Goal: Task Accomplishment & Management: Manage account settings

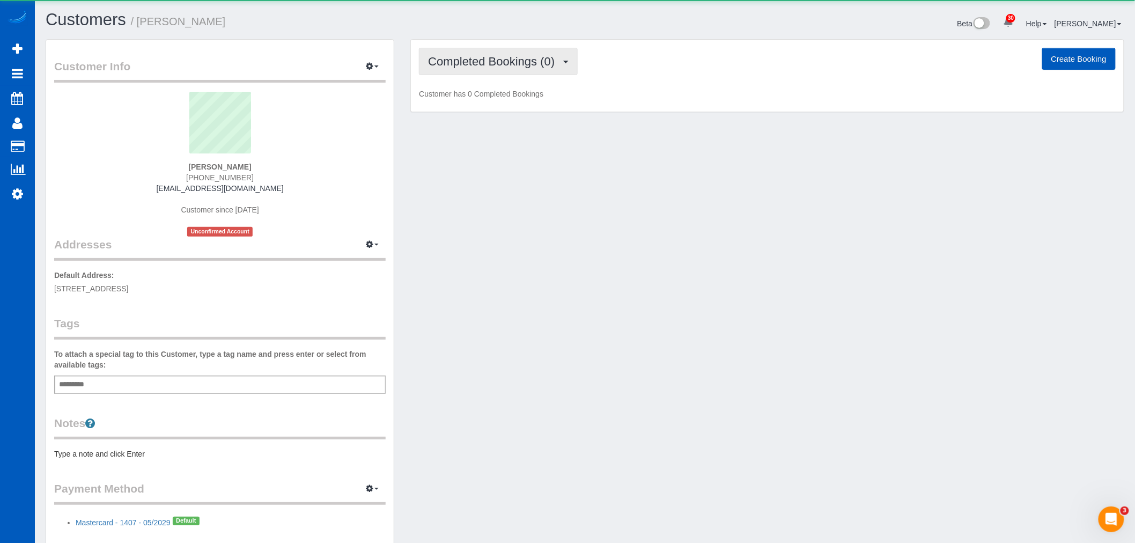
click at [517, 62] on span "Completed Bookings (0)" at bounding box center [494, 61] width 132 height 13
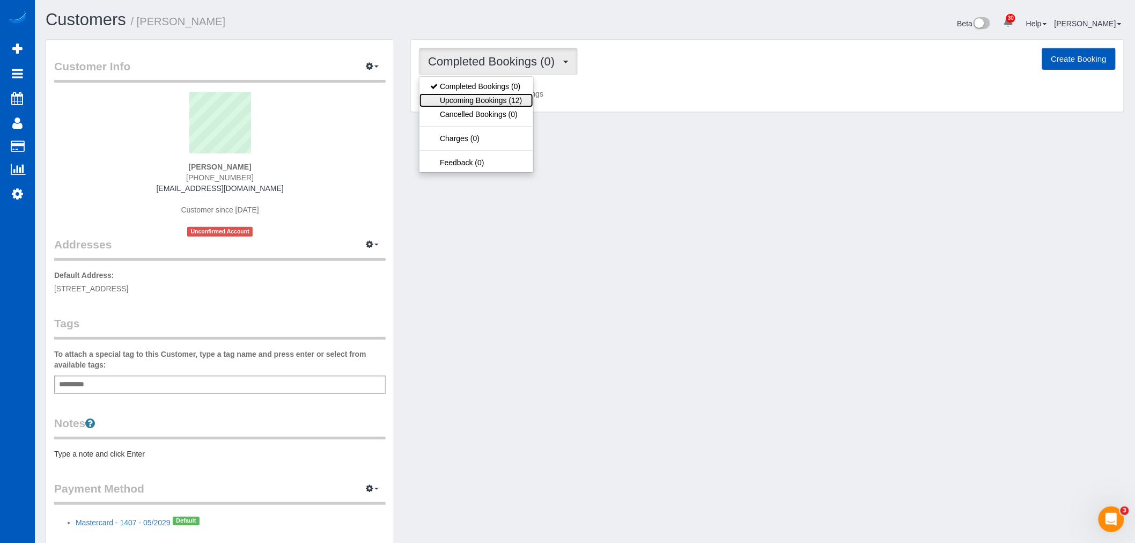
click at [511, 102] on link "Upcoming Bookings (12)" at bounding box center [476, 100] width 113 height 14
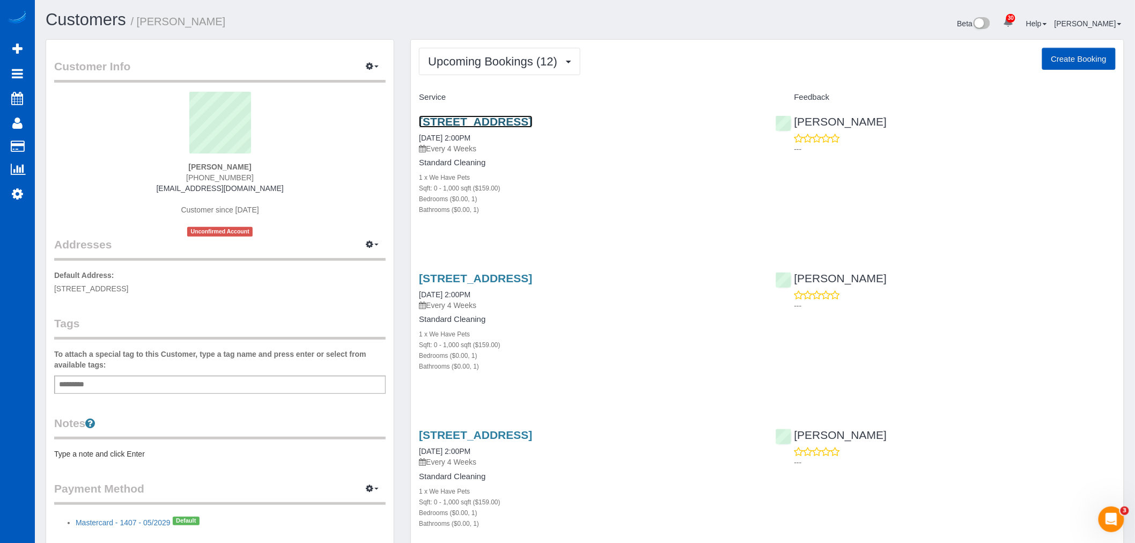
click at [507, 122] on link "[STREET_ADDRESS]" at bounding box center [475, 121] width 113 height 12
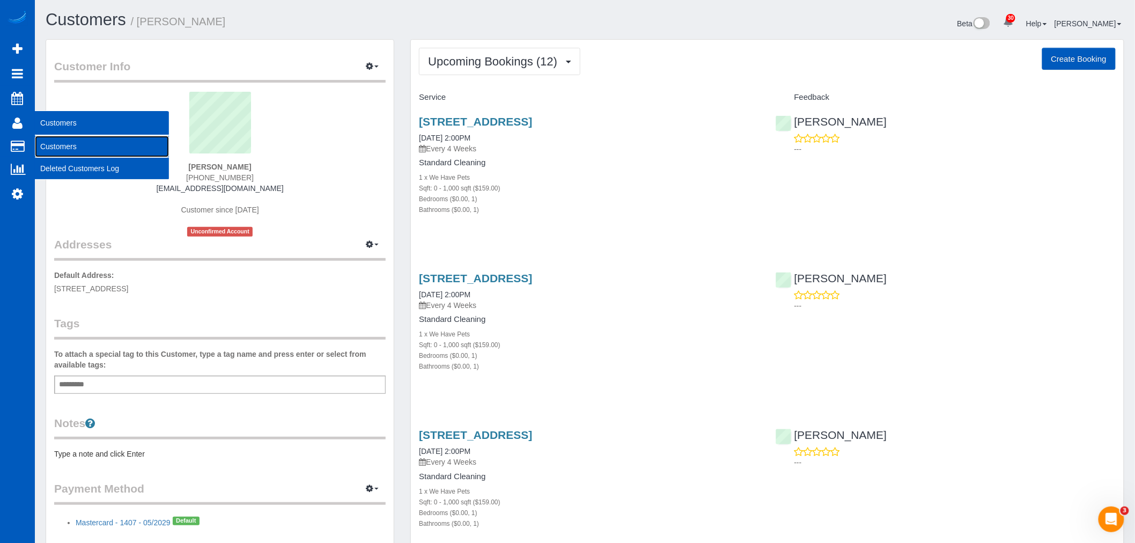
click at [47, 140] on link "Customers" at bounding box center [102, 146] width 134 height 21
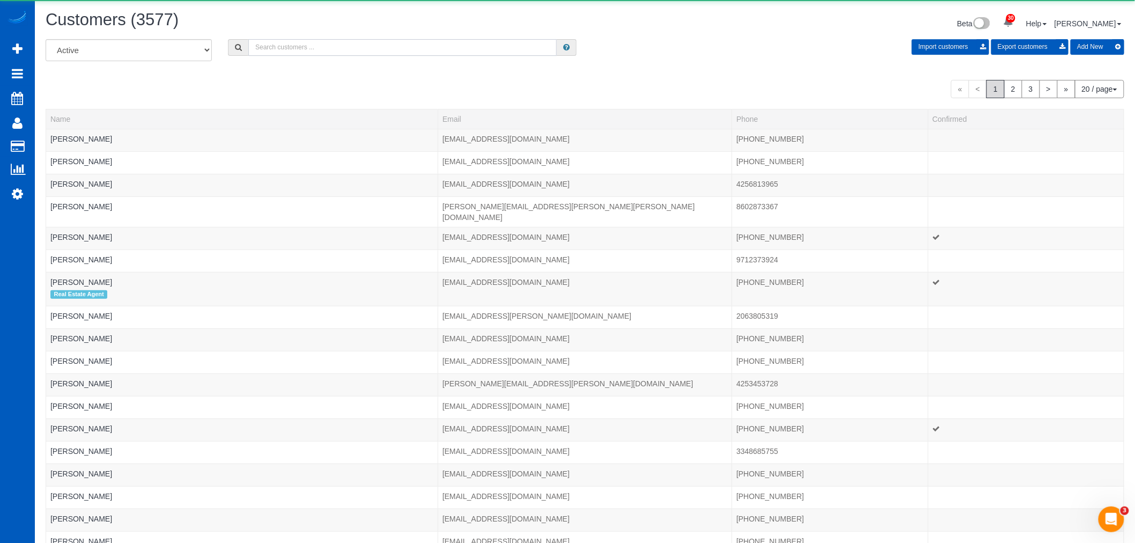
click at [293, 51] on input "text" at bounding box center [402, 47] width 308 height 17
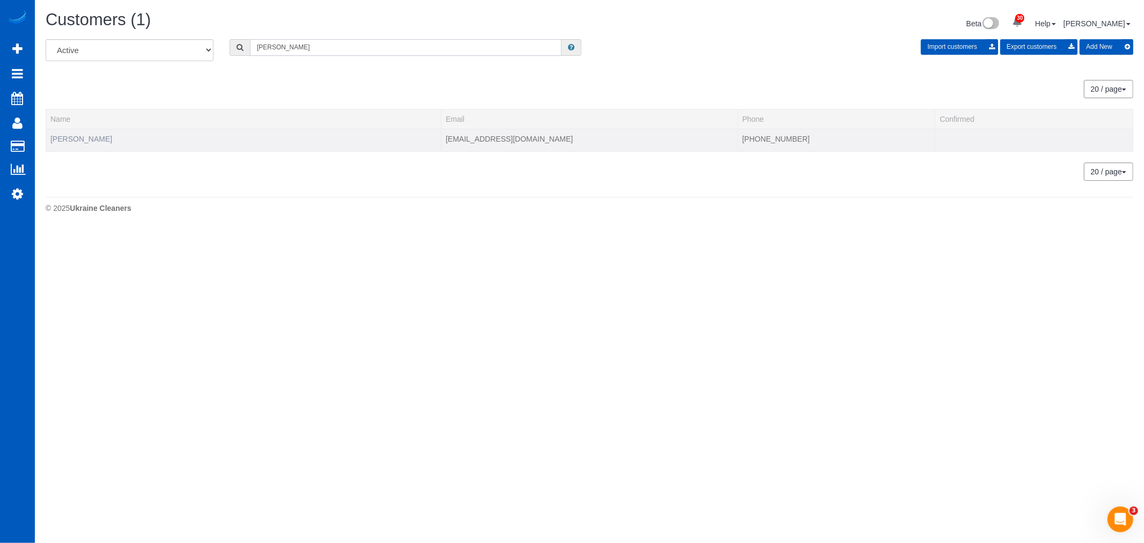
type input "ollie denn"
click at [79, 137] on link "Ollie Denny" at bounding box center [81, 139] width 62 height 9
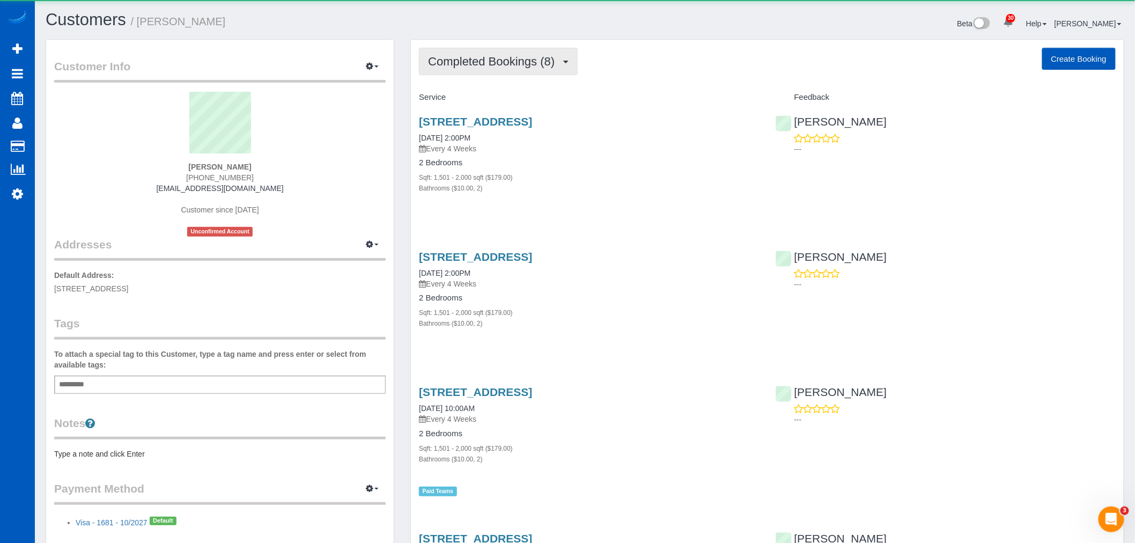
click at [492, 62] on span "Completed Bookings (8)" at bounding box center [494, 61] width 132 height 13
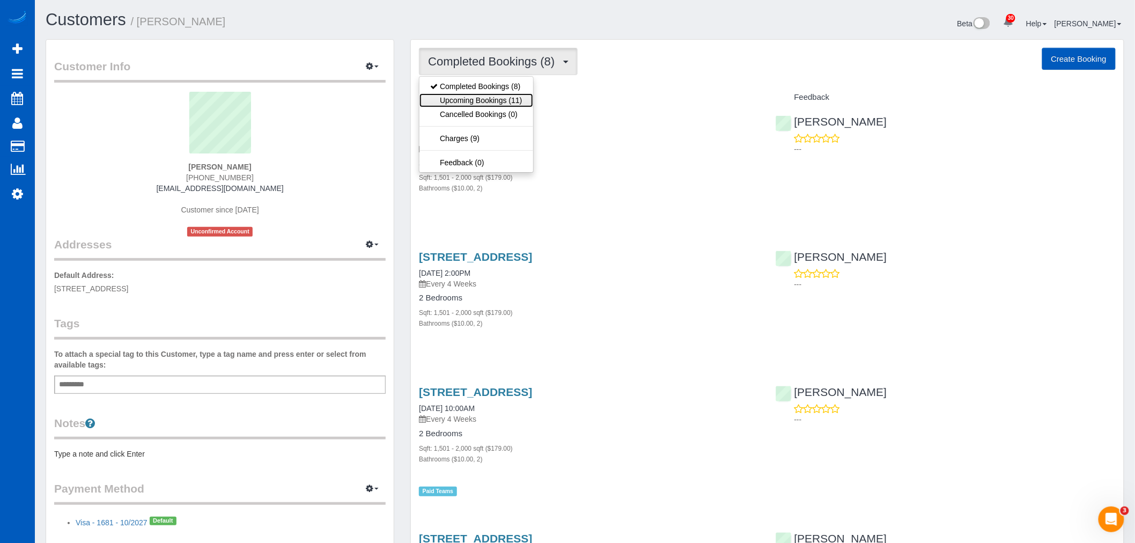
click at [490, 99] on link "Upcoming Bookings (11)" at bounding box center [476, 100] width 113 height 14
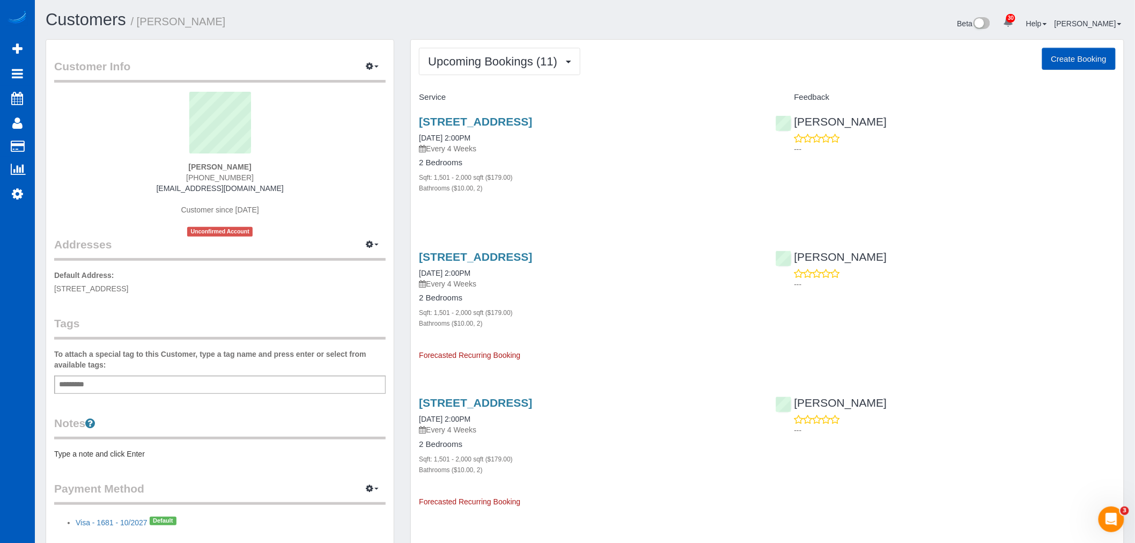
click at [516, 174] on div "Sqft: 1,501 - 2,000 sqft ($179.00)" at bounding box center [589, 177] width 340 height 11
click at [20, 193] on icon at bounding box center [17, 193] width 11 height 13
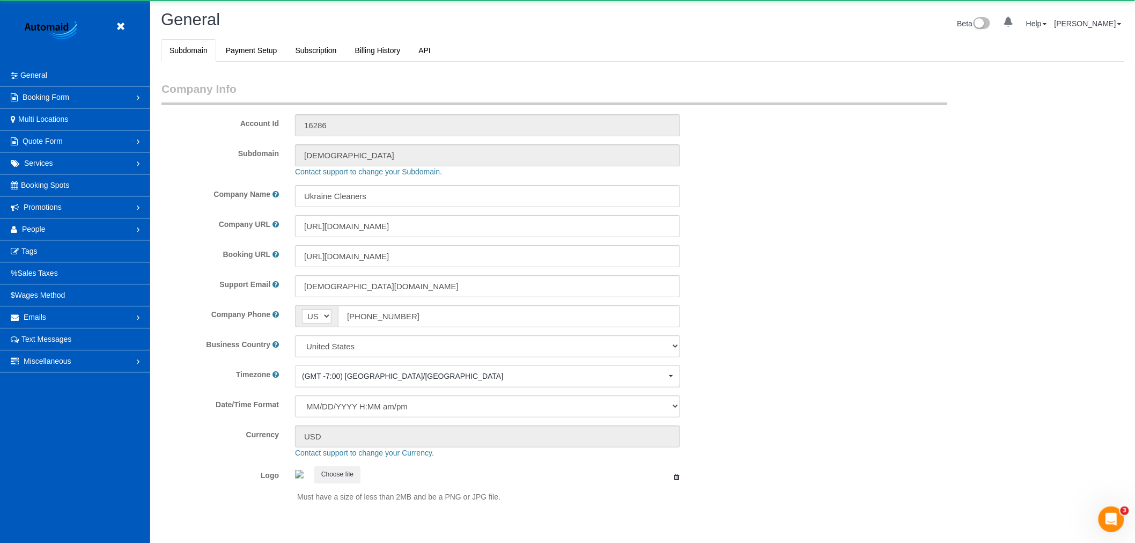
select select "1"
click at [47, 225] on link "People" at bounding box center [75, 228] width 150 height 21
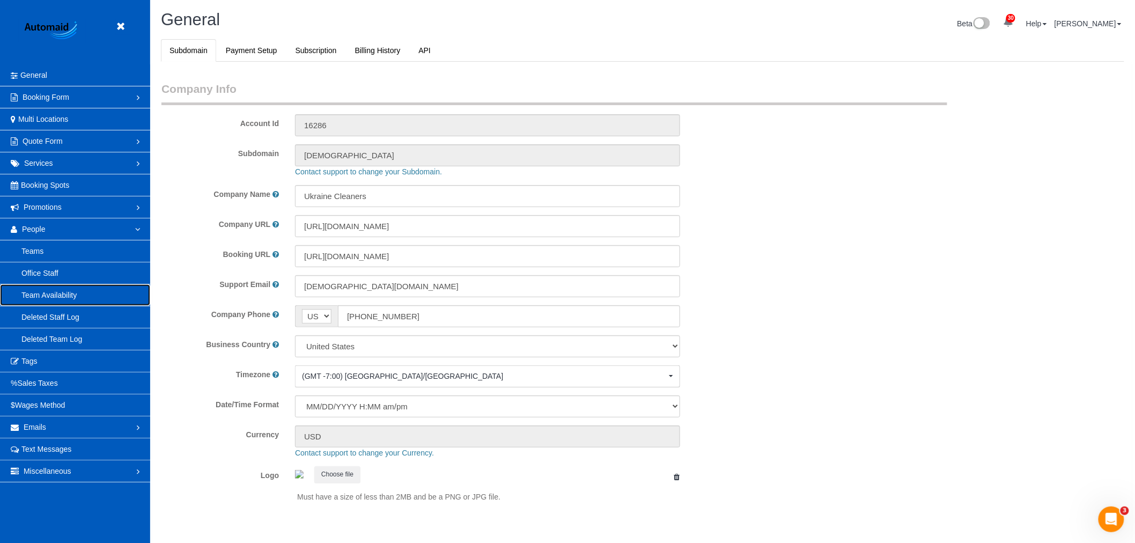
click at [60, 300] on link "Team Availability" at bounding box center [75, 294] width 150 height 21
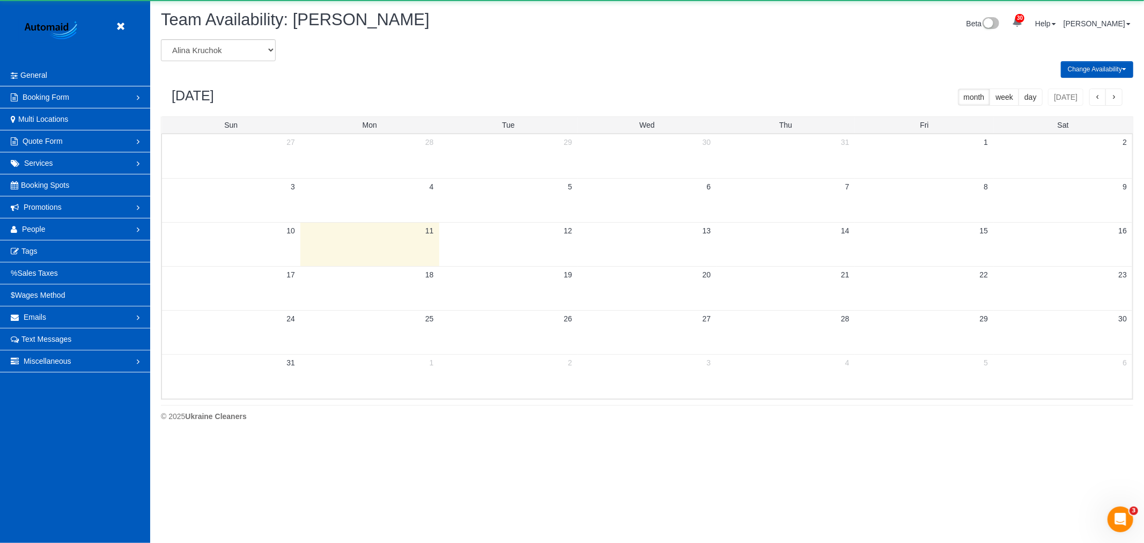
scroll to position [438, 1144]
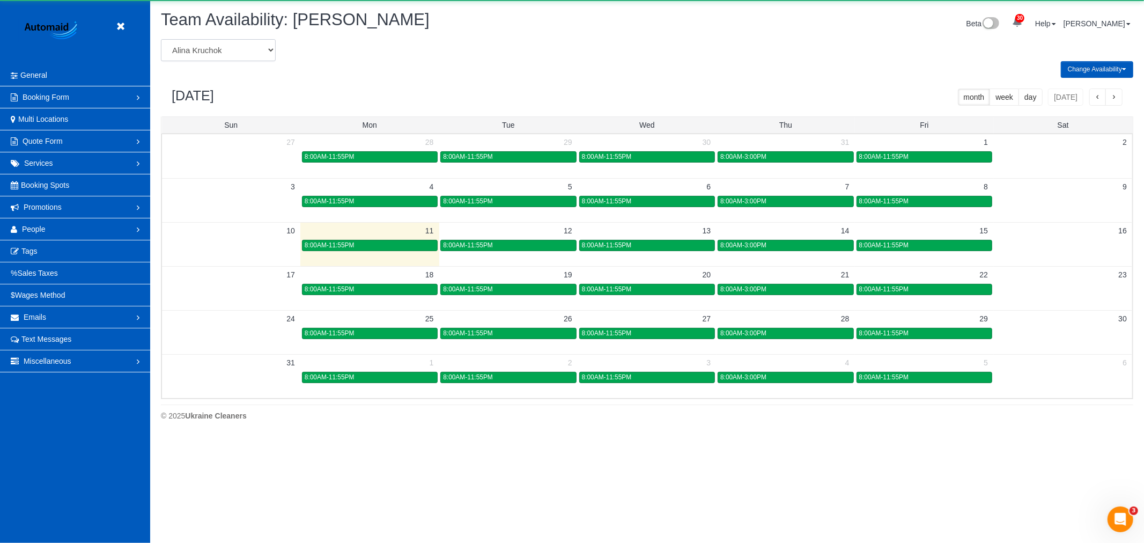
drag, startPoint x: 223, startPoint y: 45, endPoint x: 224, endPoint y: 55, distance: 10.8
click at [223, 45] on select "Alina Kruchok Alona Kulish Alona Tarasiuk Alona Vikhliaieva Anastasiia Demchenk…" at bounding box center [218, 50] width 115 height 22
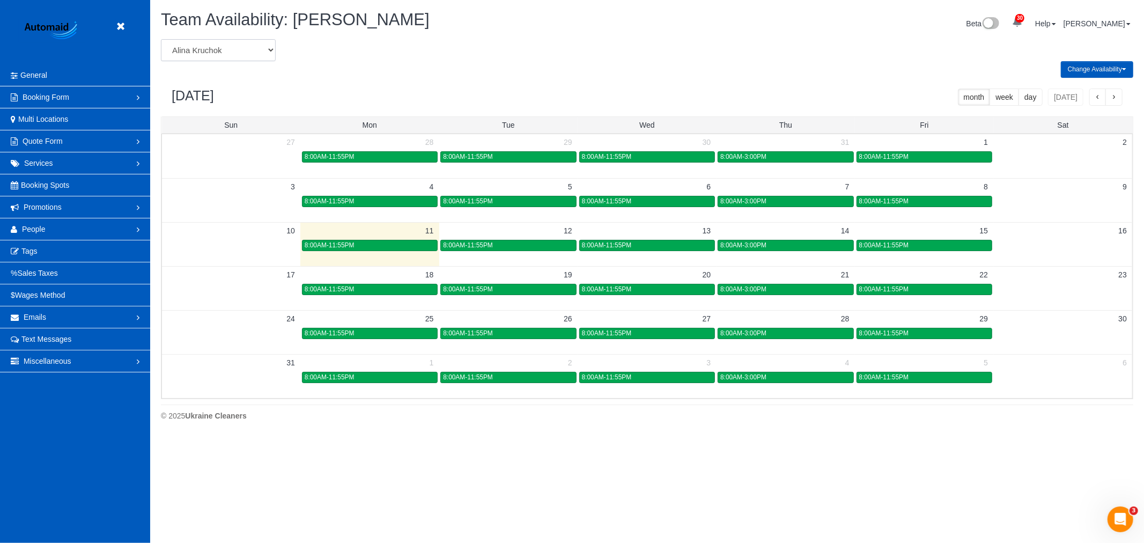
select select "number:1437"
click at [161, 40] on select "Alina Kruchok Alona Kulish Alona Tarasiuk Alona Vikhliaieva Anastasiia Demchenk…" at bounding box center [218, 50] width 115 height 22
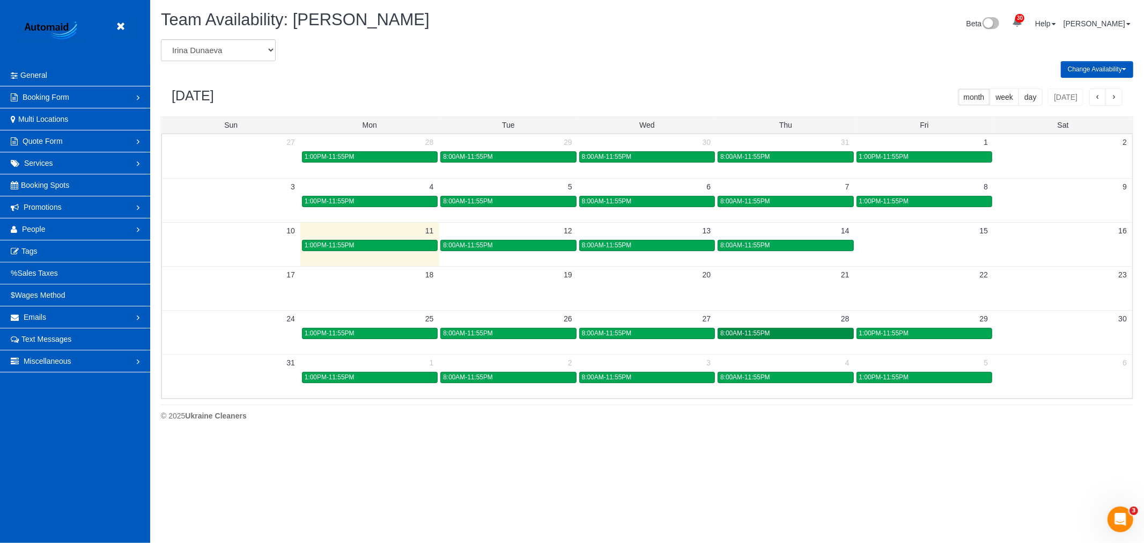
click at [786, 333] on div "8:00AM-11:55PM" at bounding box center [785, 333] width 130 height 8
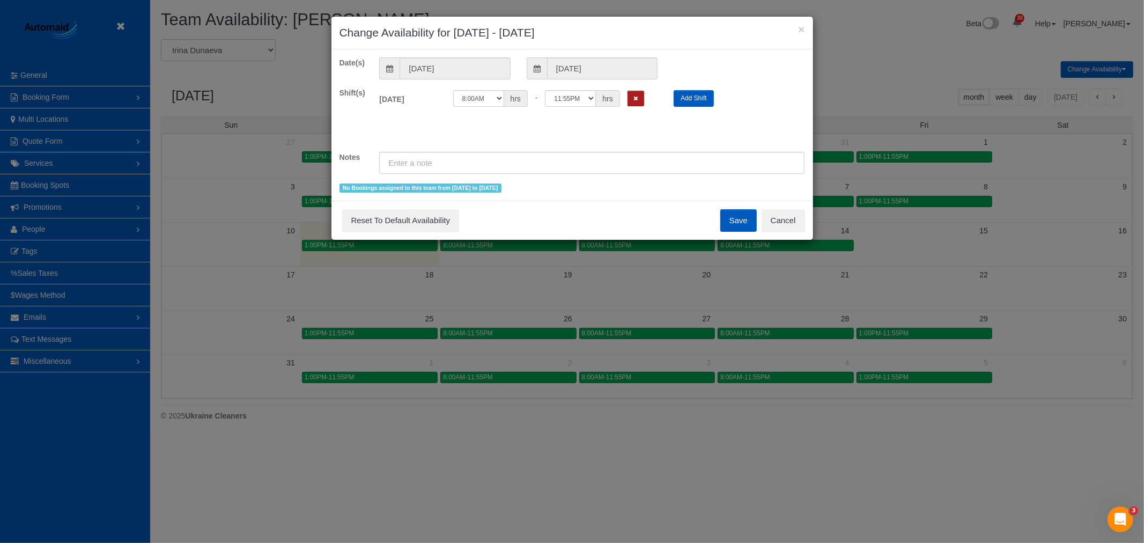
click at [640, 105] on button "Remove Shift" at bounding box center [636, 99] width 17 height 16
click at [741, 226] on button "Save" at bounding box center [738, 220] width 36 height 23
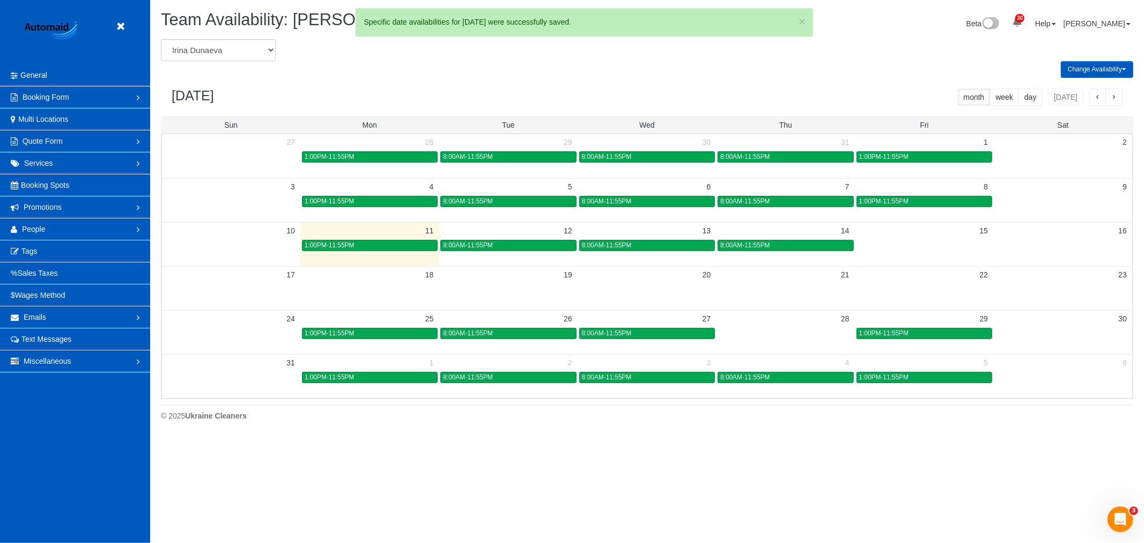
click at [899, 333] on span "1:00PM-11:55PM" at bounding box center [884, 333] width 50 height 8
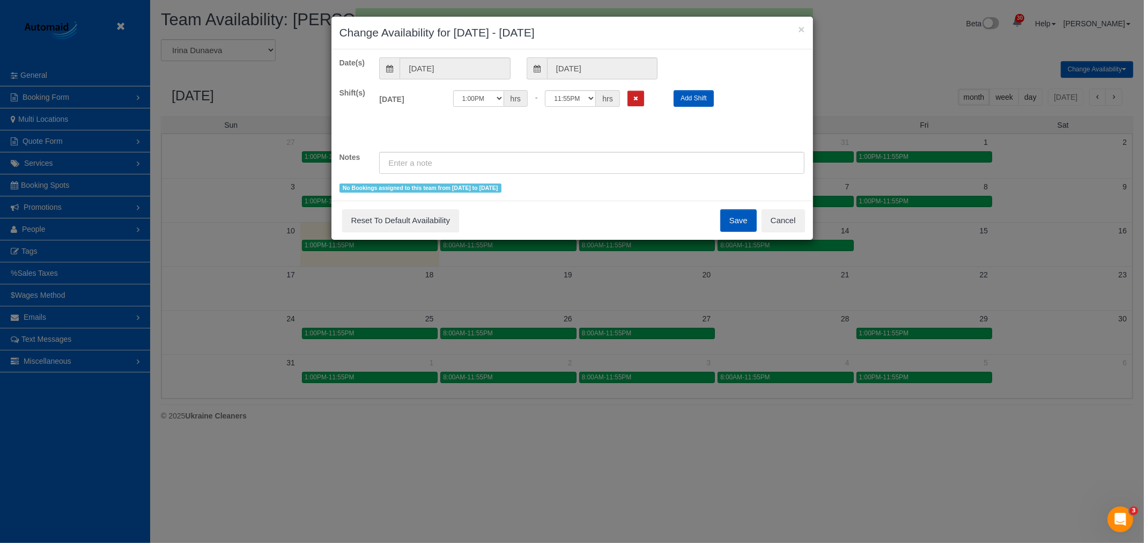
click at [650, 98] on div "12:00AM 12:05AM 12:10AM 12:15AM 12:20AM 12:25AM 12:30AM 12:35AM 12:40AM 12:45AM…" at bounding box center [555, 98] width 205 height 17
click at [642, 98] on button "Remove Shift" at bounding box center [636, 99] width 17 height 16
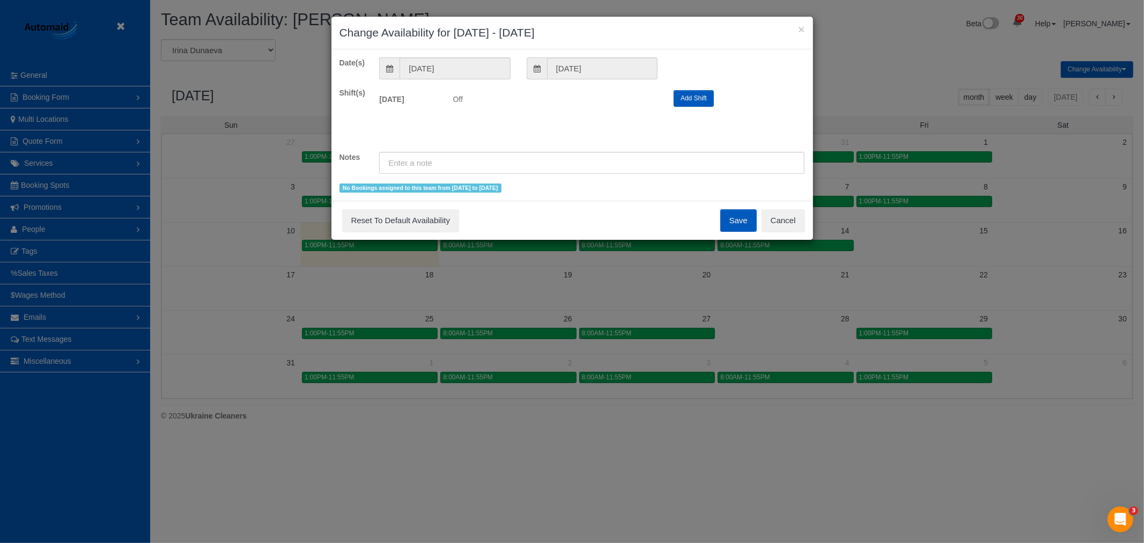
click at [730, 217] on button "Save" at bounding box center [738, 220] width 36 height 23
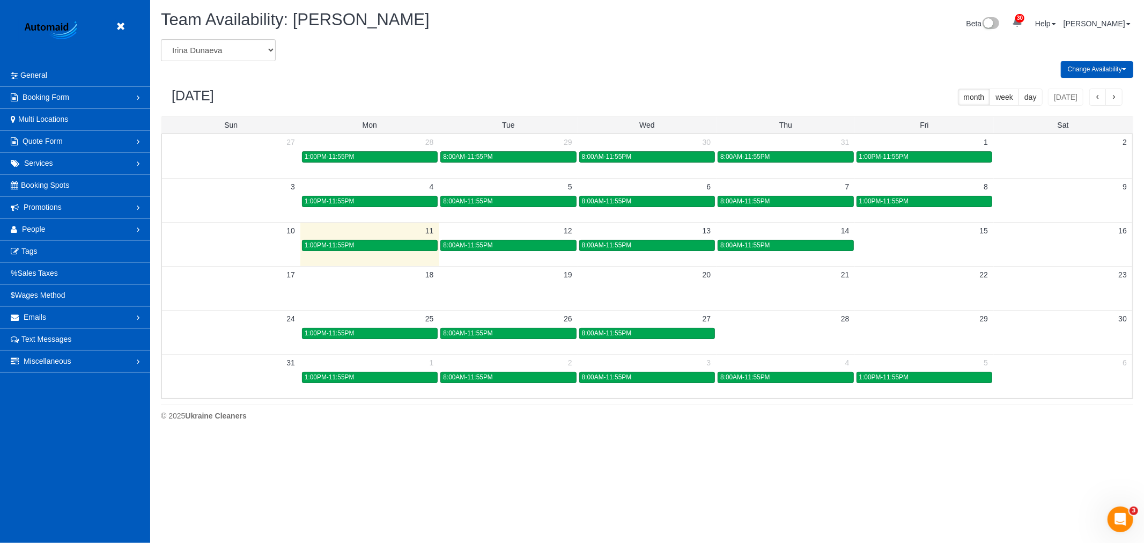
click at [126, 16] on header "Beta" at bounding box center [75, 32] width 150 height 64
click at [122, 28] on icon at bounding box center [120, 26] width 13 height 13
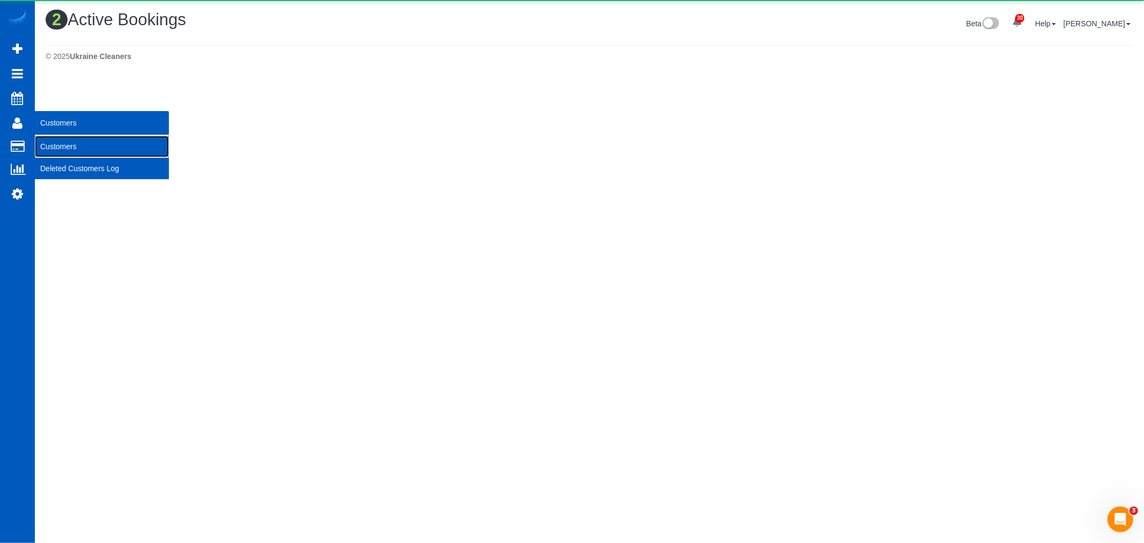
click at [76, 146] on link "Customers" at bounding box center [102, 146] width 134 height 21
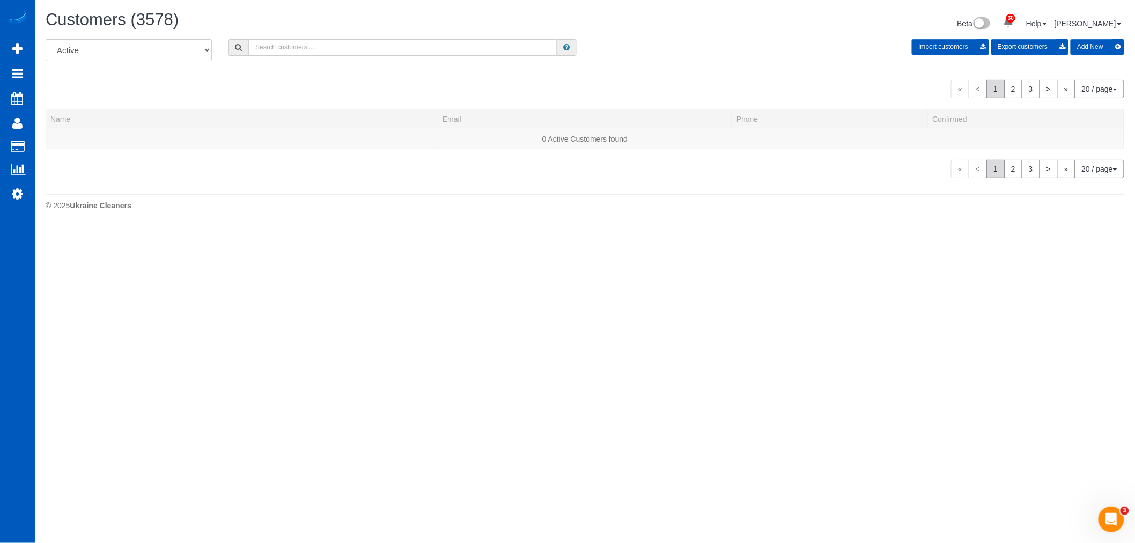
scroll to position [671, 1135]
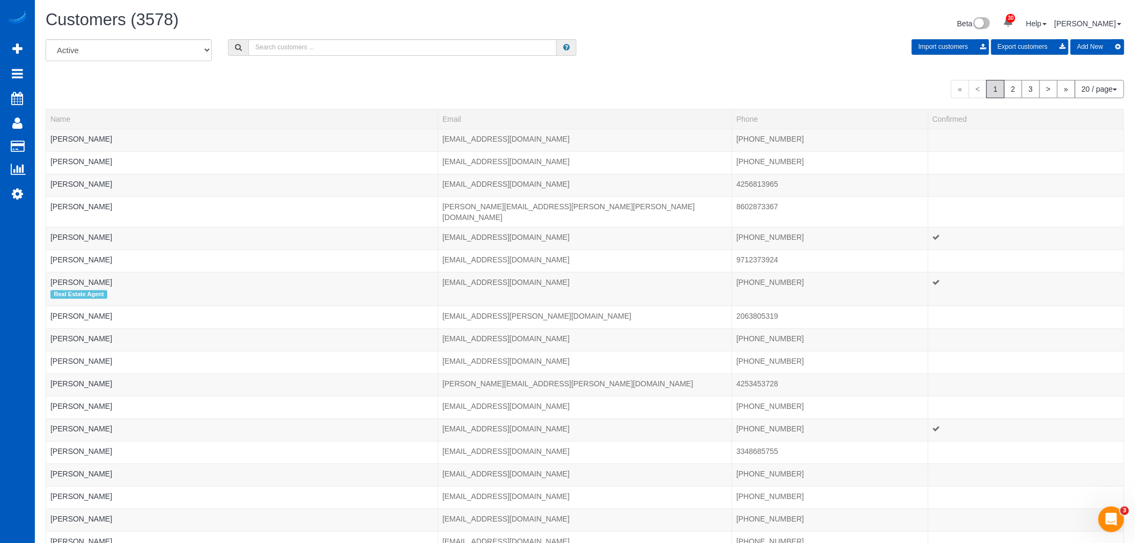
click at [324, 33] on div "Customers (3578)" at bounding box center [312, 22] width 548 height 23
click at [319, 46] on input "text" at bounding box center [402, 47] width 308 height 17
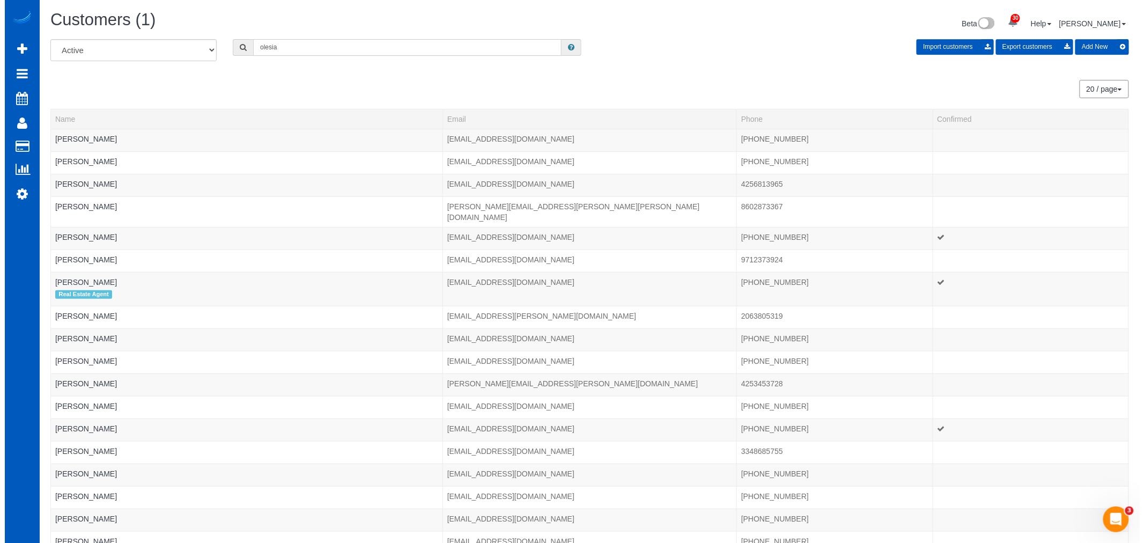
scroll to position [53415, 52500]
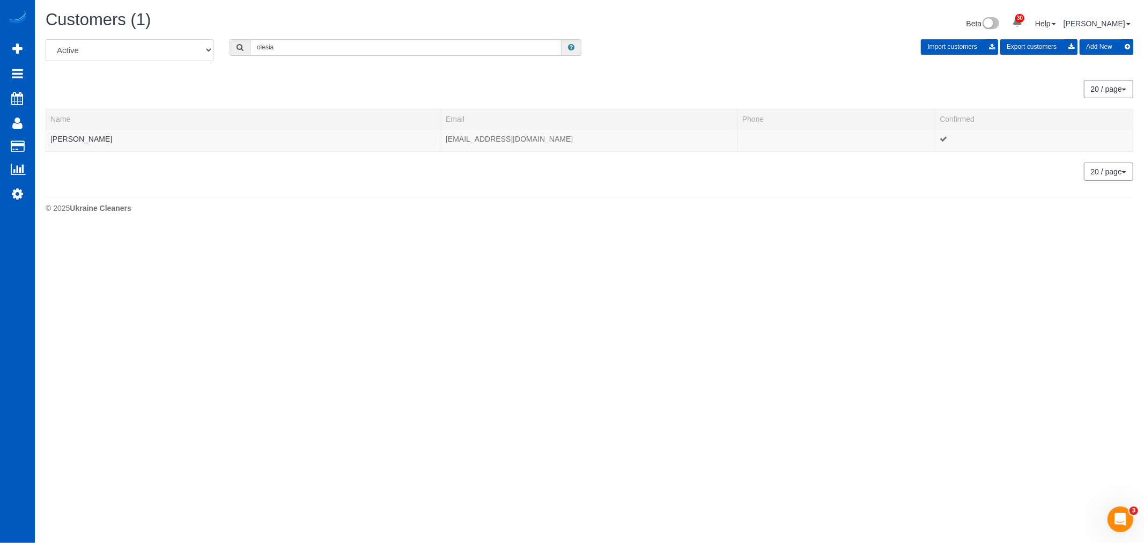
drag, startPoint x: 306, startPoint y: 43, endPoint x: 161, endPoint y: 24, distance: 146.1
click at [161, 24] on div "Customers (1) Beta 30 Your Notifications You have 0 alerts × You have 4 to char…" at bounding box center [589, 114] width 1109 height 229
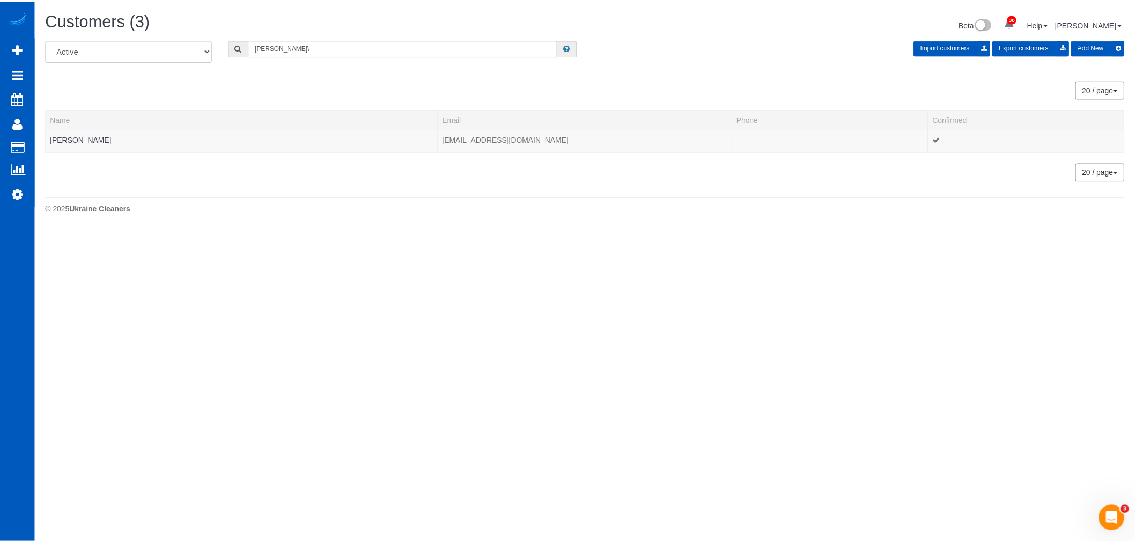
scroll to position [275, 1144]
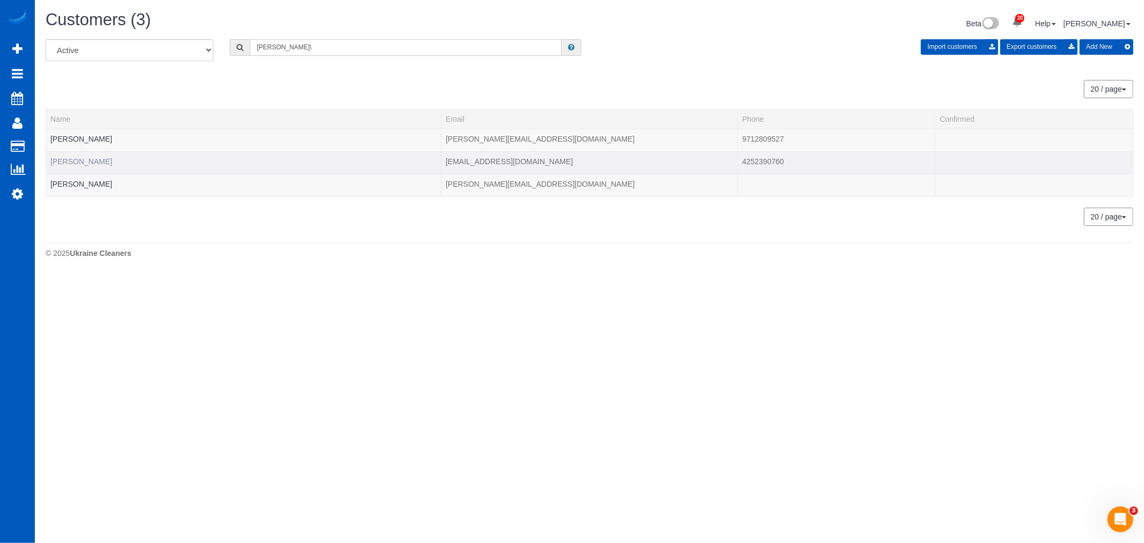
type input "elaine\"
click at [66, 161] on link "Elaine Allen" at bounding box center [81, 161] width 62 height 9
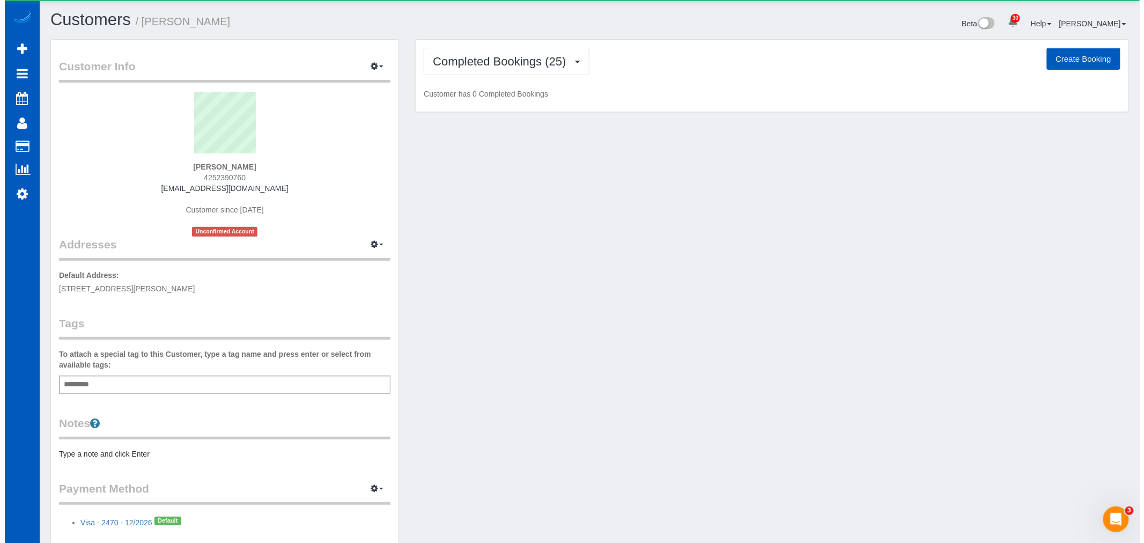
scroll to position [3779, 1135]
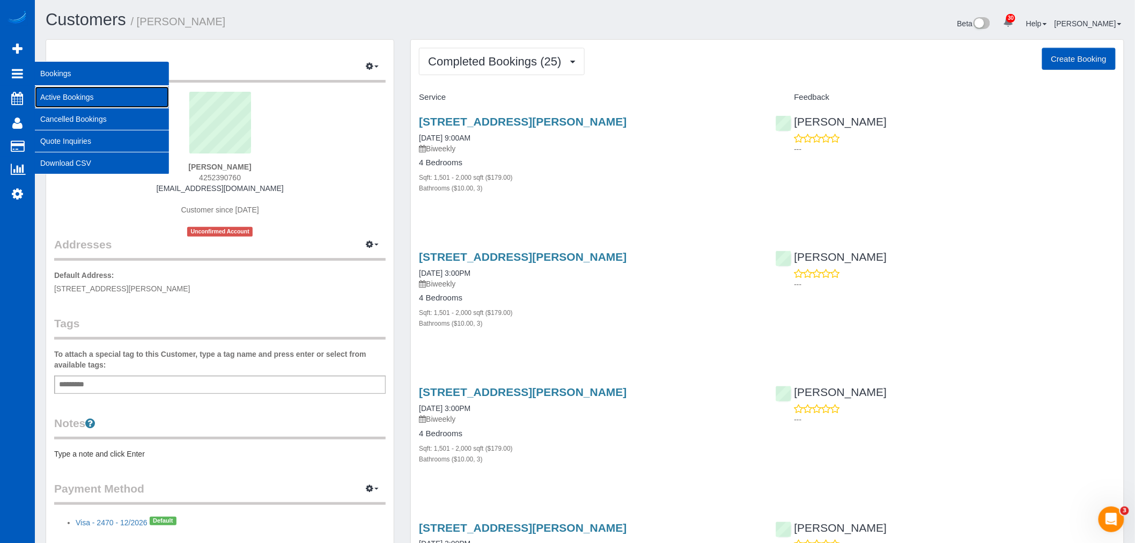
click at [81, 103] on link "Active Bookings" at bounding box center [102, 96] width 134 height 21
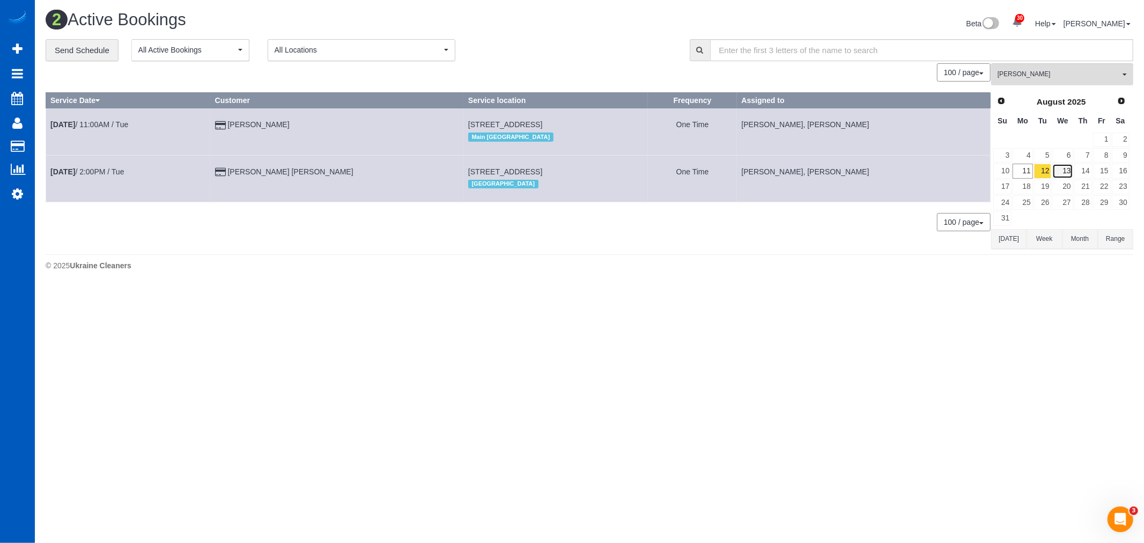
click at [1059, 169] on link "13" at bounding box center [1063, 171] width 20 height 14
click at [1024, 80] on button "Viktoriia Zhukovska All Teams" at bounding box center [1062, 74] width 142 height 22
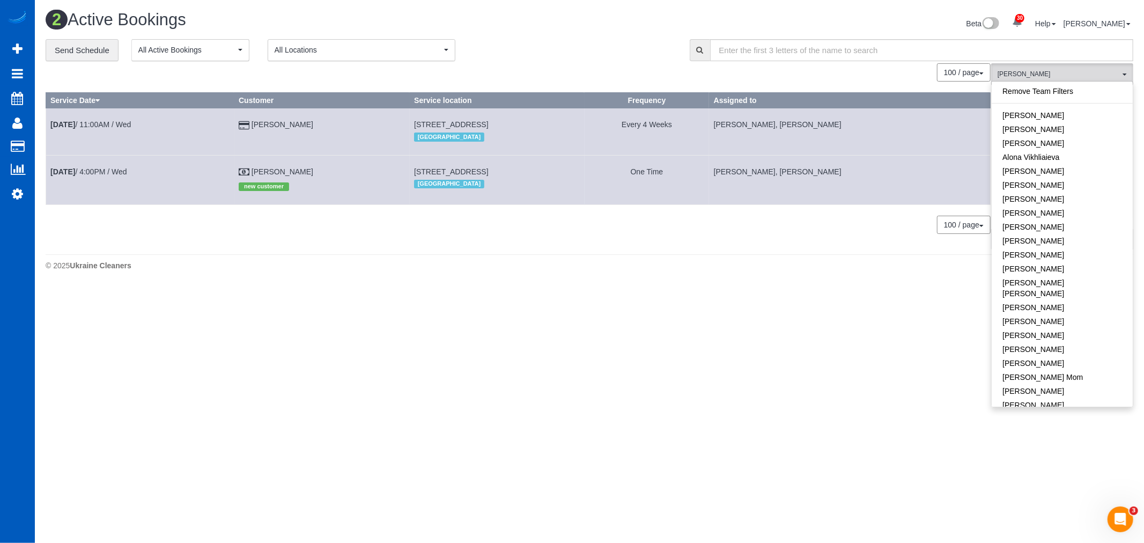
click at [1041, 92] on link "Remove Team Filters" at bounding box center [1062, 91] width 141 height 14
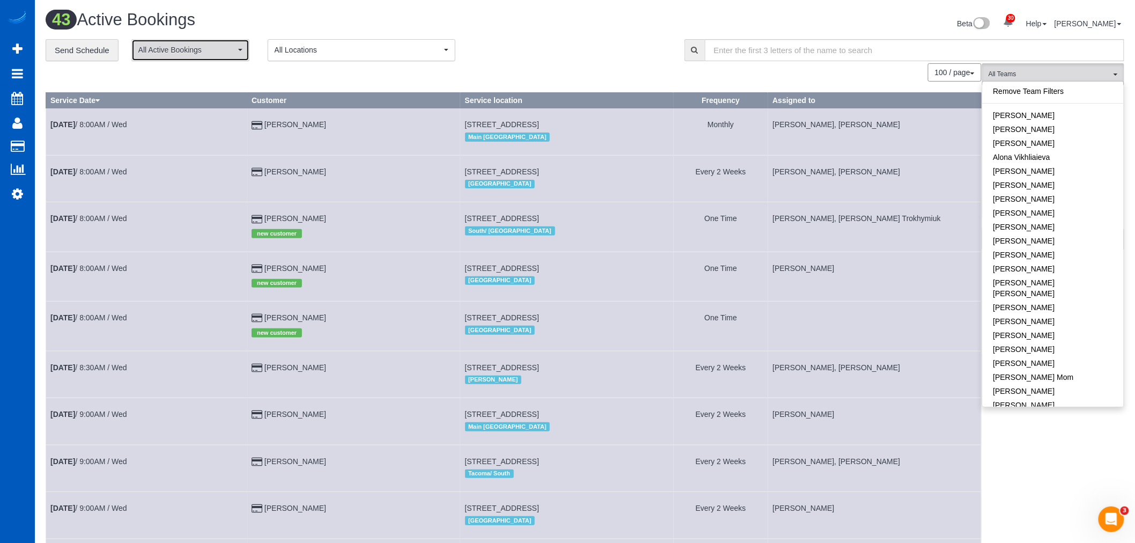
click at [165, 52] on span "All Active Bookings" at bounding box center [186, 50] width 97 height 11
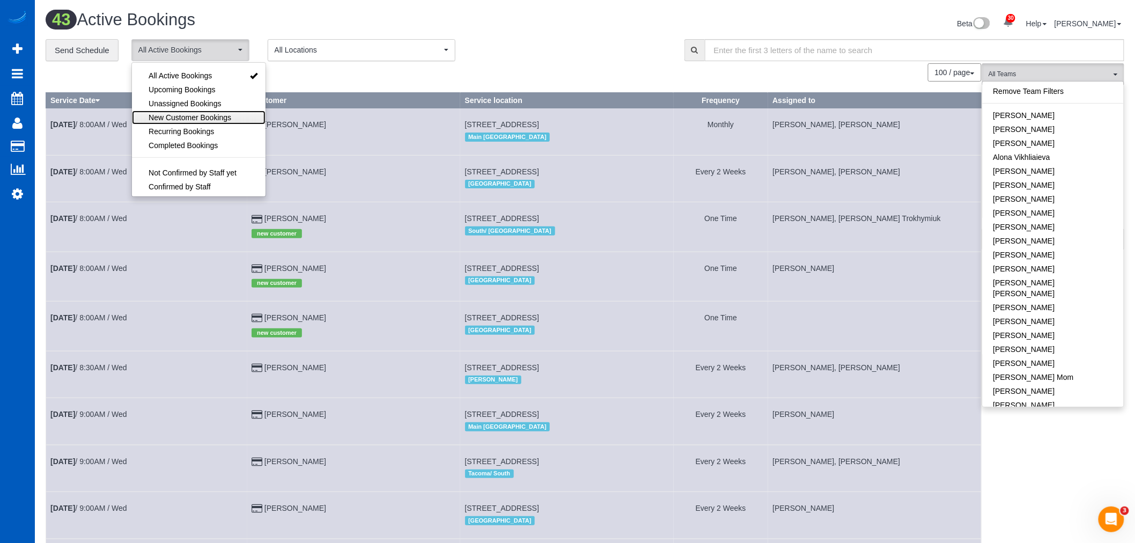
click at [214, 120] on span "New Customer Bookings" at bounding box center [190, 117] width 83 height 11
select select "**********"
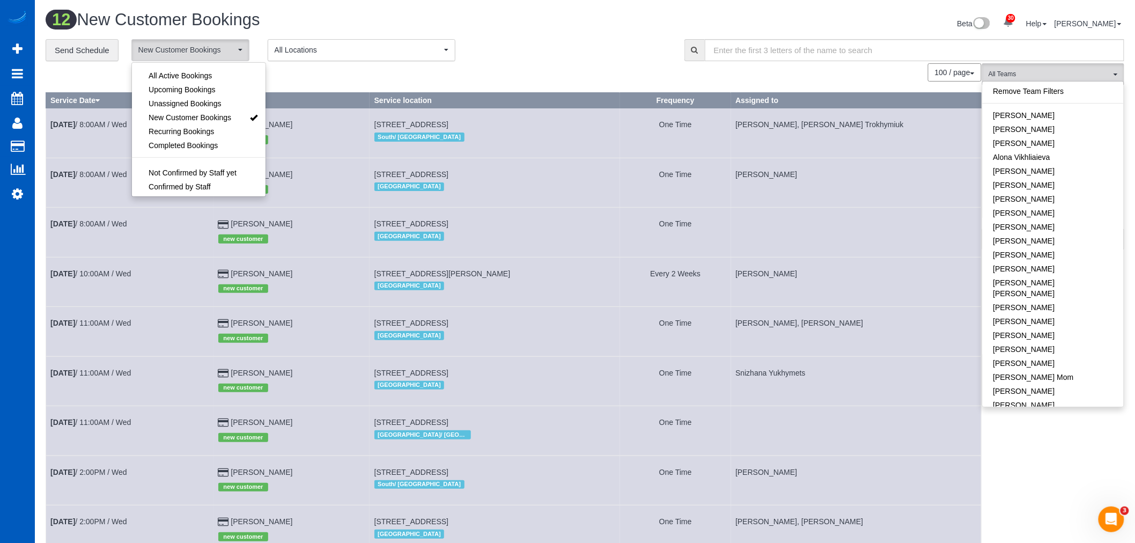
click at [623, 64] on div "100 / page 10 / page 20 / page 30 / page 40 / page 50 / page 100 / page" at bounding box center [514, 72] width 936 height 18
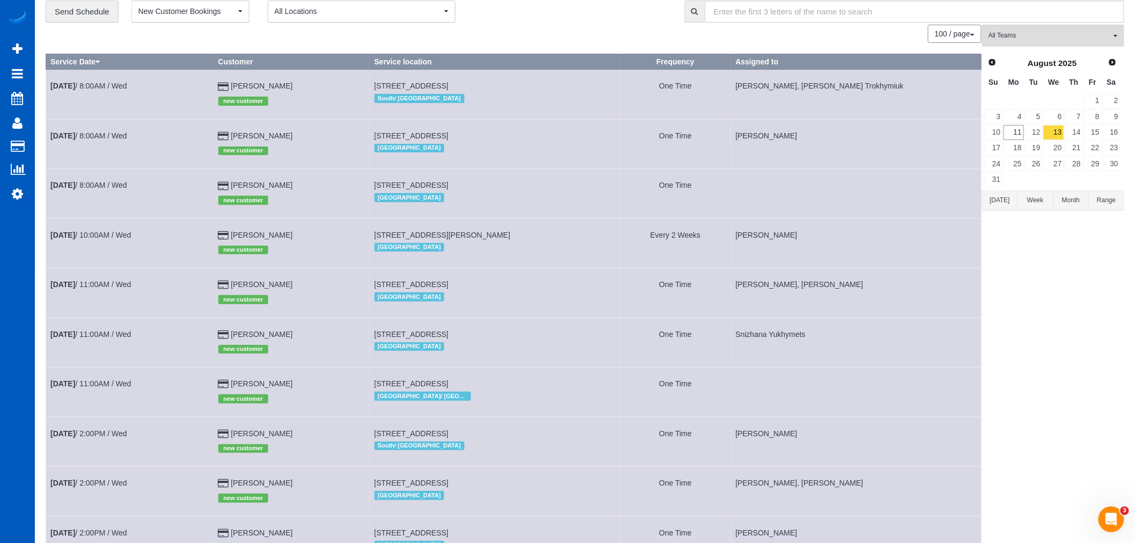
scroll to position [60, 0]
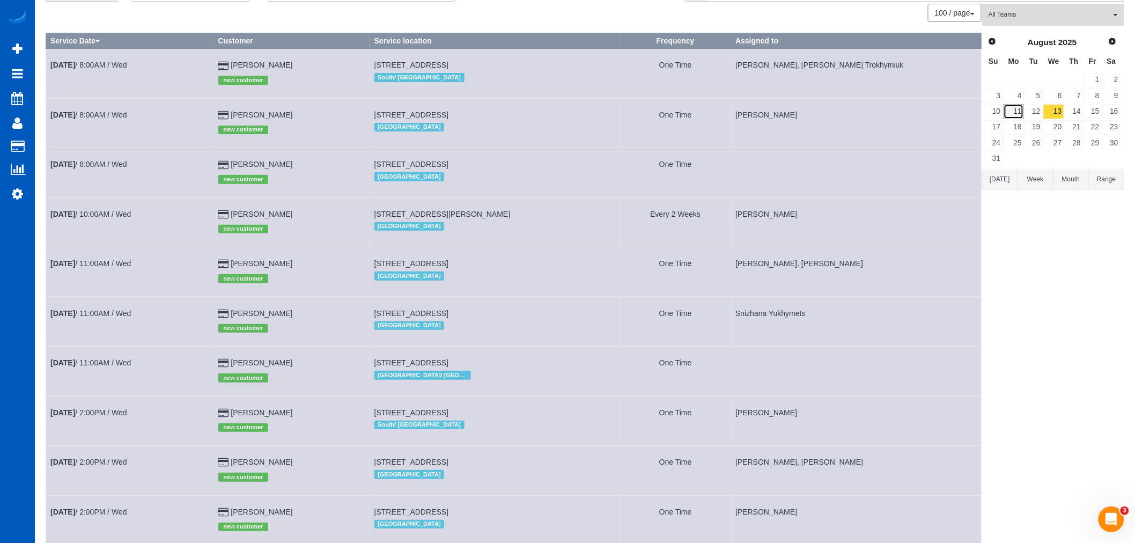
click at [1013, 116] on link "11" at bounding box center [1014, 111] width 20 height 14
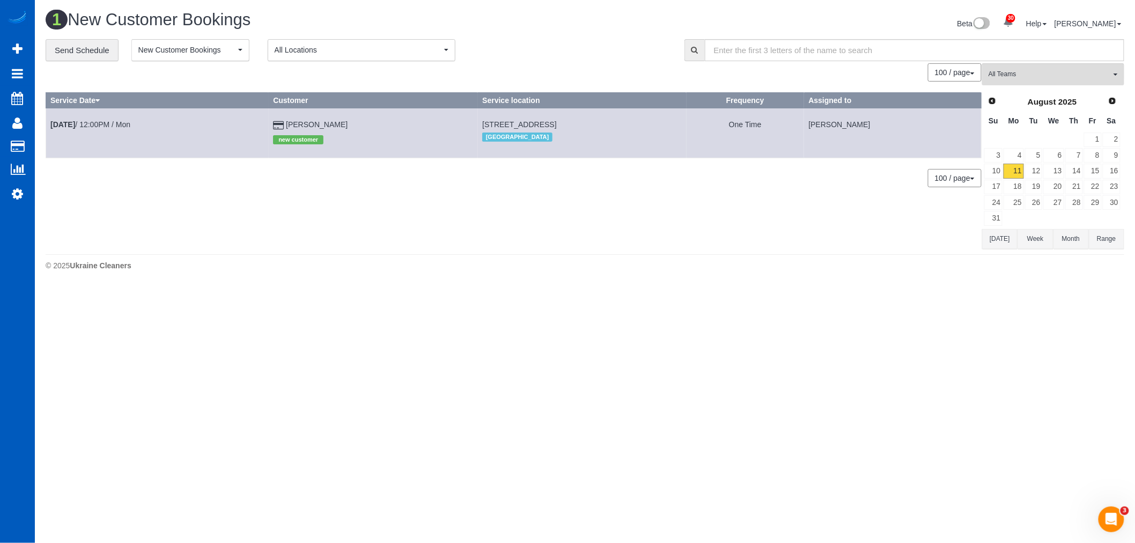
click at [1024, 115] on th "Mo" at bounding box center [1013, 121] width 21 height 21
click at [1049, 169] on link "12" at bounding box center [1043, 171] width 18 height 14
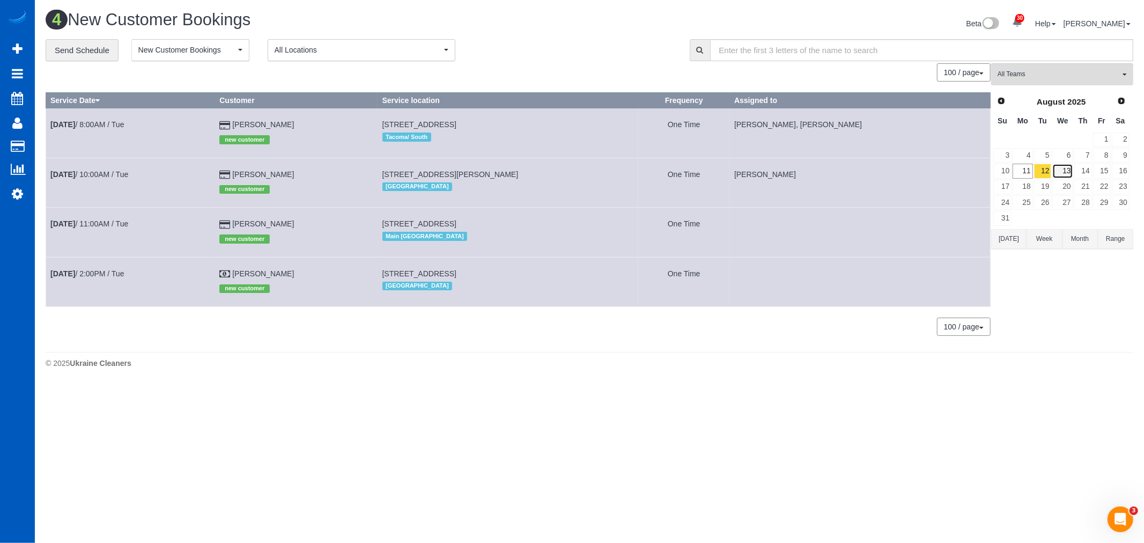
click at [1064, 172] on link "13" at bounding box center [1063, 171] width 20 height 14
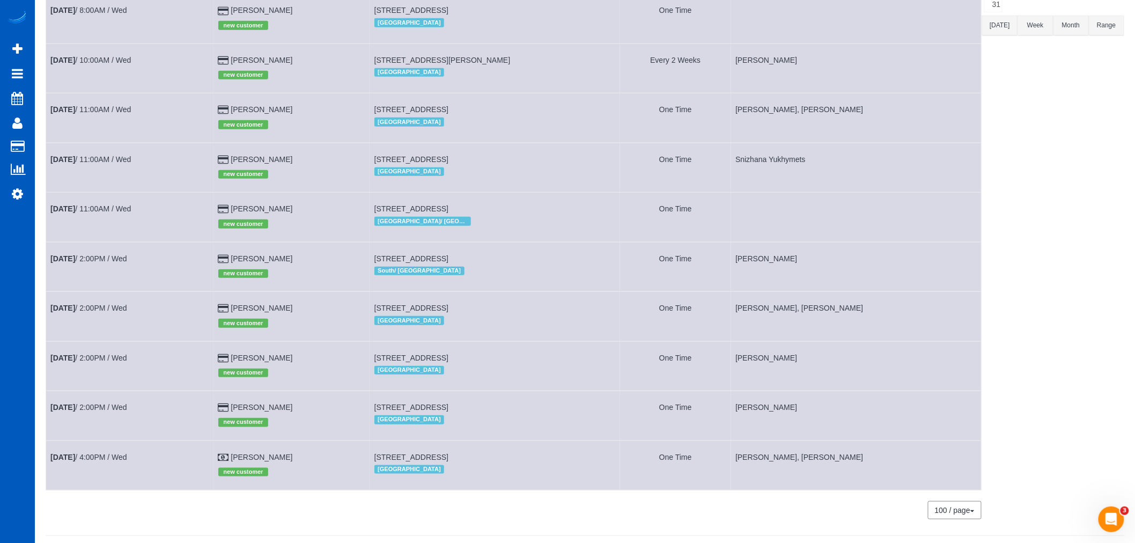
scroll to position [238, 0]
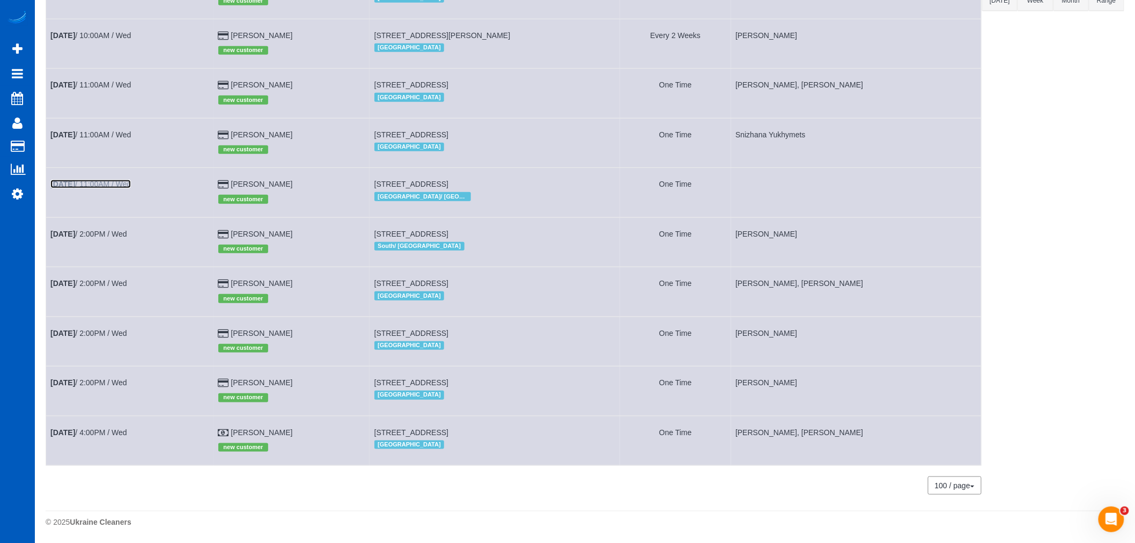
click at [104, 188] on link "Aug 13th / 11:00AM / Wed" at bounding box center [90, 184] width 80 height 9
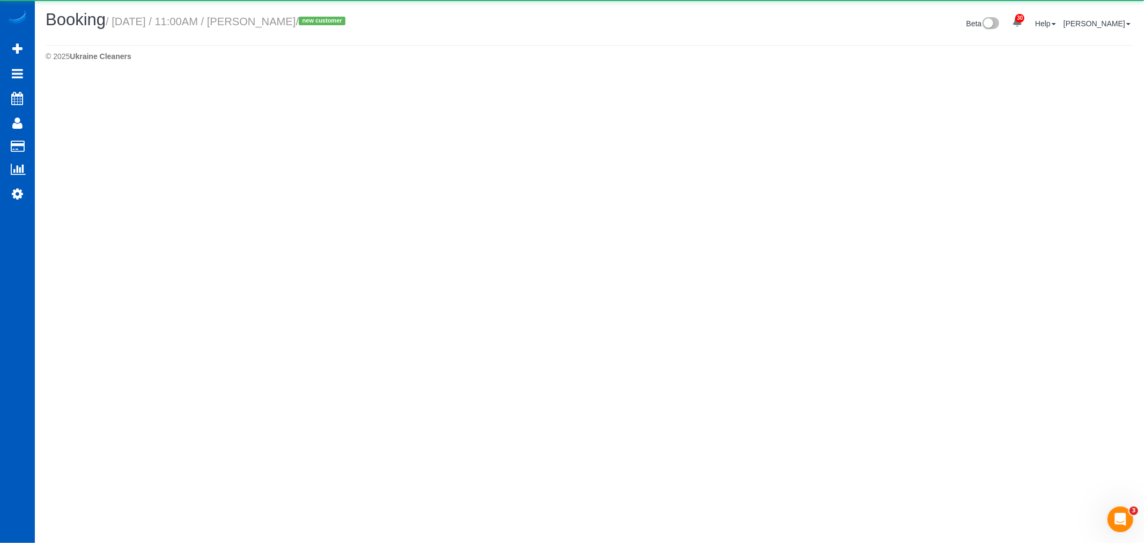
select select "OR"
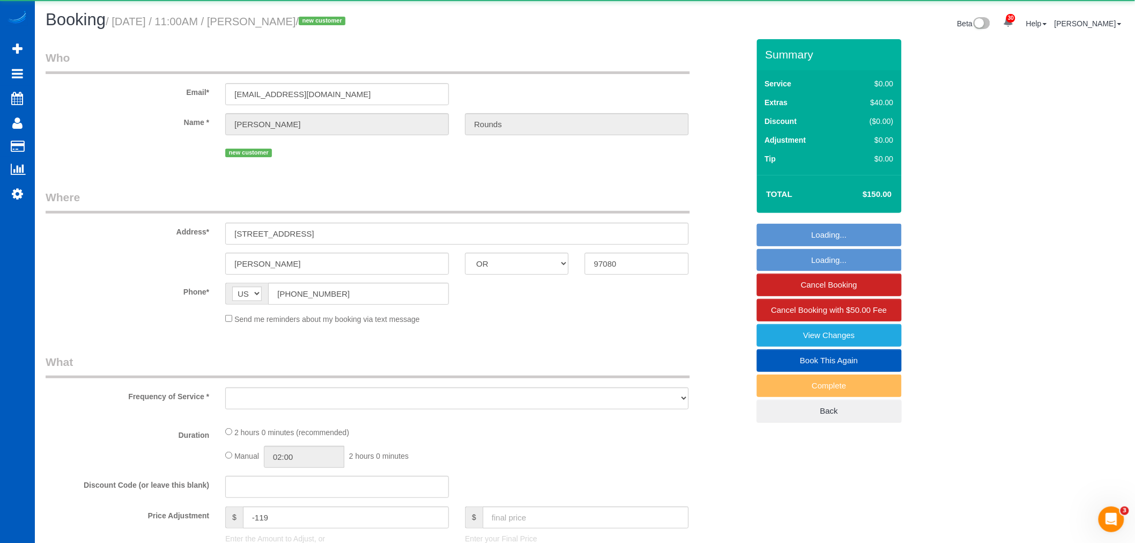
select select "object:25477"
select select "string:fspay-76df73c8-3669-46c9-9d8f-161e9ffda788"
select select "199"
select select "3"
select select "spot42"
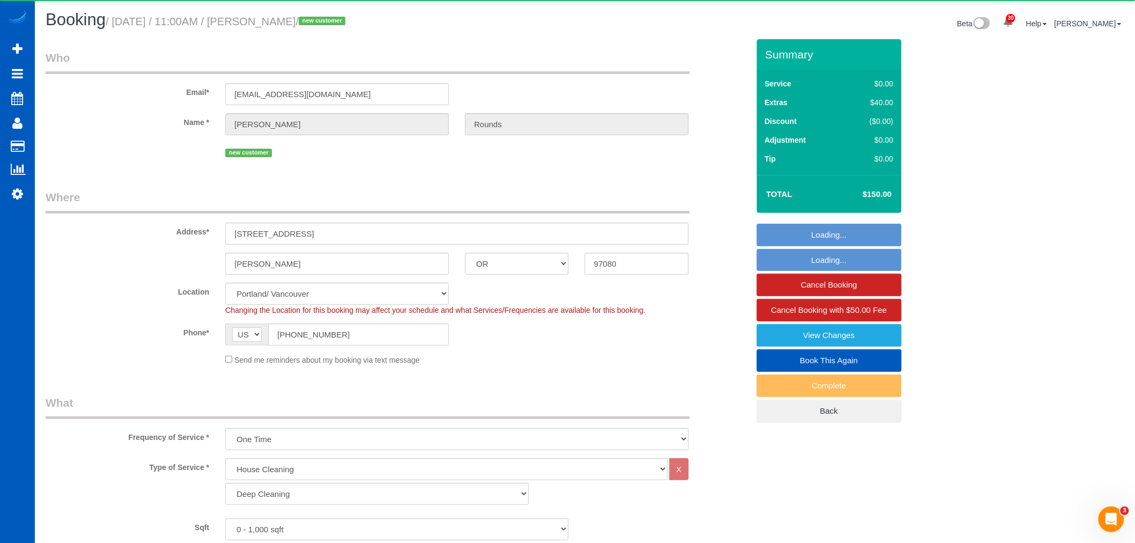
select select "3"
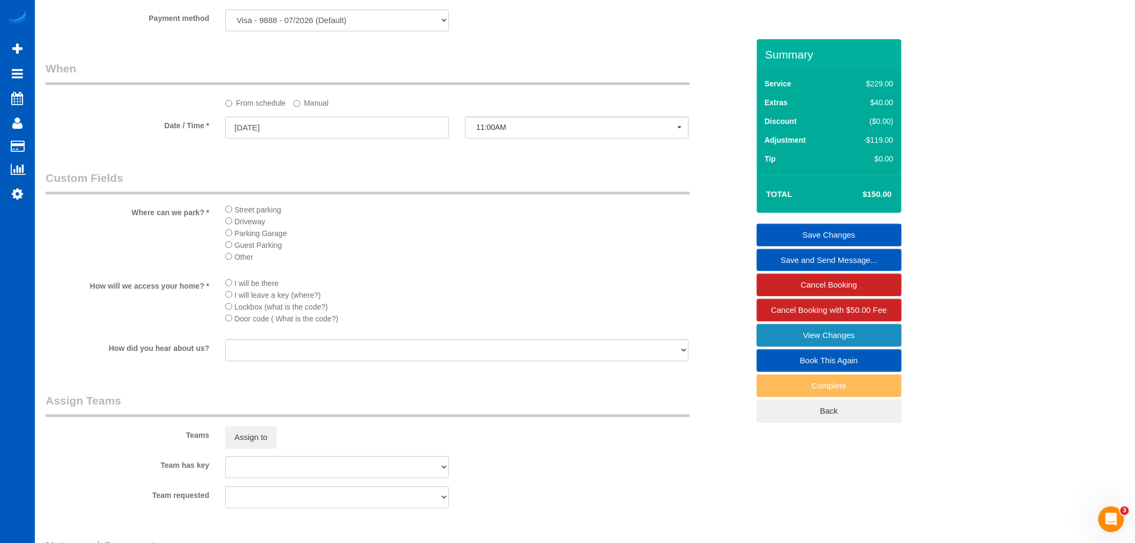
click at [771, 340] on link "View Changes" at bounding box center [829, 335] width 145 height 23
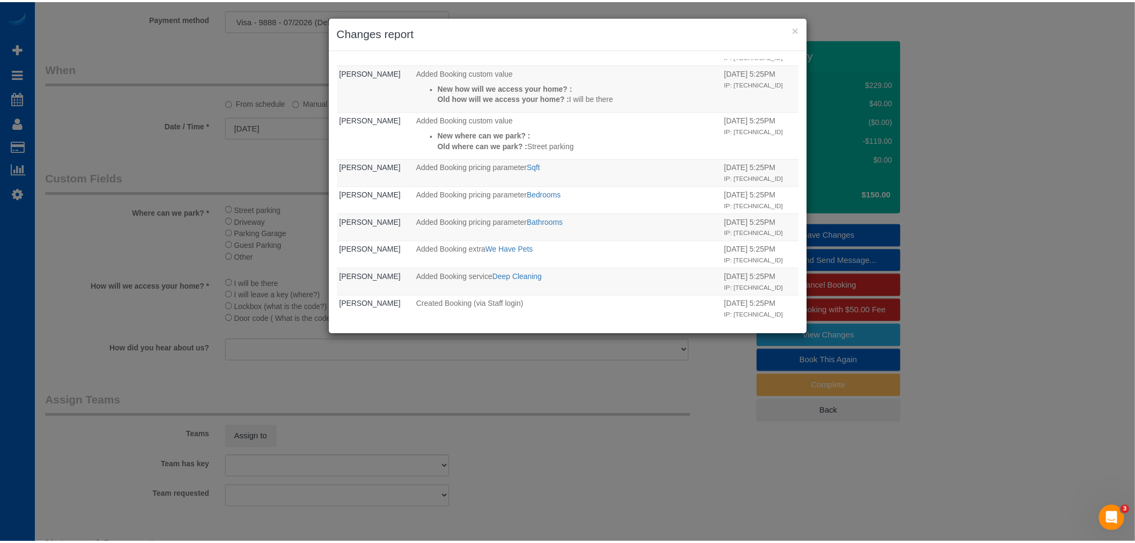
scroll to position [119, 0]
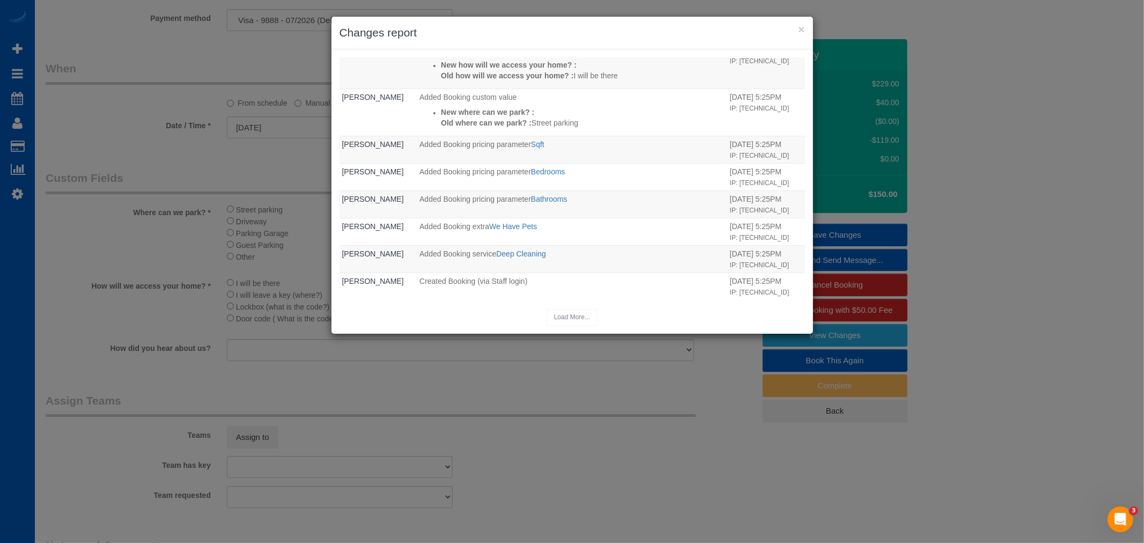
click at [808, 30] on div "× Changes report" at bounding box center [573, 33] width 482 height 33
click at [802, 27] on button "×" at bounding box center [801, 29] width 6 height 11
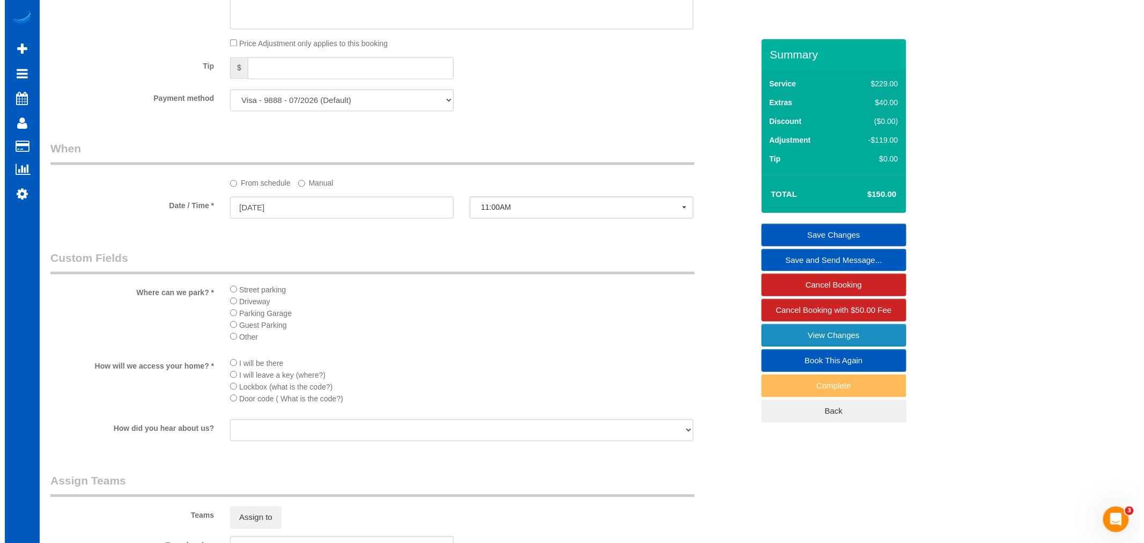
scroll to position [1252, 0]
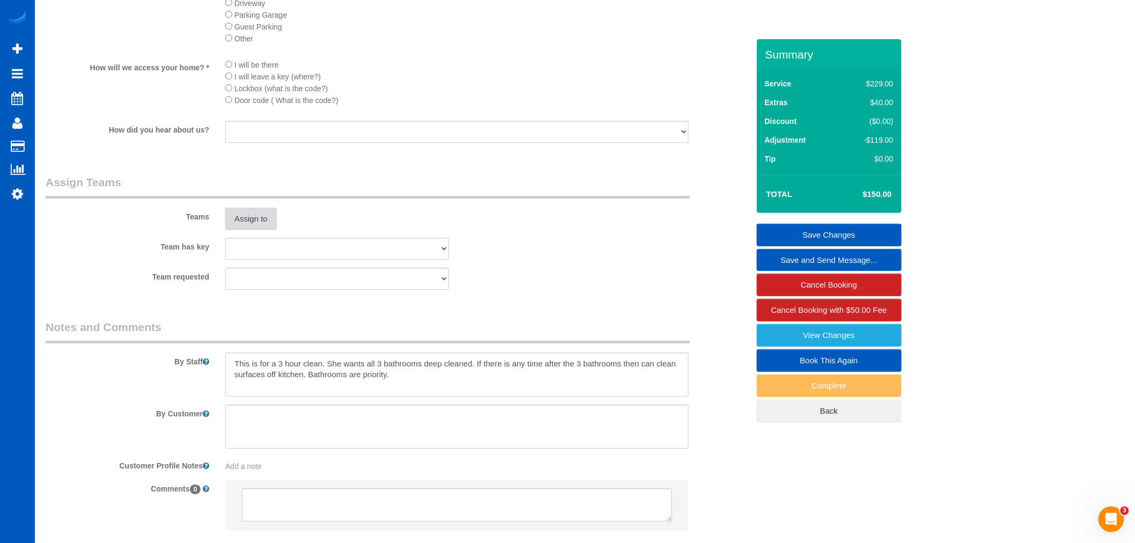
click at [269, 230] on button "Assign to" at bounding box center [250, 219] width 51 height 23
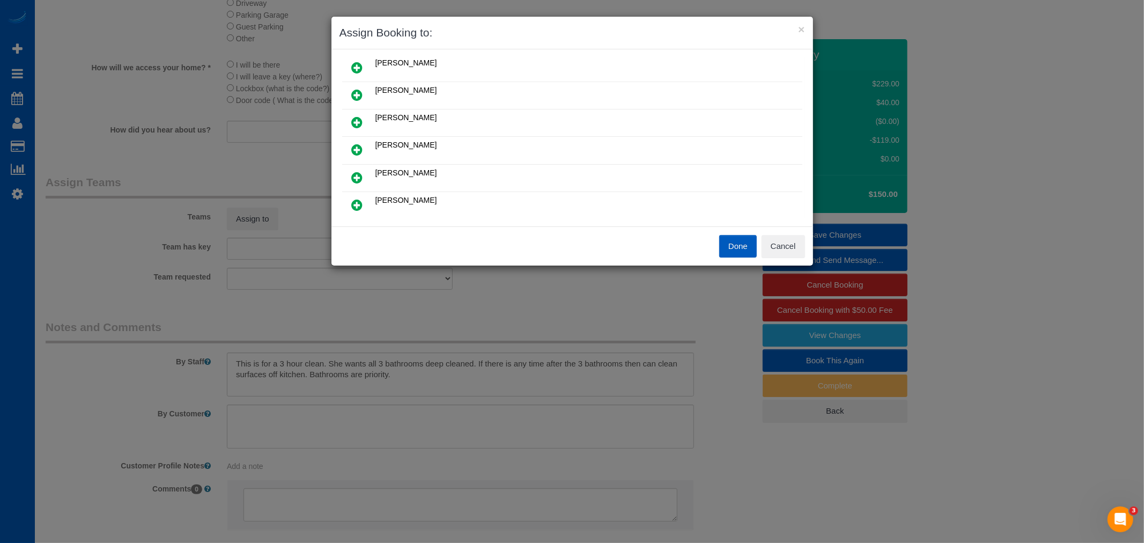
scroll to position [60, 0]
click at [810, 251] on div "Done Cancel" at bounding box center [692, 246] width 241 height 23
click at [801, 249] on button "Cancel" at bounding box center [783, 246] width 43 height 23
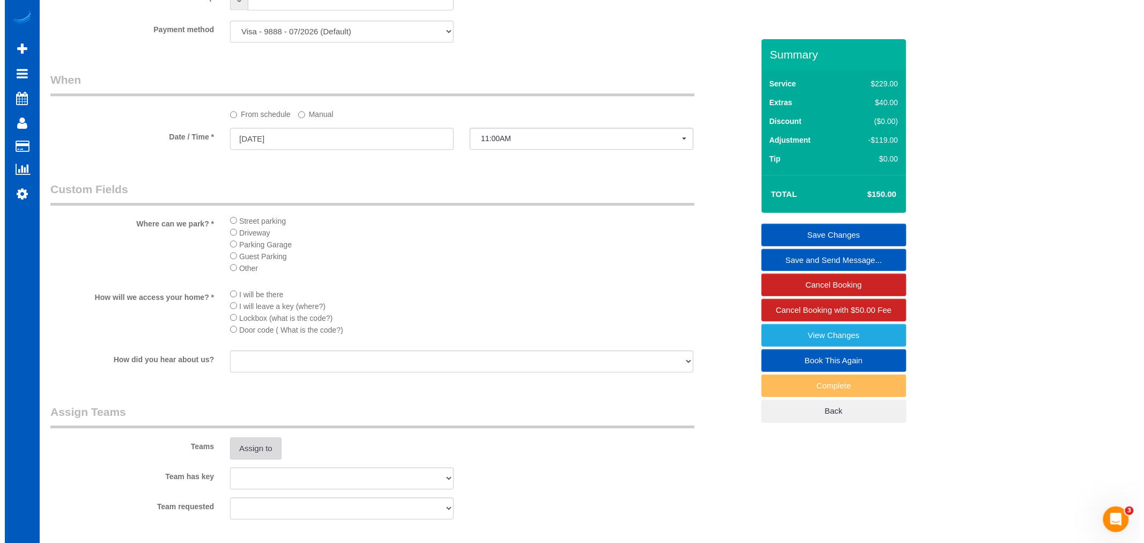
scroll to position [1252, 0]
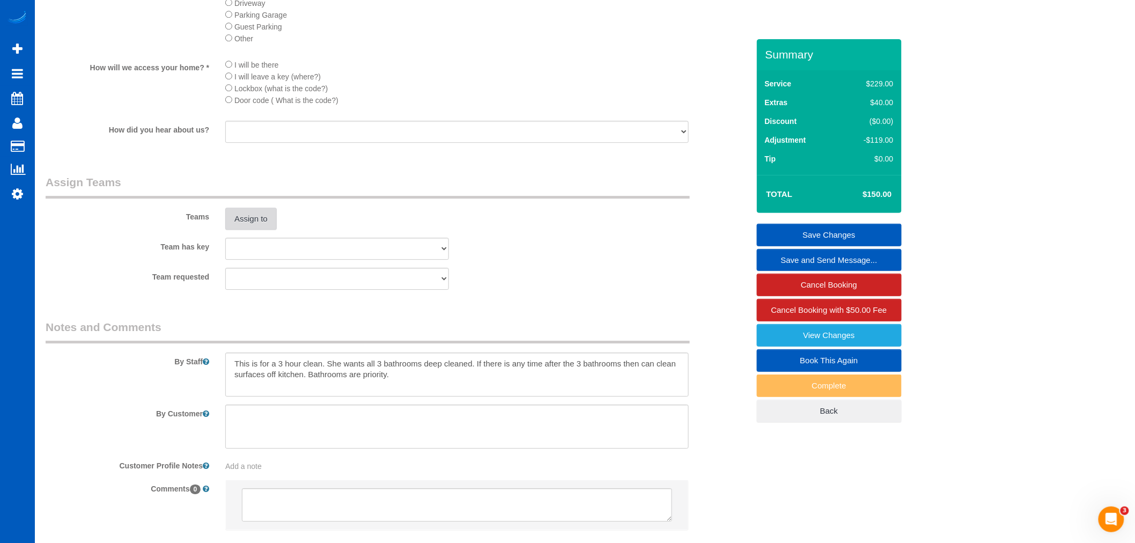
click at [252, 230] on button "Assign to" at bounding box center [250, 219] width 51 height 23
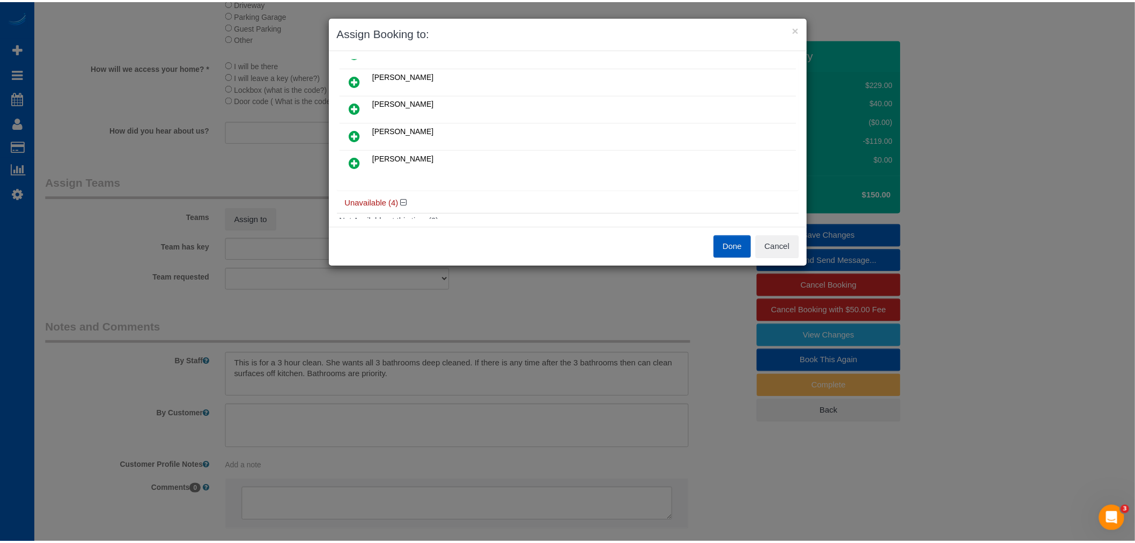
scroll to position [179, 0]
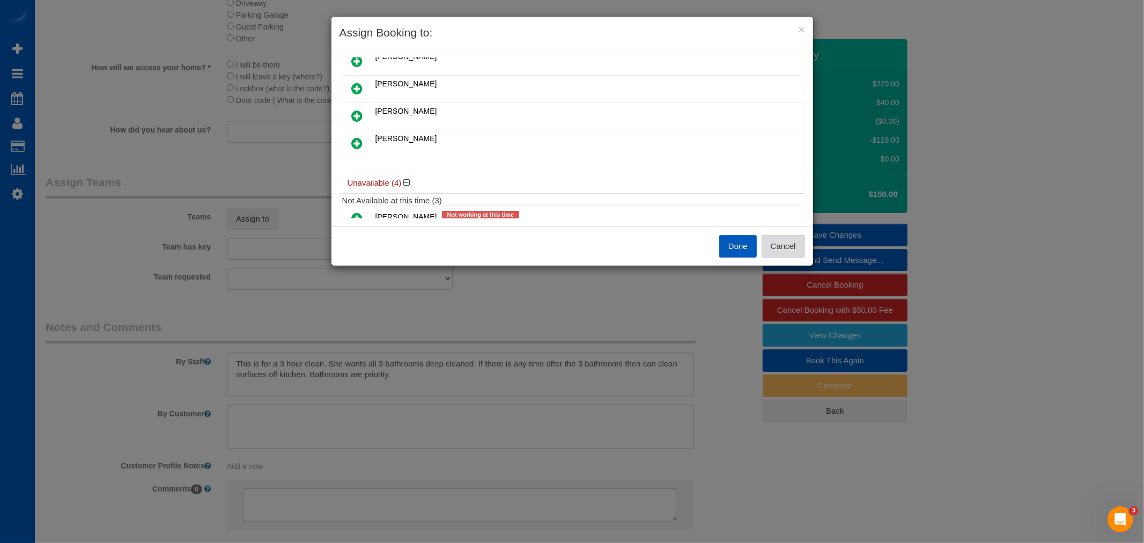
click at [792, 246] on button "Cancel" at bounding box center [783, 246] width 43 height 23
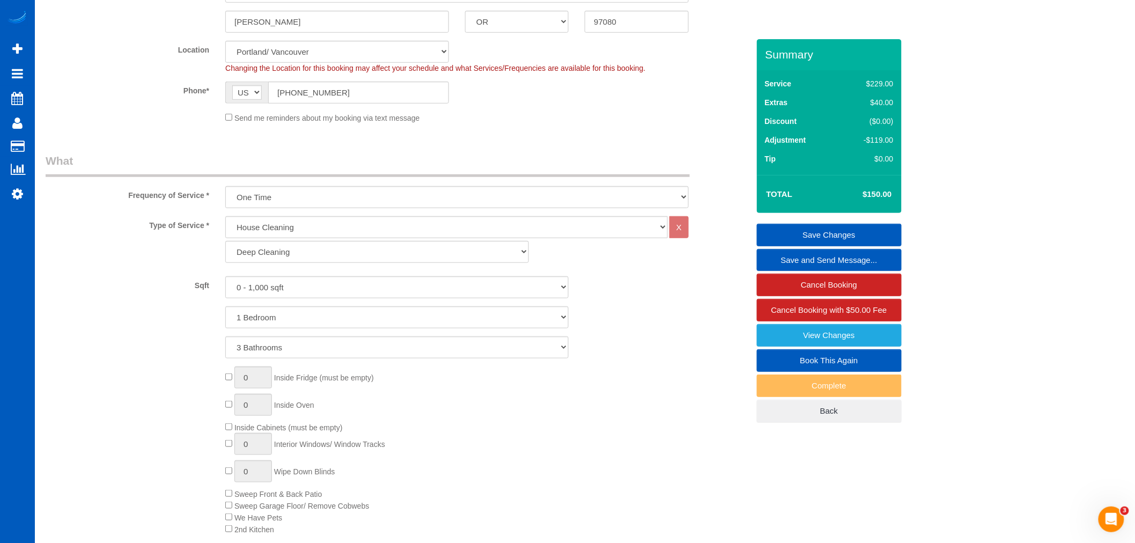
scroll to position [238, 0]
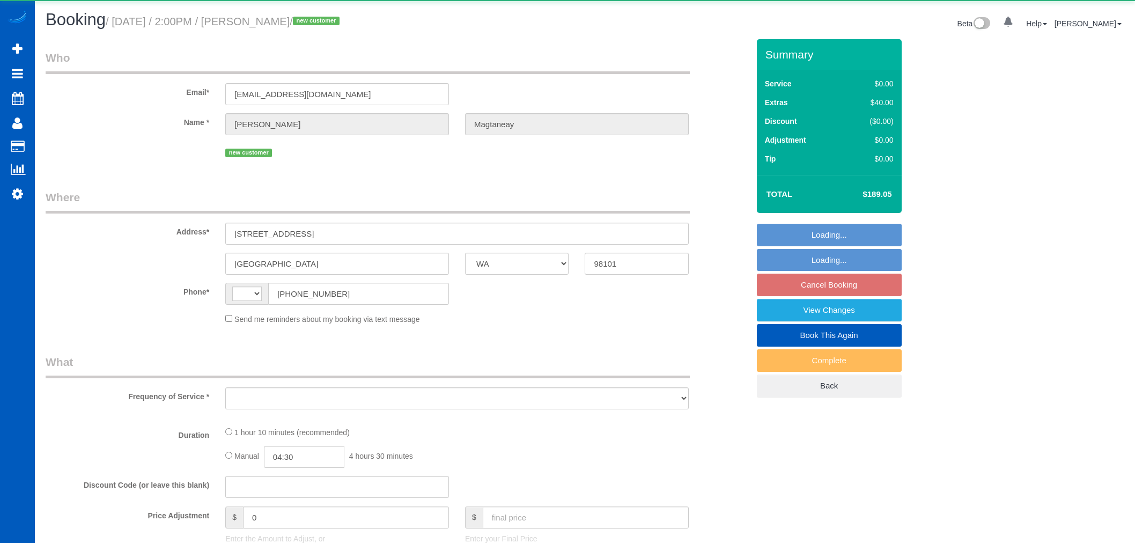
select select "WA"
select select "string:US"
select select "object:1169"
select select "string:fspay-e1cec403-d13b-4988-bab6-658c010d31ed"
select select "199"
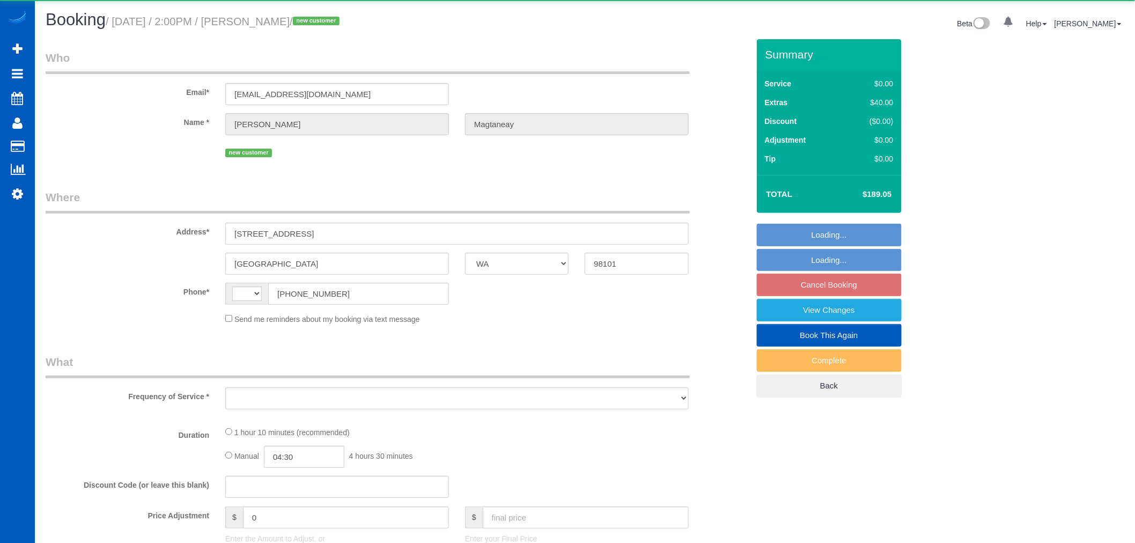
select select "spot1"
select select "number:8"
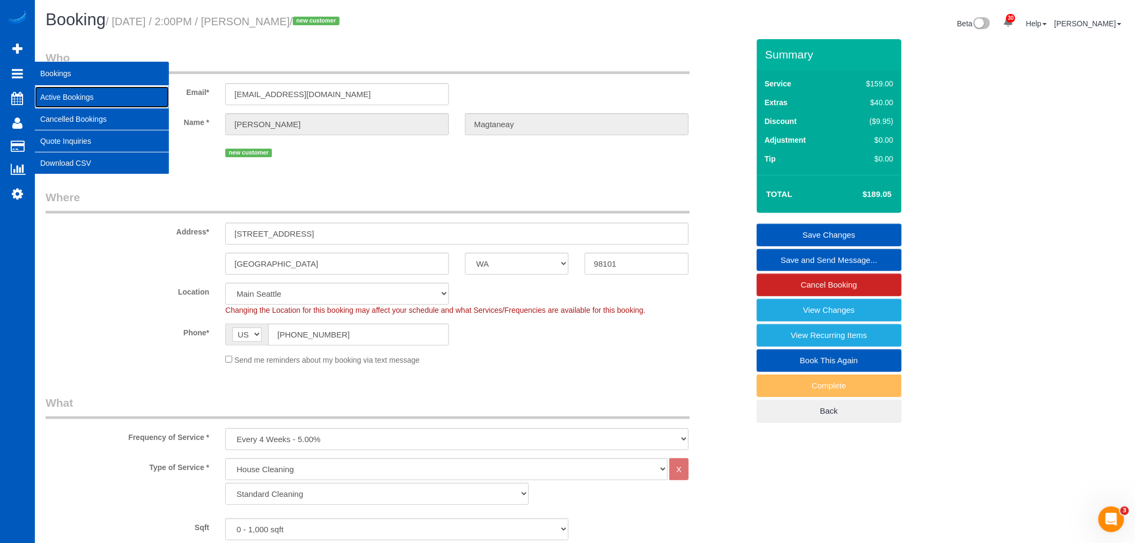
click at [93, 100] on link "Active Bookings" at bounding box center [102, 96] width 134 height 21
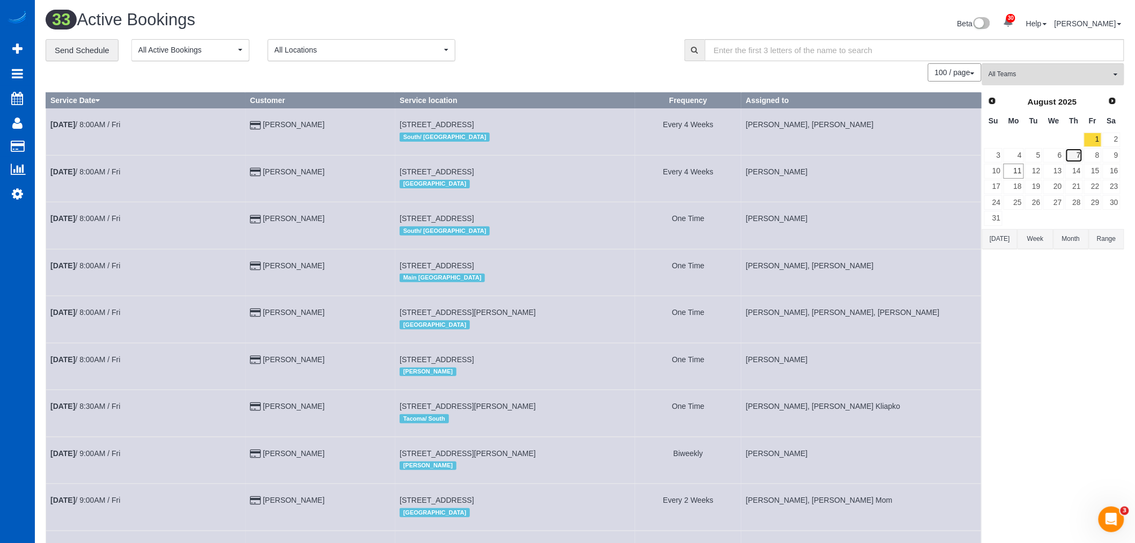
click at [1071, 157] on link "7" at bounding box center [1074, 155] width 18 height 14
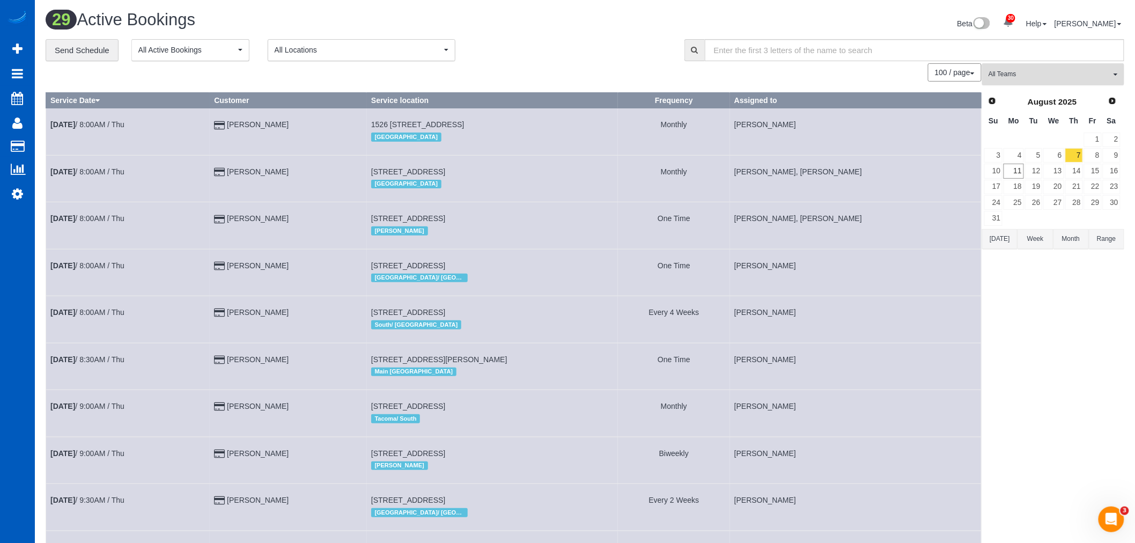
click at [1063, 78] on span "All Teams" at bounding box center [1050, 74] width 122 height 9
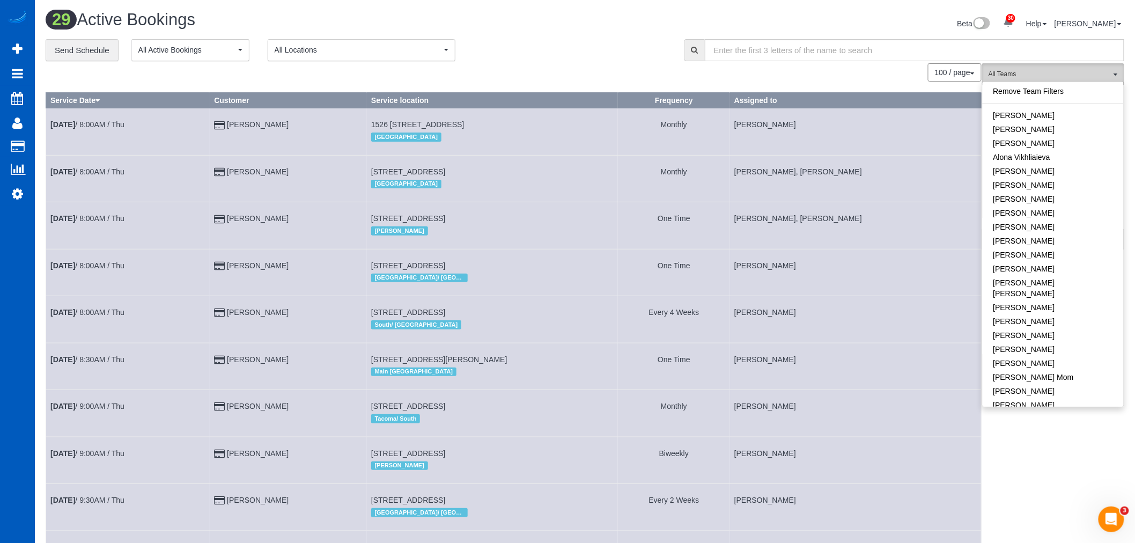
click at [1022, 71] on span "All Teams" at bounding box center [1050, 74] width 122 height 9
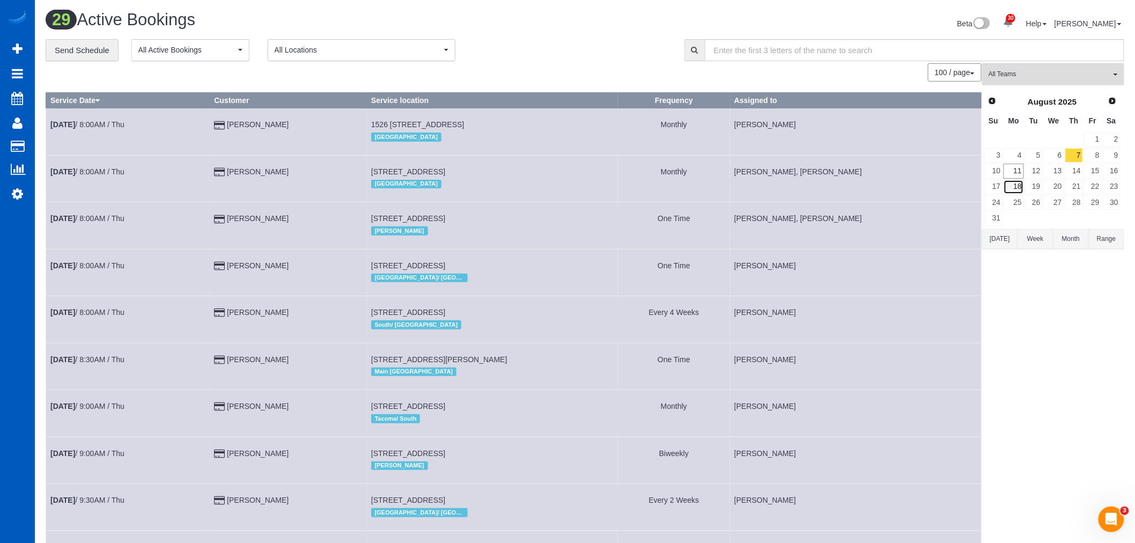
click at [1018, 181] on link "18" at bounding box center [1014, 187] width 20 height 14
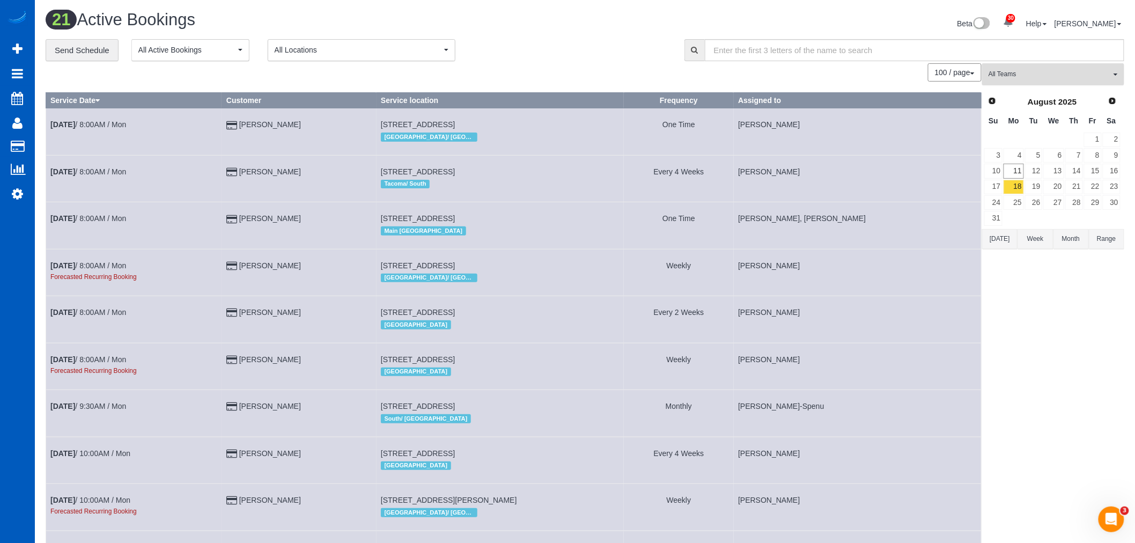
click at [1036, 72] on span "All Teams" at bounding box center [1050, 74] width 122 height 9
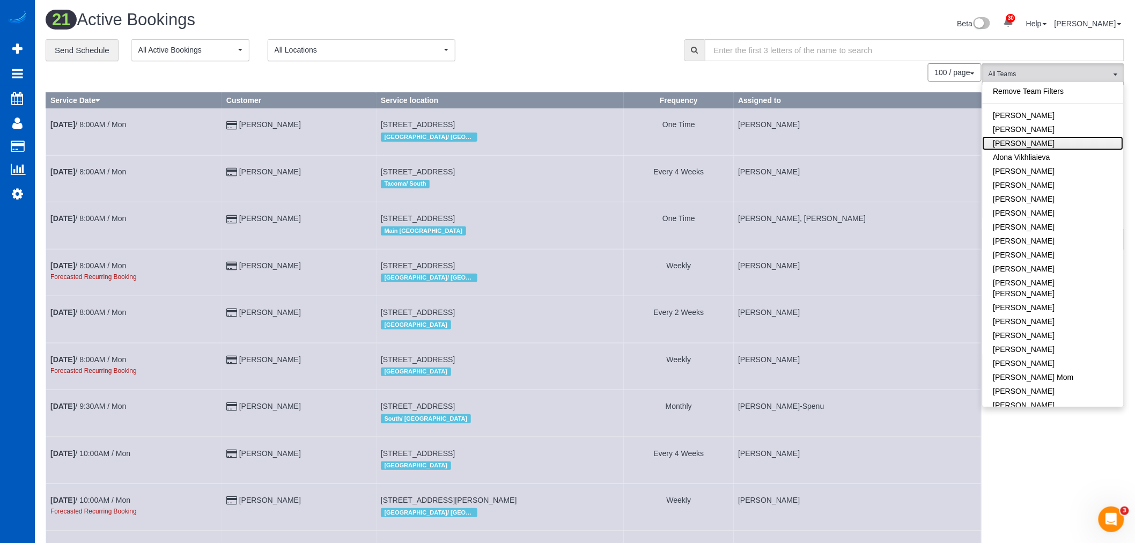
click at [1047, 140] on link "[PERSON_NAME]" at bounding box center [1053, 143] width 141 height 14
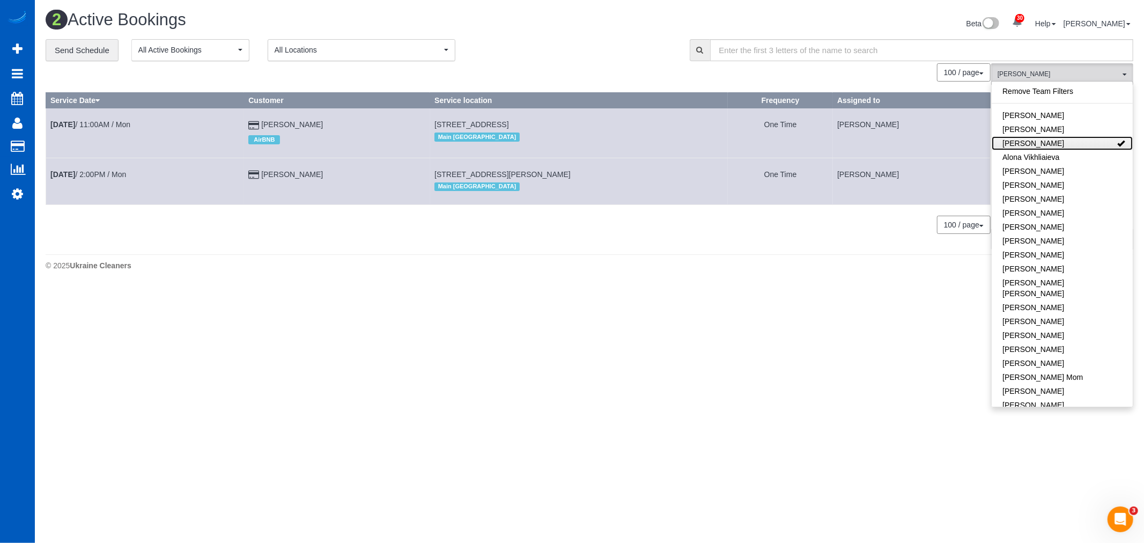
click at [1047, 140] on link "[PERSON_NAME]" at bounding box center [1062, 143] width 141 height 14
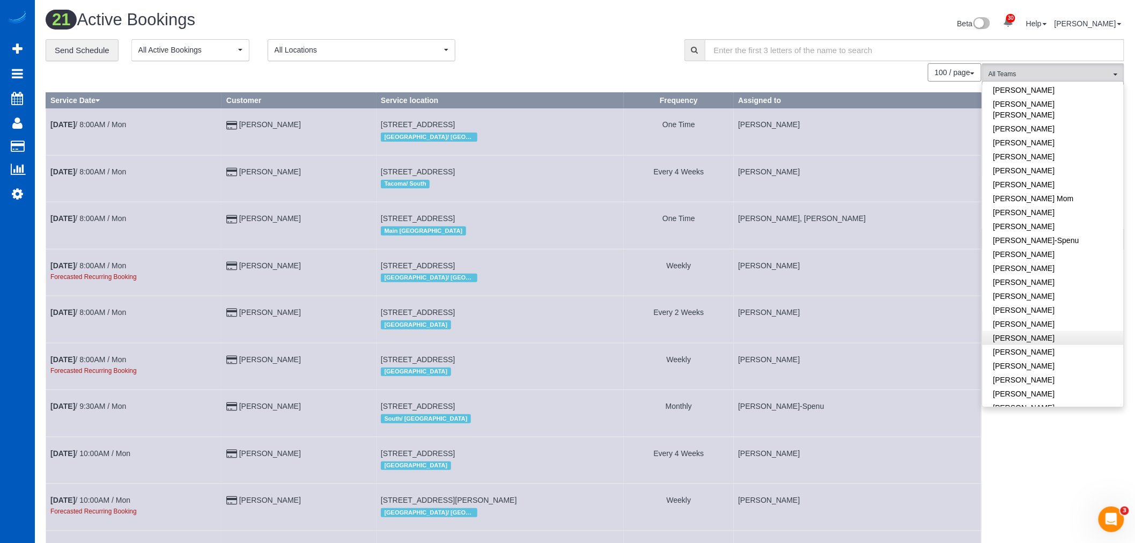
scroll to position [238, 0]
click at [1057, 257] on link "[PERSON_NAME]" at bounding box center [1053, 264] width 141 height 14
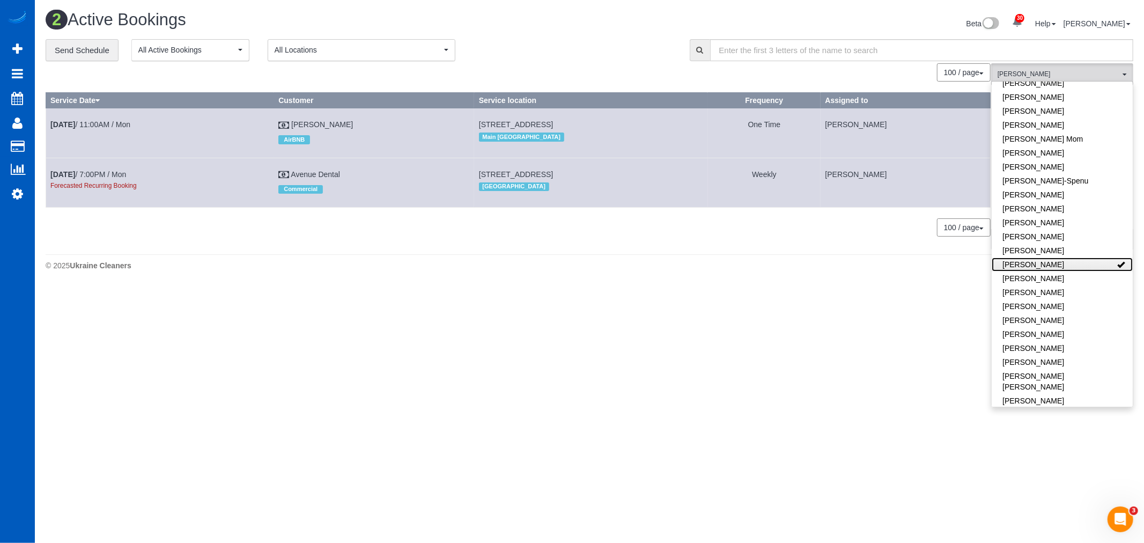
click at [1057, 257] on link "[PERSON_NAME]" at bounding box center [1062, 264] width 141 height 14
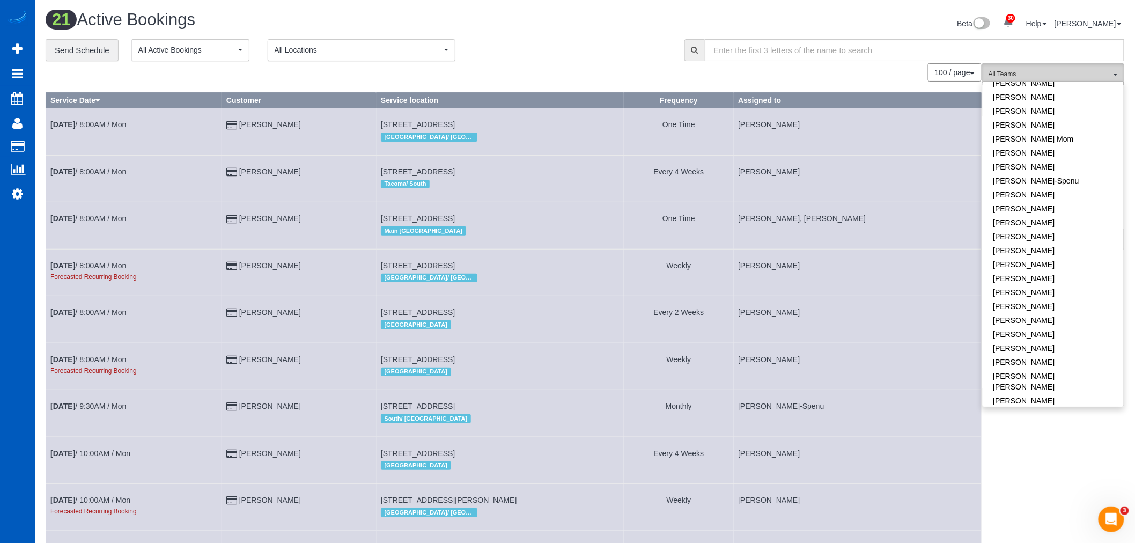
click at [1039, 72] on span "All Teams" at bounding box center [1050, 74] width 122 height 9
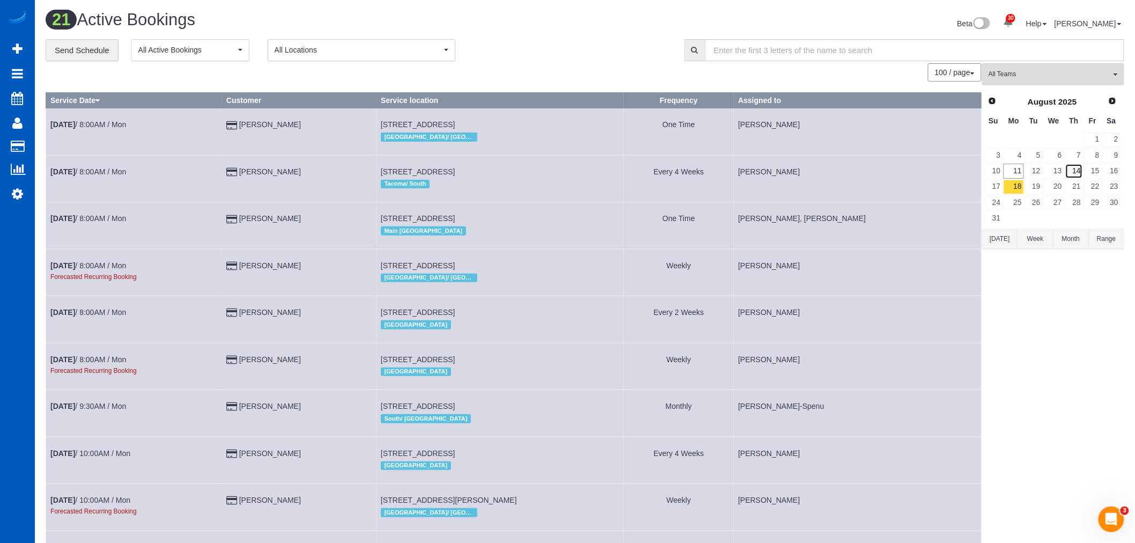
click at [1072, 172] on link "14" at bounding box center [1074, 171] width 18 height 14
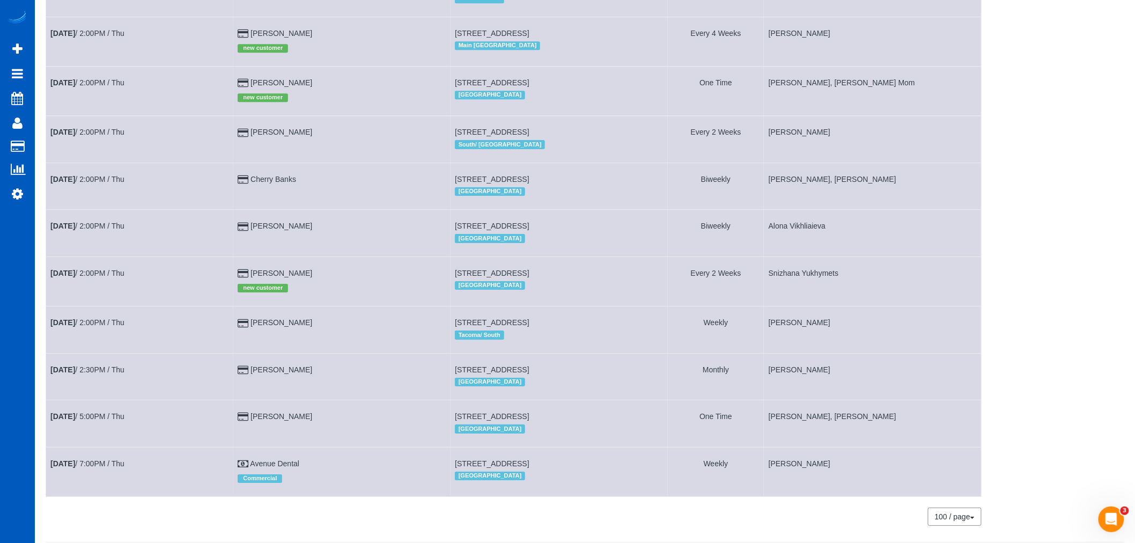
scroll to position [1252, 0]
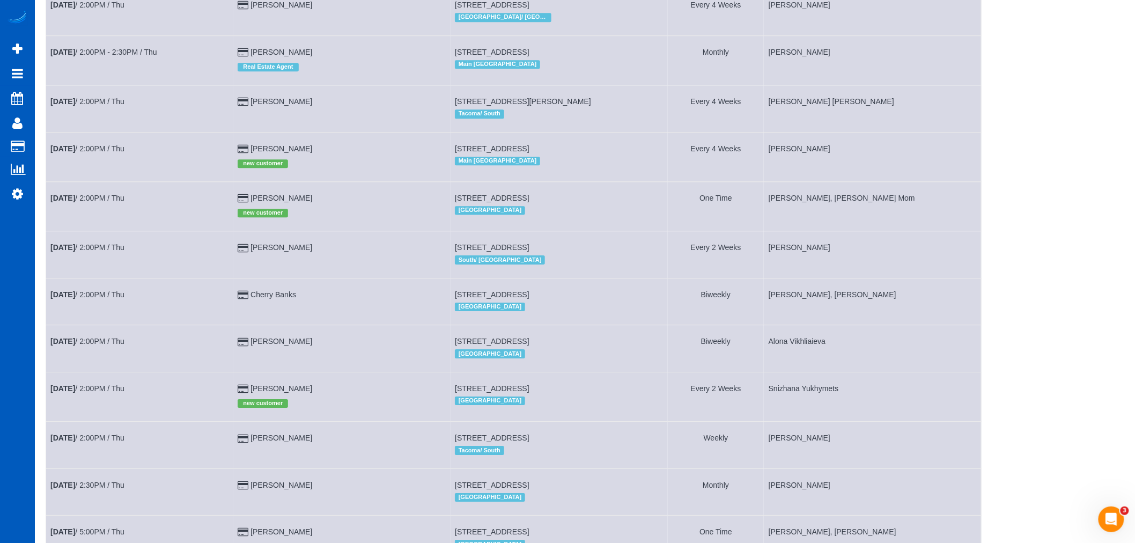
click at [99, 178] on td "Aug 14th / 2:00PM / Thu" at bounding box center [139, 156] width 187 height 49
click at [97, 153] on link "Aug 14th / 2:00PM / Thu" at bounding box center [87, 148] width 74 height 9
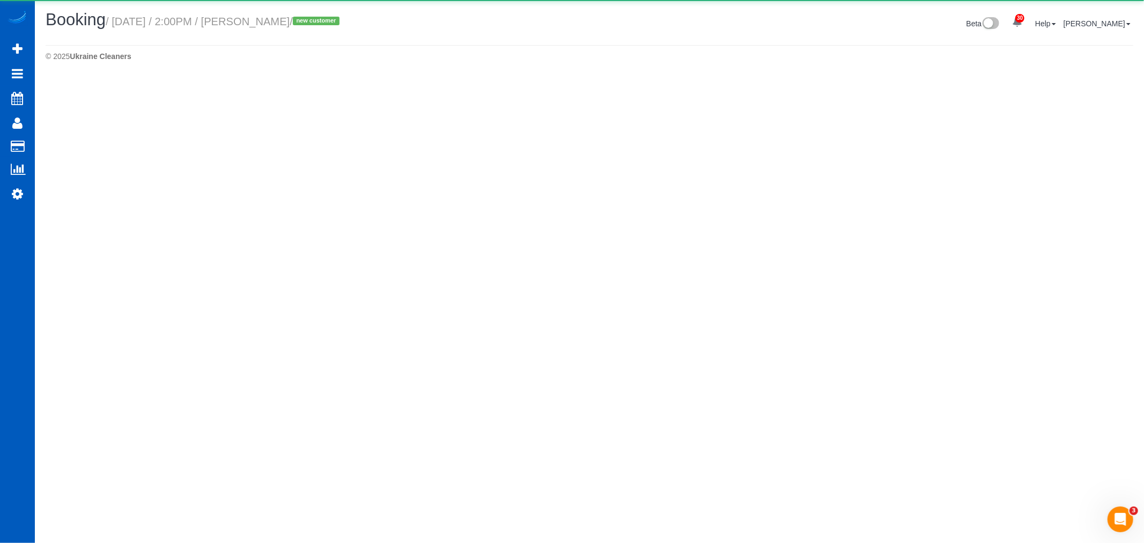
select select "WA"
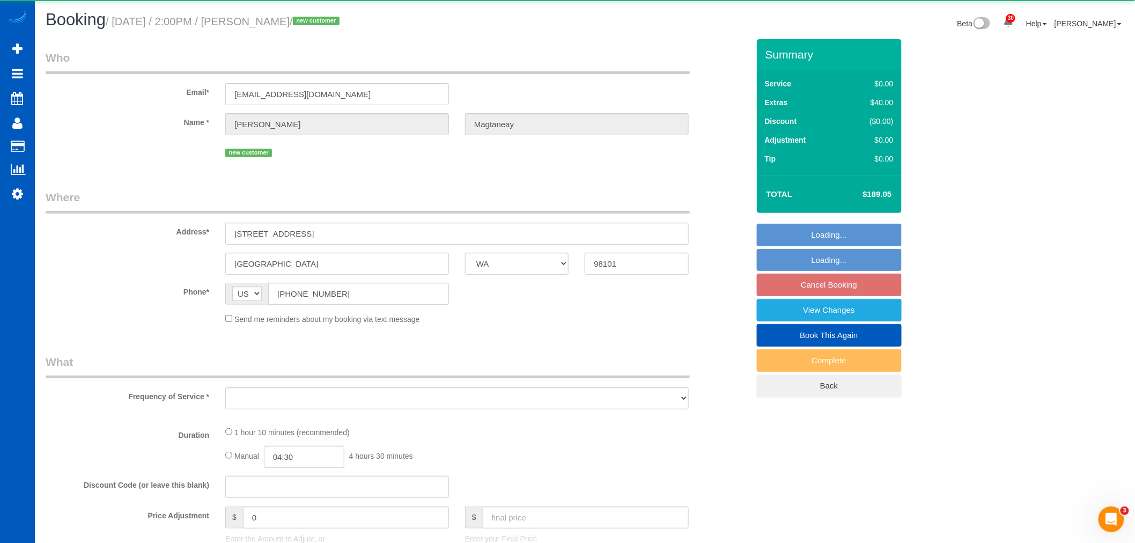
select select "string:fspay-e1cec403-d13b-4988-bab6-658c010d31ed"
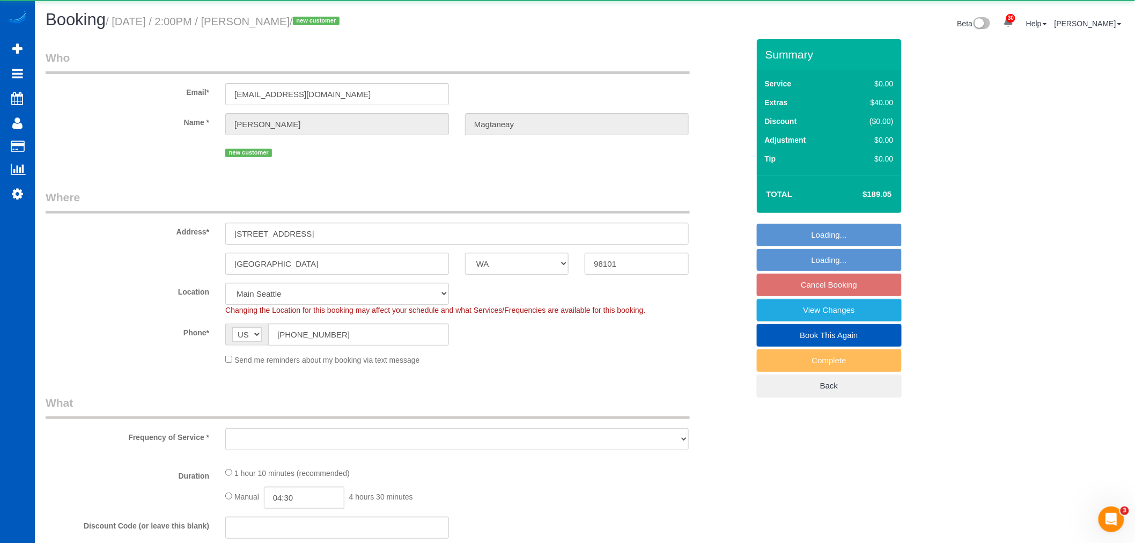
select select "object:4722"
select select "199"
select select "spot10"
select select "number:8"
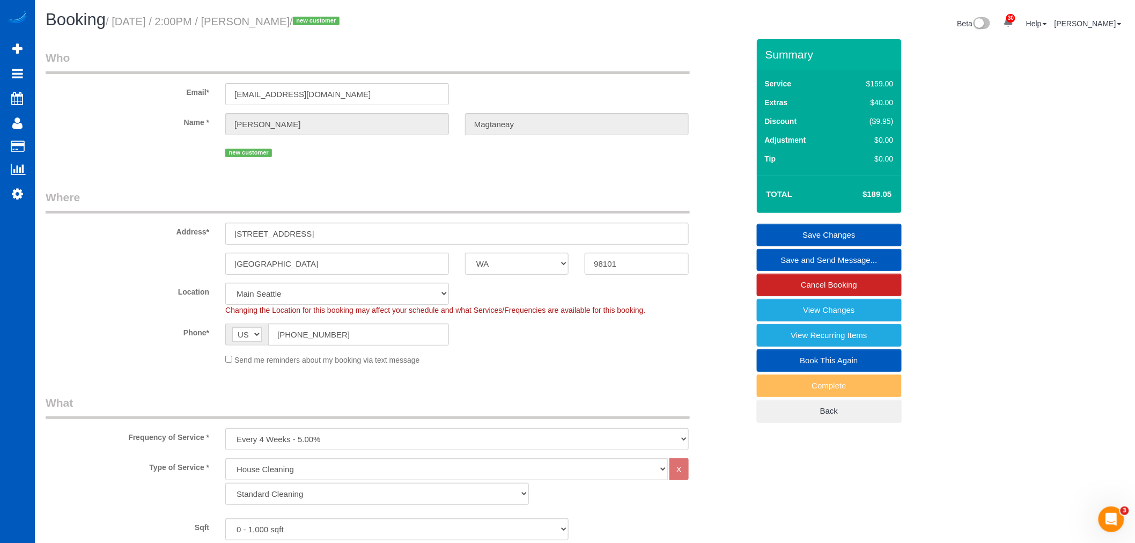
drag, startPoint x: 251, startPoint y: 22, endPoint x: 329, endPoint y: 23, distance: 78.3
click at [329, 23] on small "/ August 14, 2025 / 2:00PM / Gino Magtaneay / new customer" at bounding box center [224, 22] width 237 height 12
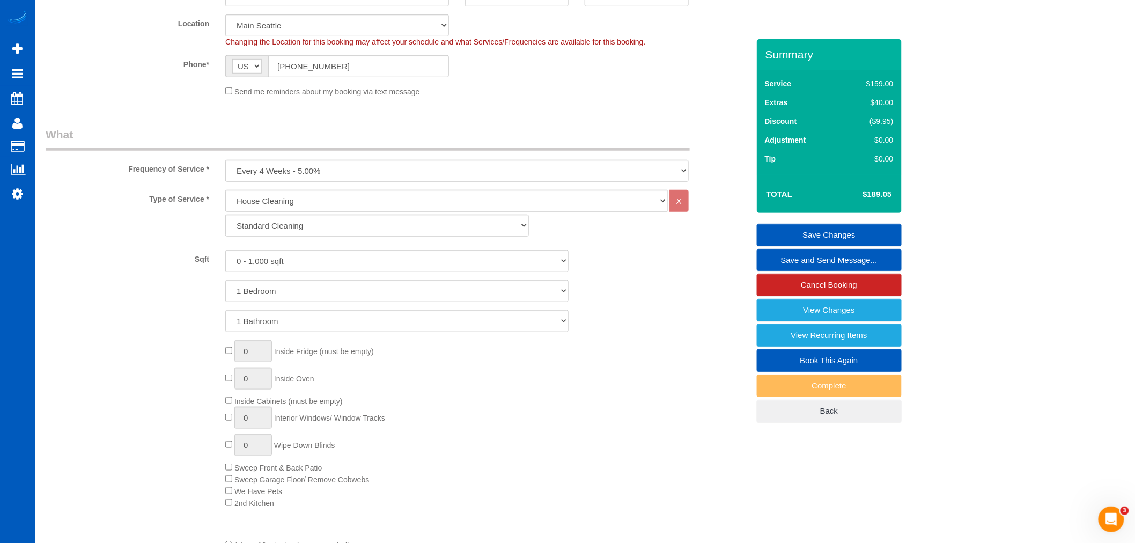
scroll to position [158, 0]
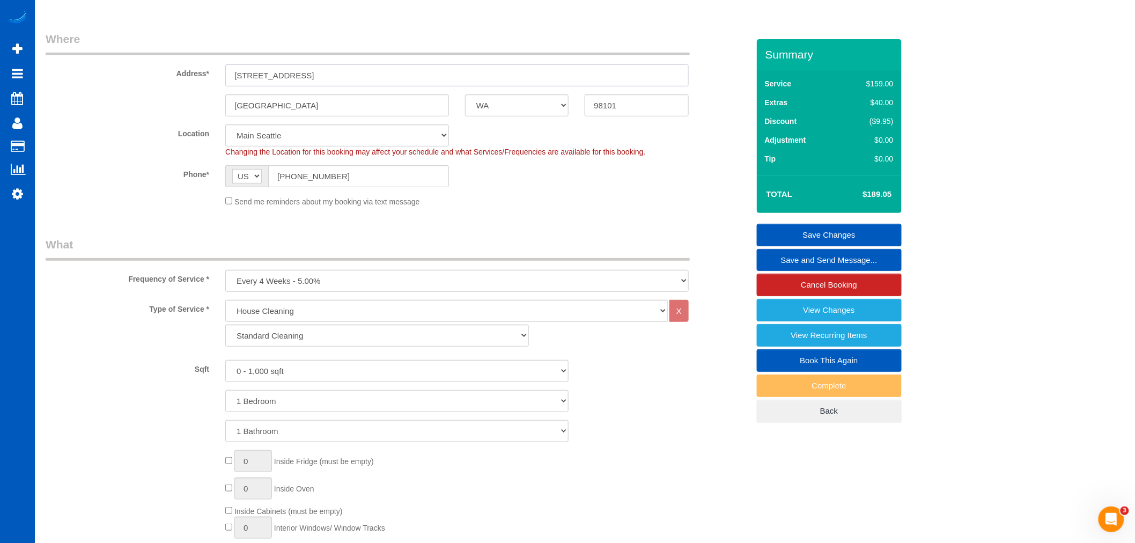
drag, startPoint x: 297, startPoint y: 72, endPoint x: 196, endPoint y: 66, distance: 101.6
click at [196, 66] on div "Address* 1020 Seneca St, Apt 112" at bounding box center [397, 58] width 719 height 55
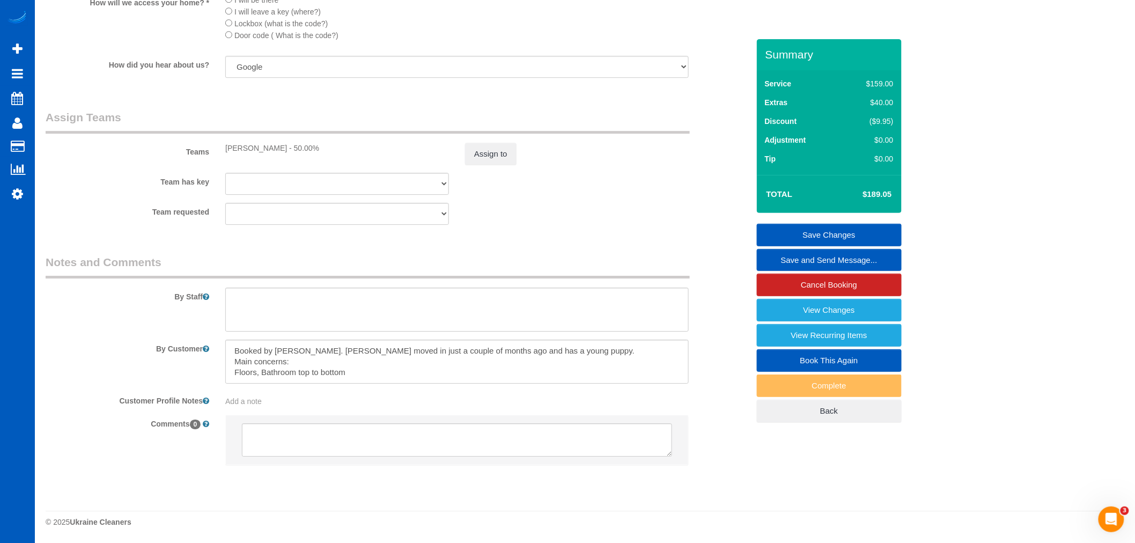
scroll to position [1350, 0]
click at [348, 371] on textarea at bounding box center [456, 362] width 463 height 44
drag, startPoint x: 359, startPoint y: 371, endPoint x: 228, endPoint y: 346, distance: 133.7
click at [228, 346] on textarea at bounding box center [456, 362] width 463 height 44
click at [372, 380] on textarea at bounding box center [456, 362] width 463 height 44
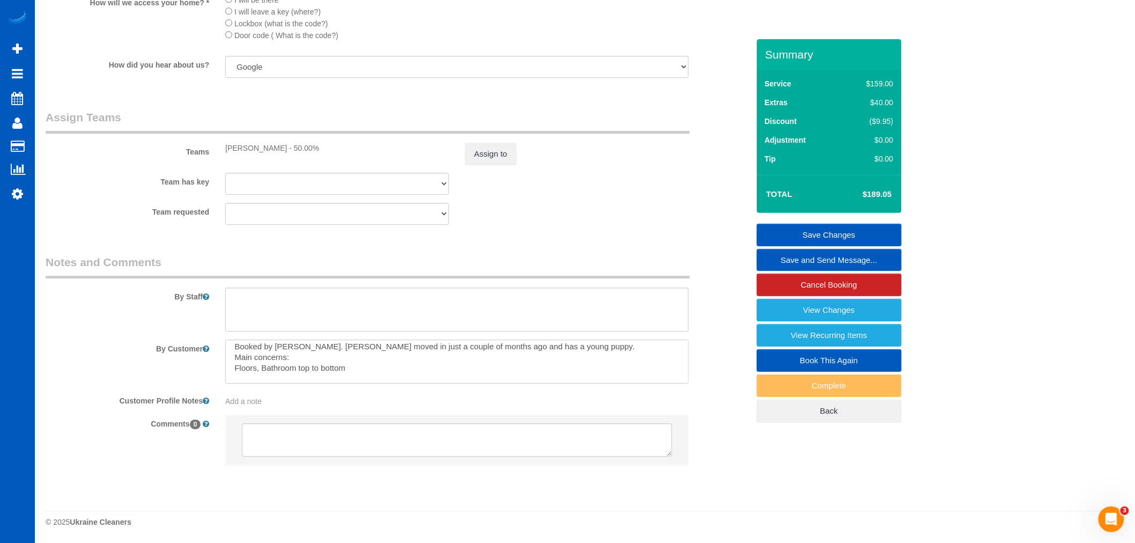
scroll to position [0, 0]
drag, startPoint x: 367, startPoint y: 377, endPoint x: 261, endPoint y: 353, distance: 108.8
click at [216, 347] on div "By Customer" at bounding box center [397, 362] width 719 height 44
click at [421, 371] on textarea at bounding box center [456, 362] width 463 height 44
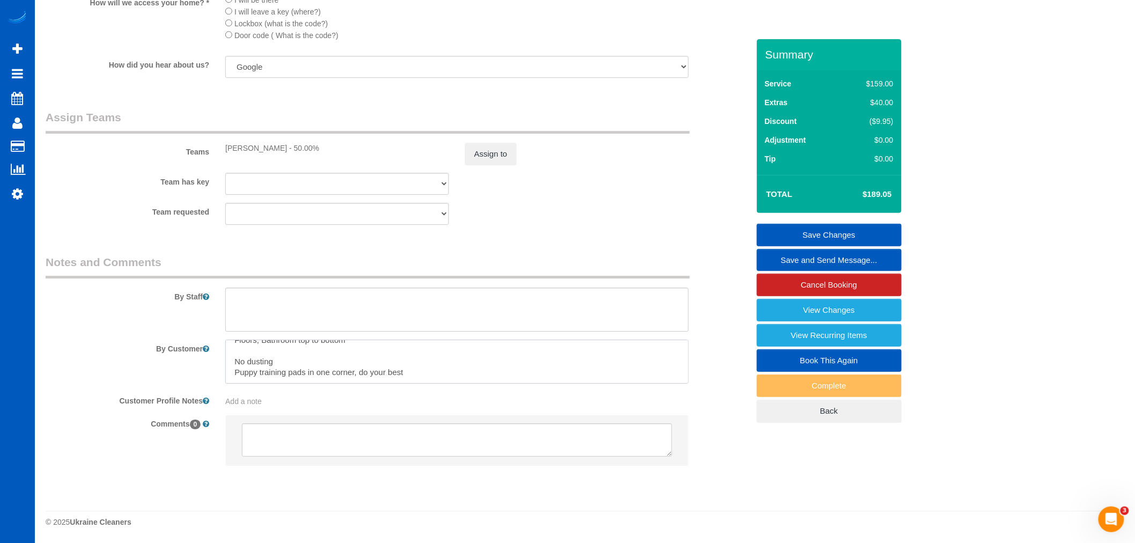
scroll to position [0, 0]
drag, startPoint x: 420, startPoint y: 371, endPoint x: 195, endPoint y: 312, distance: 233.0
click at [195, 312] on sui-booking-comments "By Staff By Customer Customer Profile Notes Add a note Comments 0" at bounding box center [397, 365] width 703 height 222
click at [405, 370] on textarea at bounding box center [456, 362] width 463 height 44
drag, startPoint x: 430, startPoint y: 377, endPoint x: 133, endPoint y: 307, distance: 305.3
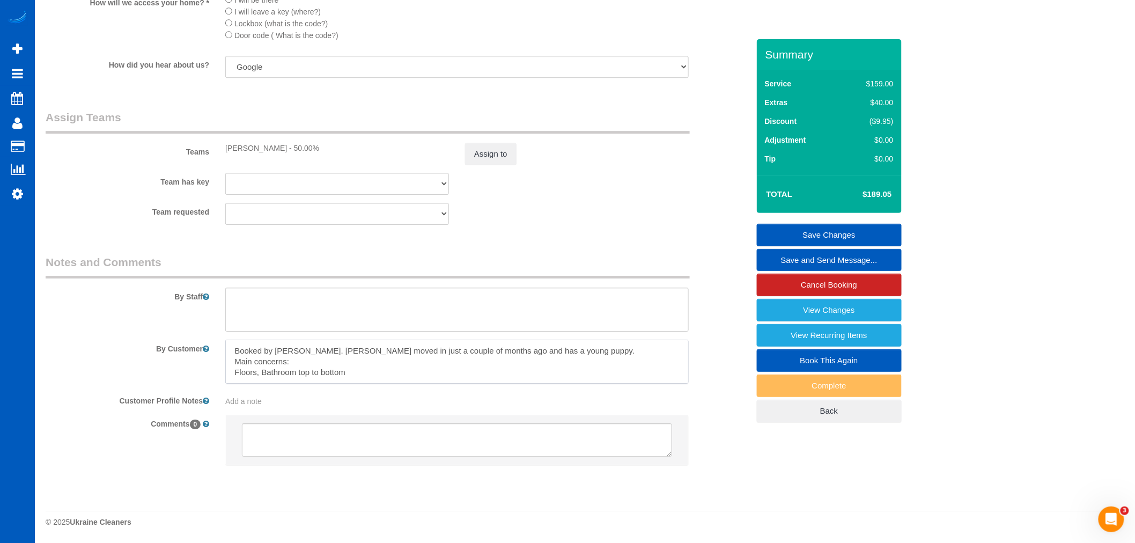
click at [133, 307] on sui-booking-comments "By Staff By Customer Customer Profile Notes Add a note Comments 0" at bounding box center [397, 365] width 703 height 222
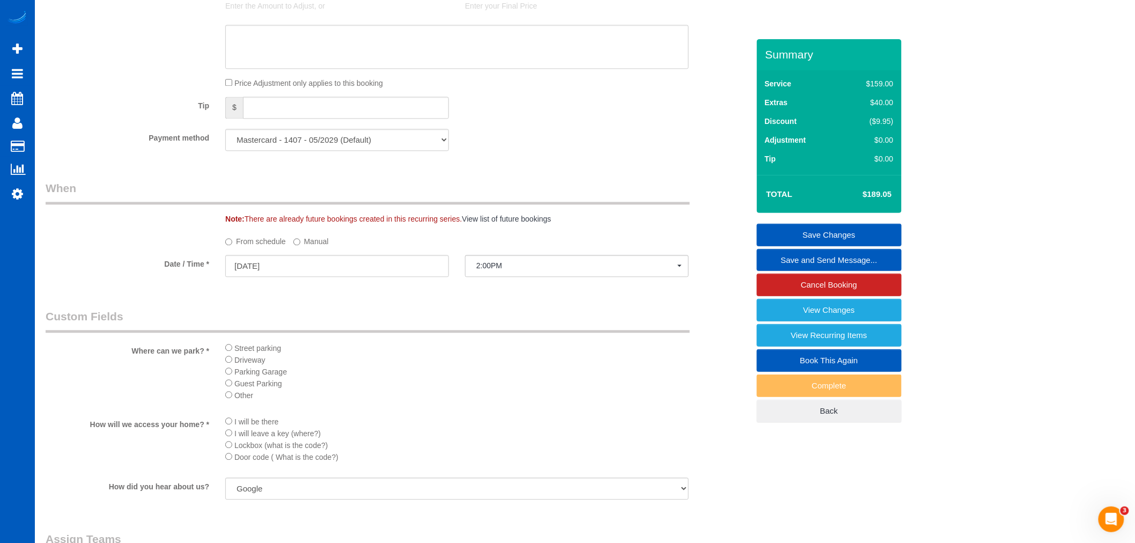
scroll to position [933, 0]
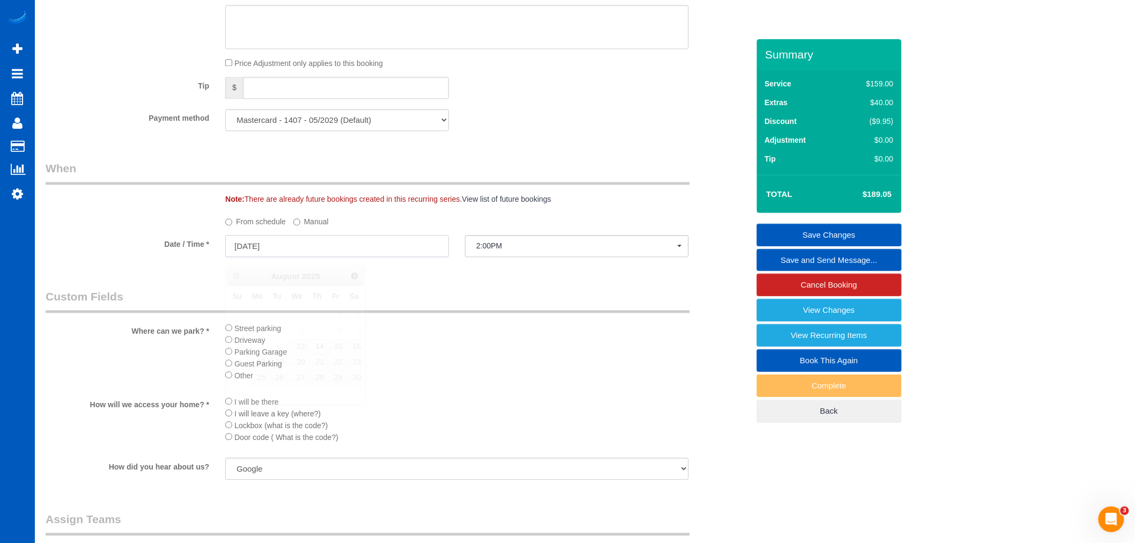
click at [253, 245] on input "08/14/2025" at bounding box center [337, 246] width 224 height 22
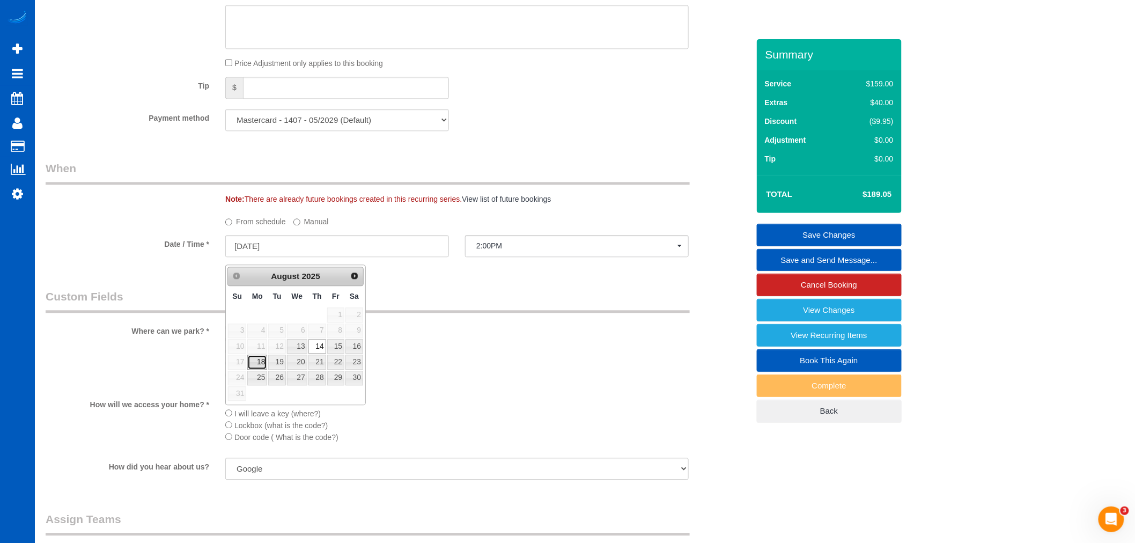
click at [258, 361] on link "18" at bounding box center [257, 362] width 20 height 14
type input "08/18/2025"
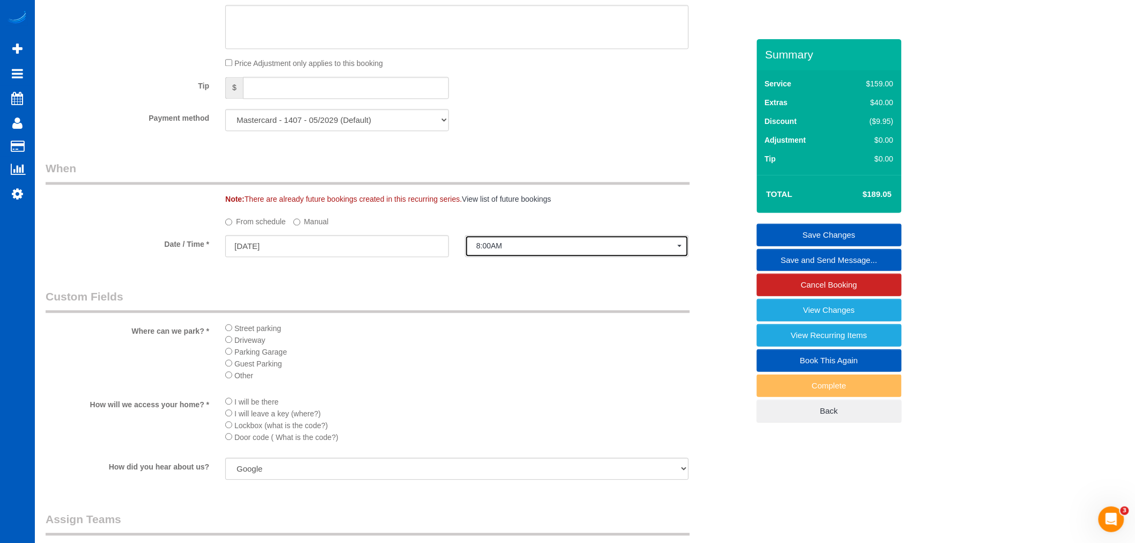
click at [487, 250] on span "8:00AM" at bounding box center [576, 245] width 201 height 9
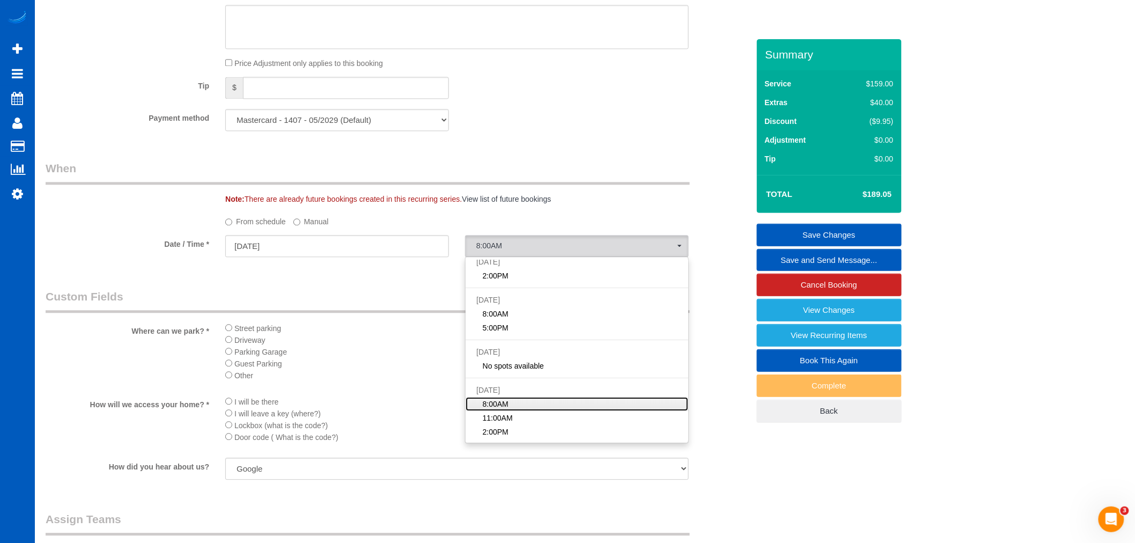
scroll to position [55, 0]
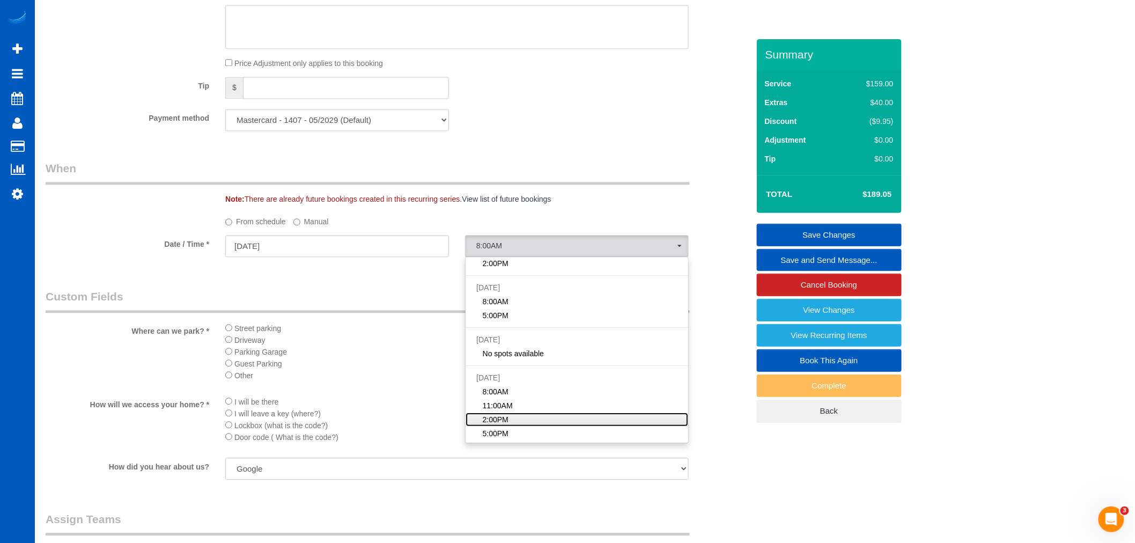
drag, startPoint x: 510, startPoint y: 429, endPoint x: 501, endPoint y: 431, distance: 9.9
click at [501, 426] on link "2:00PM" at bounding box center [577, 420] width 223 height 14
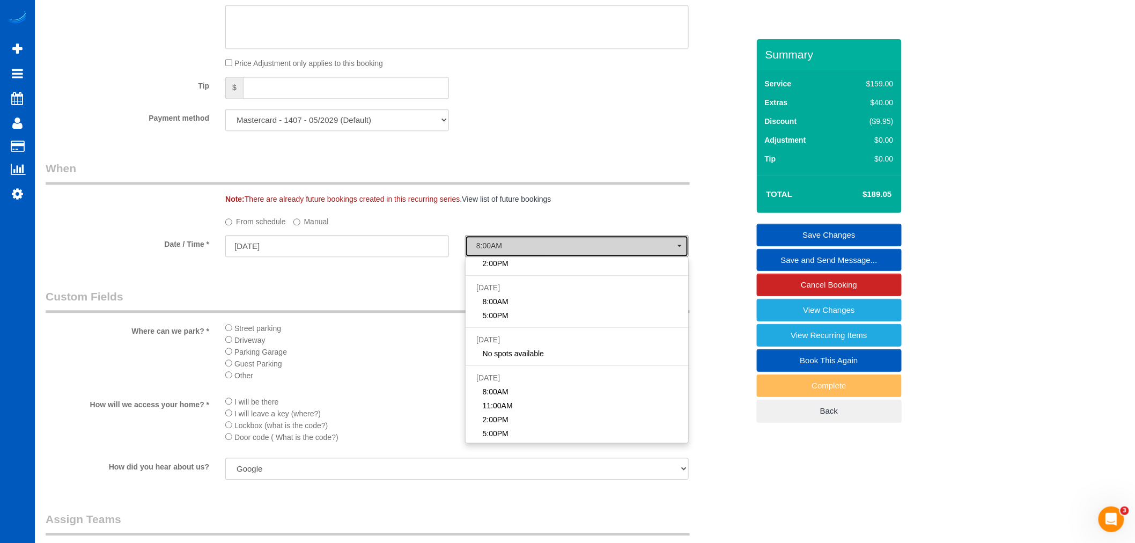
select select "spot17"
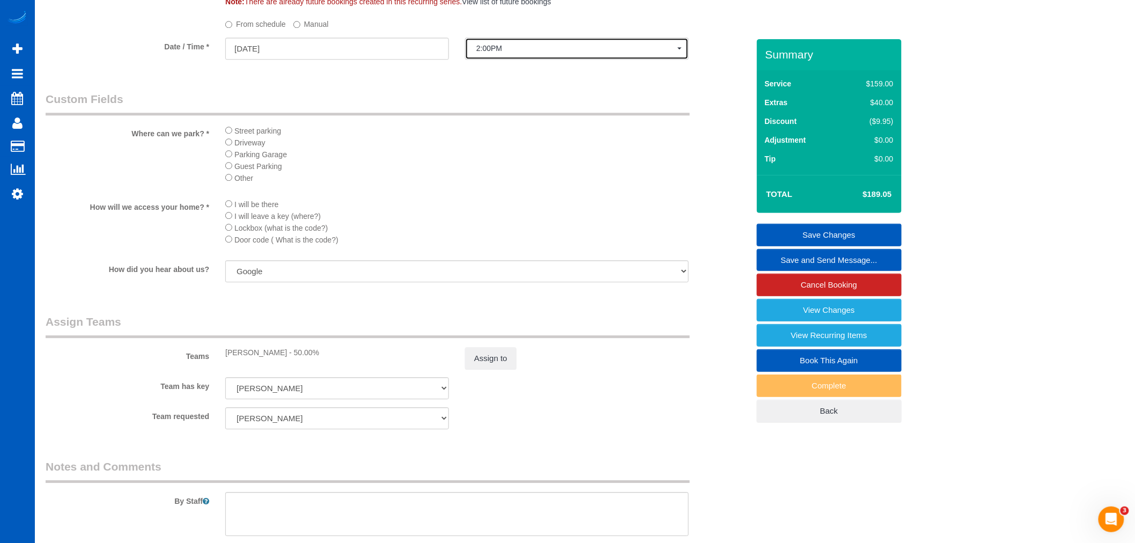
scroll to position [1112, 0]
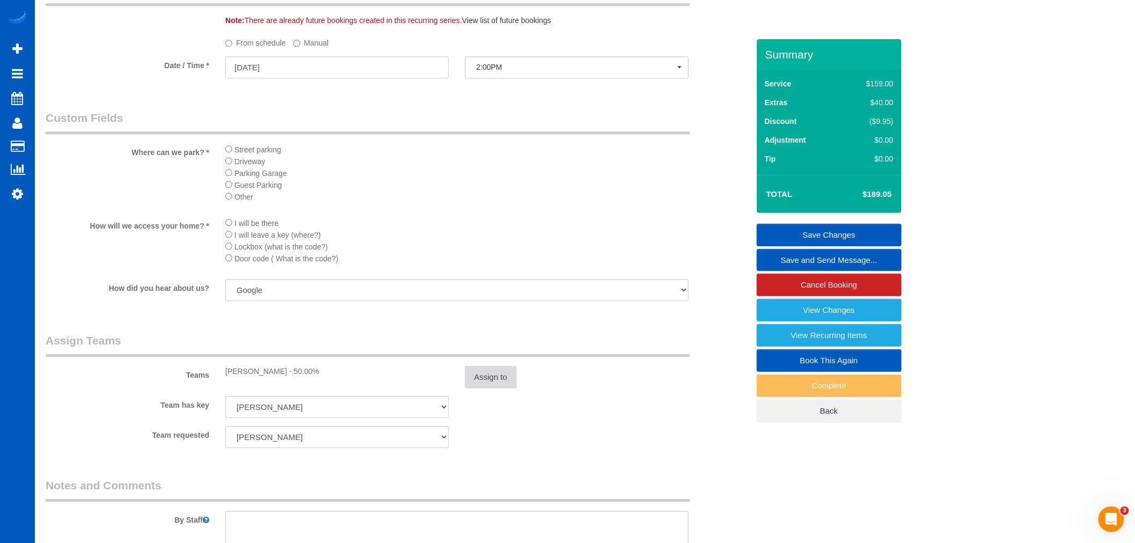
click at [489, 388] on button "Assign to" at bounding box center [490, 377] width 51 height 23
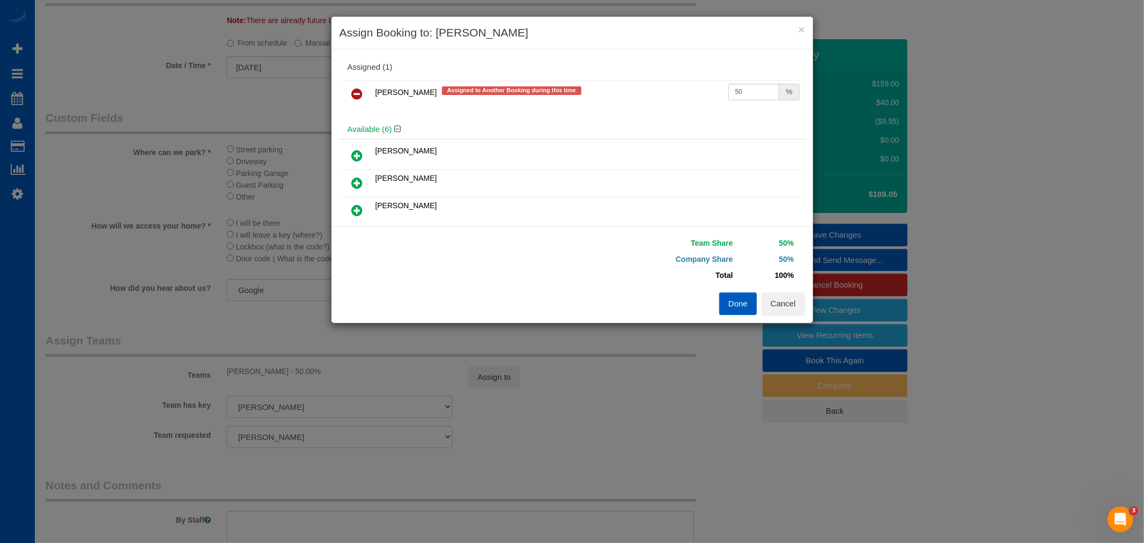
click at [358, 93] on icon at bounding box center [357, 93] width 11 height 13
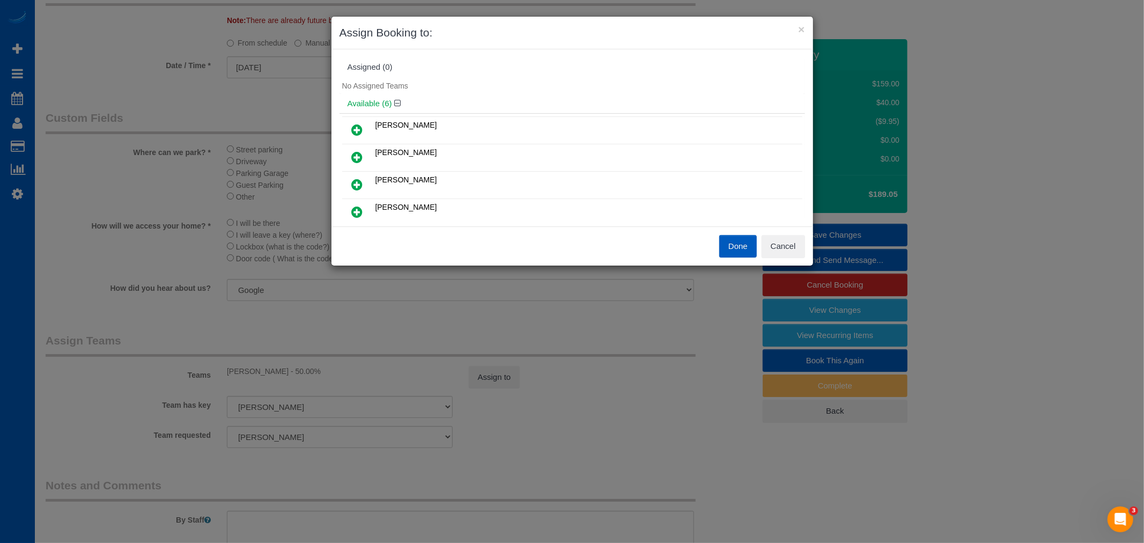
click at [355, 126] on icon at bounding box center [357, 129] width 11 height 13
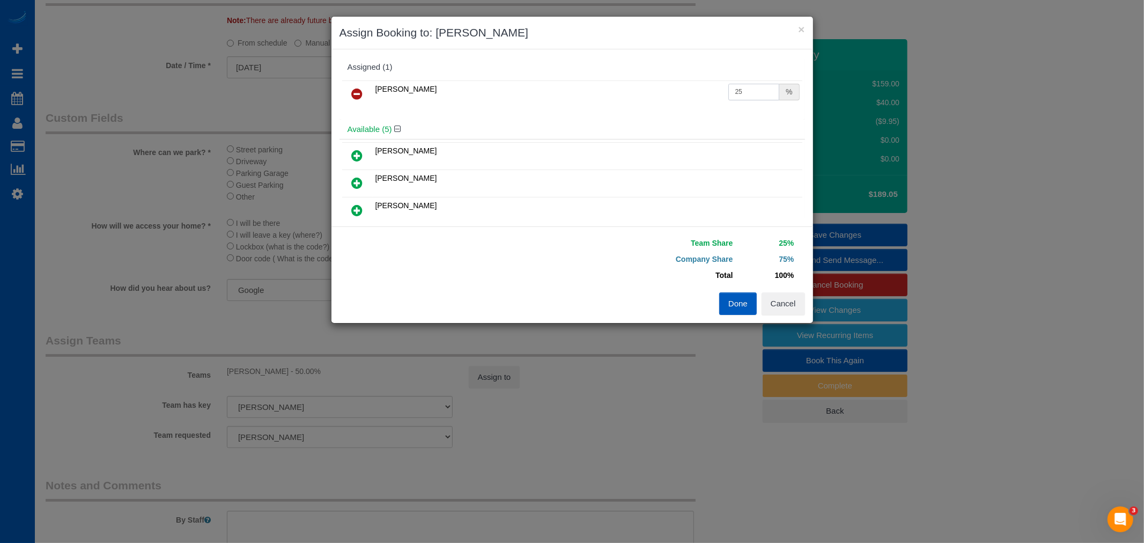
drag, startPoint x: 758, startPoint y: 93, endPoint x: 517, endPoint y: 75, distance: 242.1
click at [517, 75] on div "Assigned (1) Kateryna Polishchuk 25 %" at bounding box center [573, 88] width 466 height 62
type input "50"
click at [730, 304] on button "Done" at bounding box center [738, 303] width 38 height 23
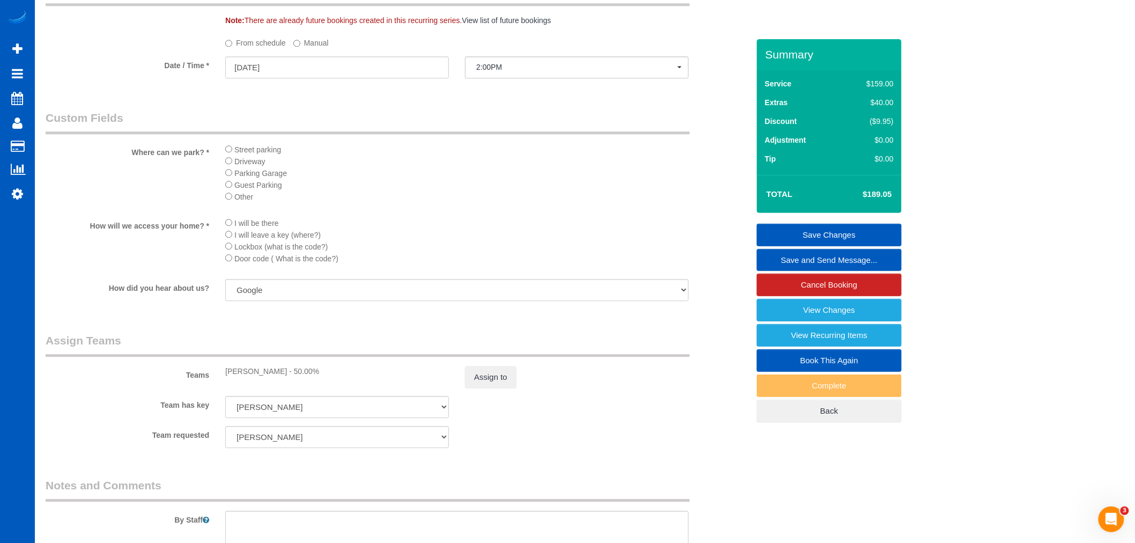
click at [623, 444] on div "Team requested Alona Tarasiuk Alona Vikhliaieva Anastasiia Ionova Anna Kovalevi…" at bounding box center [397, 437] width 719 height 22
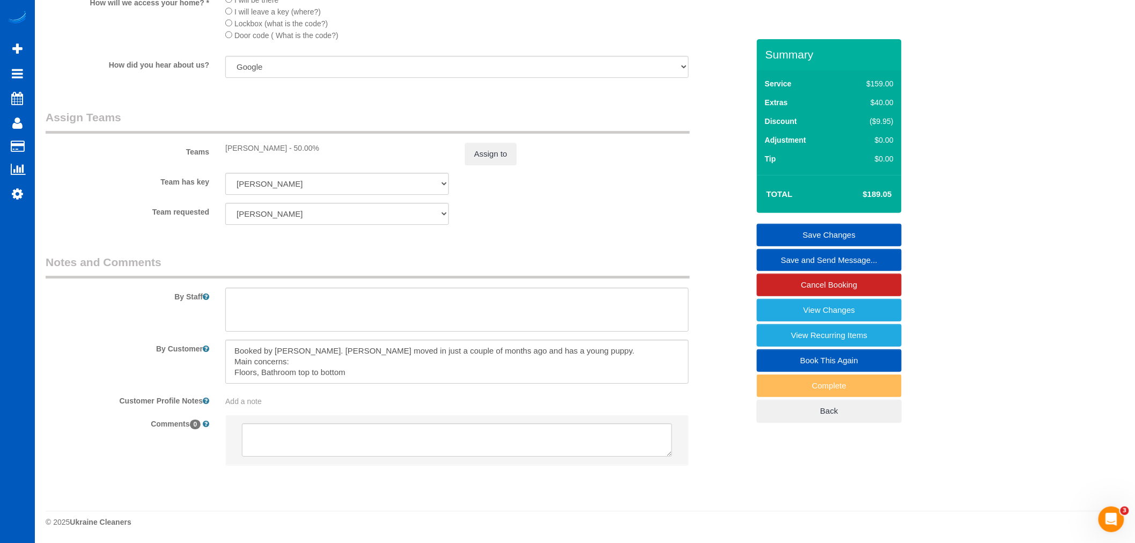
scroll to position [1350, 0]
click at [536, 376] on textarea at bounding box center [456, 362] width 463 height 44
click at [438, 373] on textarea at bounding box center [456, 362] width 463 height 44
click at [252, 347] on textarea at bounding box center [456, 362] width 463 height 44
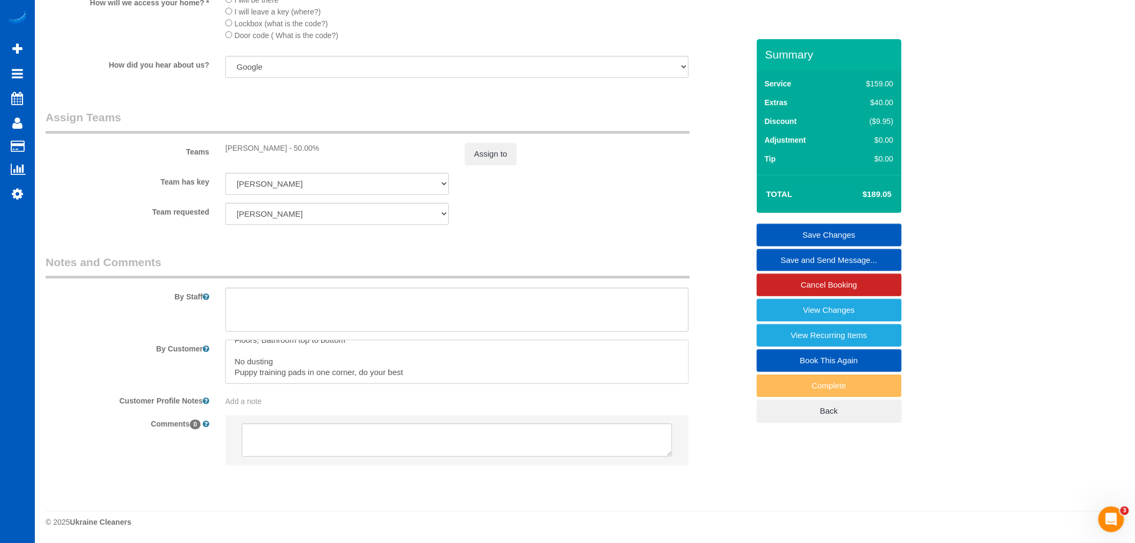
click at [234, 356] on textarea at bounding box center [456, 362] width 463 height 44
click at [234, 351] on textarea at bounding box center [456, 362] width 463 height 44
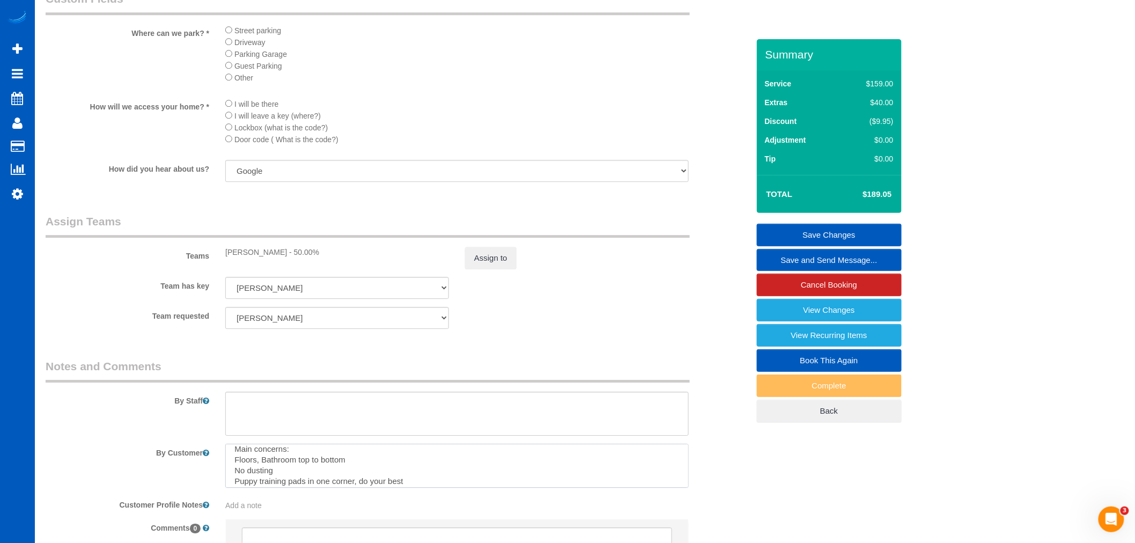
scroll to position [21, 0]
click at [443, 481] on textarea at bounding box center [456, 466] width 463 height 44
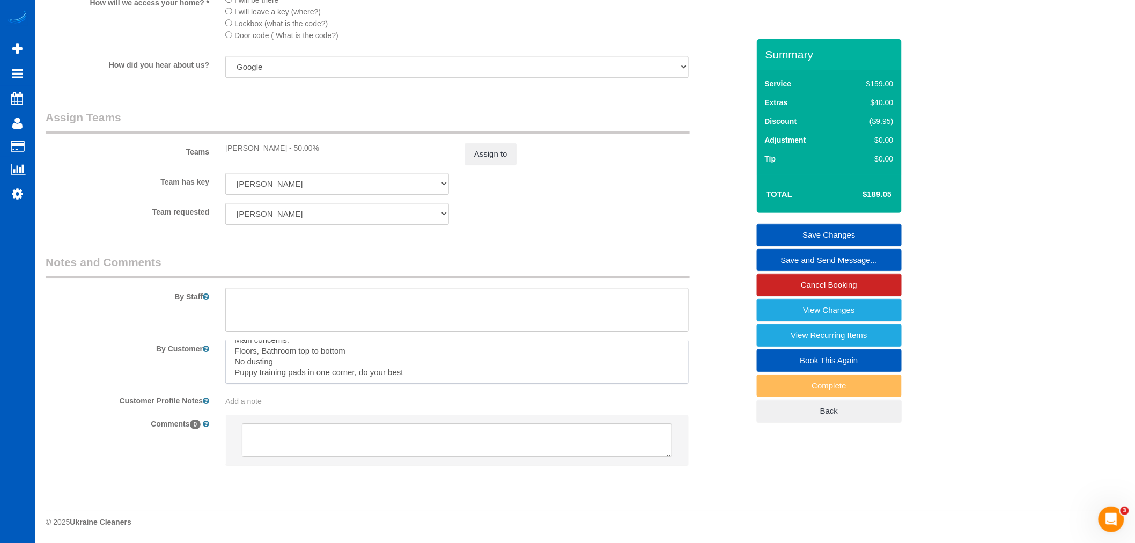
type textarea "Booked by Jade. Gino moved in just a couple of months ago and has a young puppy…"
click at [696, 378] on div at bounding box center [457, 362] width 480 height 44
click at [511, 361] on textarea at bounding box center [456, 362] width 463 height 44
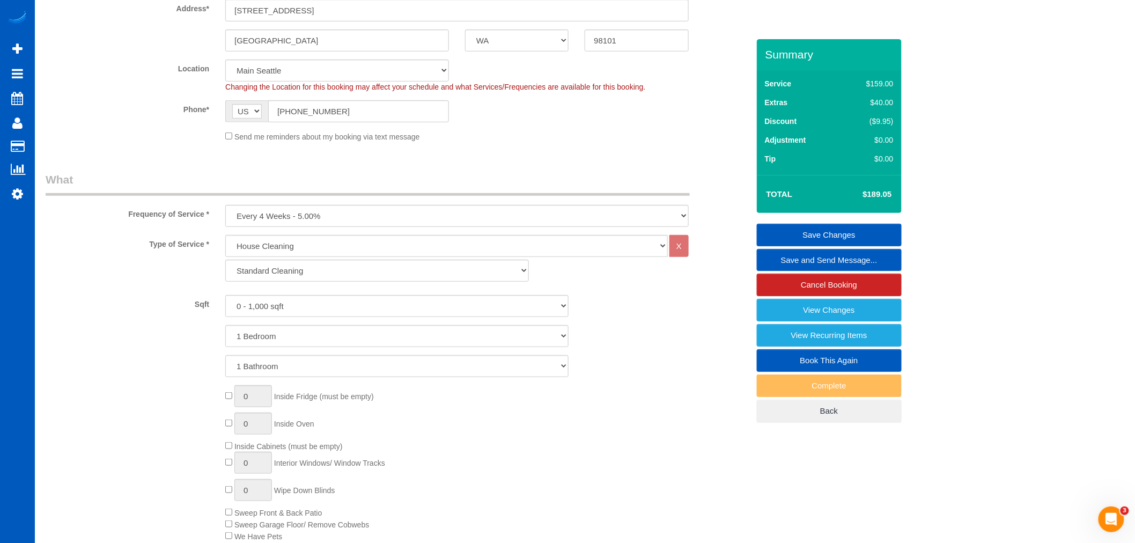
scroll to position [218, 0]
click at [321, 217] on select "One Time Weekly - 15.00% Every 2 Weeks - 10.00% Every 4 Weeks - 5.00% Every 2 M…" at bounding box center [456, 221] width 463 height 22
select select "object:4723"
click at [225, 211] on select "One Time Weekly - 15.00% Every 2 Weeks - 10.00% Every 4 Weeks - 5.00% Every 2 M…" at bounding box center [456, 221] width 463 height 22
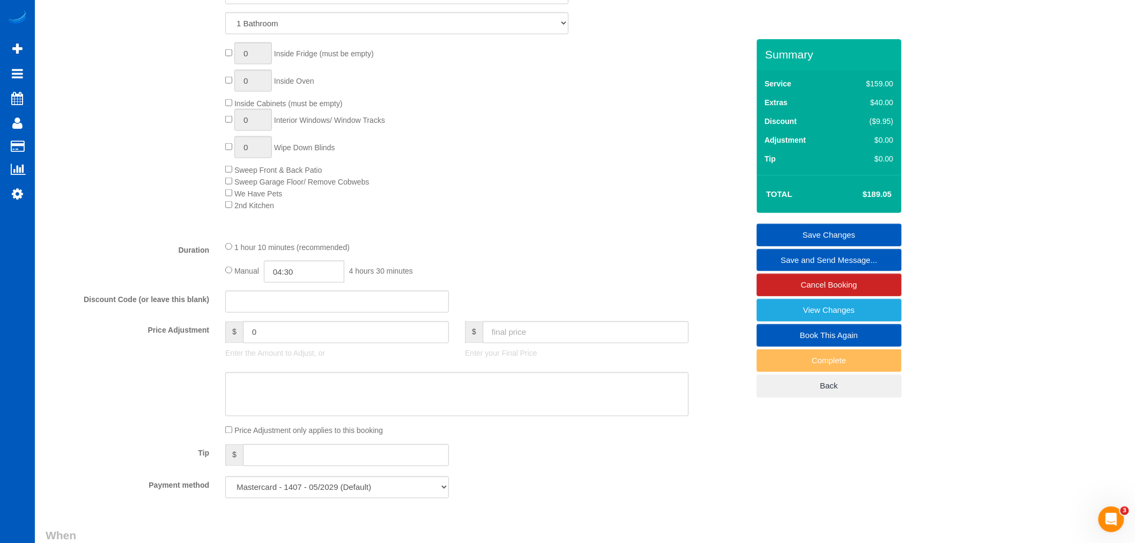
scroll to position [635, 0]
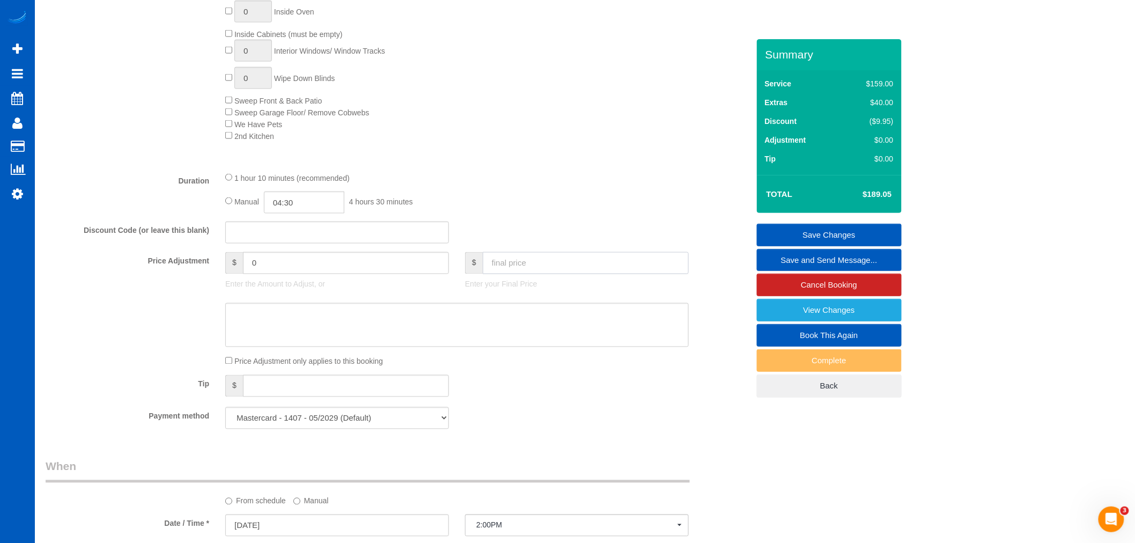
click at [565, 267] on input "text" at bounding box center [586, 263] width 206 height 22
type input "189.05"
click at [540, 388] on div "Tip $" at bounding box center [397, 387] width 719 height 24
type input "-9.95"
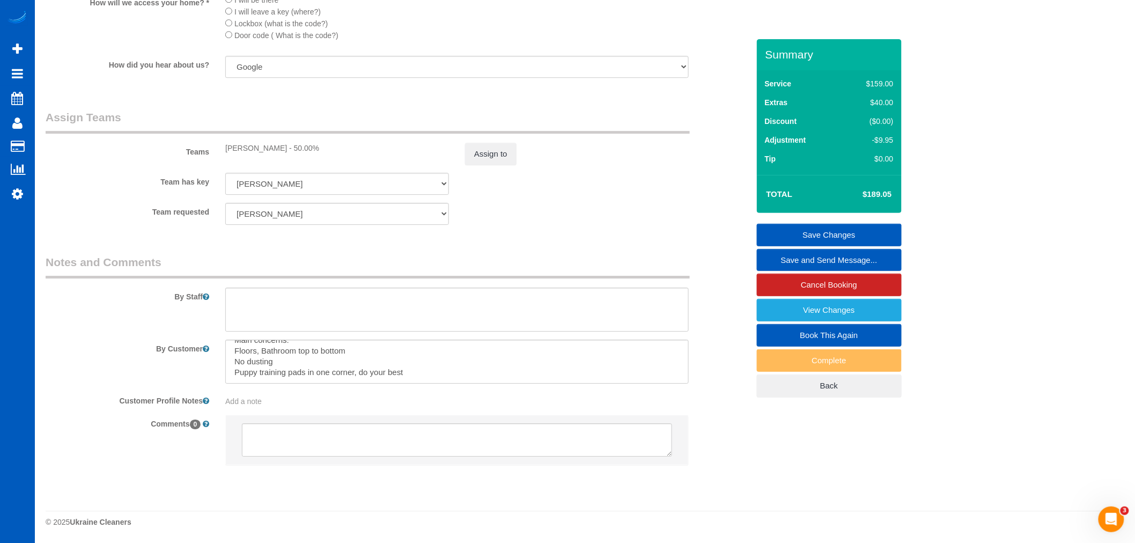
scroll to position [1331, 0]
click at [417, 291] on textarea at bounding box center [456, 310] width 463 height 44
type textarea "C"
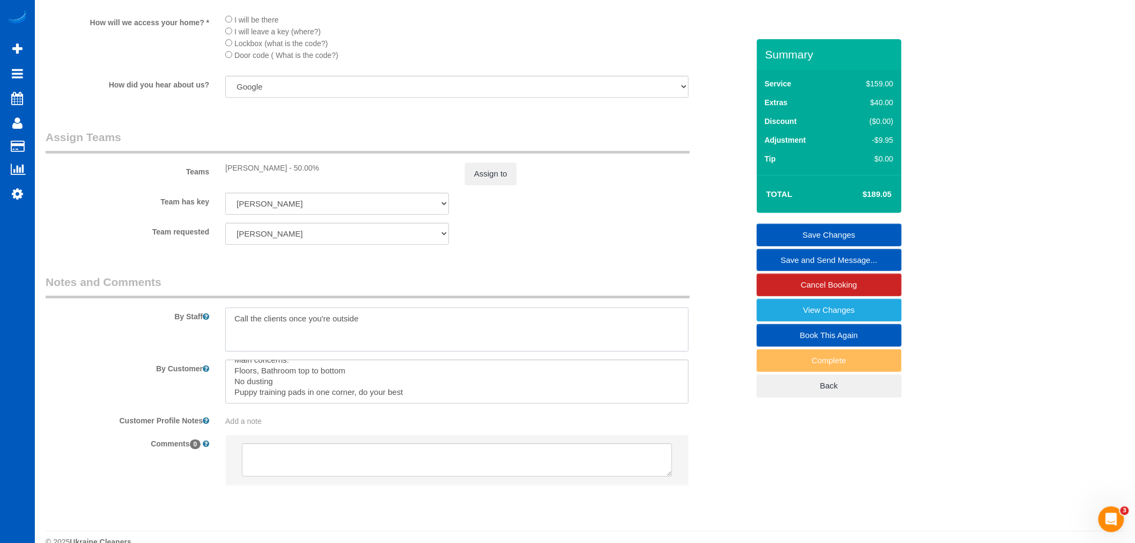
scroll to position [1311, 0]
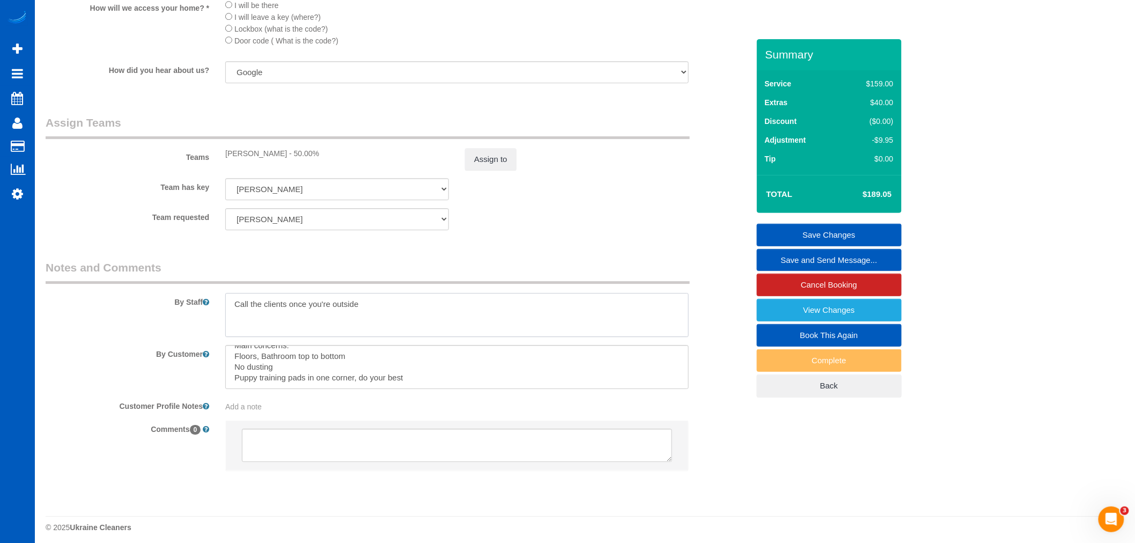
click at [281, 317] on textarea at bounding box center [456, 315] width 463 height 44
drag, startPoint x: 285, startPoint y: 318, endPoint x: 286, endPoint y: 326, distance: 8.6
click at [286, 326] on textarea at bounding box center [456, 315] width 463 height 44
click at [376, 329] on textarea at bounding box center [456, 315] width 463 height 44
type textarea "Call the client once you're outside"
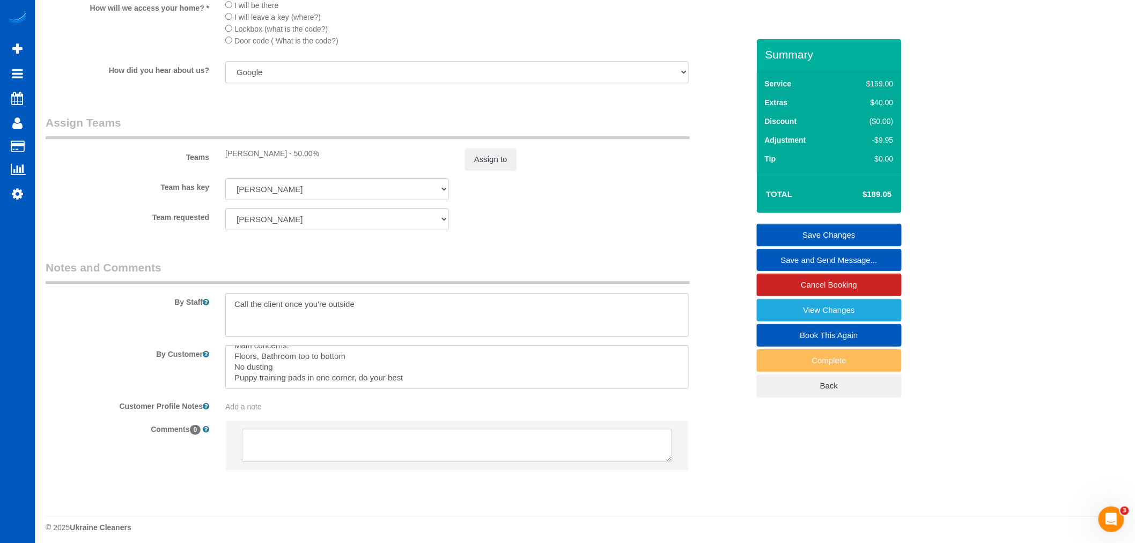
click at [849, 226] on link "Save Changes" at bounding box center [829, 235] width 145 height 23
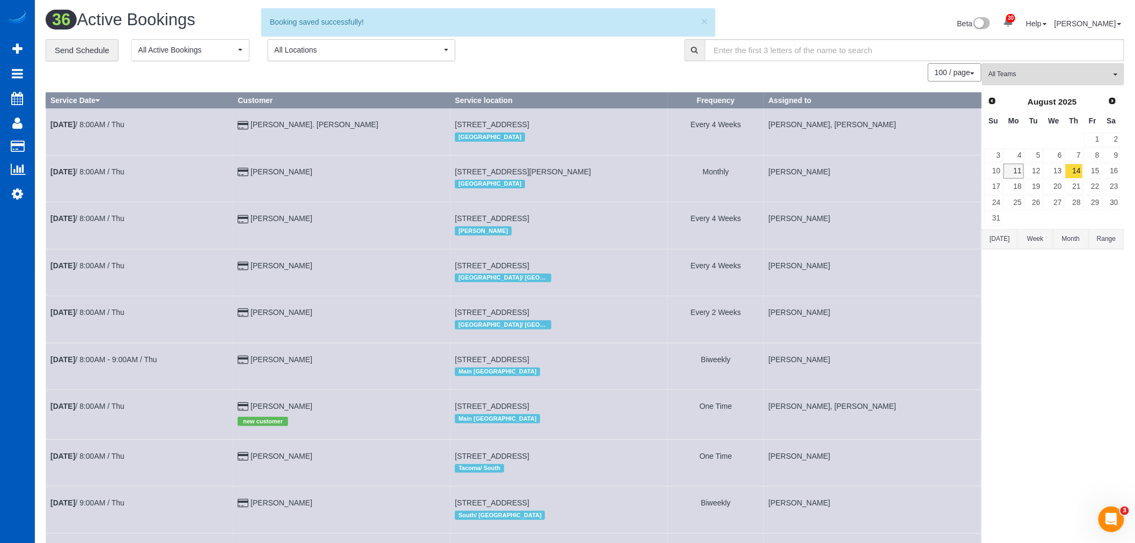
click at [1011, 180] on td "18" at bounding box center [1013, 187] width 21 height 16
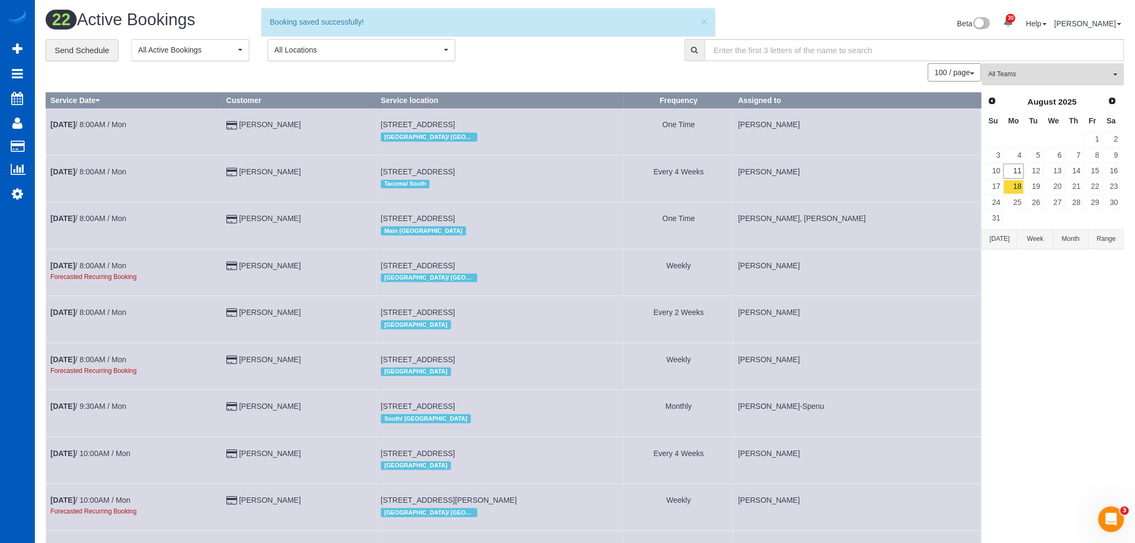
click at [1037, 73] on span "All Teams" at bounding box center [1050, 74] width 122 height 9
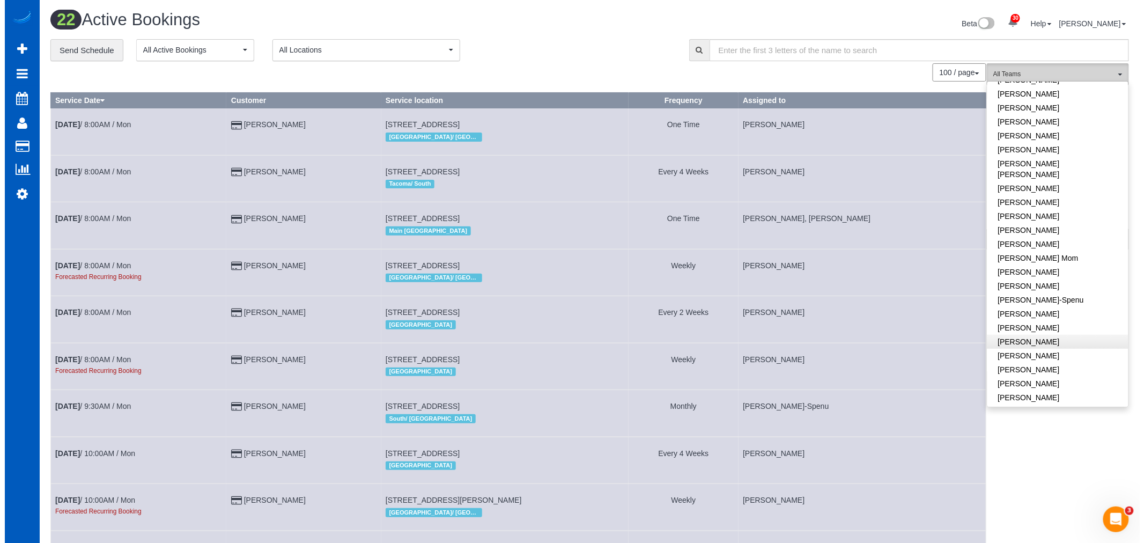
scroll to position [179, 0]
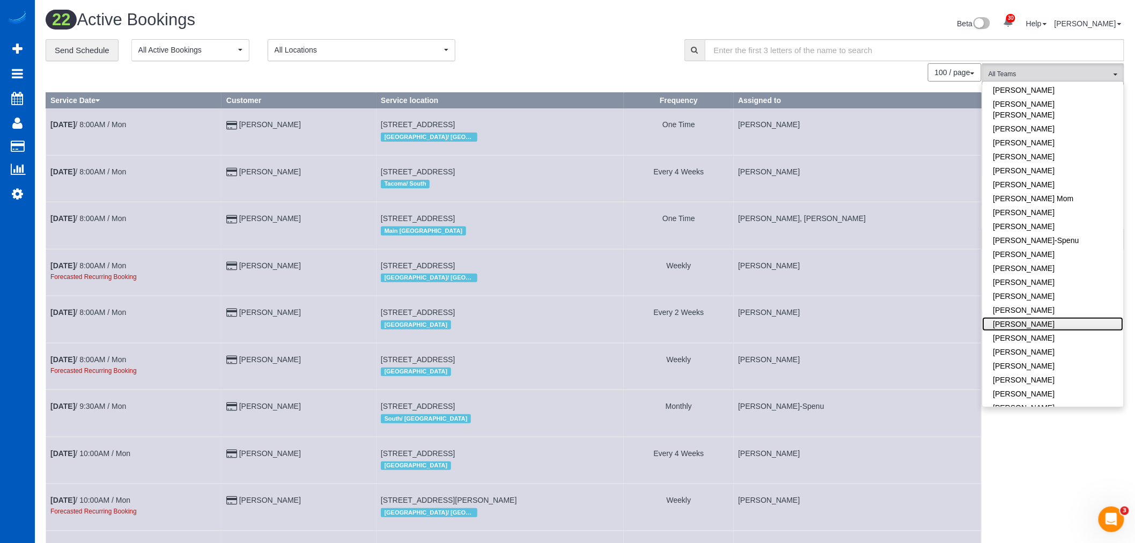
click at [1068, 317] on link "[PERSON_NAME]" at bounding box center [1053, 324] width 141 height 14
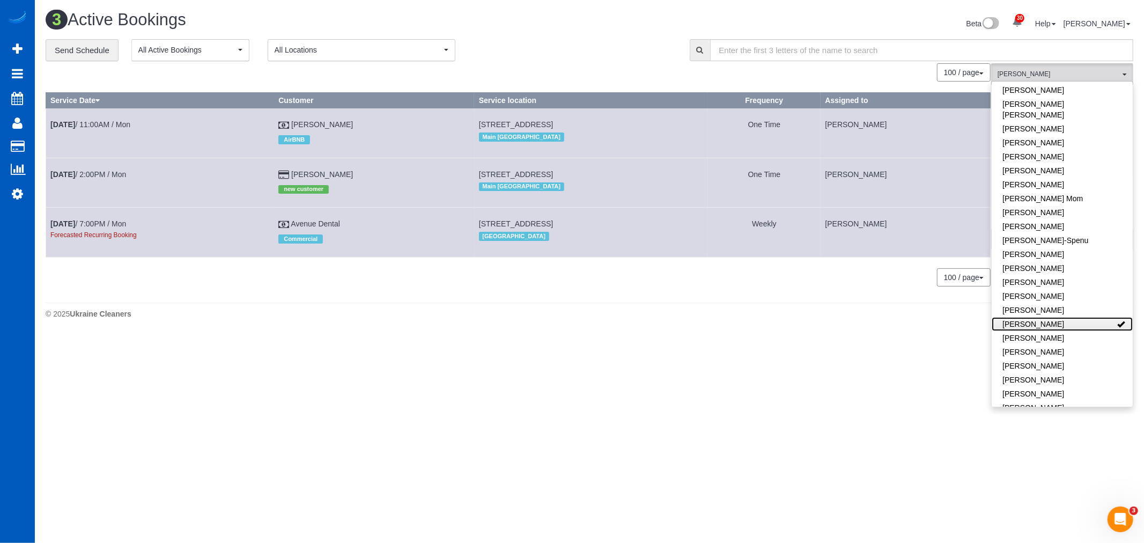
click at [1057, 317] on link "[PERSON_NAME]" at bounding box center [1062, 324] width 141 height 14
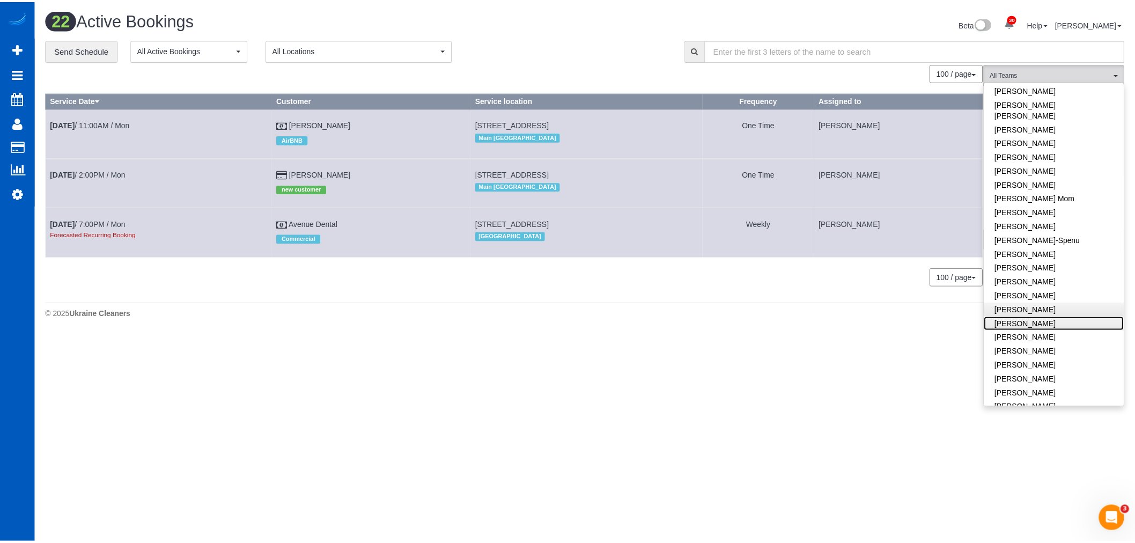
scroll to position [0, 0]
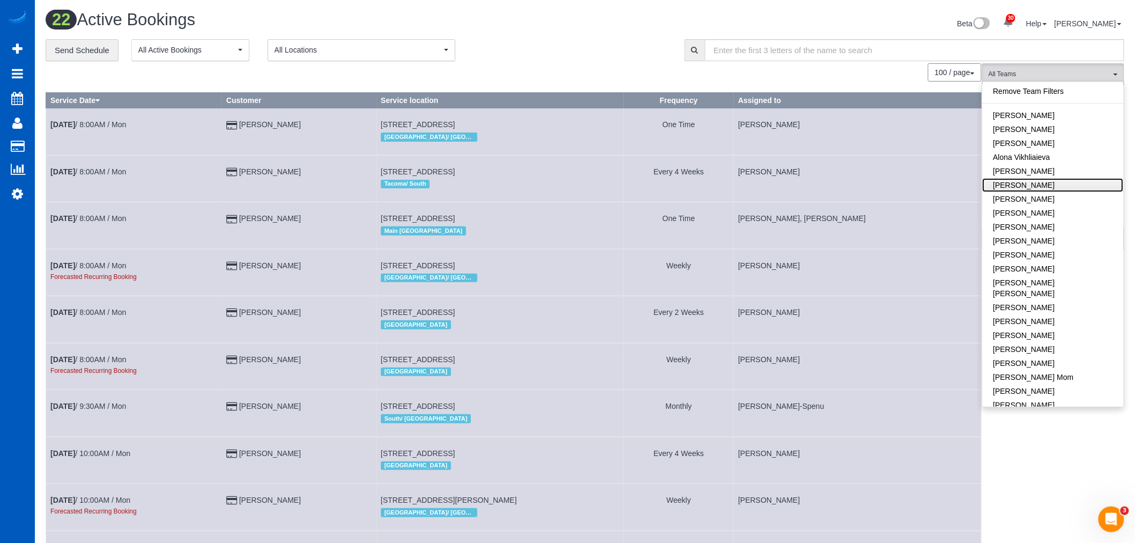
click at [1054, 185] on link "[PERSON_NAME]" at bounding box center [1053, 185] width 141 height 14
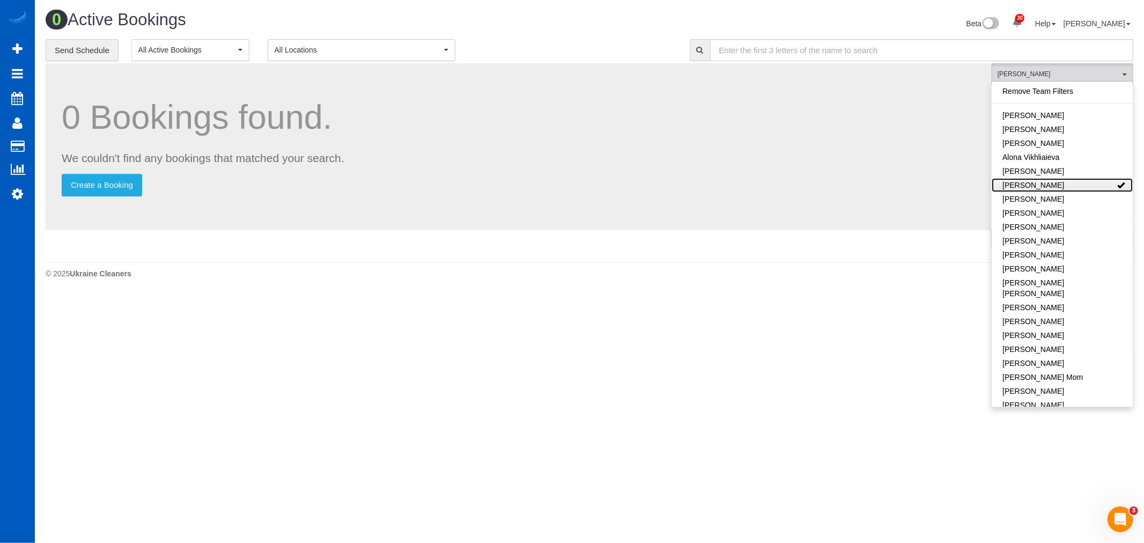
click at [1054, 185] on link "[PERSON_NAME]" at bounding box center [1062, 185] width 141 height 14
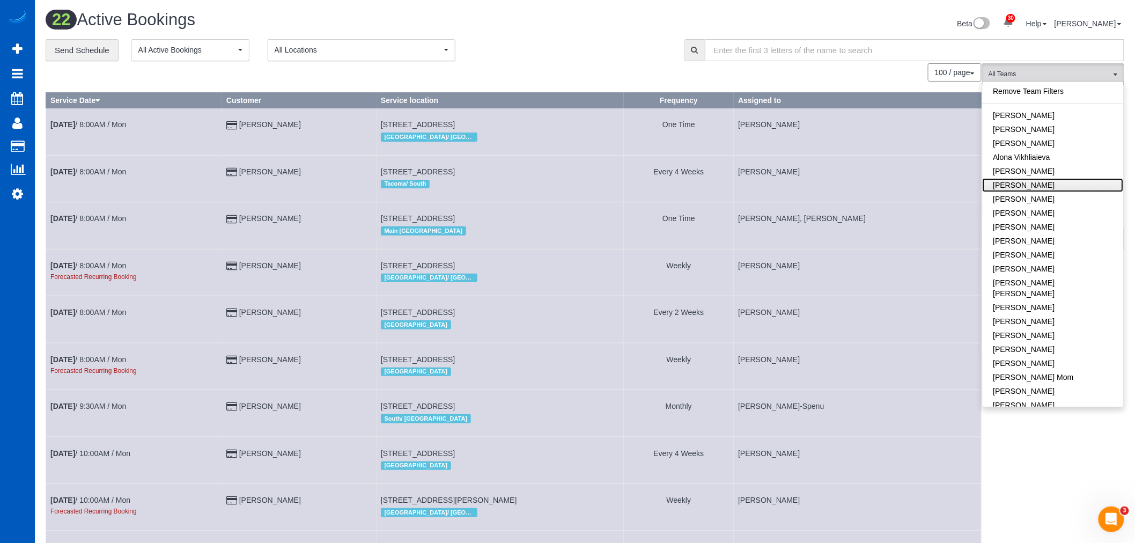
click at [1050, 186] on link "[PERSON_NAME]" at bounding box center [1053, 185] width 141 height 14
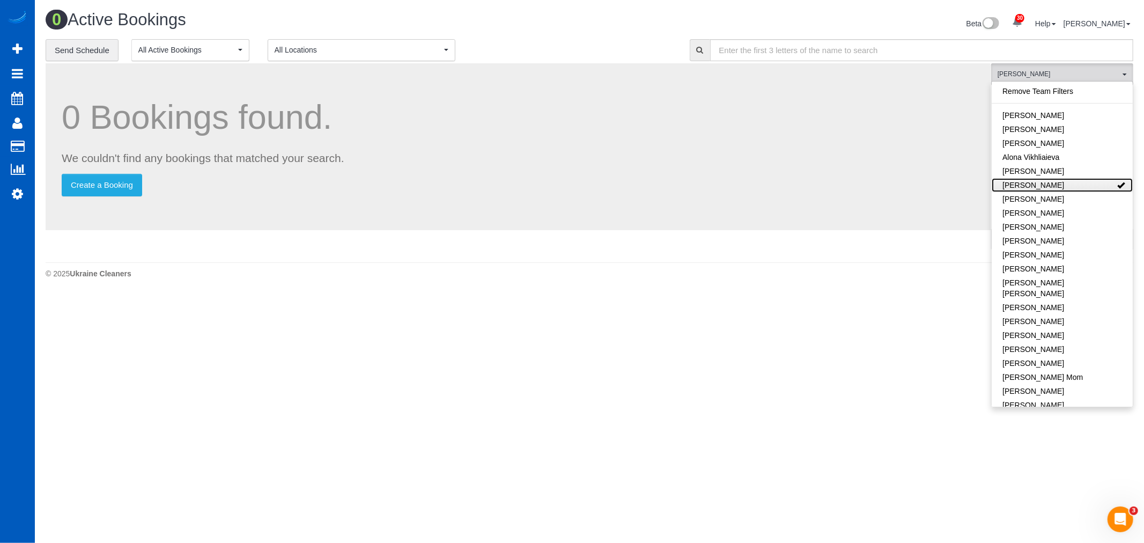
click at [1050, 186] on link "[PERSON_NAME]" at bounding box center [1062, 185] width 141 height 14
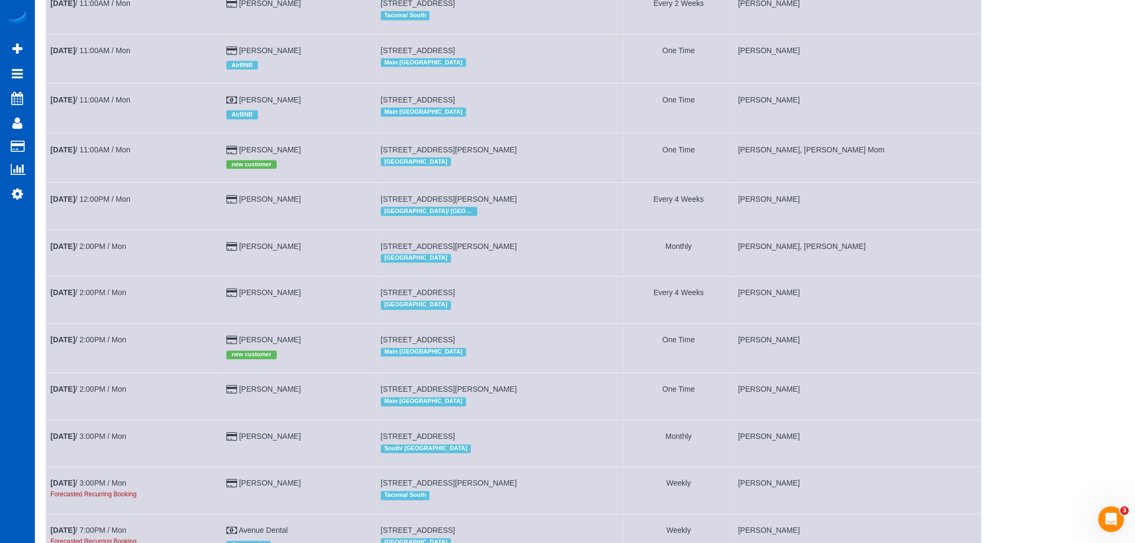
scroll to position [536, 0]
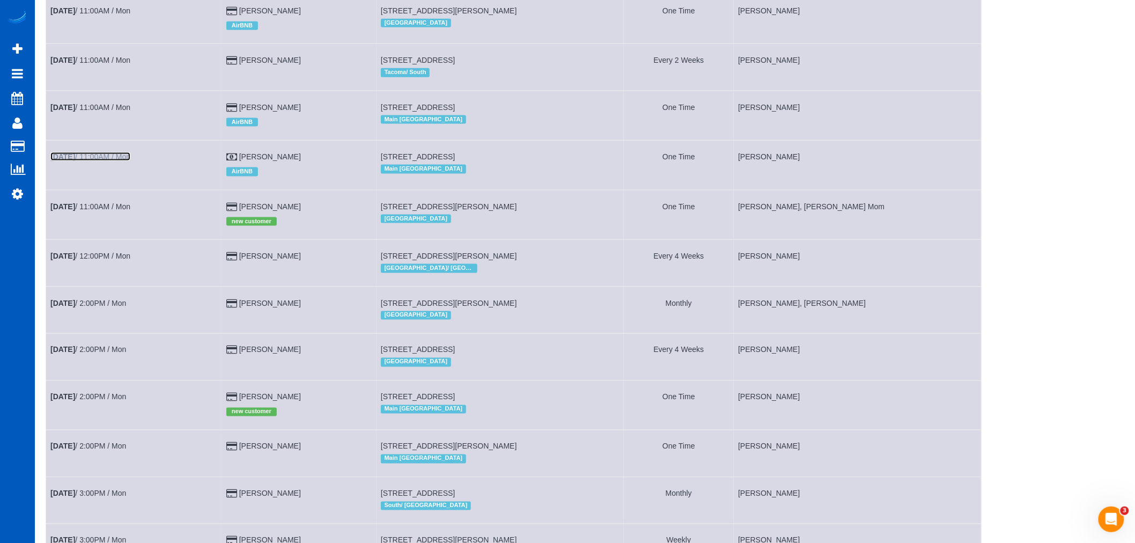
click at [94, 161] on link "Aug 18th / 11:00AM / Mon" at bounding box center [90, 156] width 80 height 9
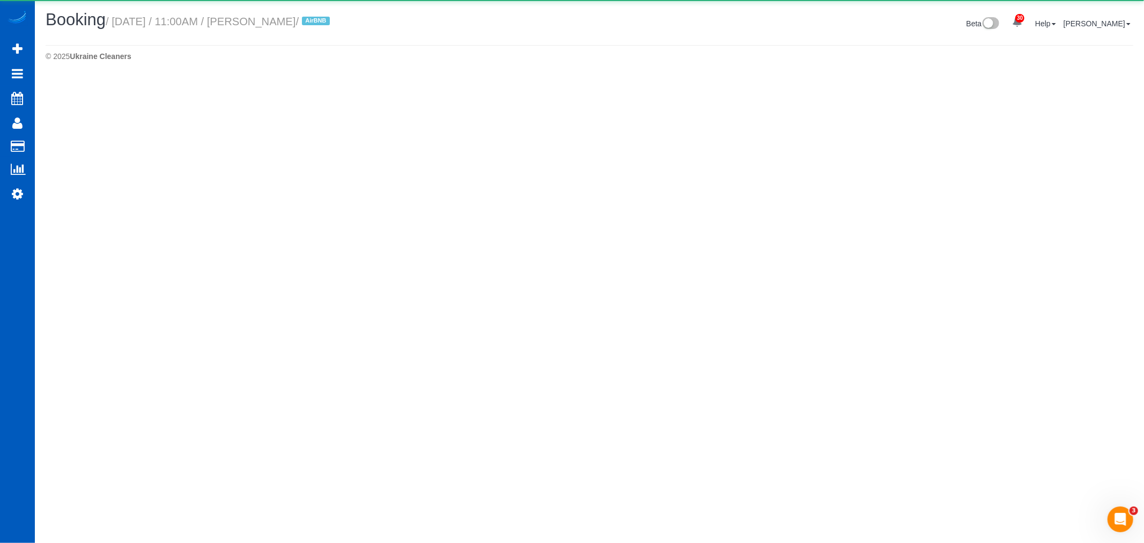
select select "WA"
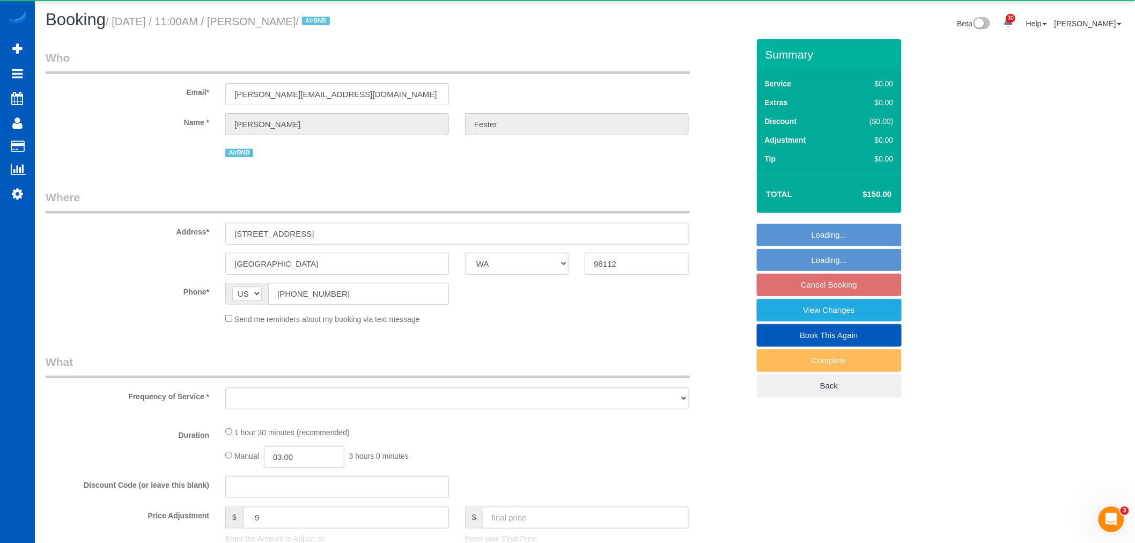
select select "object:8048"
select select "199"
select select "2"
select select "spot20"
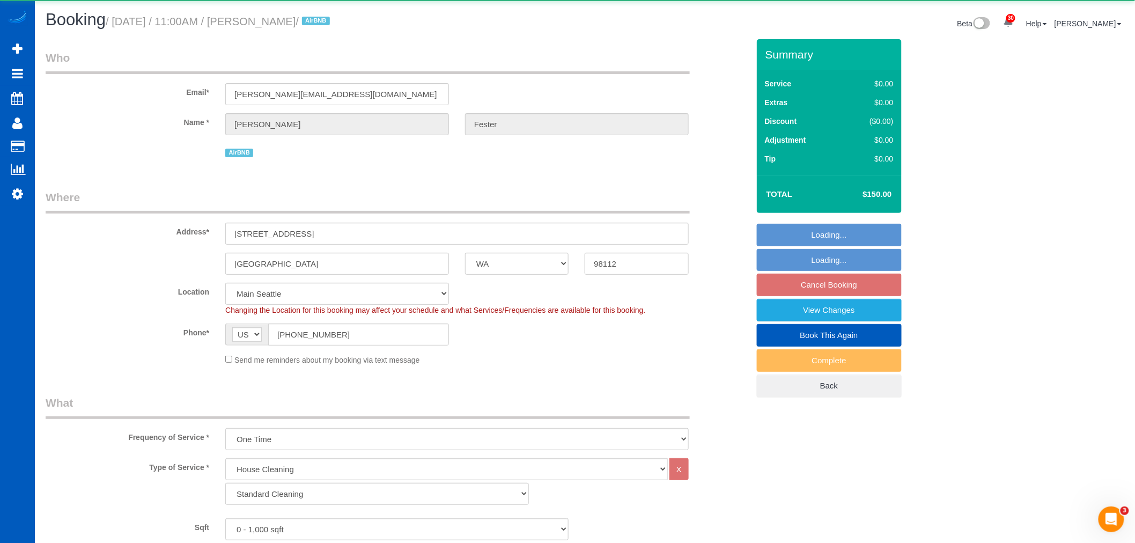
select select "2"
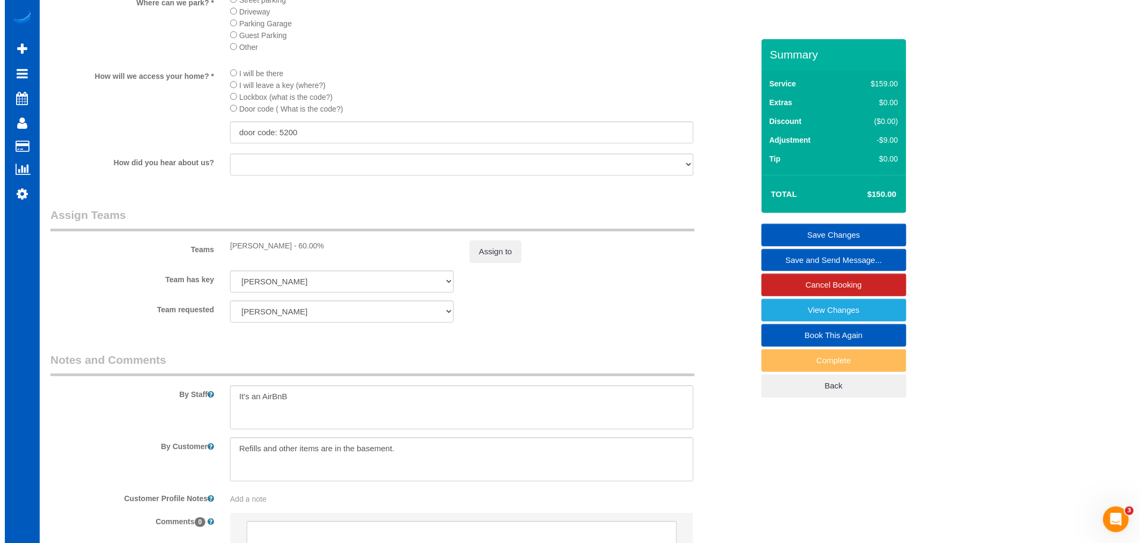
scroll to position [1356, 0]
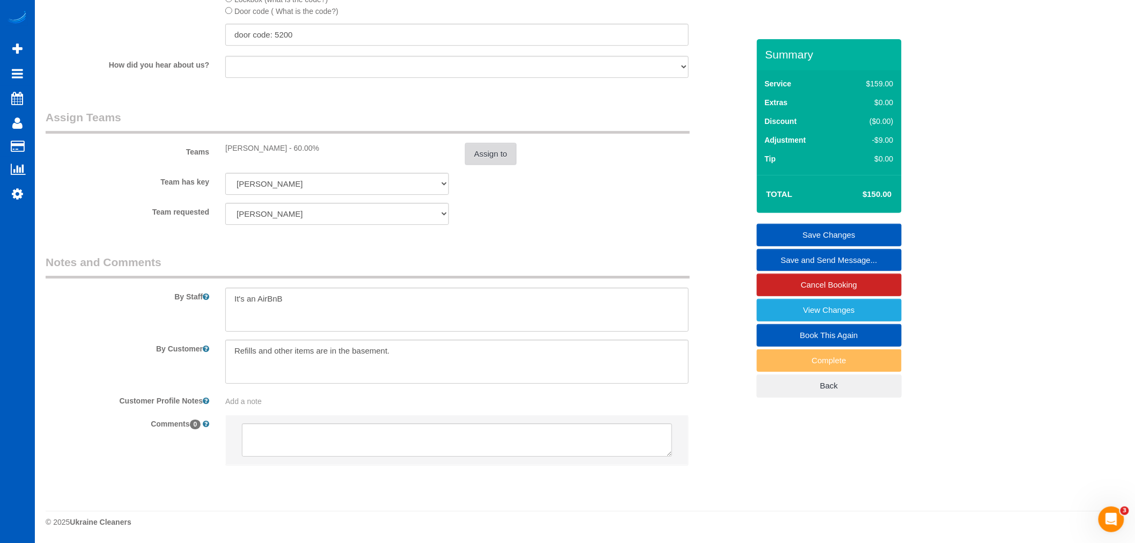
click at [483, 148] on button "Assign to" at bounding box center [490, 154] width 51 height 23
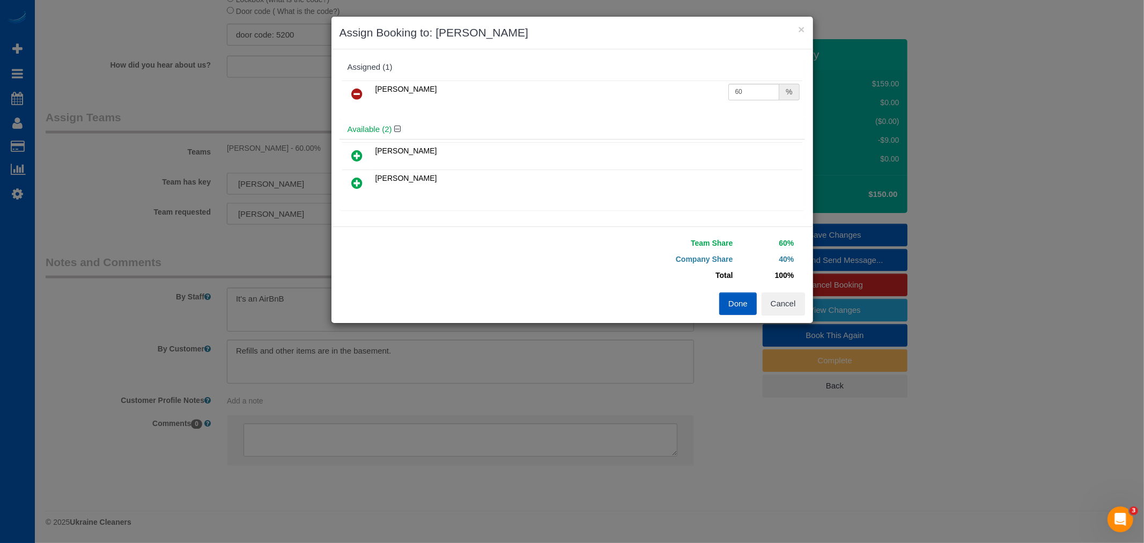
click at [344, 93] on td at bounding box center [357, 93] width 31 height 27
click at [355, 93] on icon at bounding box center [357, 93] width 11 height 13
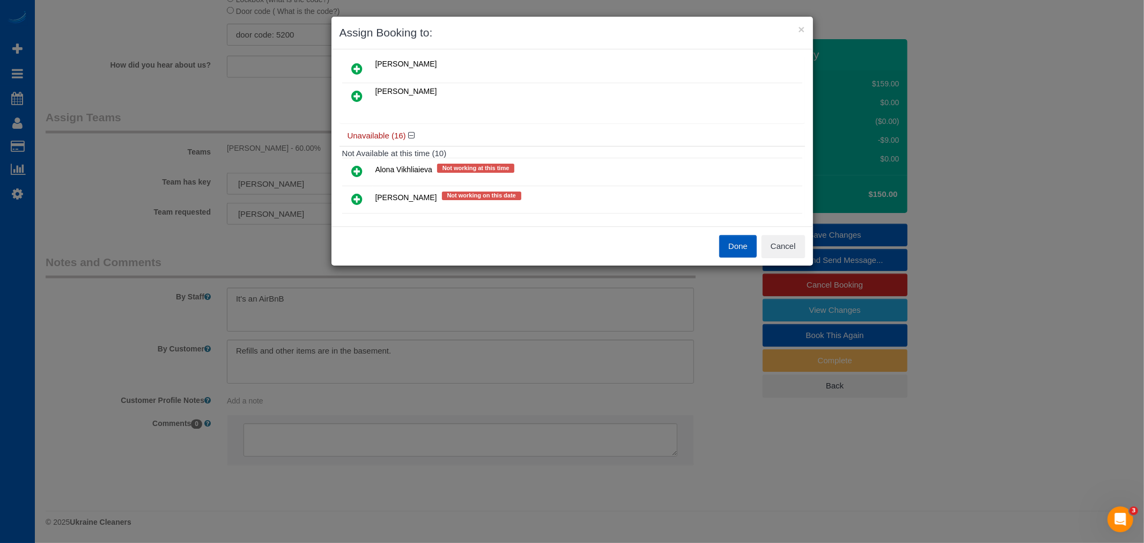
scroll to position [119, 0]
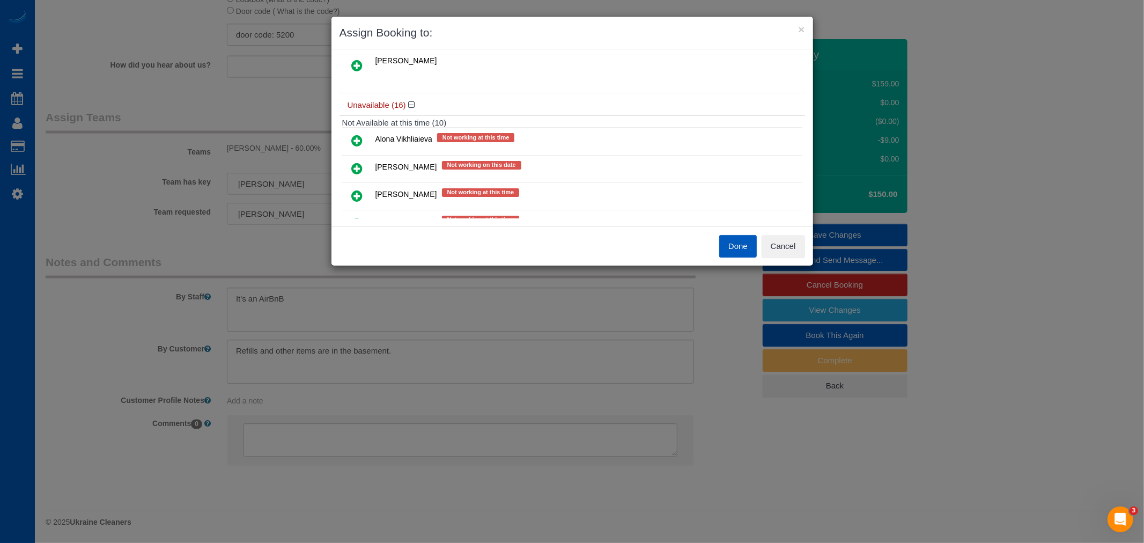
click at [358, 158] on link at bounding box center [357, 168] width 25 height 21
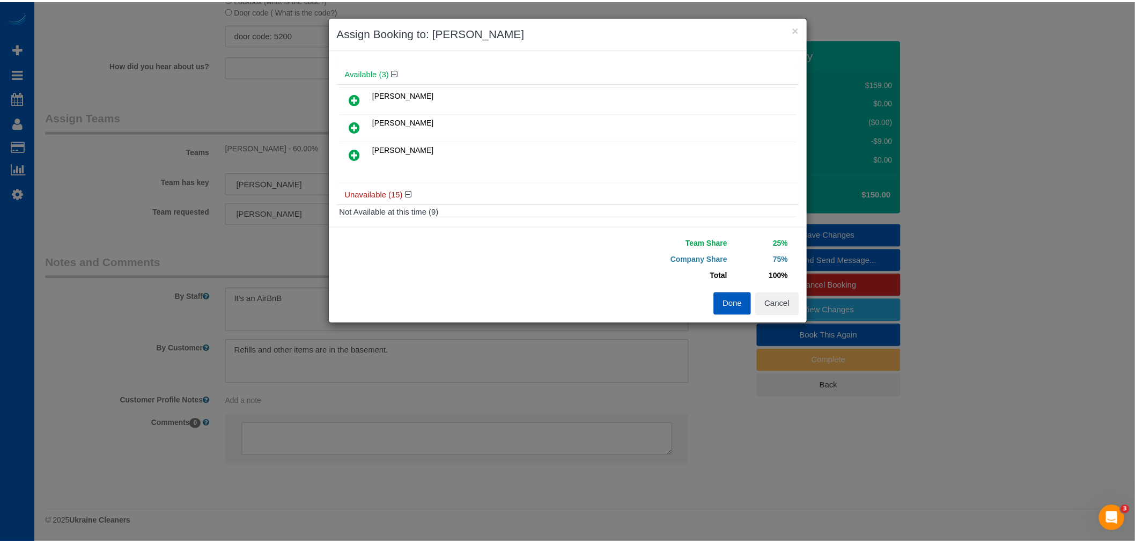
scroll to position [0, 0]
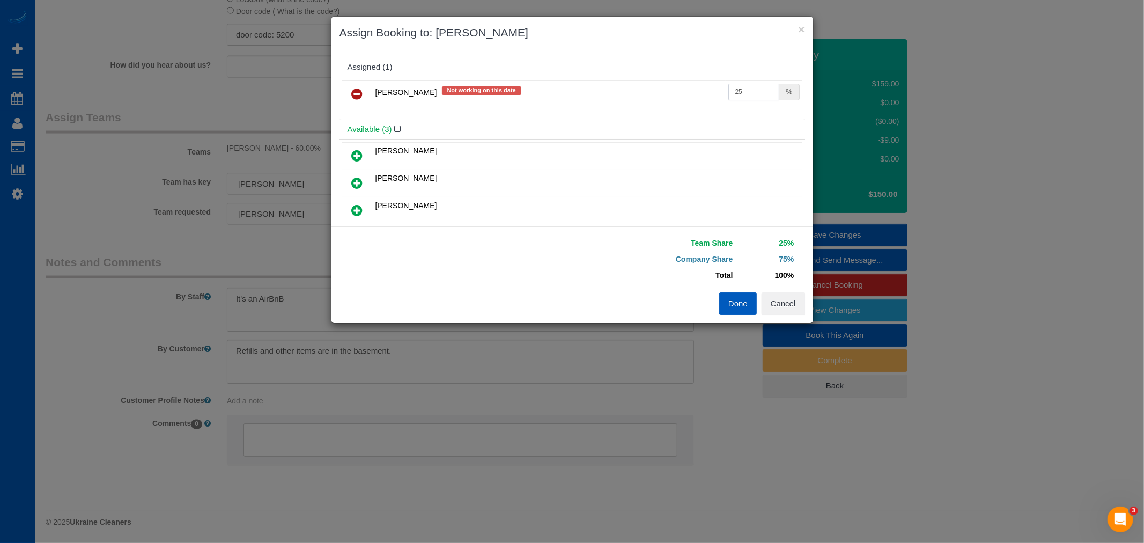
drag, startPoint x: 763, startPoint y: 89, endPoint x: 608, endPoint y: 86, distance: 155.1
click at [608, 83] on tr "Anastasiia Ionova Not working on this date 25 %" at bounding box center [572, 93] width 460 height 27
type input "60"
click at [737, 304] on button "Done" at bounding box center [738, 303] width 38 height 23
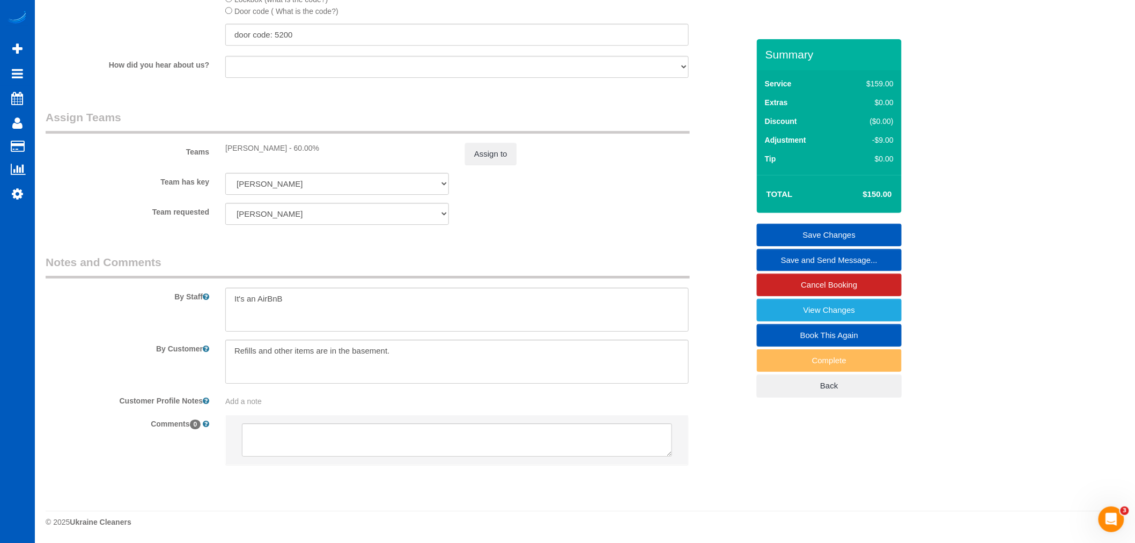
click at [848, 238] on link "Save Changes" at bounding box center [829, 235] width 145 height 23
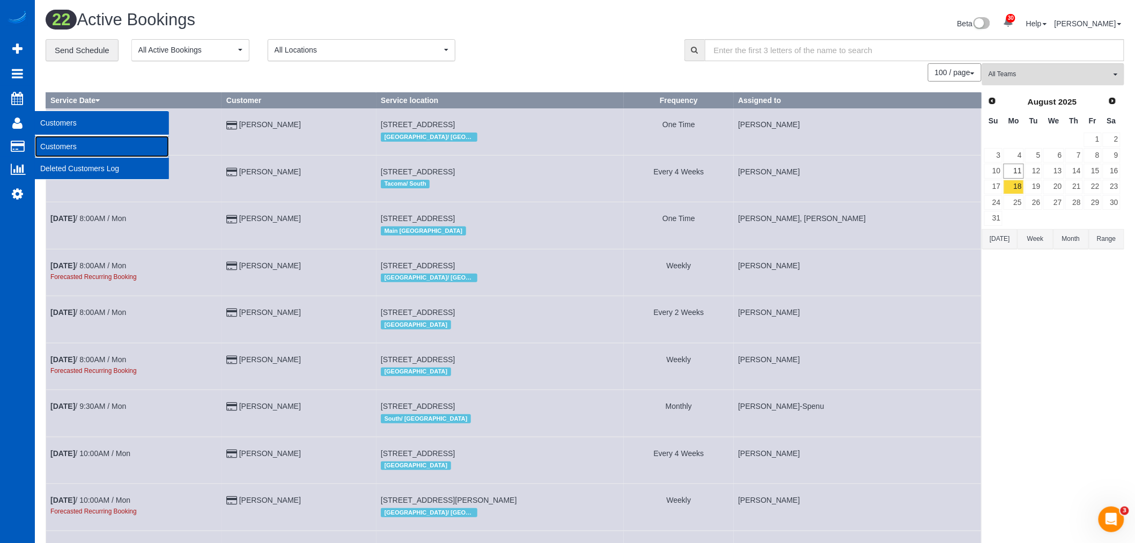
click at [53, 145] on link "Customers" at bounding box center [102, 146] width 134 height 21
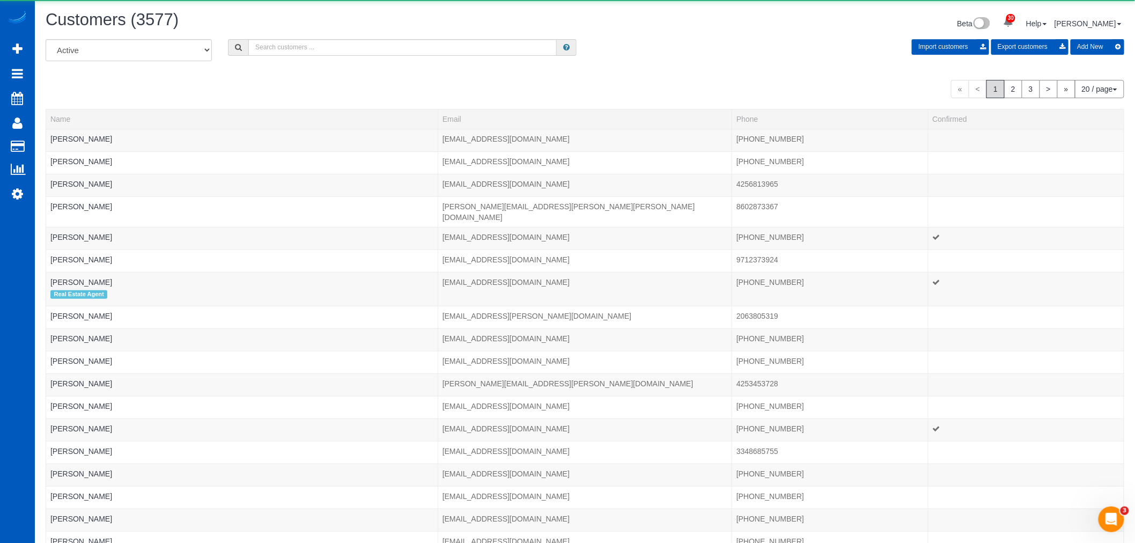
drag, startPoint x: 333, startPoint y: 59, endPoint x: 326, endPoint y: 55, distance: 7.7
click at [331, 58] on div "All Active Archived Import customers Export customers Add New" at bounding box center [585, 54] width 1095 height 30
click at [326, 55] on input "text" at bounding box center [402, 47] width 308 height 17
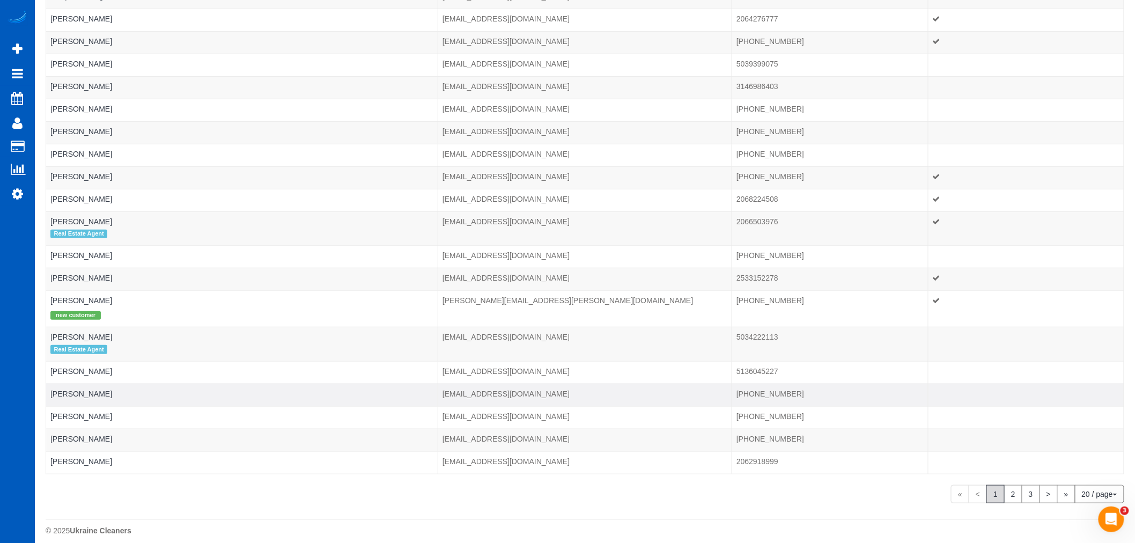
scroll to position [156, 0]
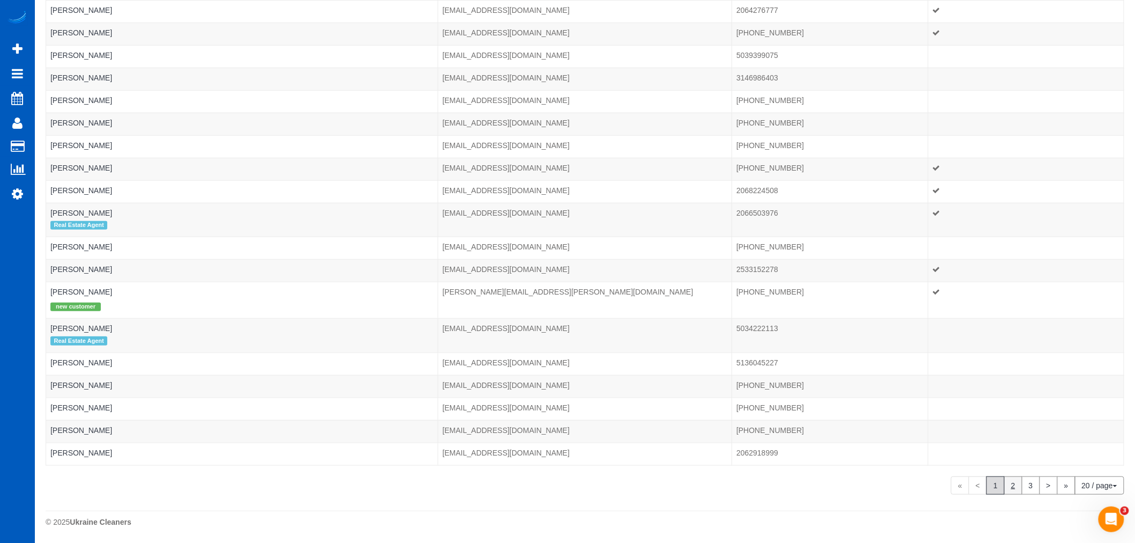
type input "ang"
click at [1010, 484] on link "2" at bounding box center [1013, 485] width 18 height 18
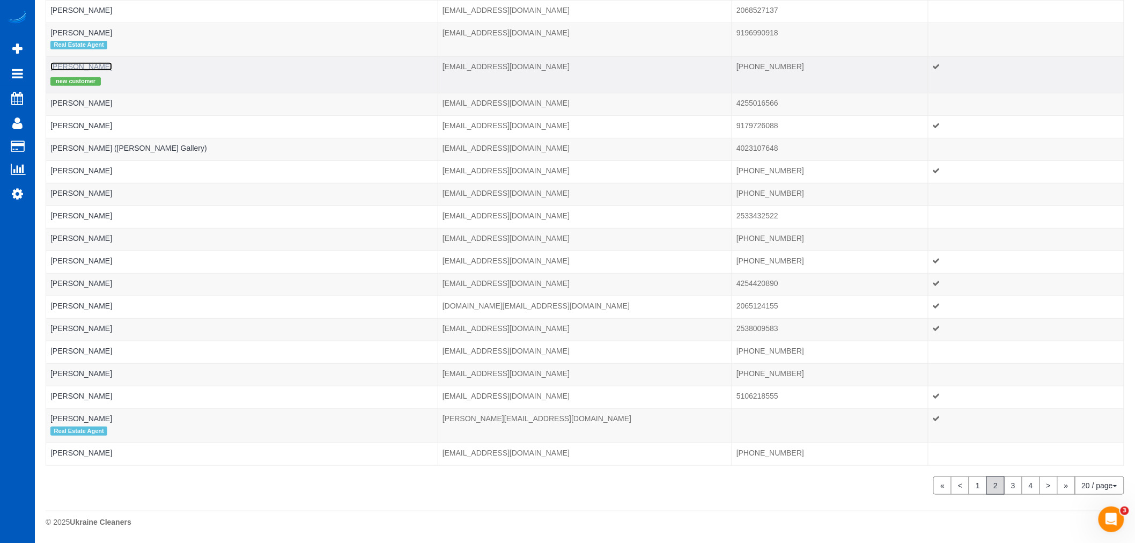
click at [68, 62] on link "Elizabeth Ang" at bounding box center [81, 66] width 62 height 9
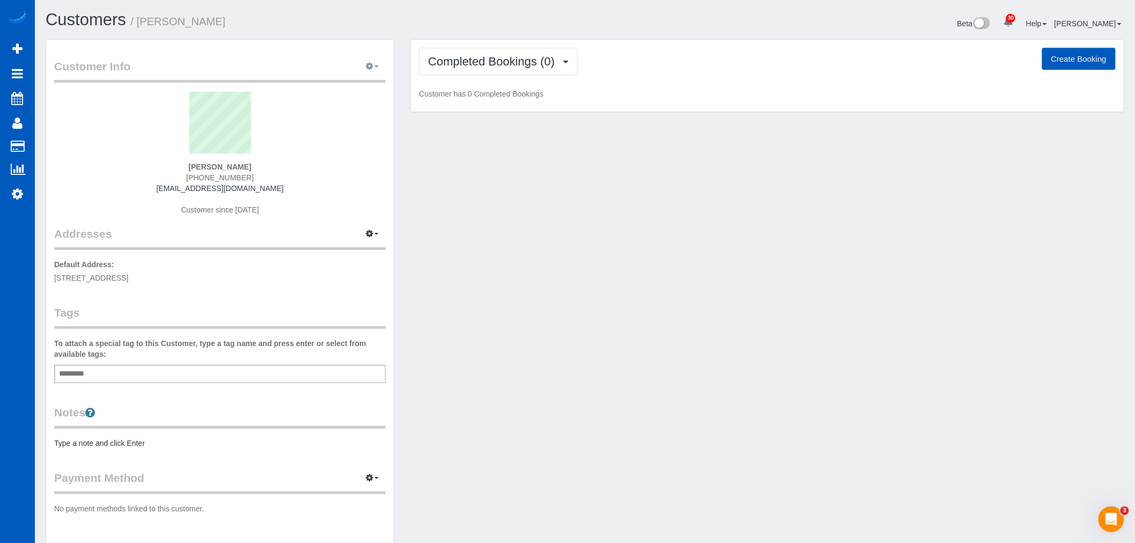
click at [369, 66] on icon "button" at bounding box center [370, 66] width 8 height 6
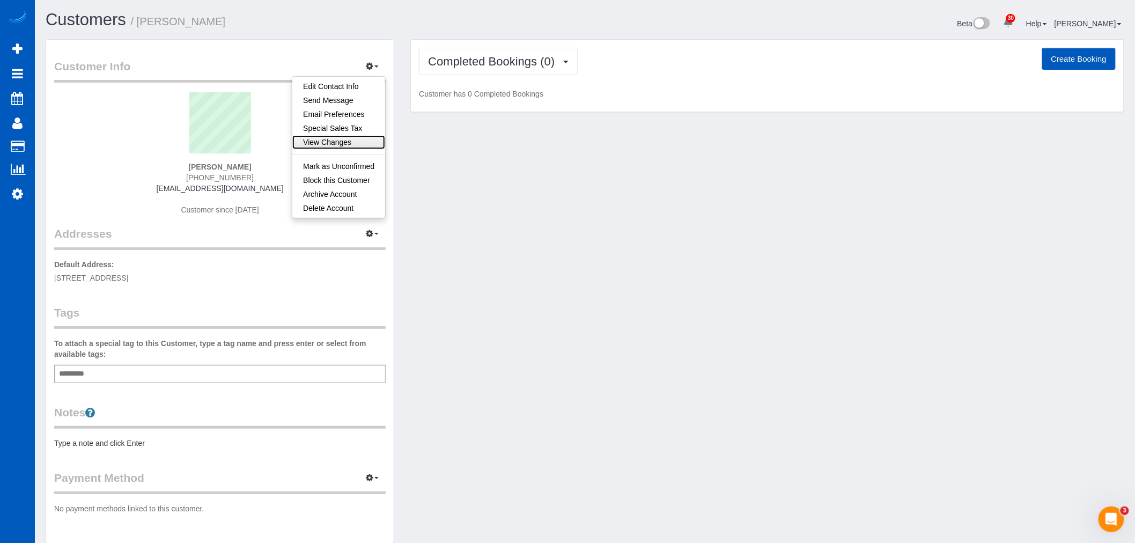
click at [349, 141] on link "View Changes" at bounding box center [338, 142] width 93 height 14
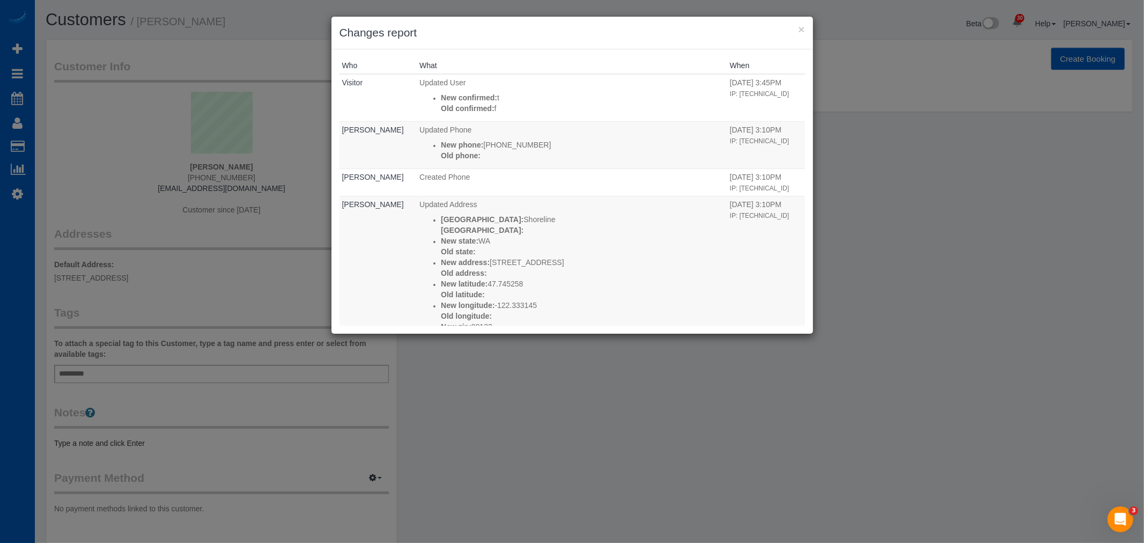
click at [795, 32] on h3 "Changes report" at bounding box center [573, 33] width 466 height 16
click at [808, 31] on div "× Changes report" at bounding box center [573, 33] width 482 height 33
click at [798, 25] on button "×" at bounding box center [801, 29] width 6 height 11
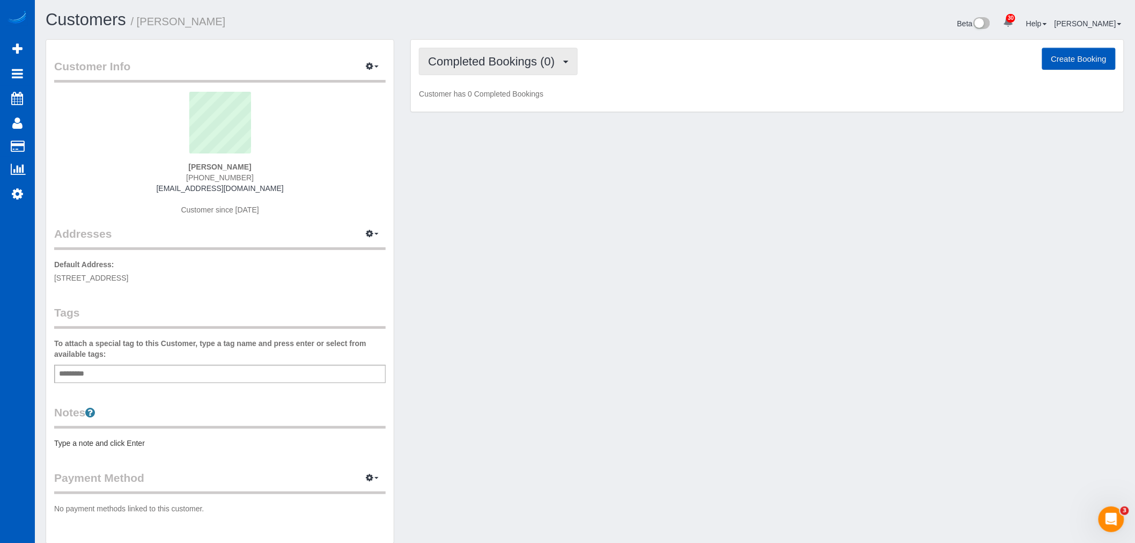
click at [508, 57] on span "Completed Bookings (0)" at bounding box center [494, 61] width 132 height 13
click at [492, 100] on link "Upcoming Bookings (1)" at bounding box center [476, 100] width 112 height 14
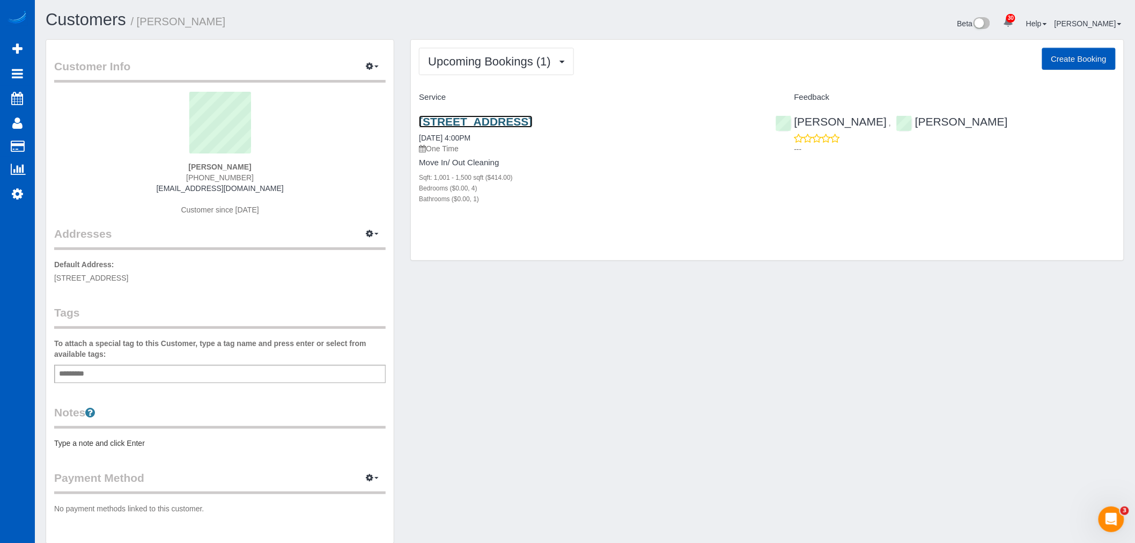
click at [478, 123] on link "2134 N 160th St, Shoreline, WA 98133" at bounding box center [475, 121] width 113 height 12
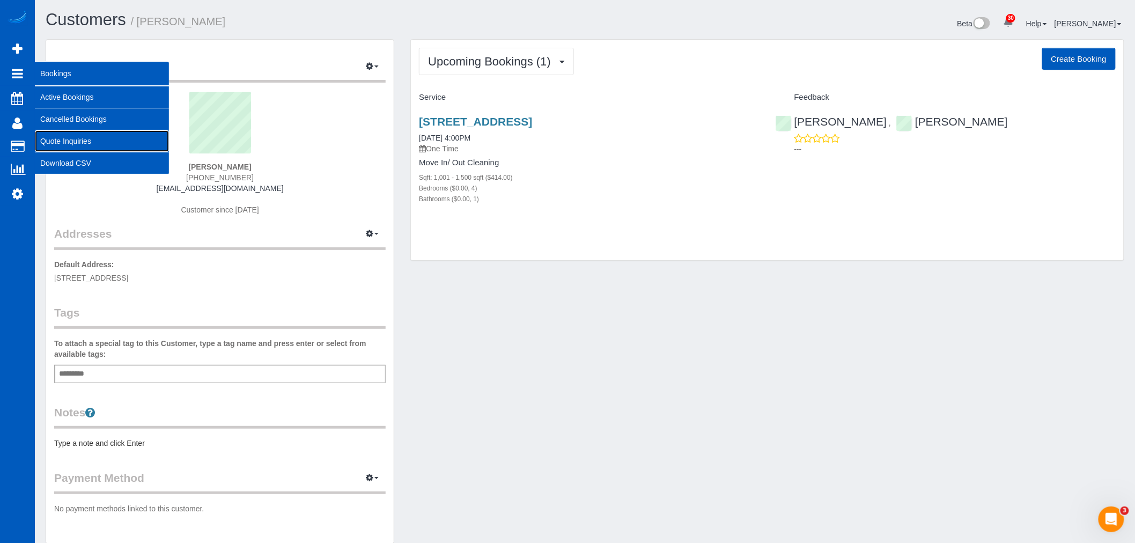
click at [70, 136] on link "Quote Inquiries" at bounding box center [102, 140] width 134 height 21
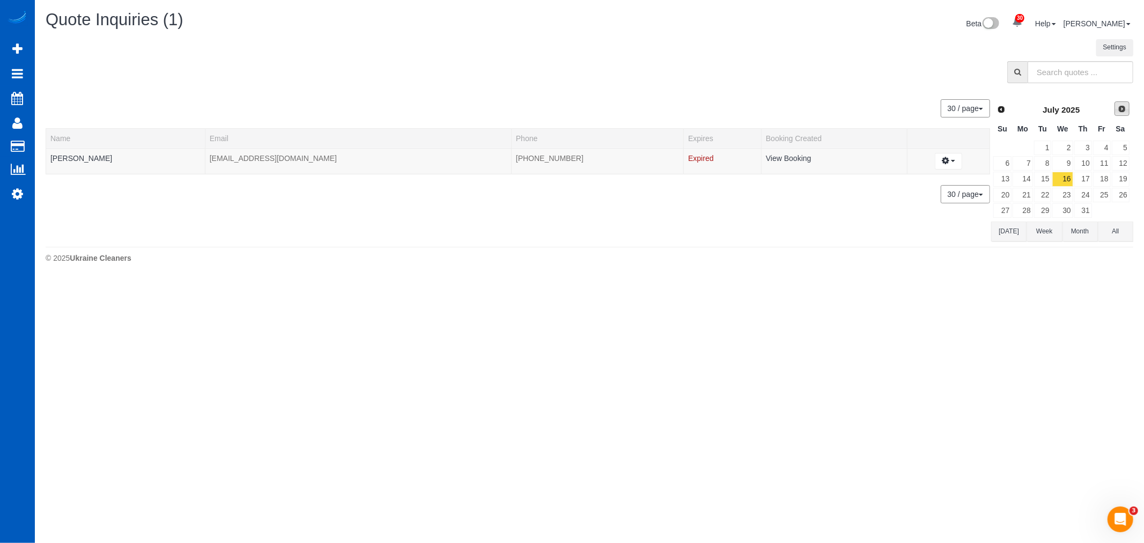
click at [1122, 111] on span "Next" at bounding box center [1122, 109] width 9 height 9
click at [1023, 181] on link "11" at bounding box center [1023, 179] width 20 height 14
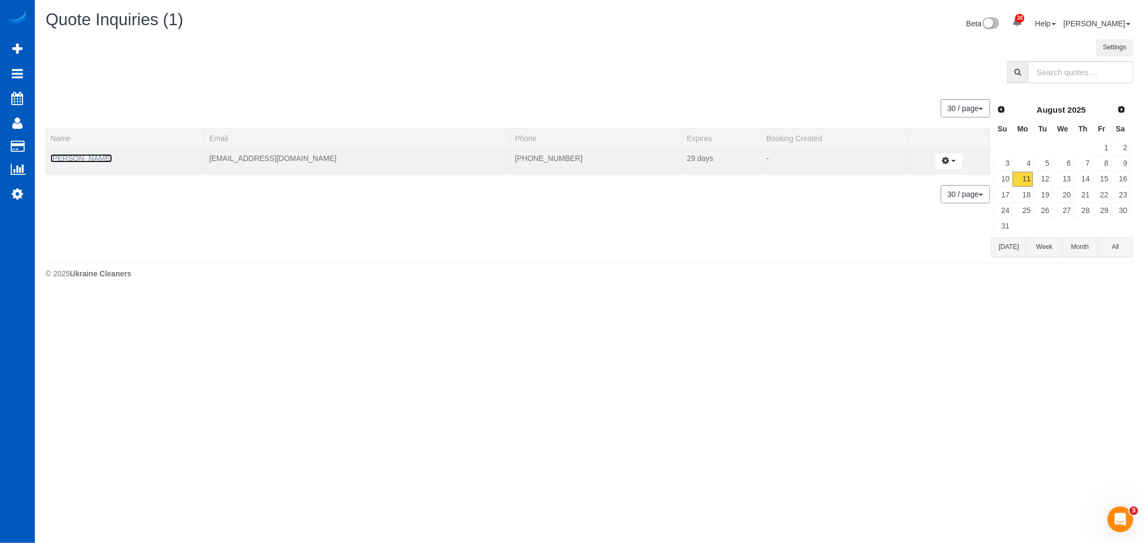
click at [68, 162] on link "Isaac Lin" at bounding box center [81, 158] width 62 height 9
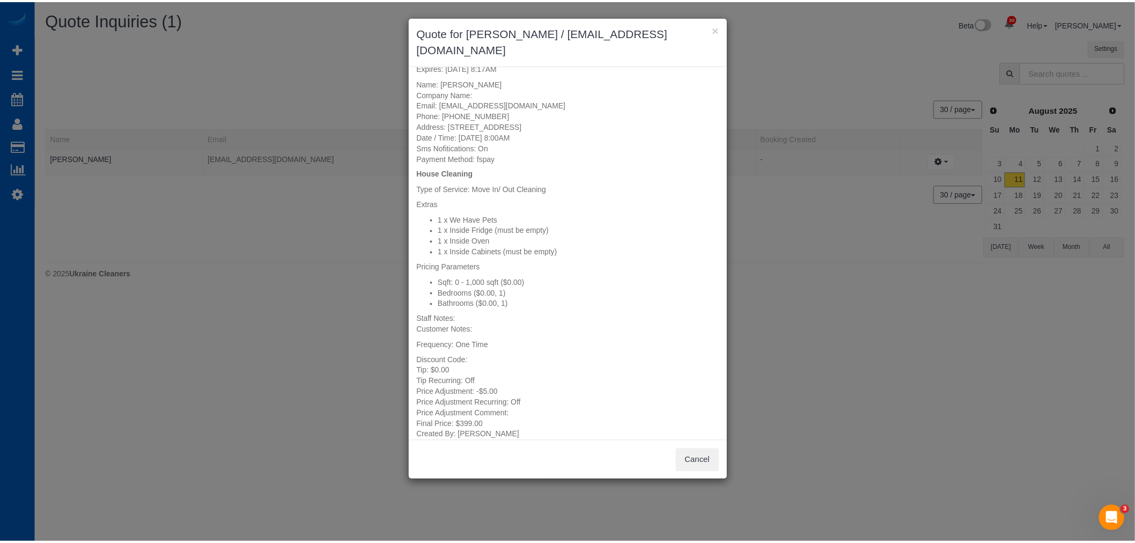
scroll to position [34, 0]
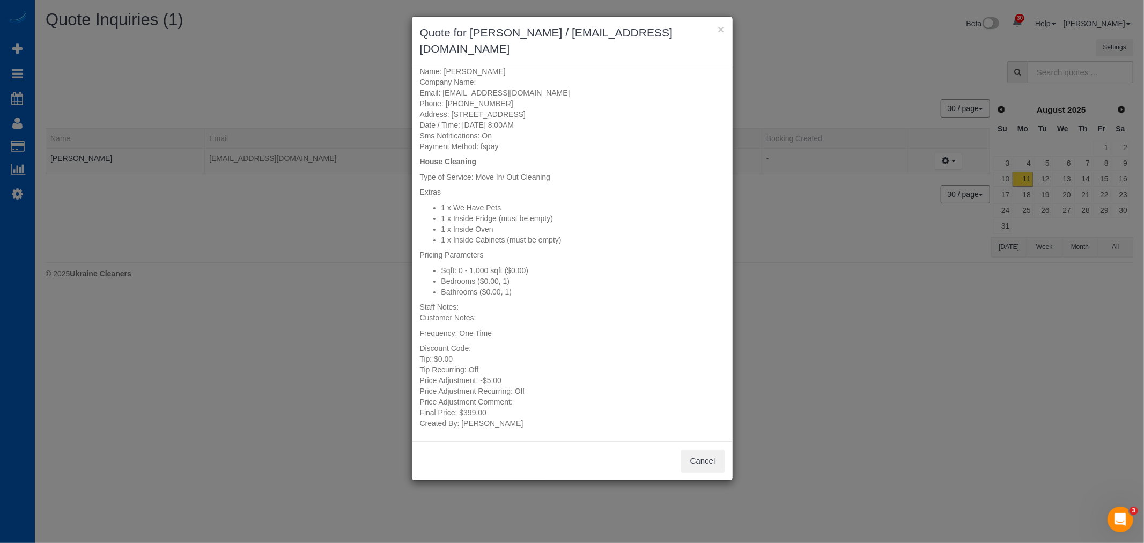
click at [725, 24] on div "× Quote for Isaac Lin / iclin012@gmail.com" at bounding box center [572, 41] width 321 height 49
click at [719, 26] on button "×" at bounding box center [721, 29] width 6 height 11
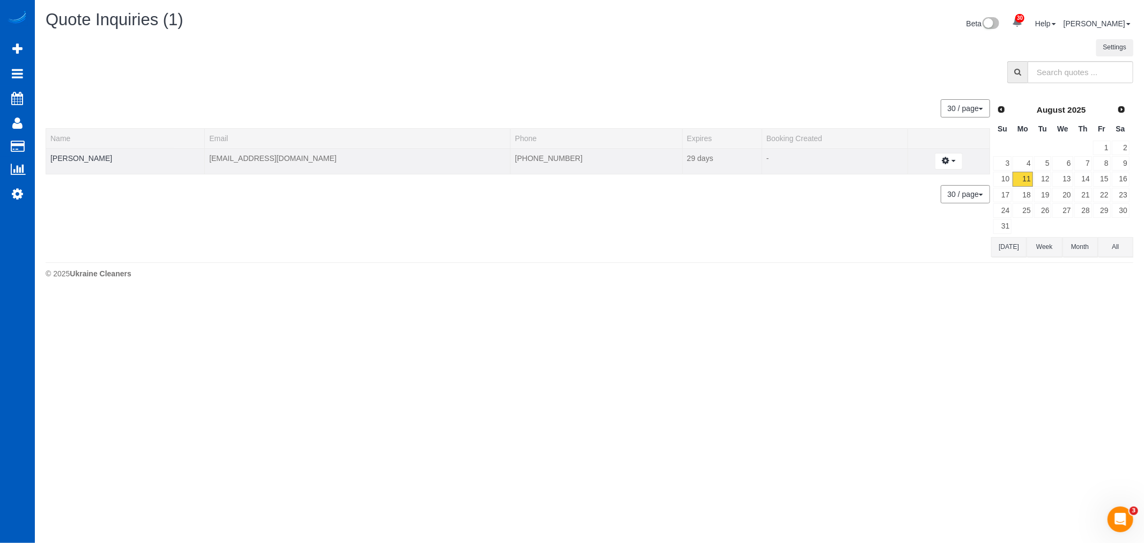
click at [938, 171] on td "Create Booking Change Expiration Date Share Quote Link Email Quote View History…" at bounding box center [949, 161] width 82 height 26
click at [942, 161] on icon "button" at bounding box center [946, 160] width 8 height 6
click at [905, 182] on link "Create Booking" at bounding box center [911, 181] width 101 height 14
select select "WA"
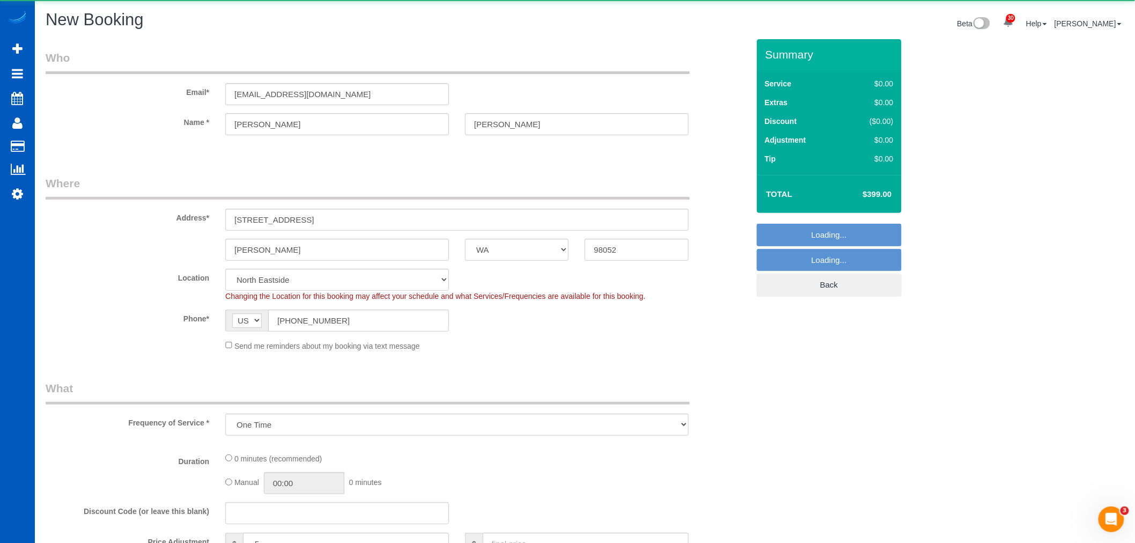
select select "object:10797"
select select "199"
select select "spot39"
select select
select select "object:10975"
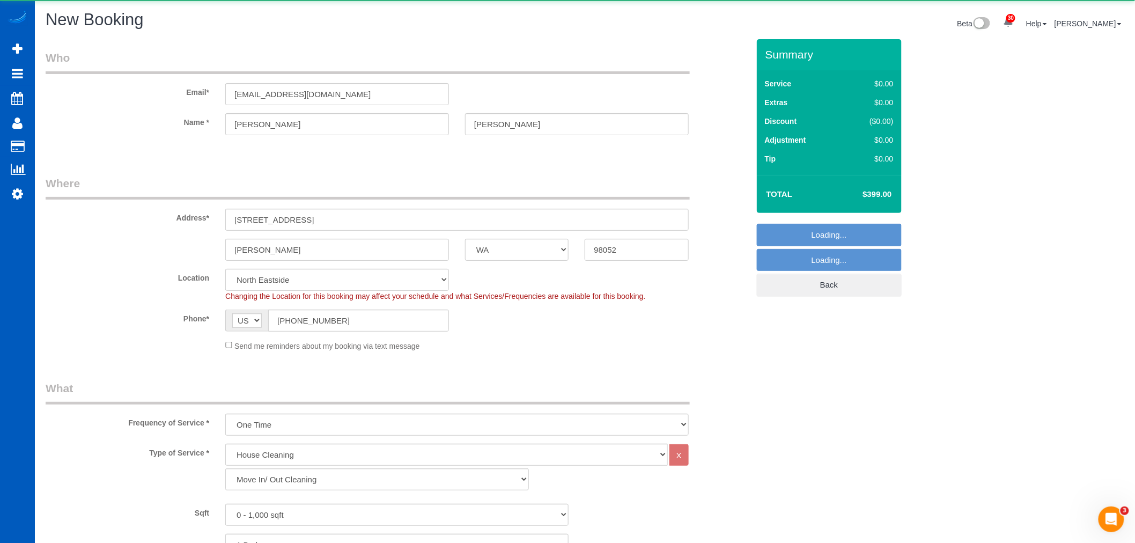
select select "spot47"
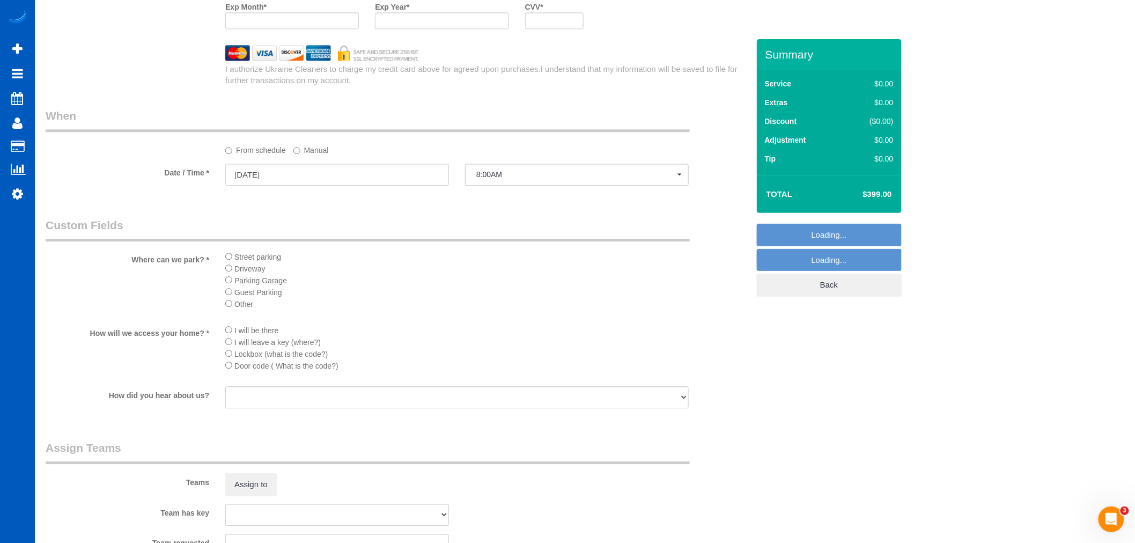
scroll to position [1132, 0]
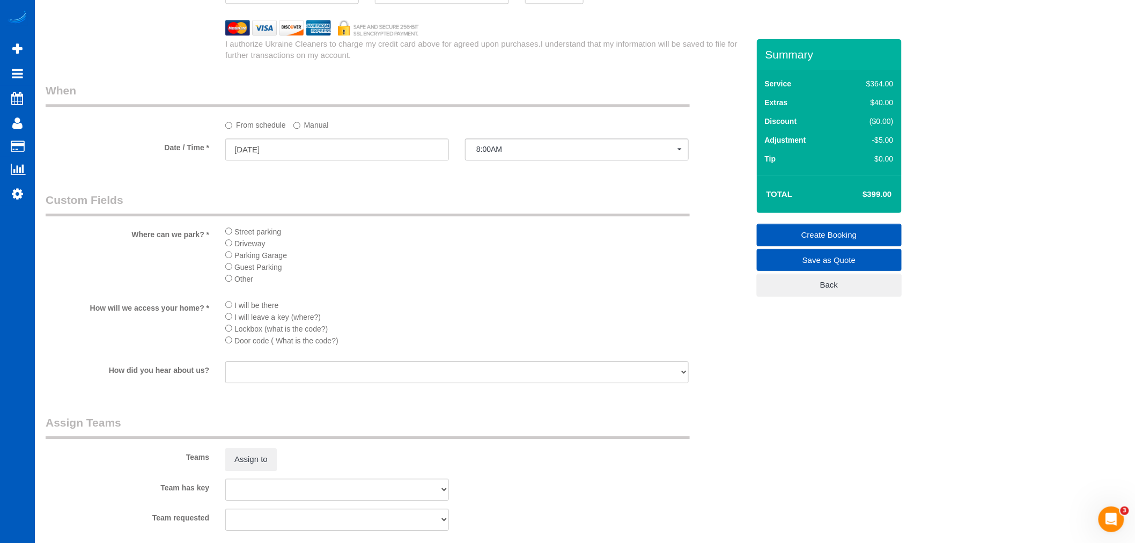
select select "spot55"
click at [279, 158] on input "08/13/2025" at bounding box center [337, 149] width 224 height 22
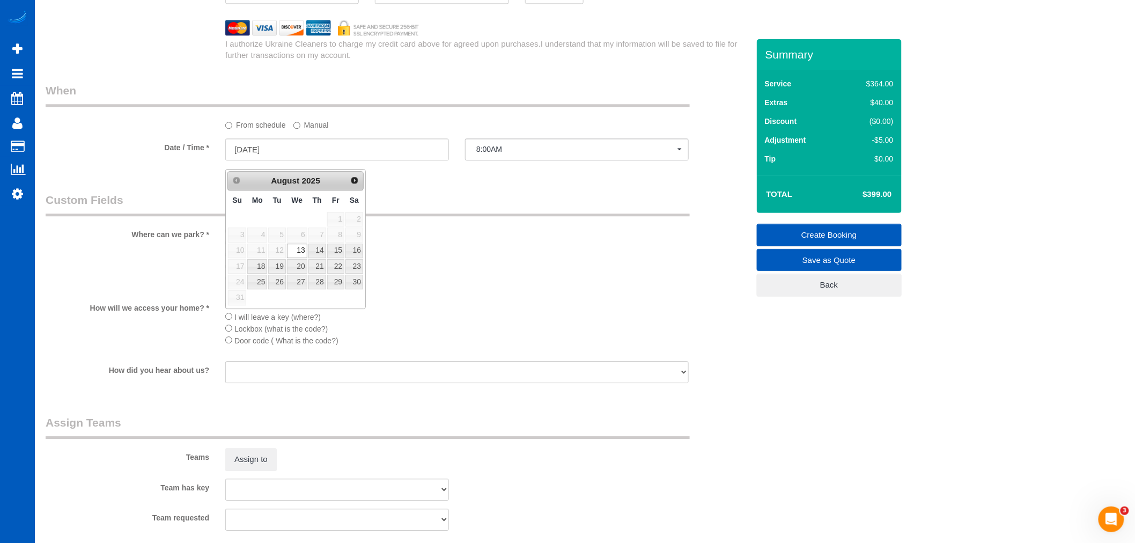
click at [299, 121] on div "From schedule Manual" at bounding box center [397, 107] width 719 height 48
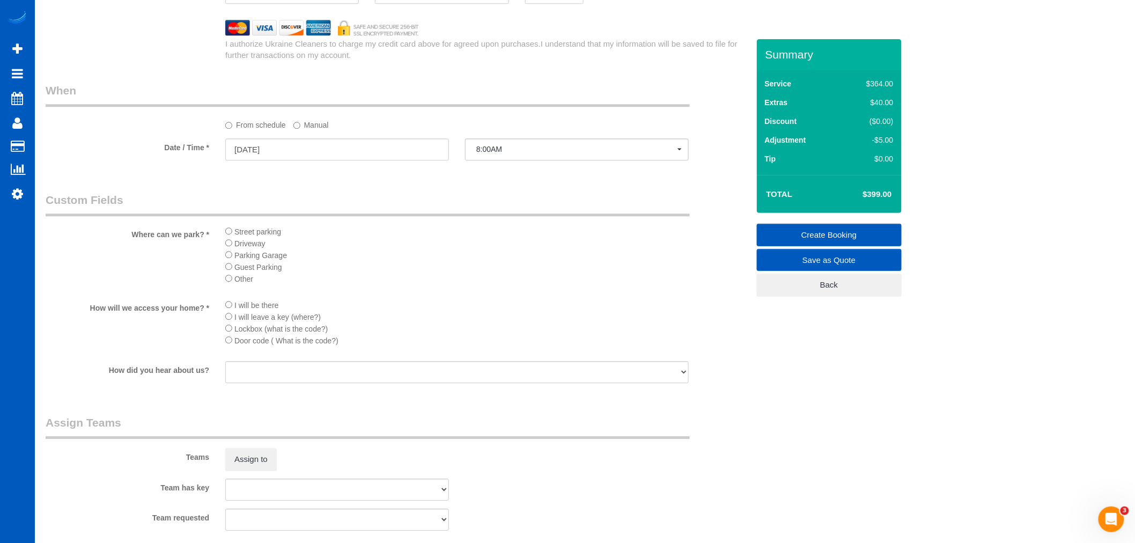
click at [302, 130] on label "Manual" at bounding box center [310, 123] width 35 height 14
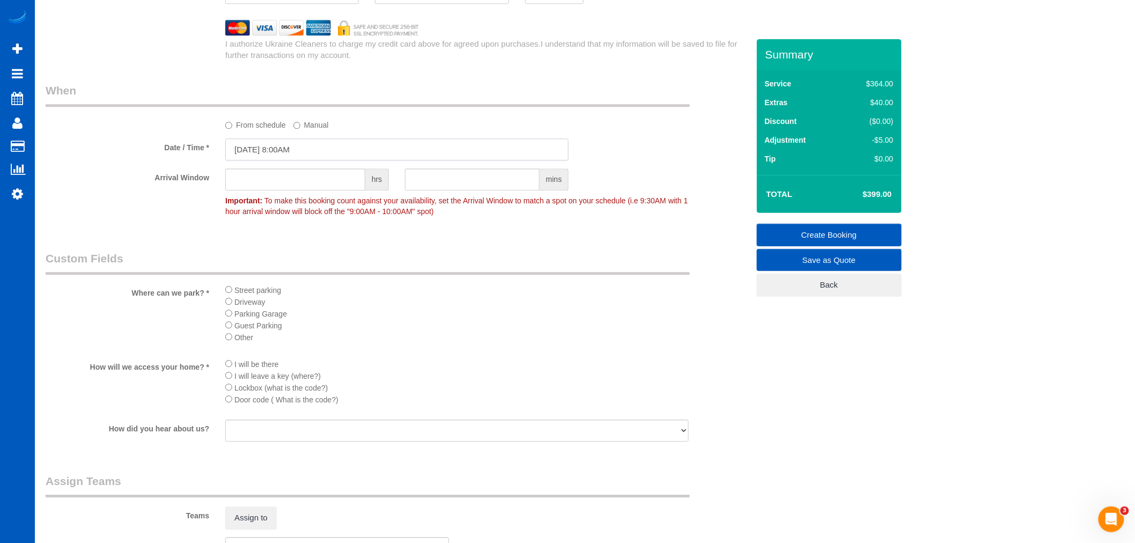
click at [271, 157] on input "08/13/2025 8:00AM" at bounding box center [396, 149] width 343 height 22
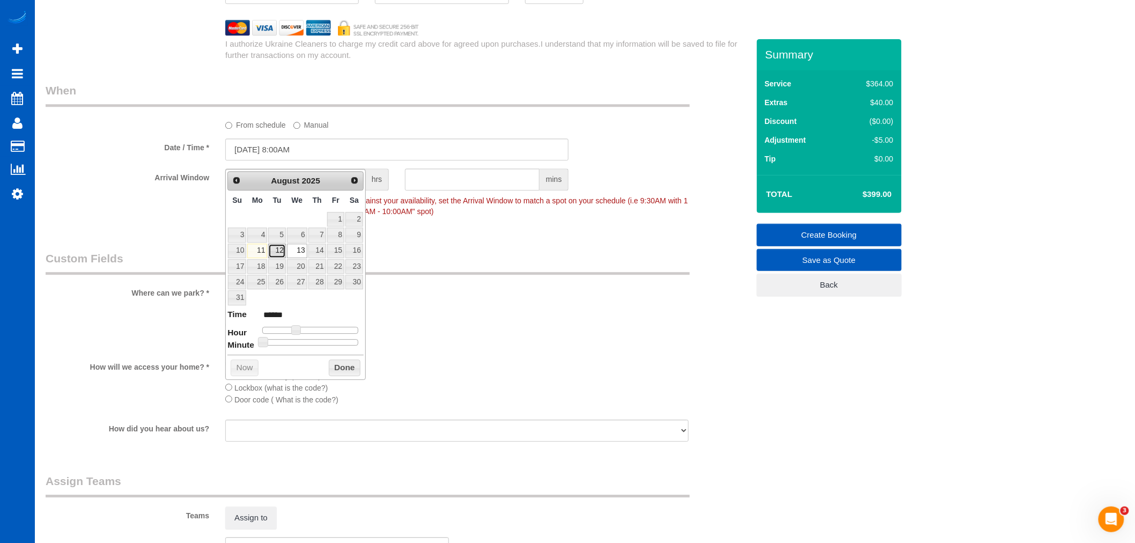
click at [281, 256] on link "12" at bounding box center [276, 251] width 17 height 14
type input "08/12/2025 9:00AM"
type input "******"
type input "08/12/2025 10:00AM"
type input "*******"
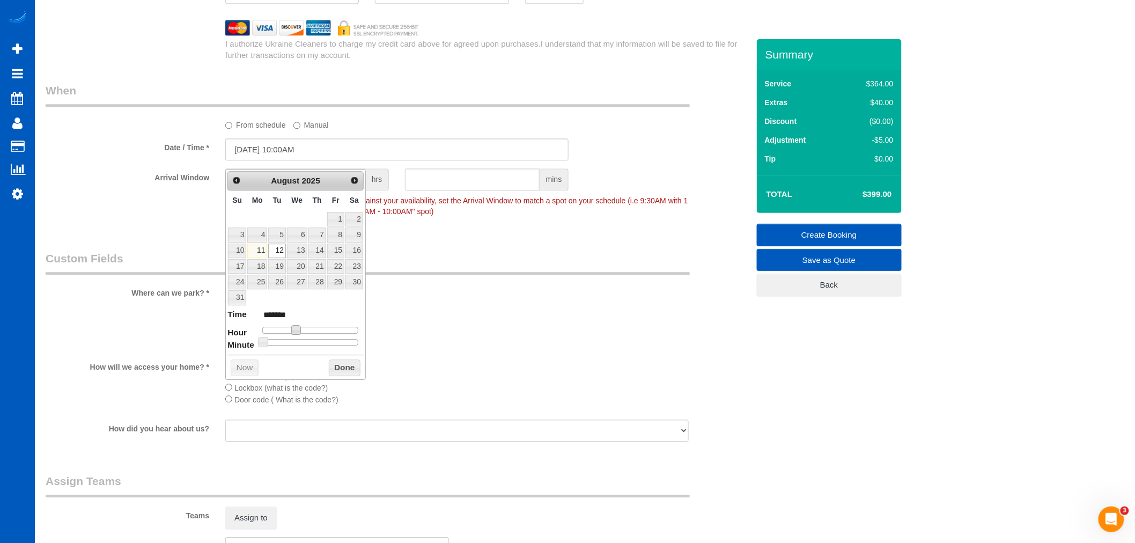
type input "08/12/2025 11:00AM"
type input "*******"
type input "08/12/2025 12:00PM"
type input "*******"
type input "08/12/2025 1:00PM"
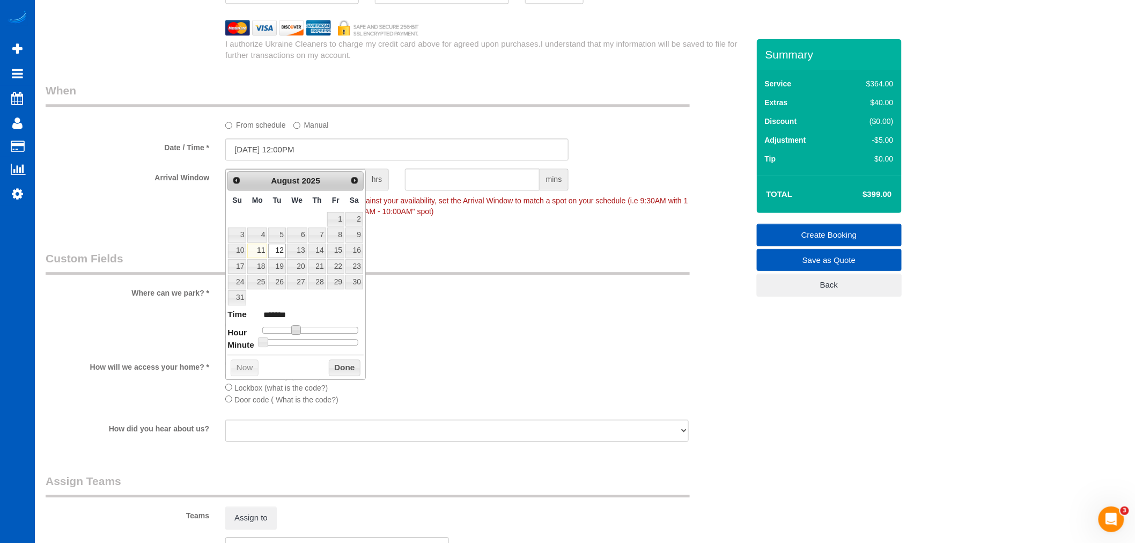
type input "******"
type input "08/12/2025 2:00PM"
type input "******"
drag, startPoint x: 299, startPoint y: 329, endPoint x: 323, endPoint y: 332, distance: 24.2
click at [323, 332] on span at bounding box center [321, 330] width 10 height 10
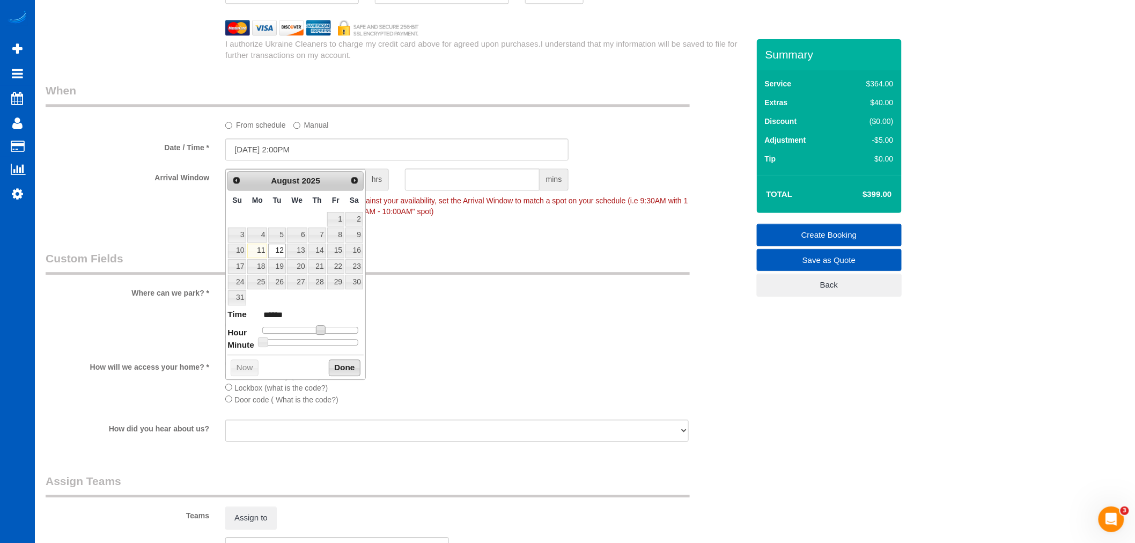
click at [329, 368] on button "Done" at bounding box center [345, 367] width 32 height 17
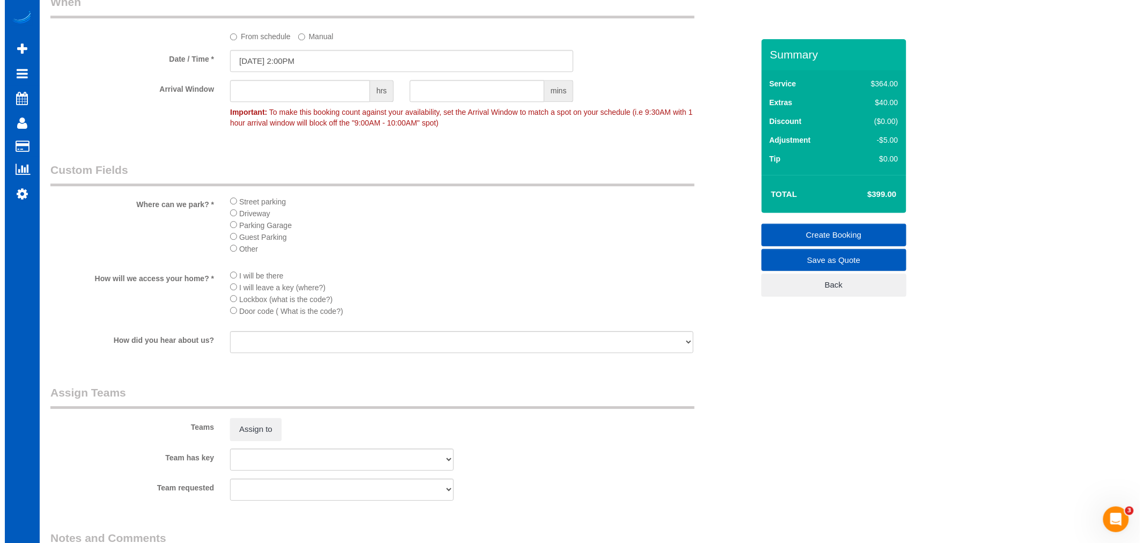
scroll to position [1419, 0]
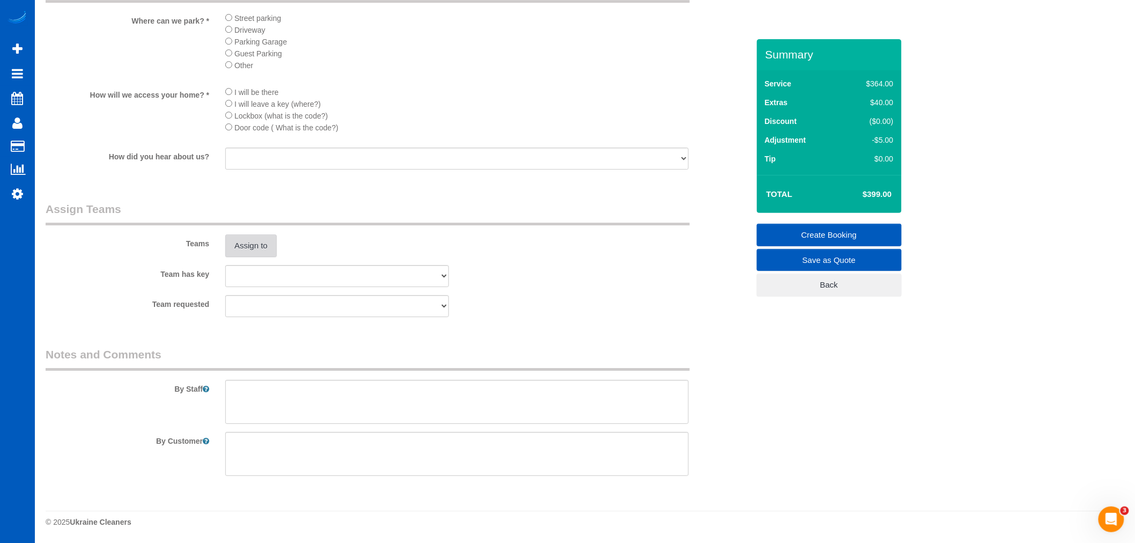
click at [260, 249] on button "Assign to" at bounding box center [250, 245] width 51 height 23
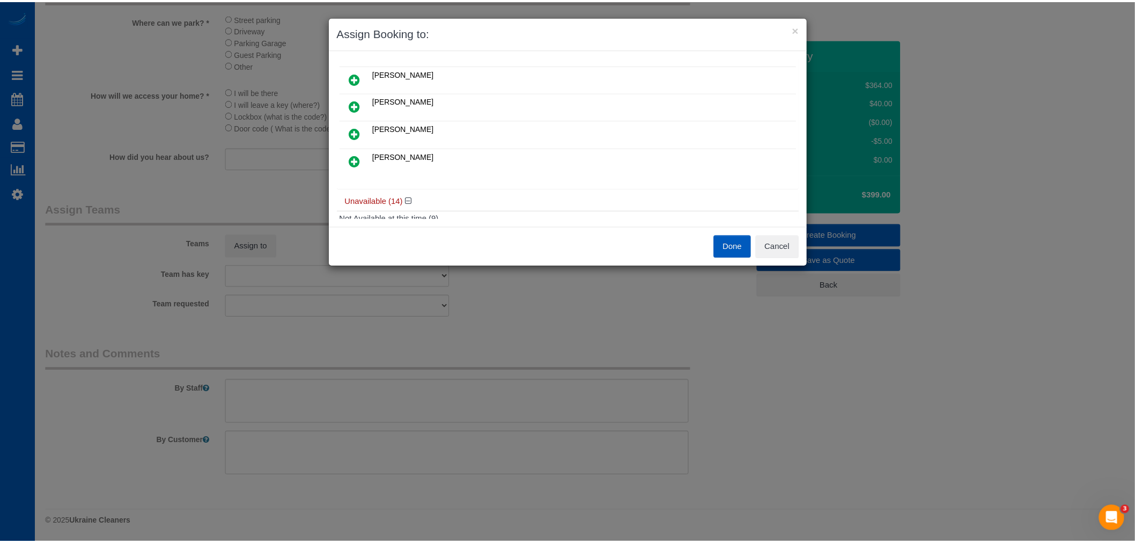
scroll to position [60, 0]
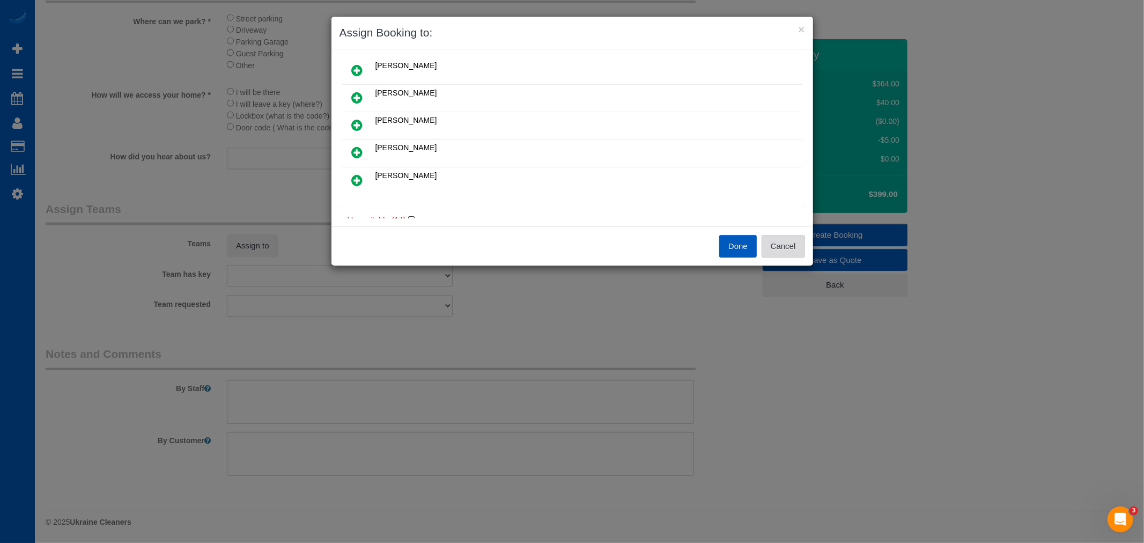
click at [796, 248] on button "Cancel" at bounding box center [783, 246] width 43 height 23
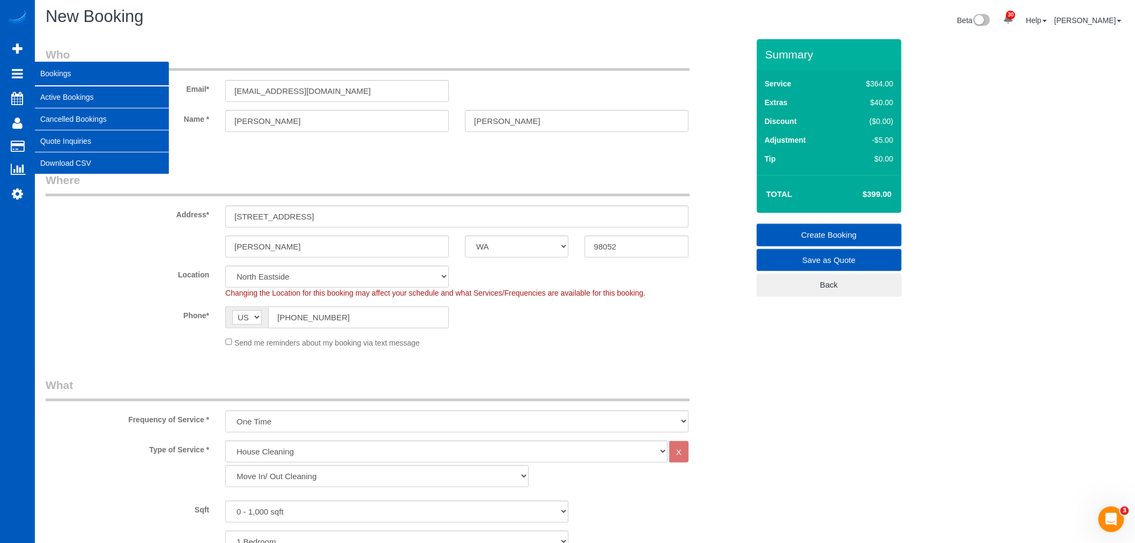
scroll to position [0, 0]
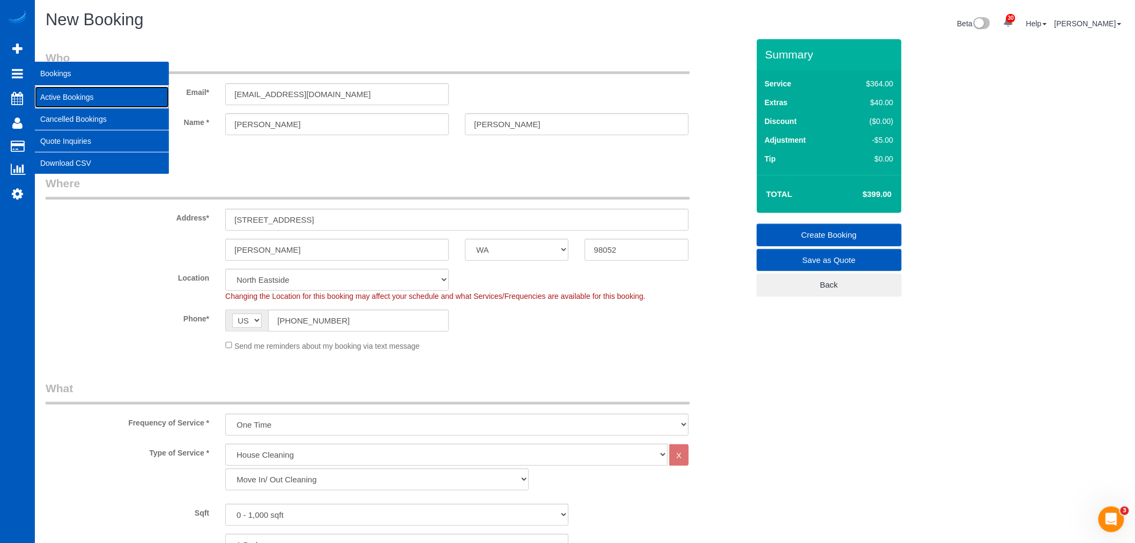
click at [74, 98] on link "Active Bookings" at bounding box center [102, 96] width 134 height 21
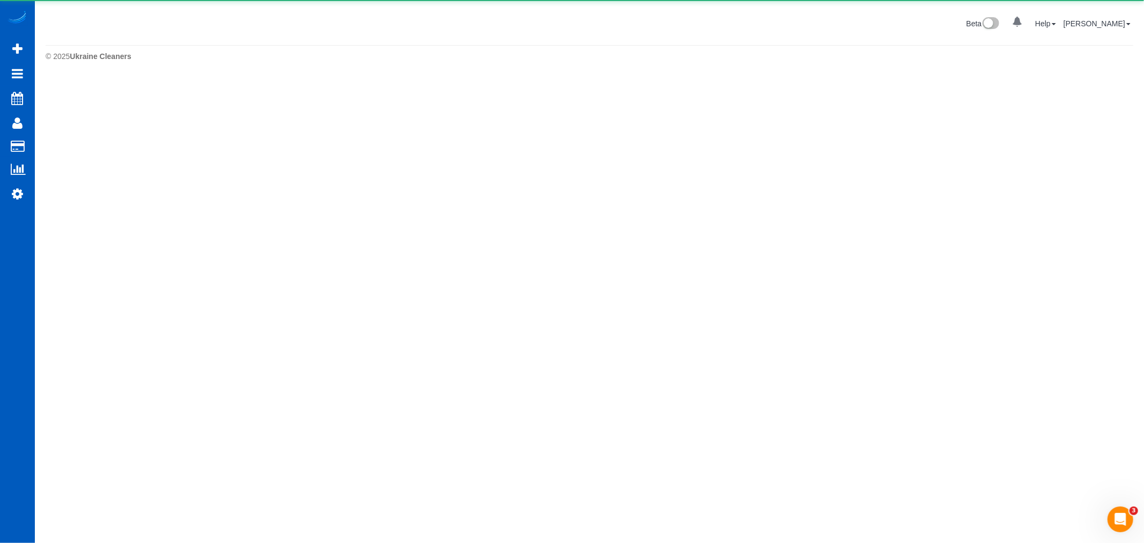
select select "**********"
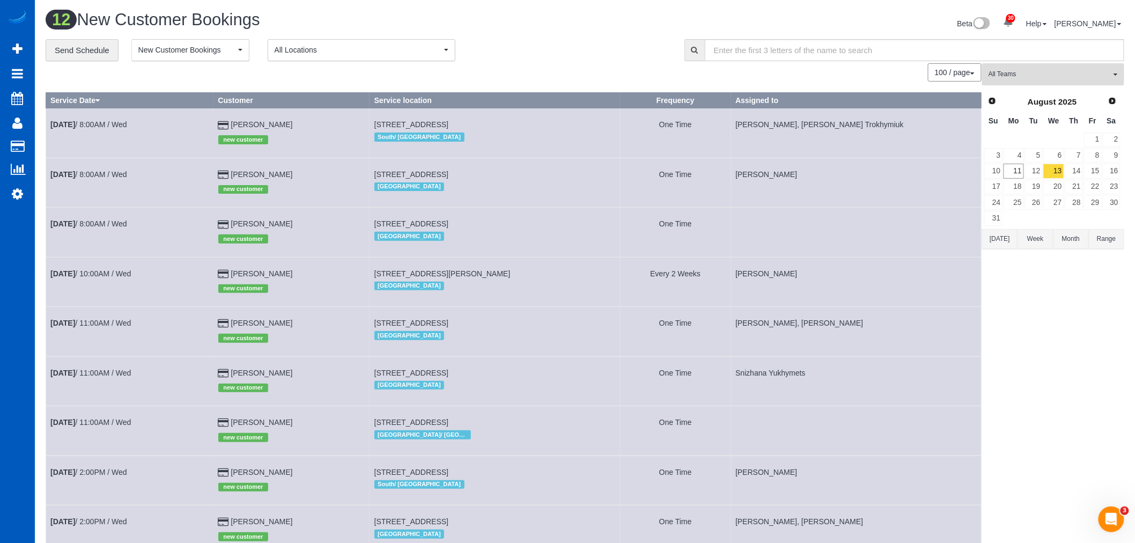
click at [1025, 71] on span "All Teams" at bounding box center [1050, 74] width 122 height 9
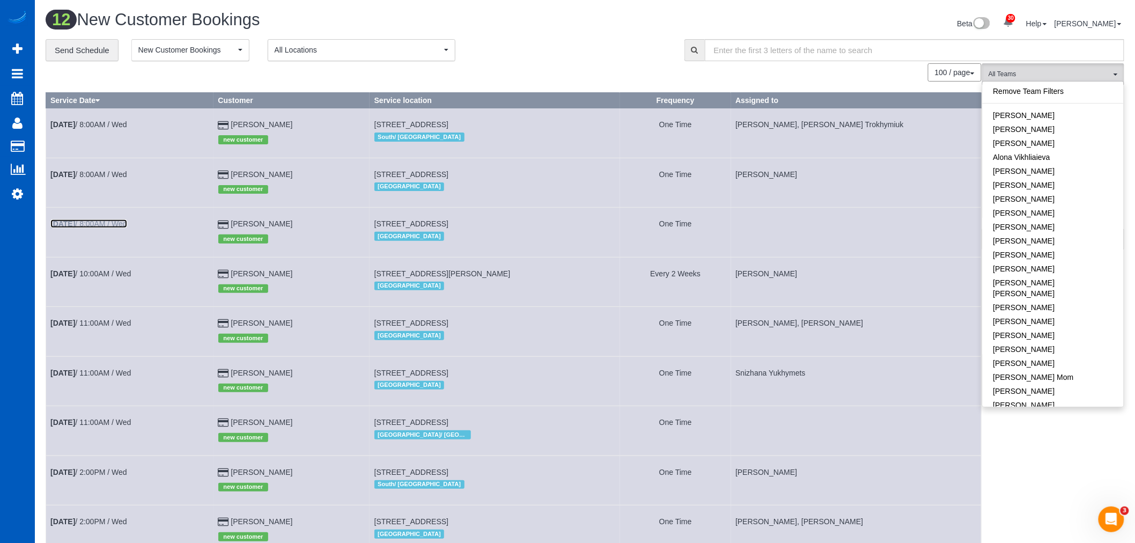
click at [99, 228] on link "Aug 13th / 8:00AM / Wed" at bounding box center [88, 223] width 77 height 9
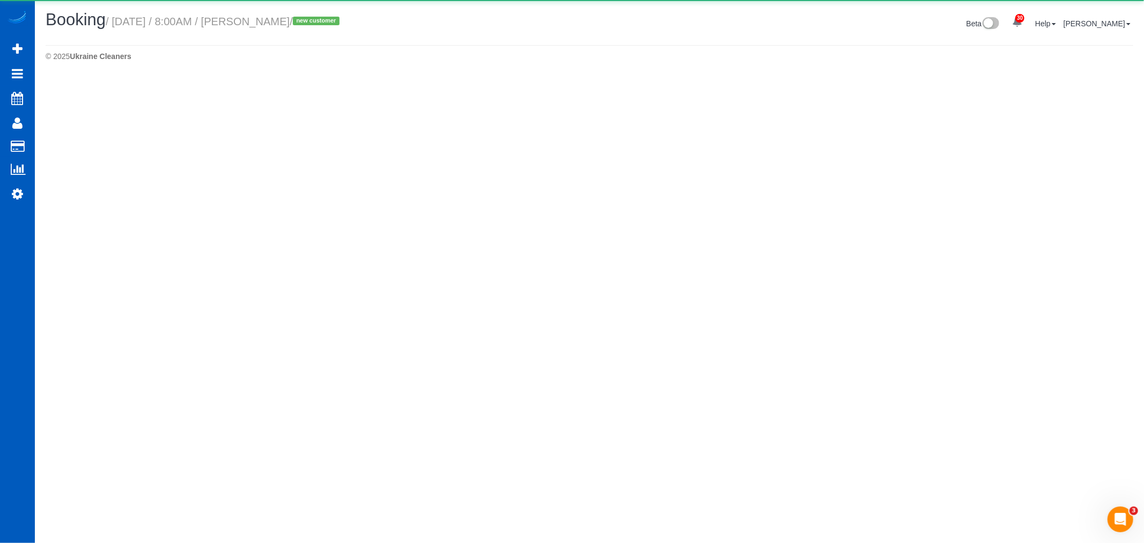
select select "WA"
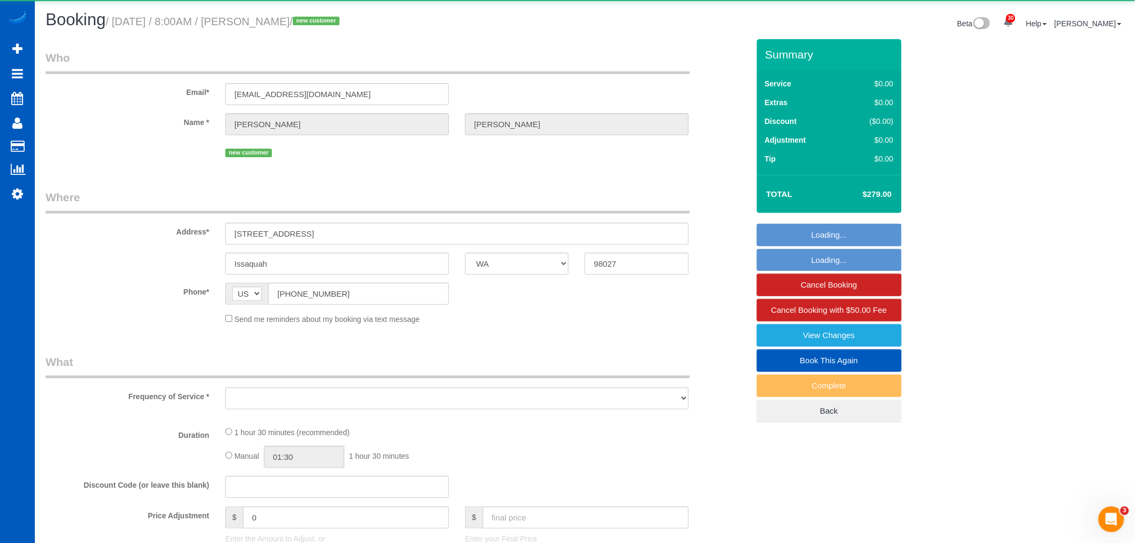
select select "object:13016"
select select "string:fspay-2829192a-4ab6-4c4e-9849-da507fef2871"
select select "199"
select select "spot63"
select select "number:8"
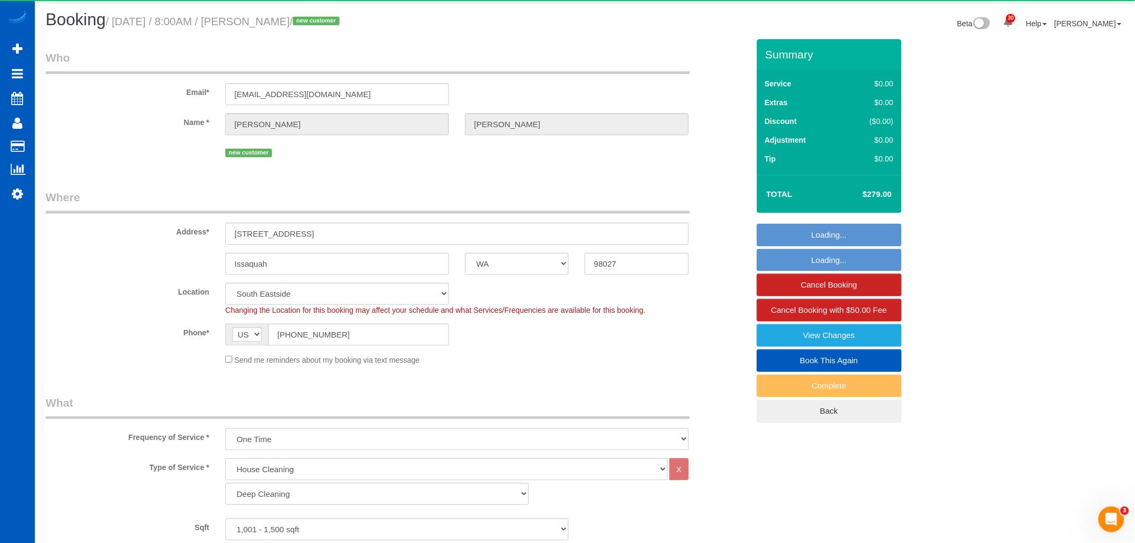
select select "1001"
select select "2"
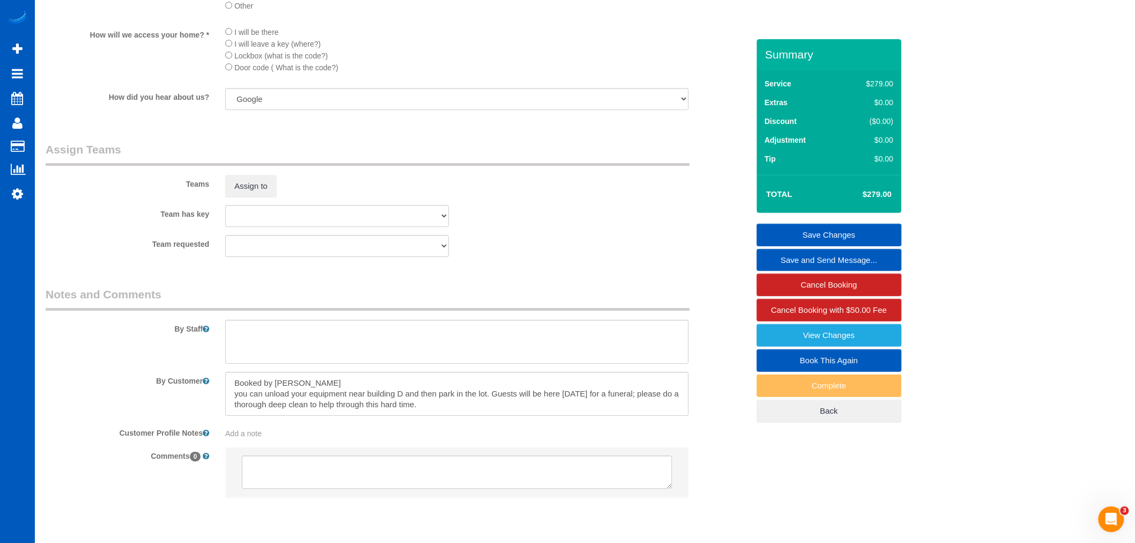
scroll to position [1311, 0]
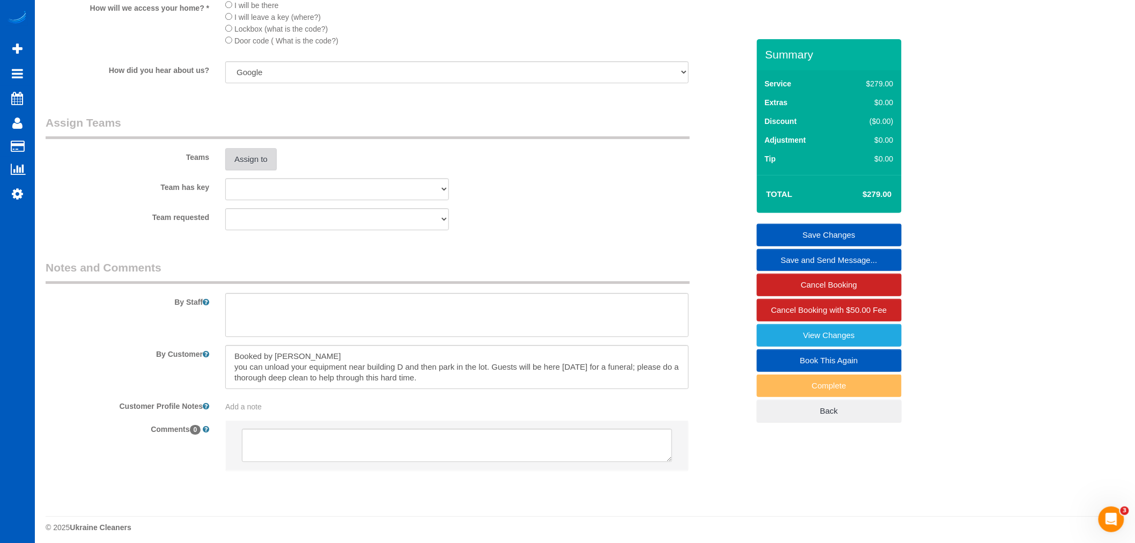
click at [245, 171] on button "Assign to" at bounding box center [250, 159] width 51 height 23
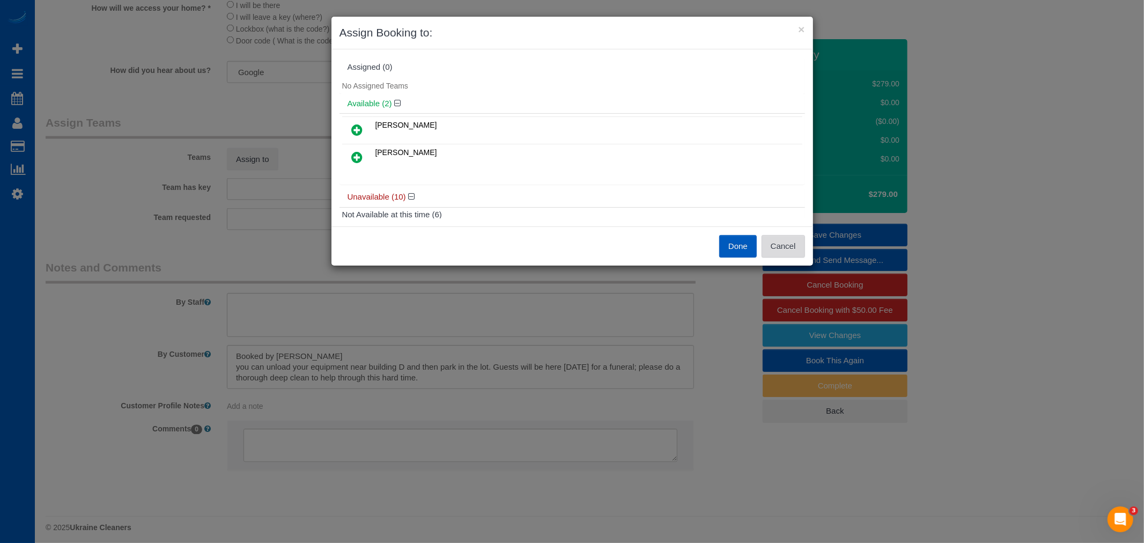
drag, startPoint x: 805, startPoint y: 248, endPoint x: 799, endPoint y: 247, distance: 5.6
click at [800, 247] on button "Cancel" at bounding box center [783, 246] width 43 height 23
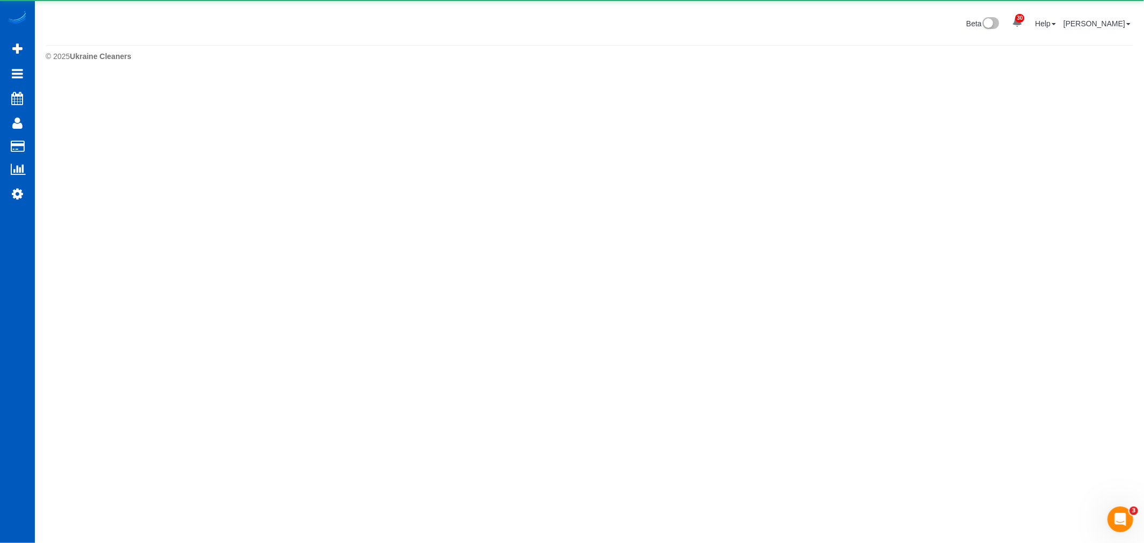
select select "**********"
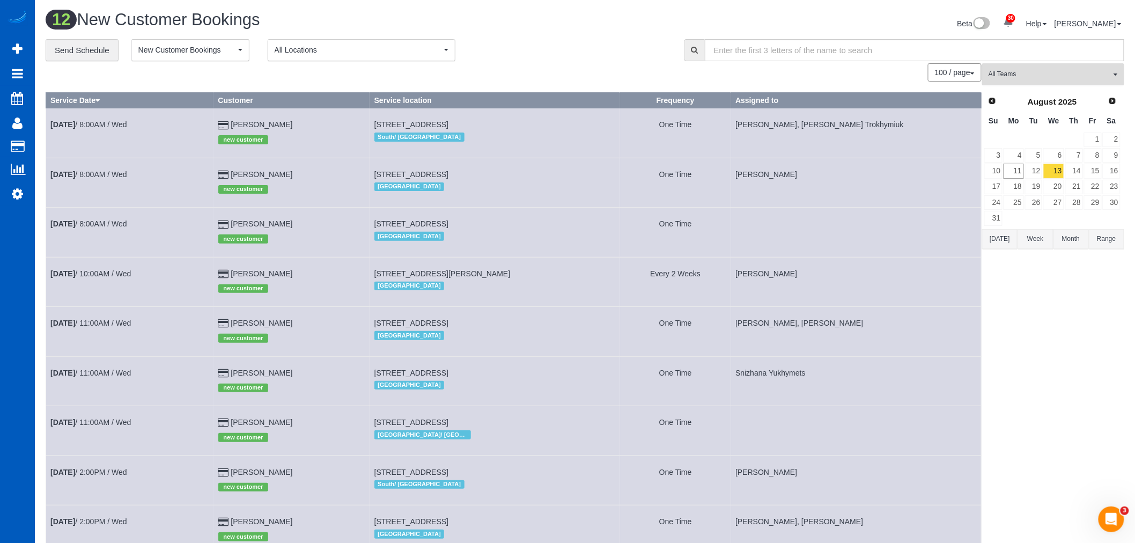
click at [1039, 68] on button "All Teams" at bounding box center [1053, 74] width 142 height 22
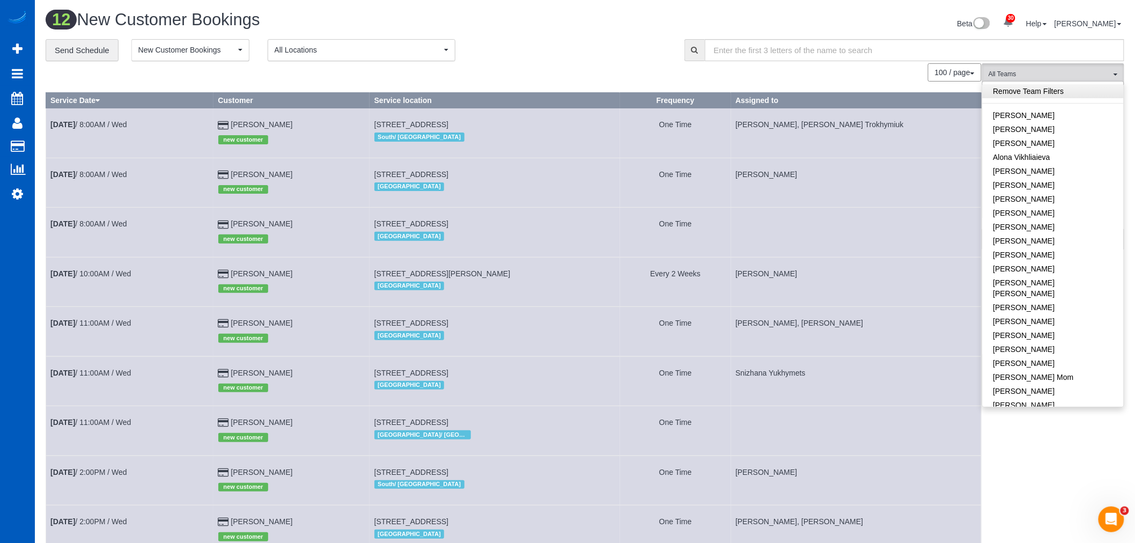
click at [1033, 87] on link "Remove Team Filters" at bounding box center [1053, 91] width 141 height 14
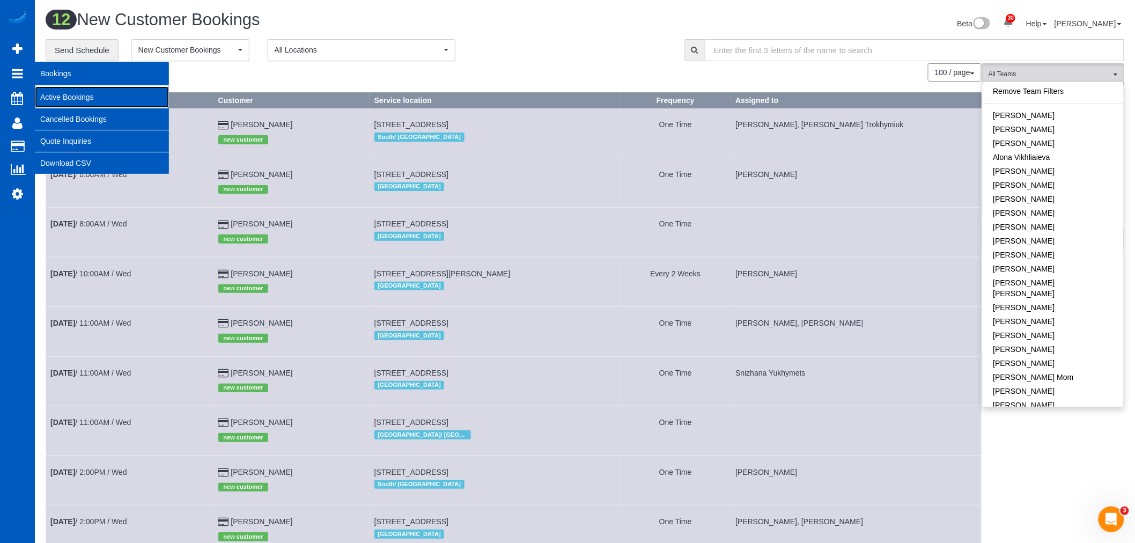
click at [45, 86] on link "Active Bookings" at bounding box center [102, 96] width 134 height 21
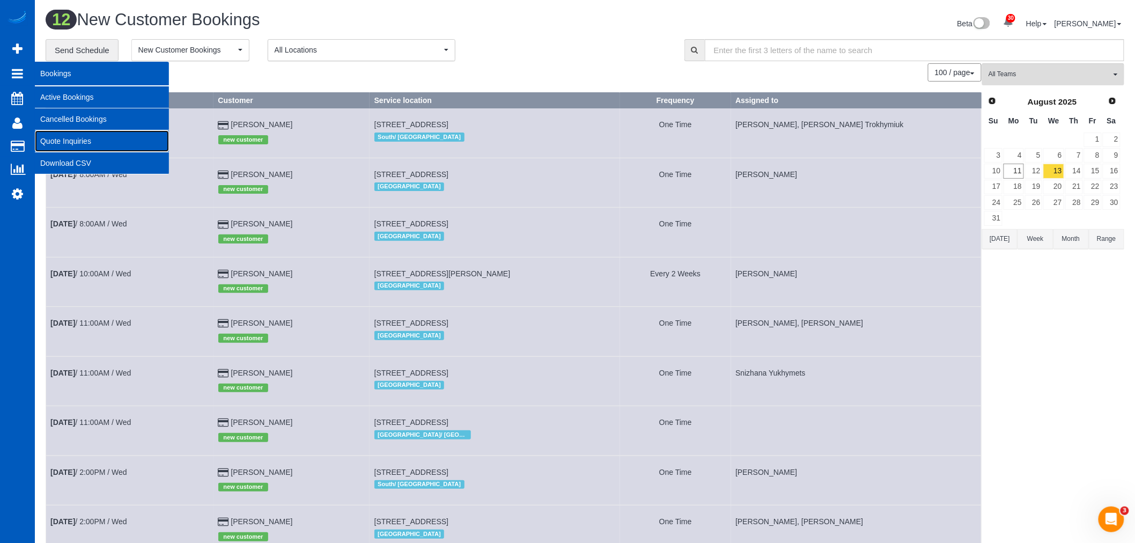
click at [67, 138] on link "Quote Inquiries" at bounding box center [102, 140] width 134 height 21
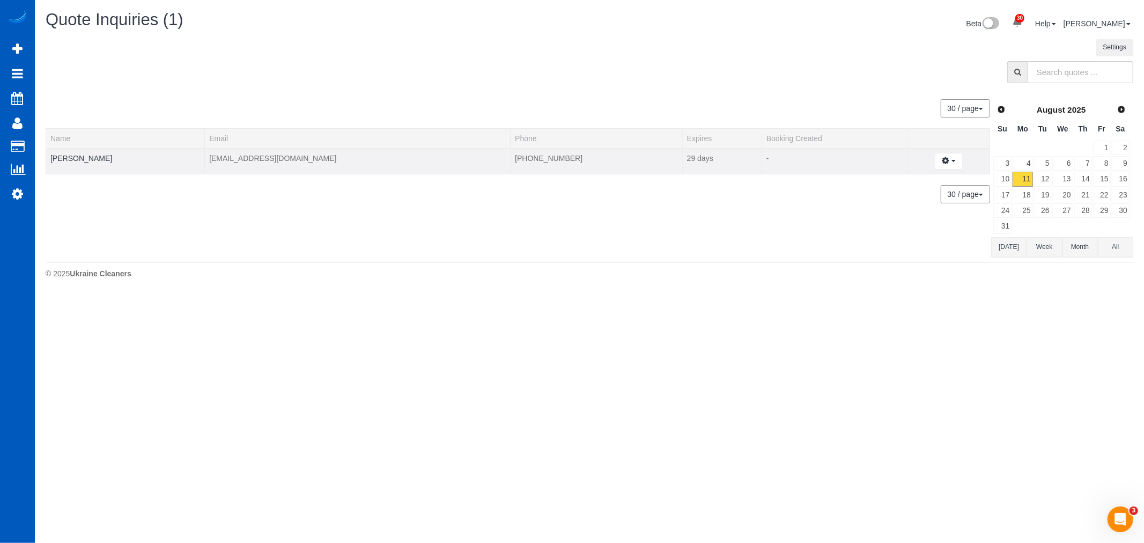
click at [69, 152] on td "Isaac Lin" at bounding box center [125, 161] width 159 height 26
click at [70, 158] on link "Isaac Lin" at bounding box center [81, 158] width 62 height 9
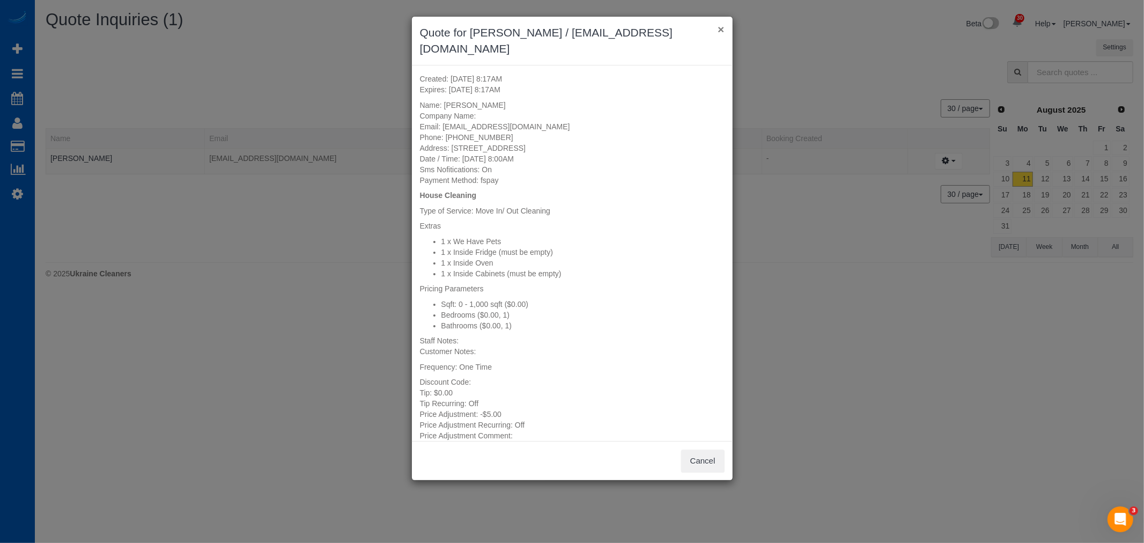
click at [722, 32] on button "×" at bounding box center [721, 29] width 6 height 11
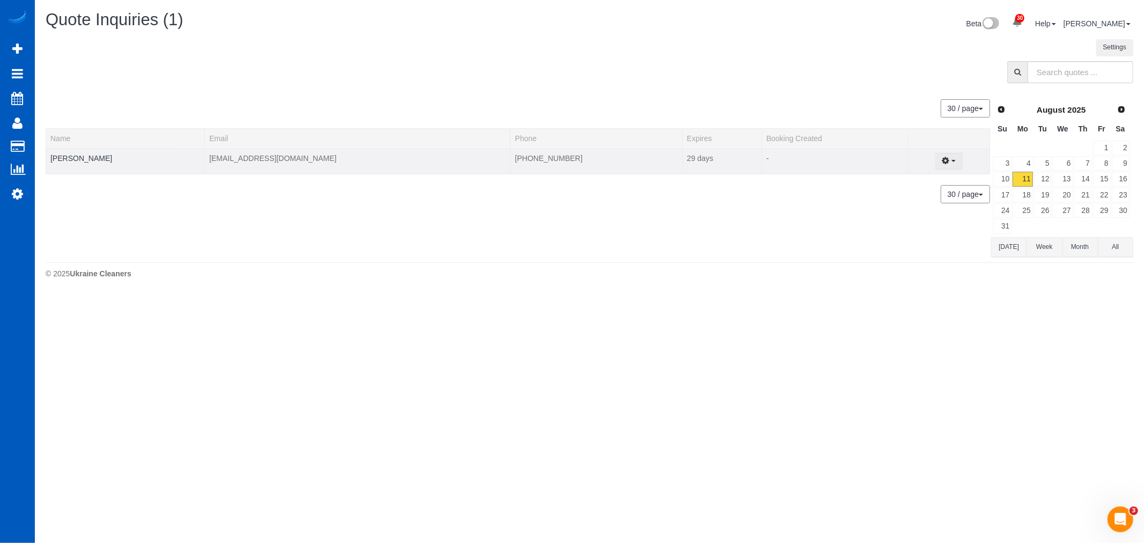
click at [952, 161] on span "button" at bounding box center [954, 161] width 4 height 2
click at [901, 180] on link "Create Booking" at bounding box center [911, 181] width 101 height 14
select select "WA"
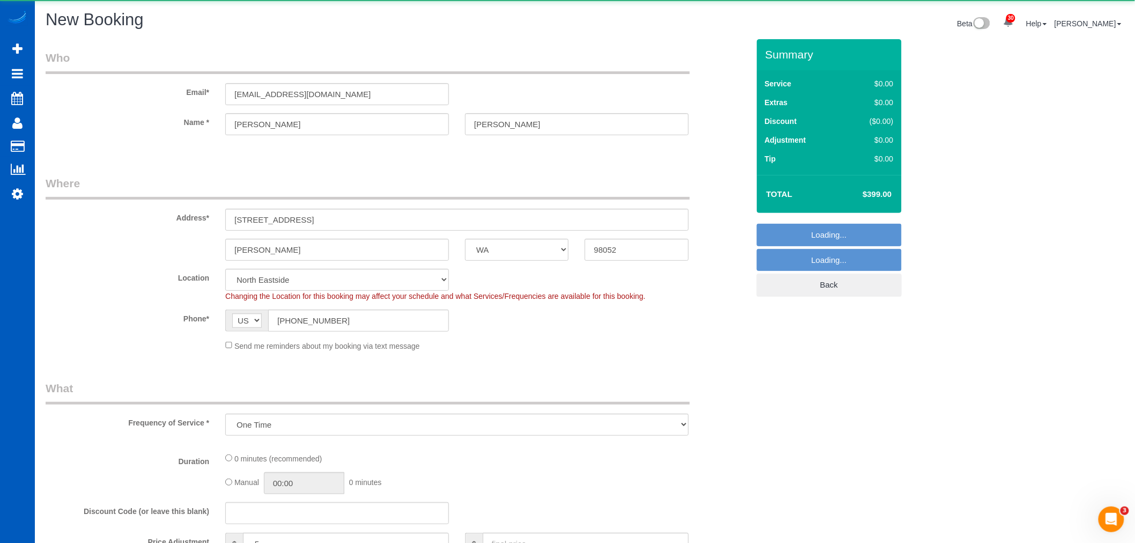
select select "object:15755"
select select "199"
select select "spot73"
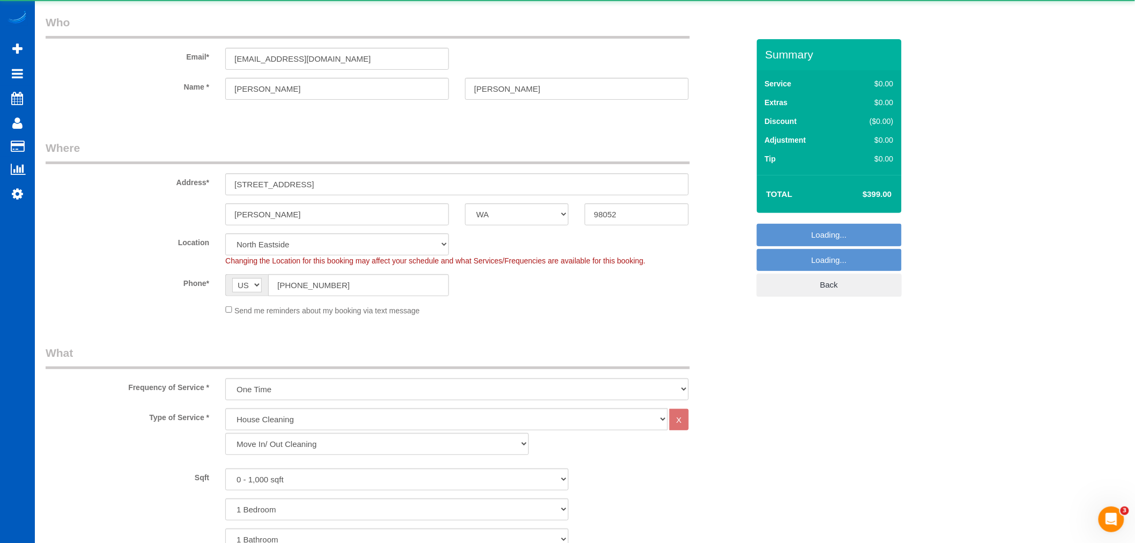
select select "spot81"
select select "object:15760"
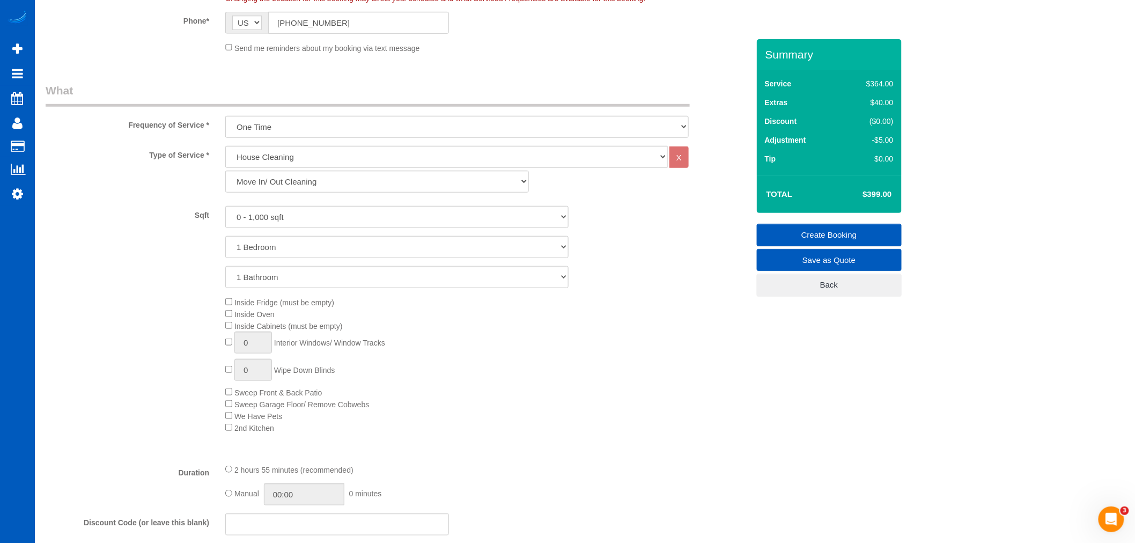
select select "spot89"
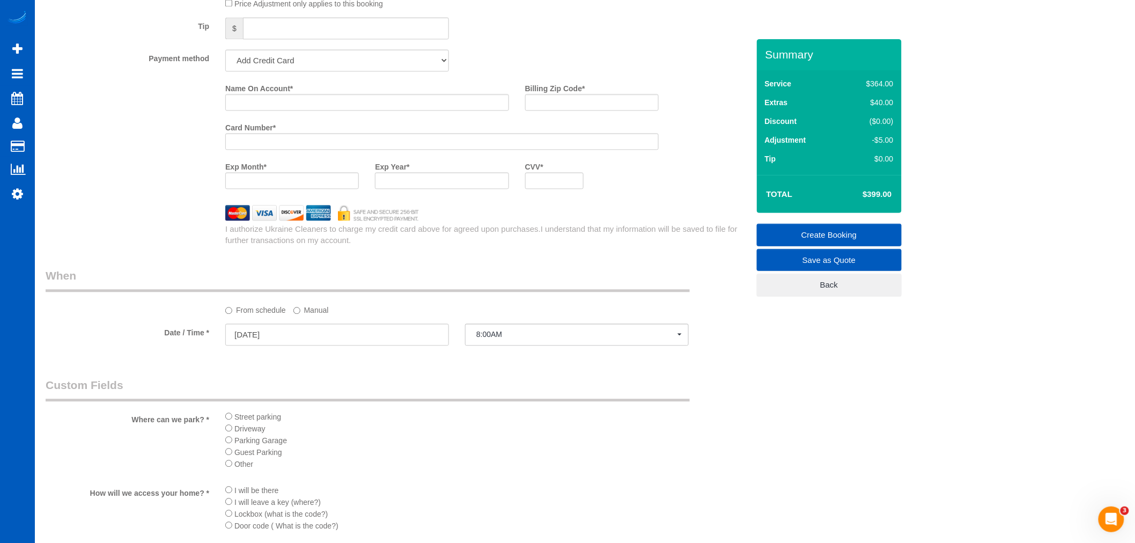
scroll to position [953, 0]
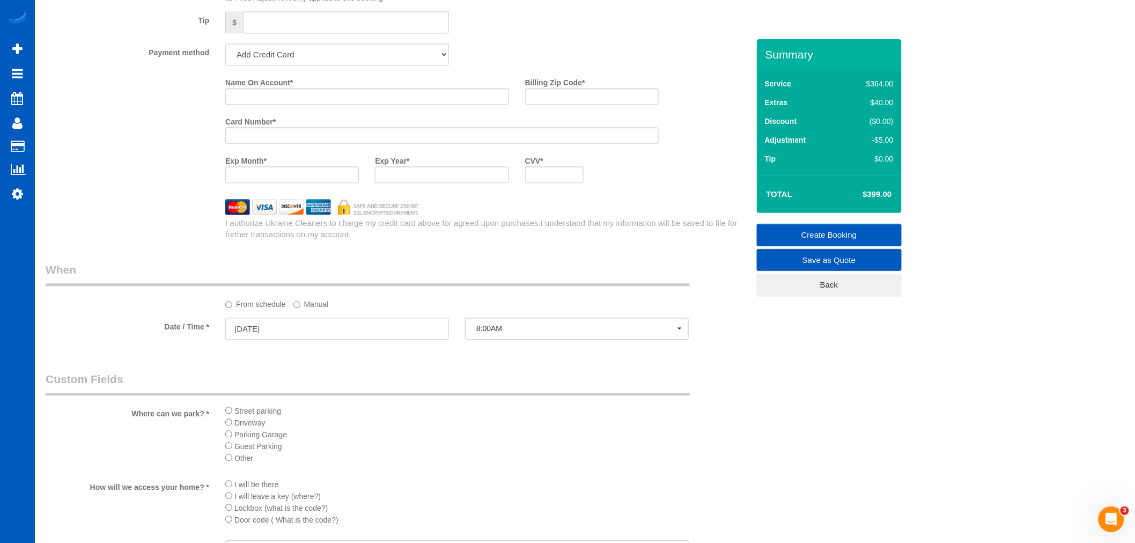
click at [274, 333] on input "08/13/2025" at bounding box center [337, 329] width 224 height 22
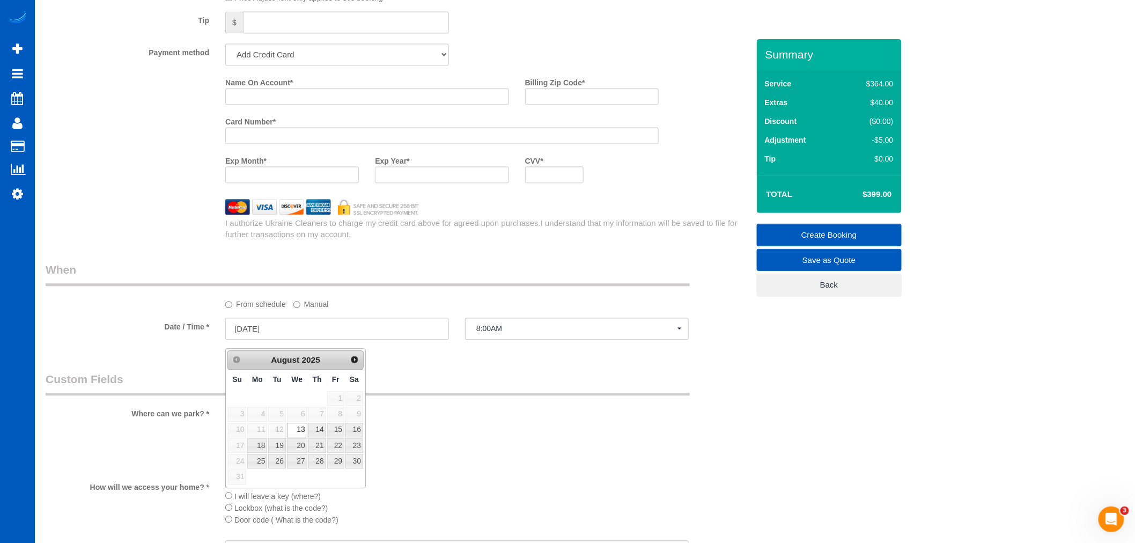
click at [308, 301] on div "From schedule Manual" at bounding box center [397, 286] width 719 height 48
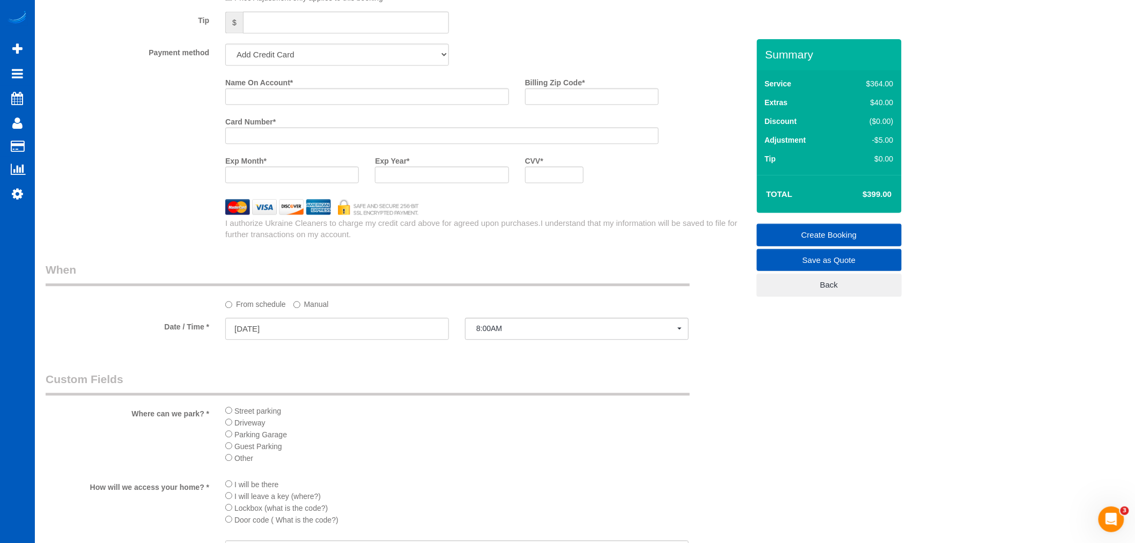
click at [307, 307] on label "Manual" at bounding box center [310, 302] width 35 height 14
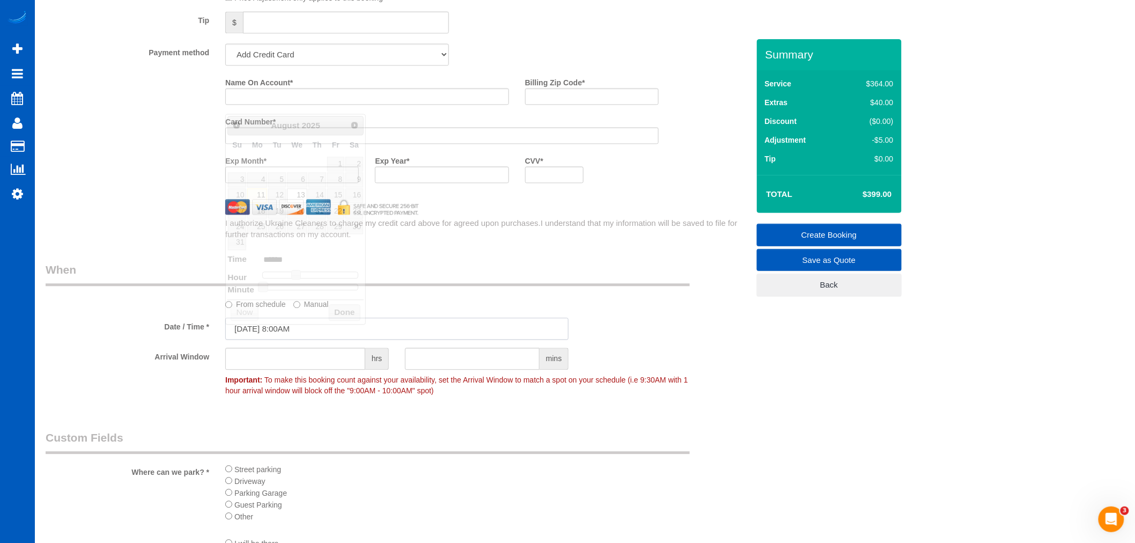
click at [253, 332] on input "08/13/2025 8:00AM" at bounding box center [396, 329] width 343 height 22
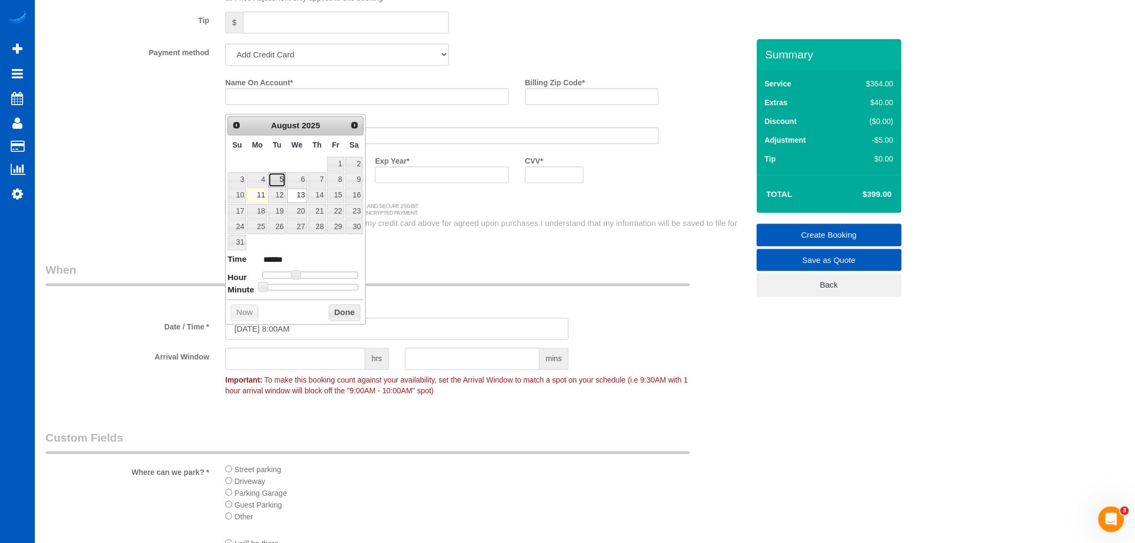
click at [274, 182] on link "5" at bounding box center [276, 179] width 17 height 14
click at [277, 192] on link "12" at bounding box center [276, 195] width 17 height 14
type input "08/12/2025 9:00AM"
type input "******"
type input "08/12/2025 10:00AM"
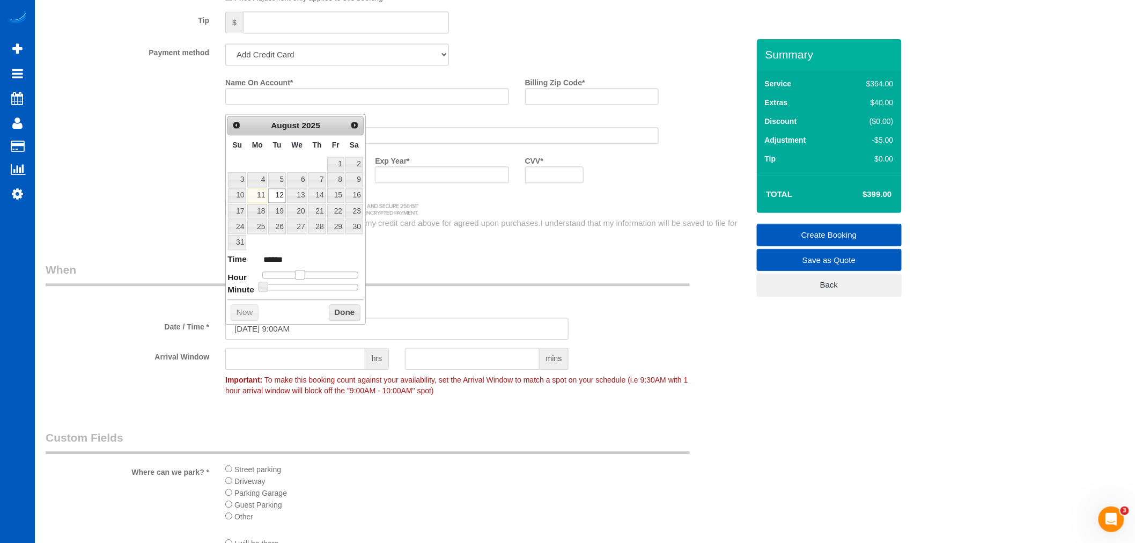
type input "*******"
type input "08/12/2025 11:00AM"
type input "*******"
type input "08/12/2025 12:00PM"
type input "*******"
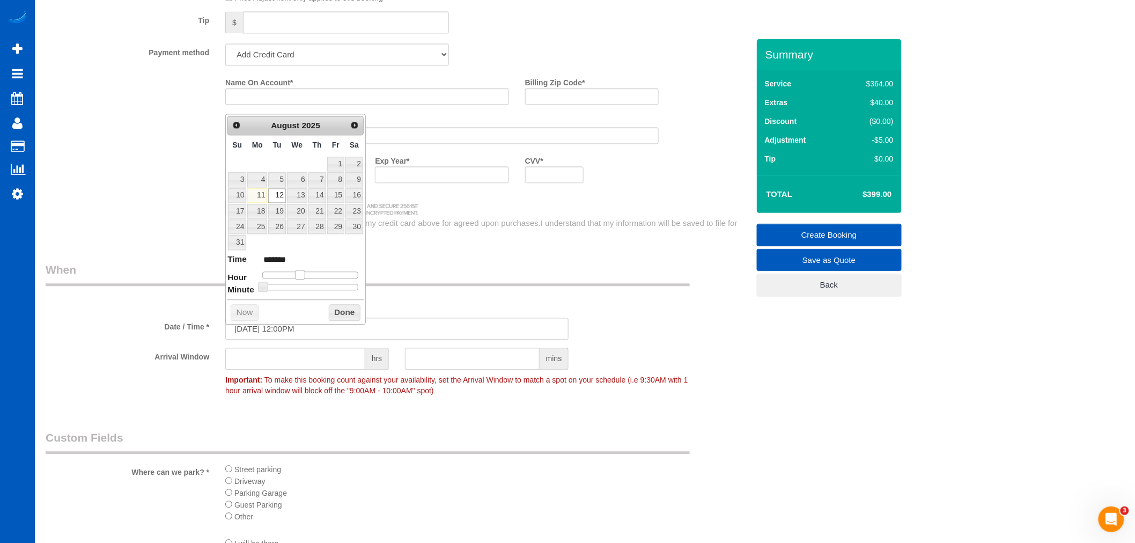
type input "08/12/2025 1:00PM"
type input "******"
type input "08/12/2025 2:00PM"
type input "******"
type input "08/12/2025 3:00PM"
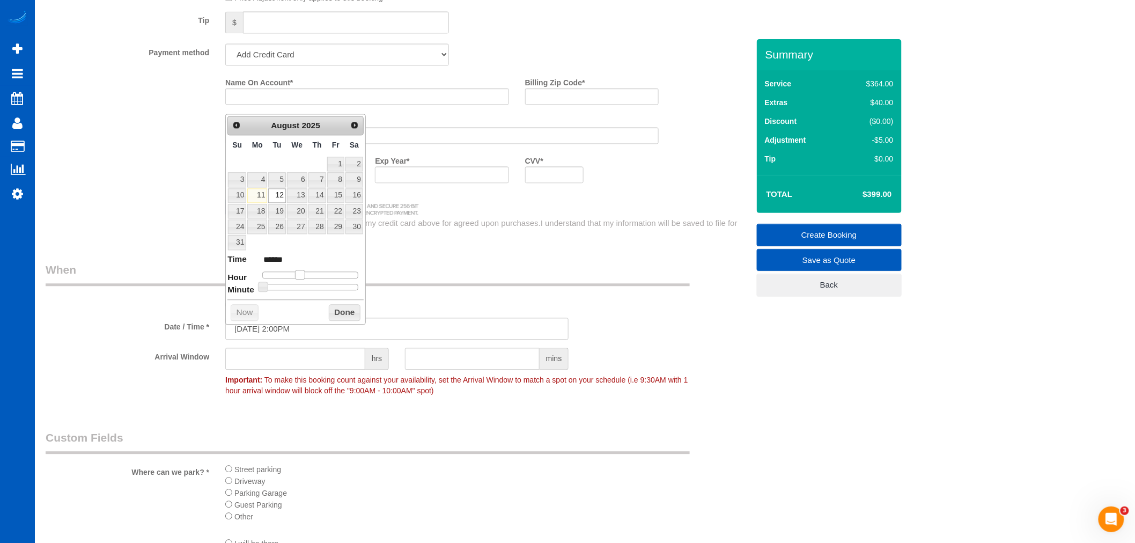
type input "******"
type input "08/12/2025 4:00PM"
type input "******"
type input "08/12/2025 5:00PM"
type input "******"
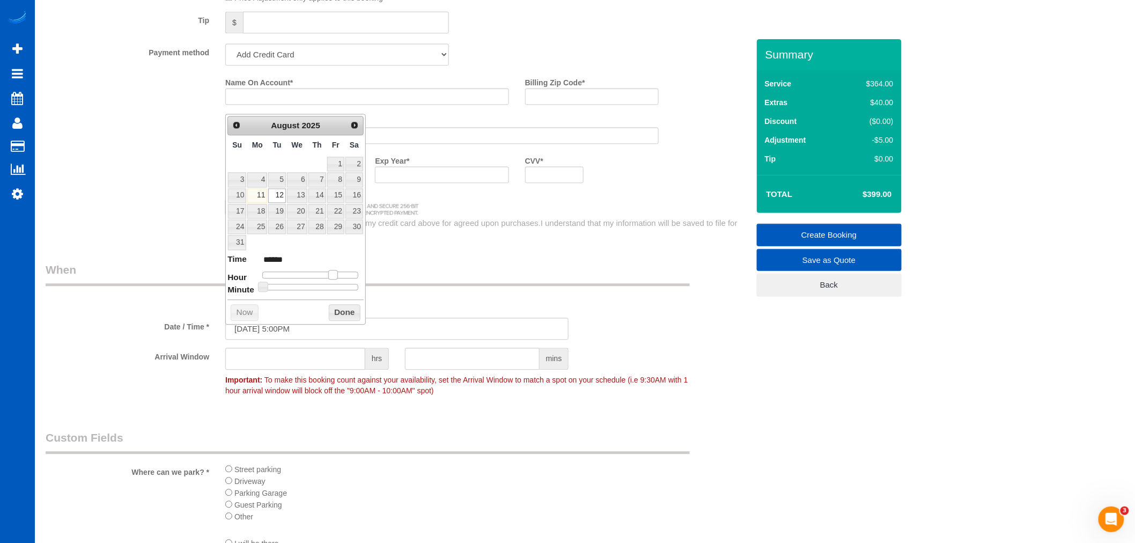
drag, startPoint x: 296, startPoint y: 274, endPoint x: 336, endPoint y: 277, distance: 39.9
click at [336, 277] on span at bounding box center [333, 275] width 10 height 10
click at [336, 307] on button "Done" at bounding box center [345, 312] width 32 height 17
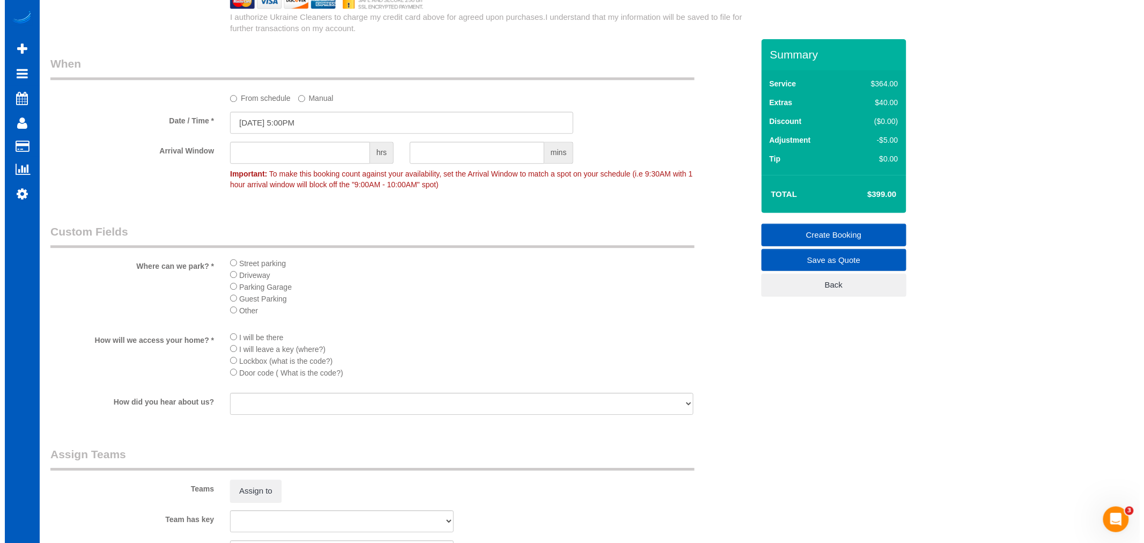
scroll to position [1192, 0]
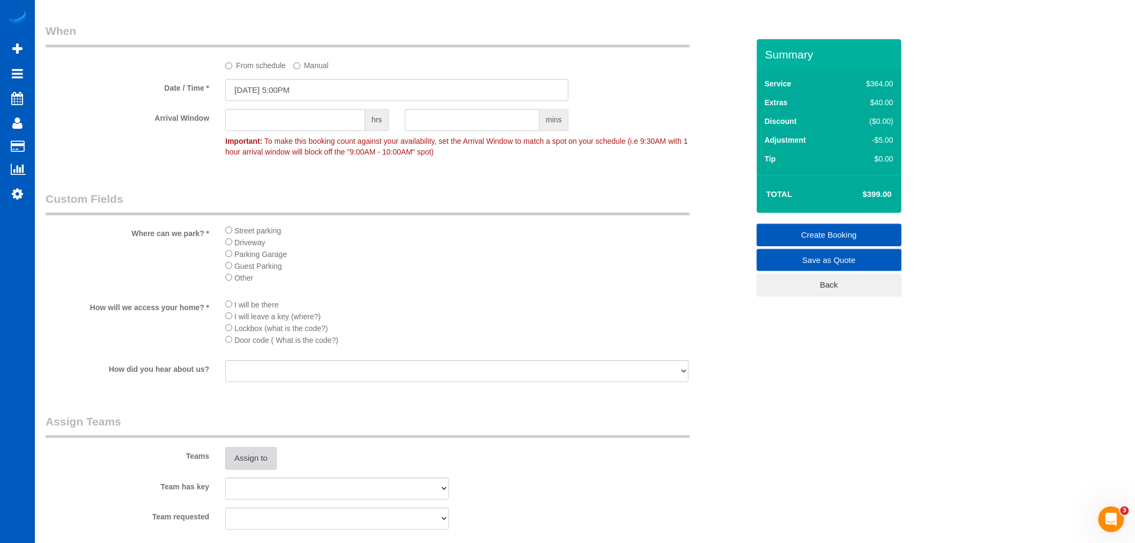
click at [263, 469] on button "Assign to" at bounding box center [250, 458] width 51 height 23
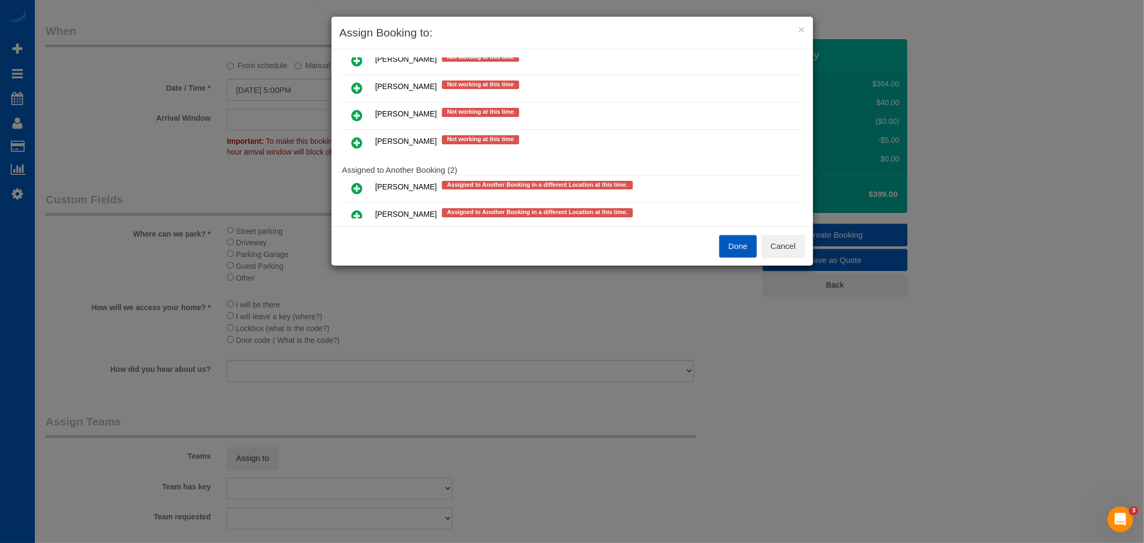
scroll to position [476, 0]
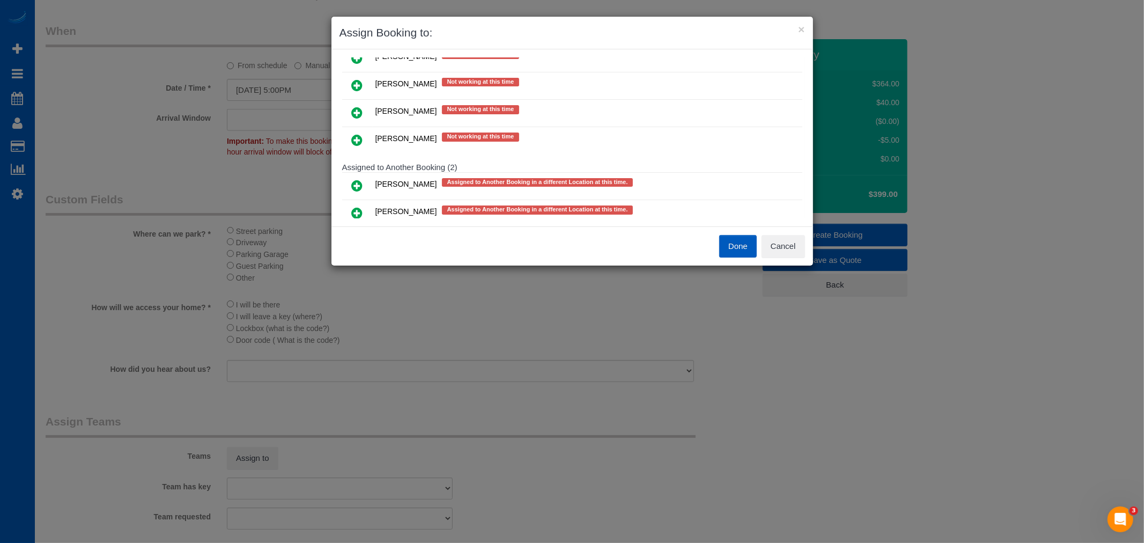
click at [352, 134] on icon at bounding box center [357, 140] width 11 height 13
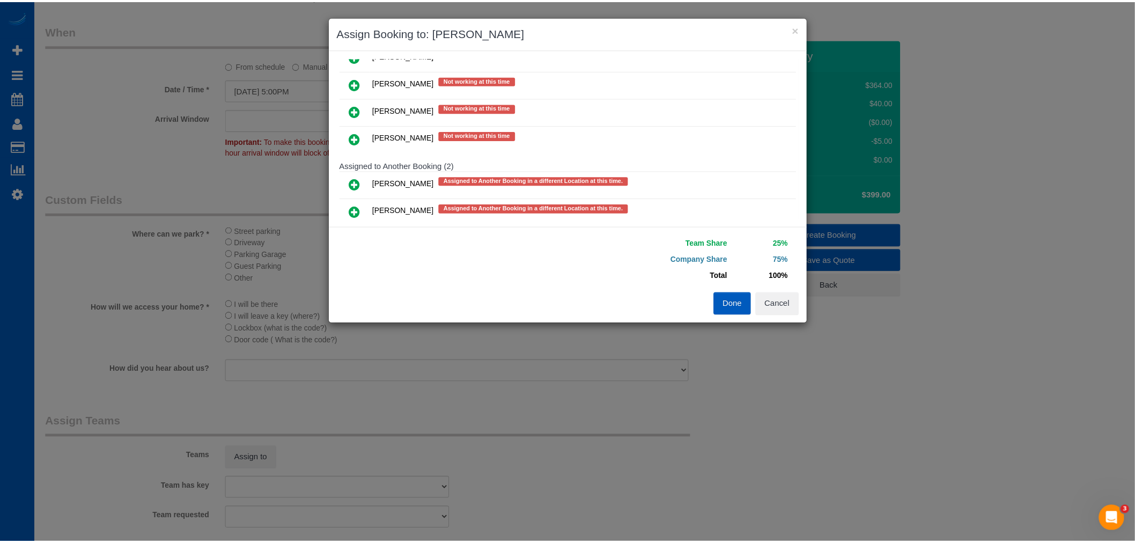
scroll to position [496, 0]
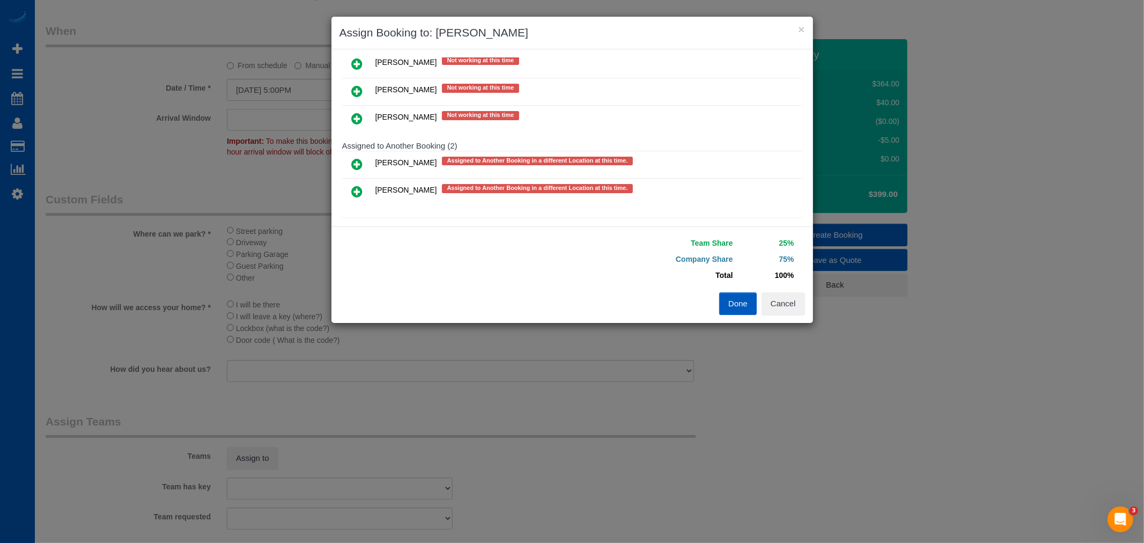
click at [354, 112] on icon at bounding box center [357, 118] width 11 height 13
click at [741, 307] on button "Done" at bounding box center [738, 303] width 38 height 23
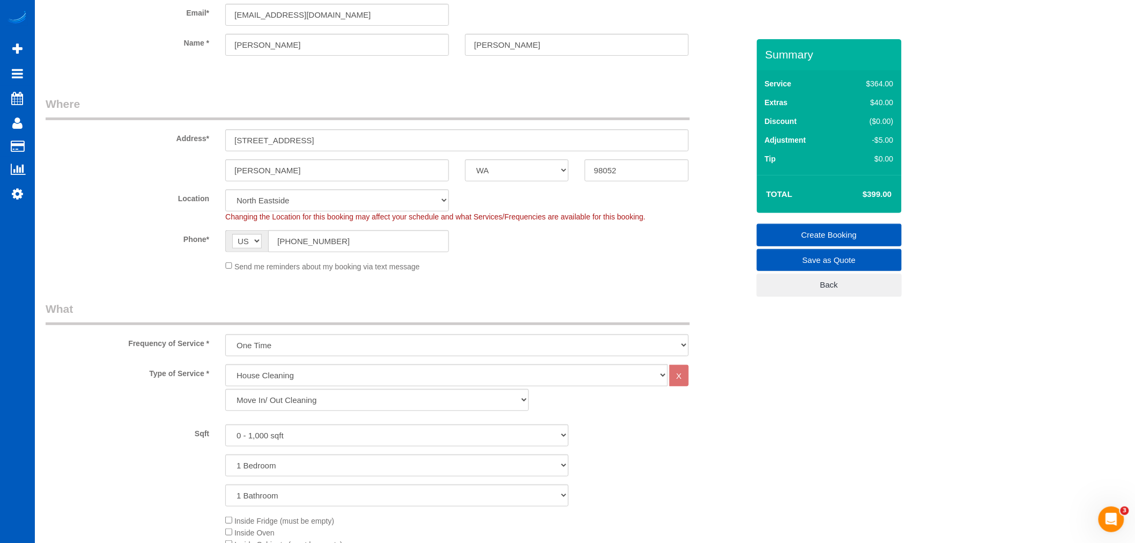
scroll to position [0, 0]
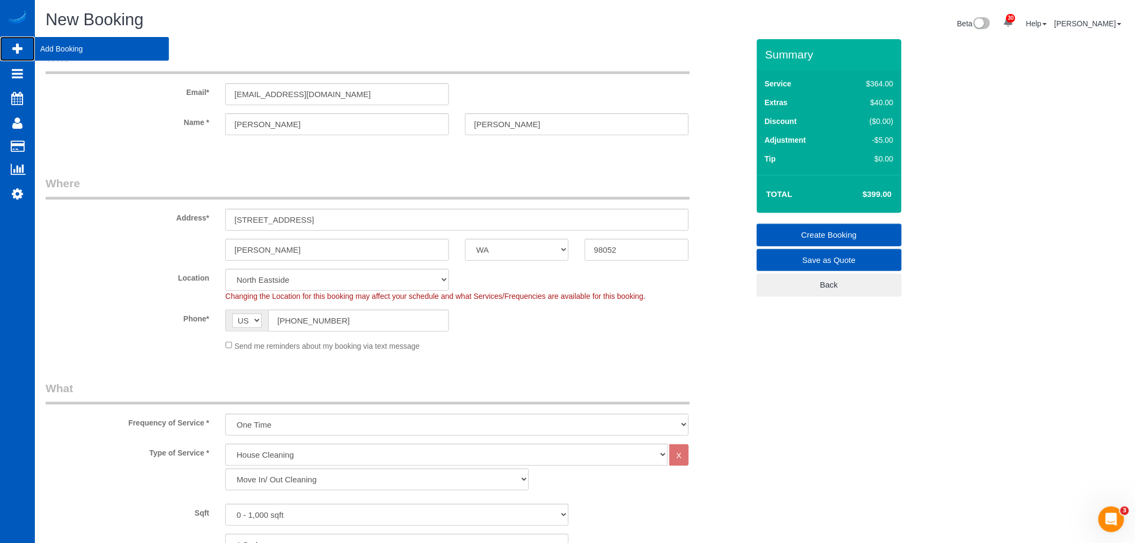
click at [83, 54] on span "Add Booking" at bounding box center [102, 48] width 134 height 25
click at [335, 222] on input "2808 Calder Ave NE" at bounding box center [456, 220] width 463 height 22
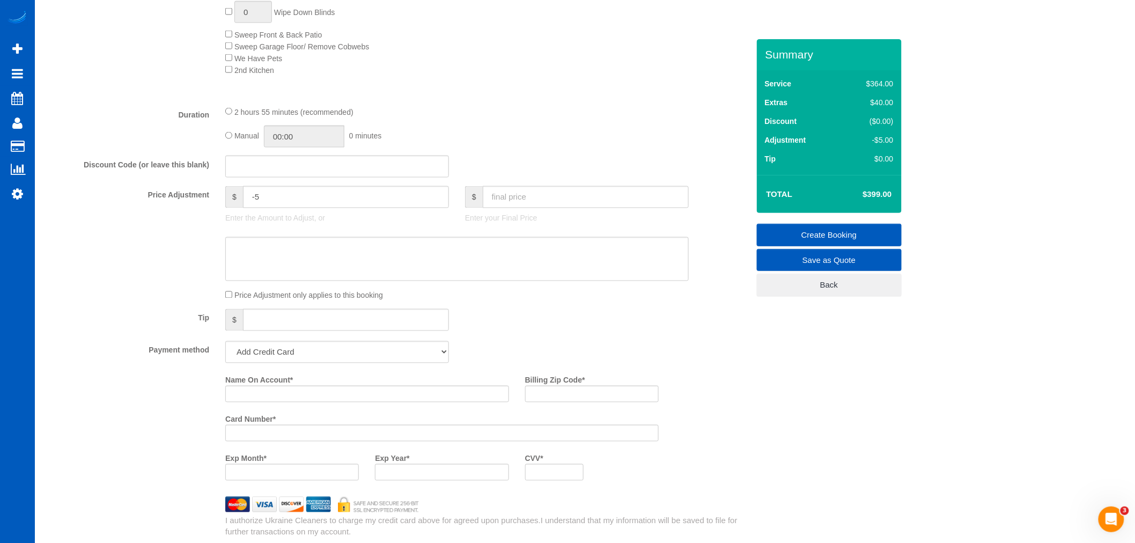
scroll to position [715, 0]
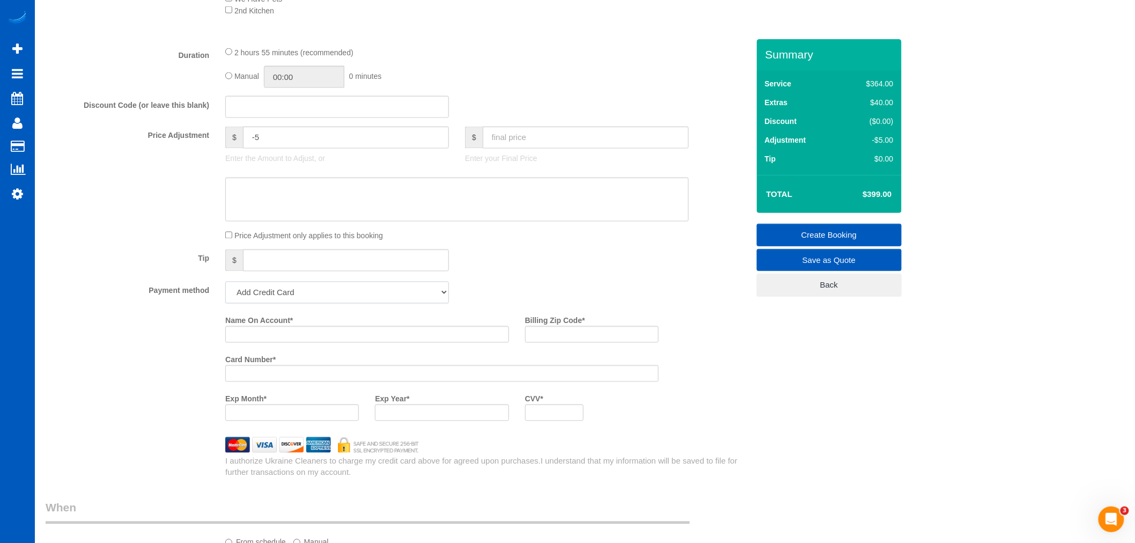
click at [318, 299] on select "Add Credit Card Cash Check Paypal" at bounding box center [337, 293] width 224 height 22
click at [320, 299] on select "Add Credit Card Cash Check Paypal" at bounding box center [337, 293] width 224 height 22
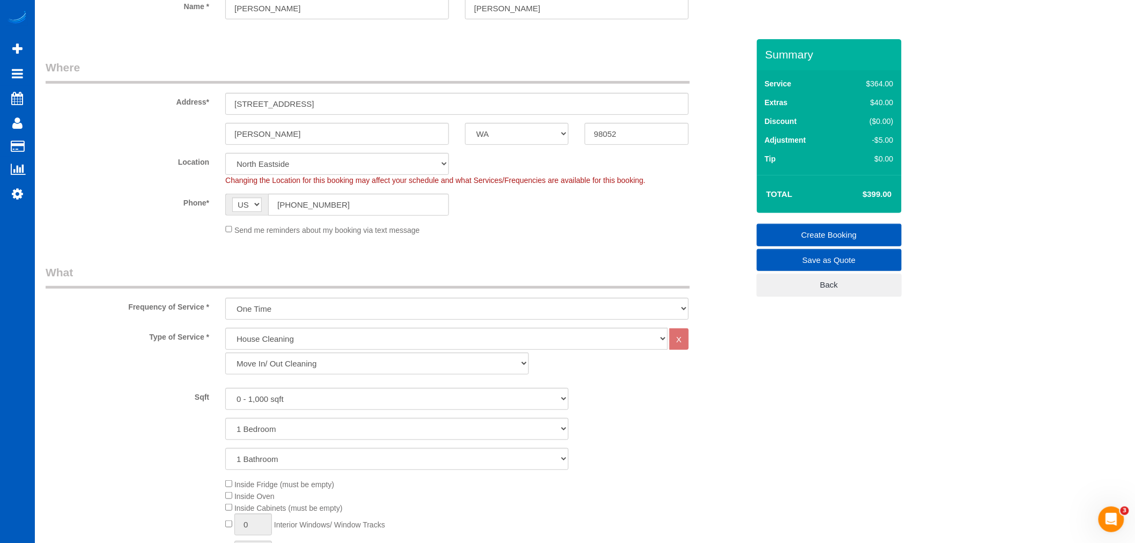
scroll to position [0, 0]
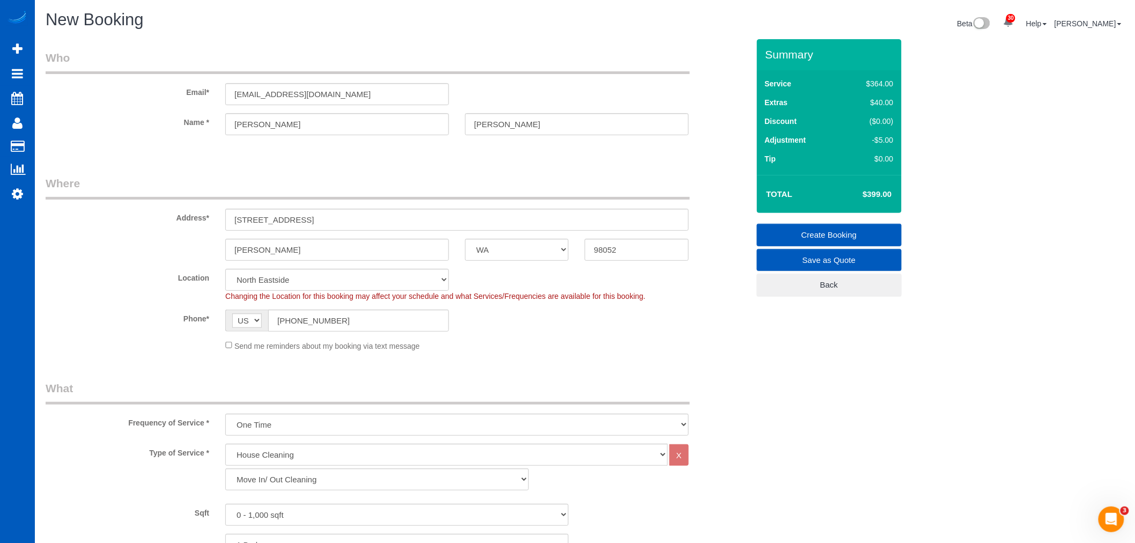
click at [511, 336] on sui-booking-location "Location North Seattle Denver Everett Fort Worth TX Las Vegas Main Seattle Mary…" at bounding box center [397, 310] width 703 height 83
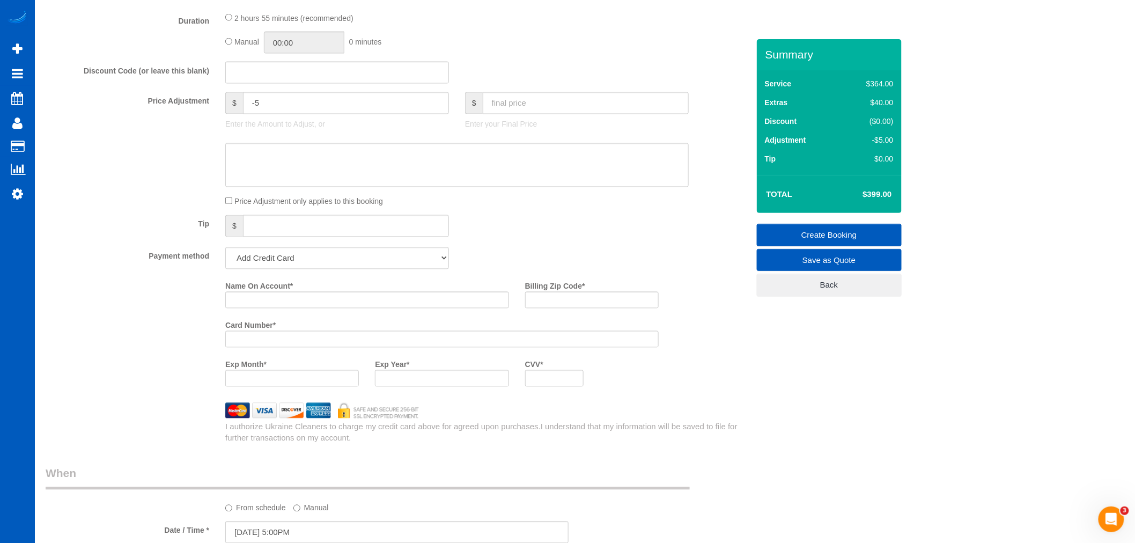
scroll to position [704, 0]
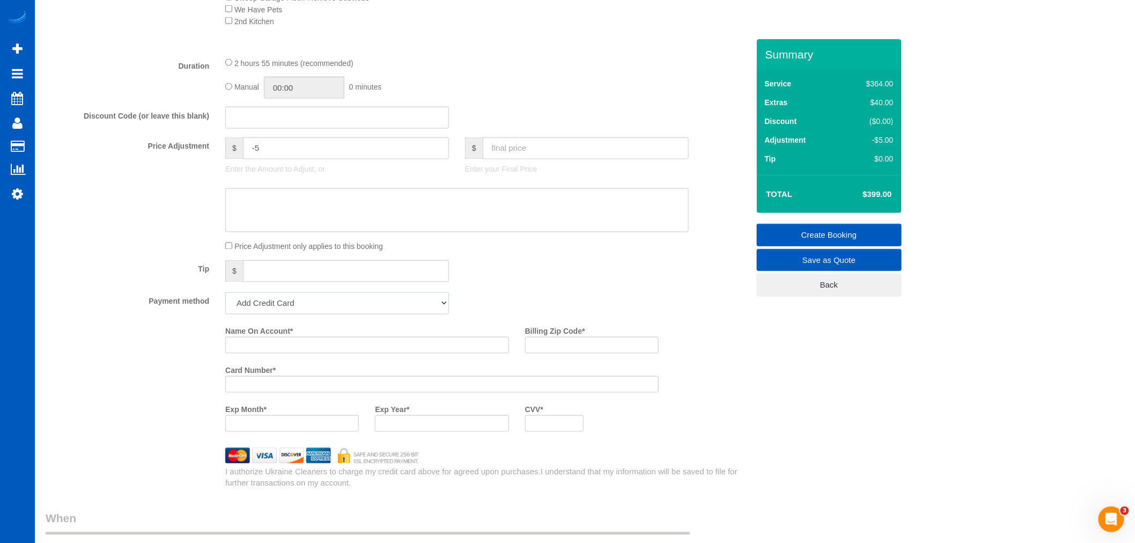
click at [368, 308] on select "Add Credit Card Cash Check Paypal" at bounding box center [337, 303] width 224 height 22
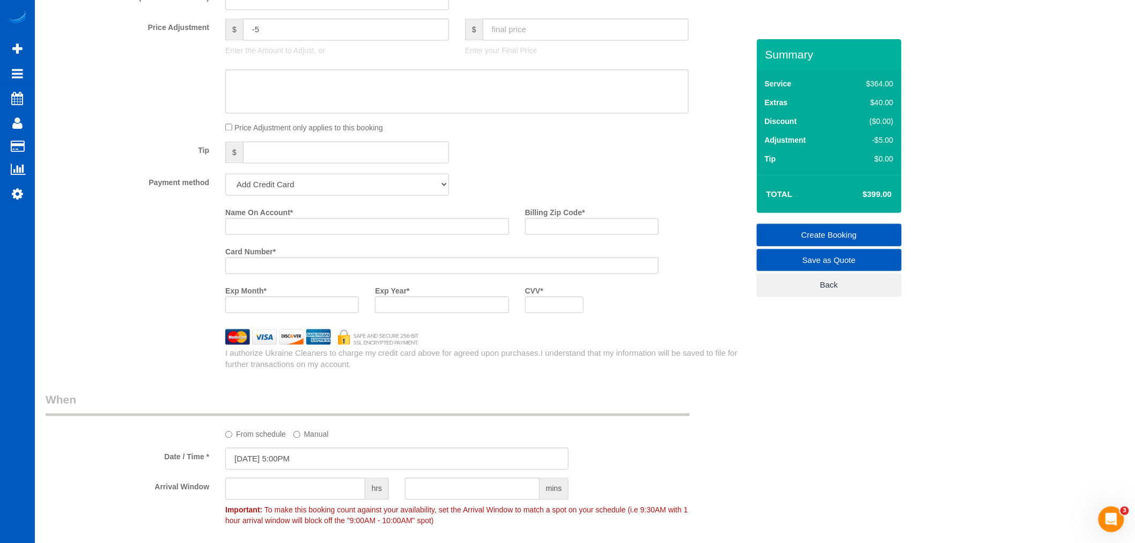
scroll to position [823, 0]
click at [277, 231] on input "Name On Account *" at bounding box center [367, 226] width 284 height 17
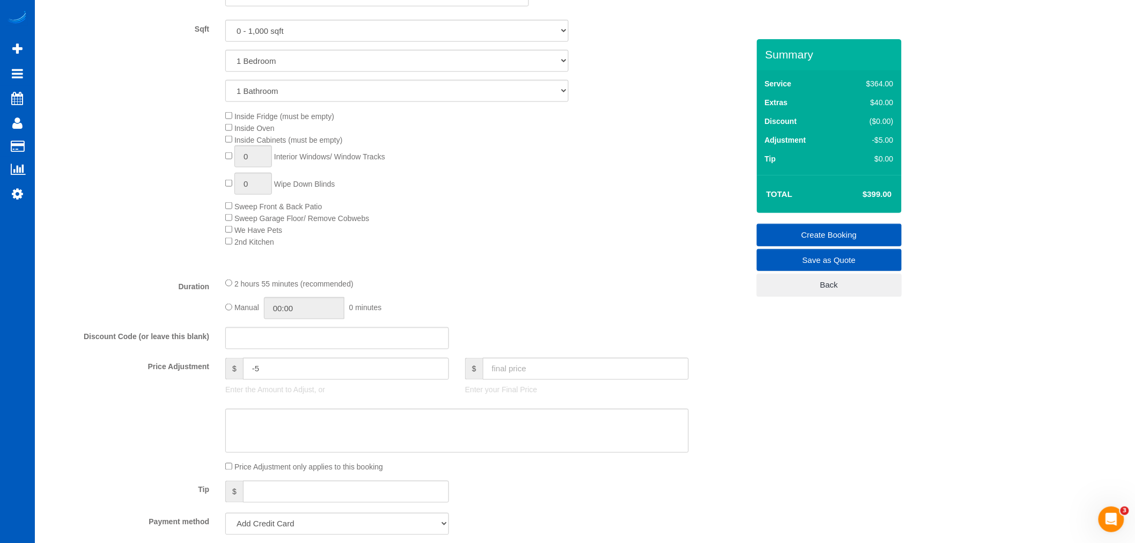
scroll to position [715, 0]
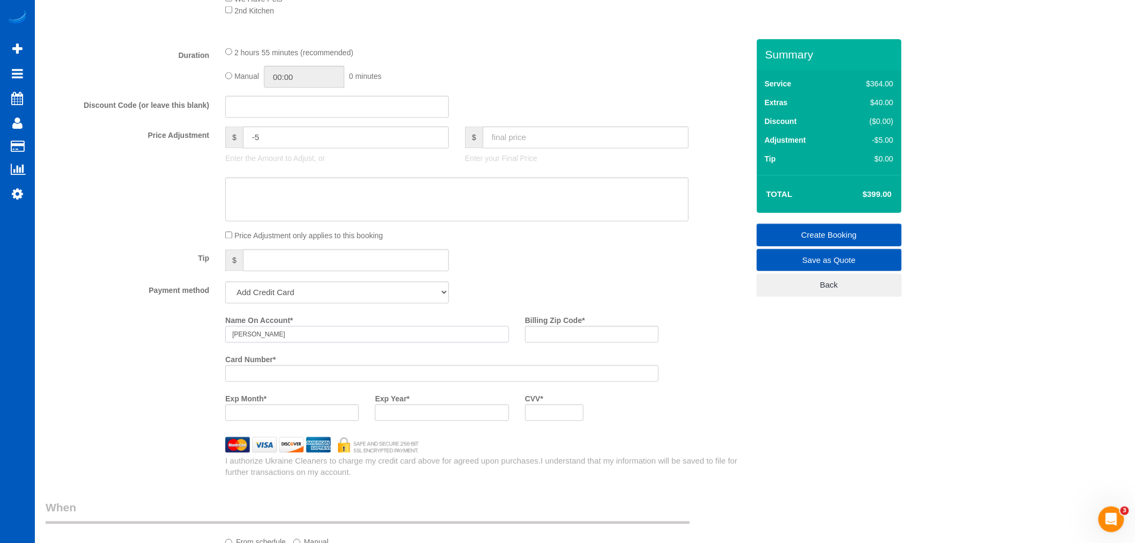
click at [277, 342] on input "Isaac Lin" at bounding box center [367, 334] width 284 height 17
drag, startPoint x: 247, startPoint y: 342, endPoint x: 200, endPoint y: 343, distance: 47.8
click at [200, 343] on div "Name On Account * Isaac Lin Billing Zip Code * Card Number * Exp Month * Exp Ye…" at bounding box center [397, 370] width 719 height 117
click at [279, 343] on input "Xingnan Lin" at bounding box center [367, 334] width 284 height 17
drag, startPoint x: 259, startPoint y: 342, endPoint x: 269, endPoint y: 343, distance: 10.8
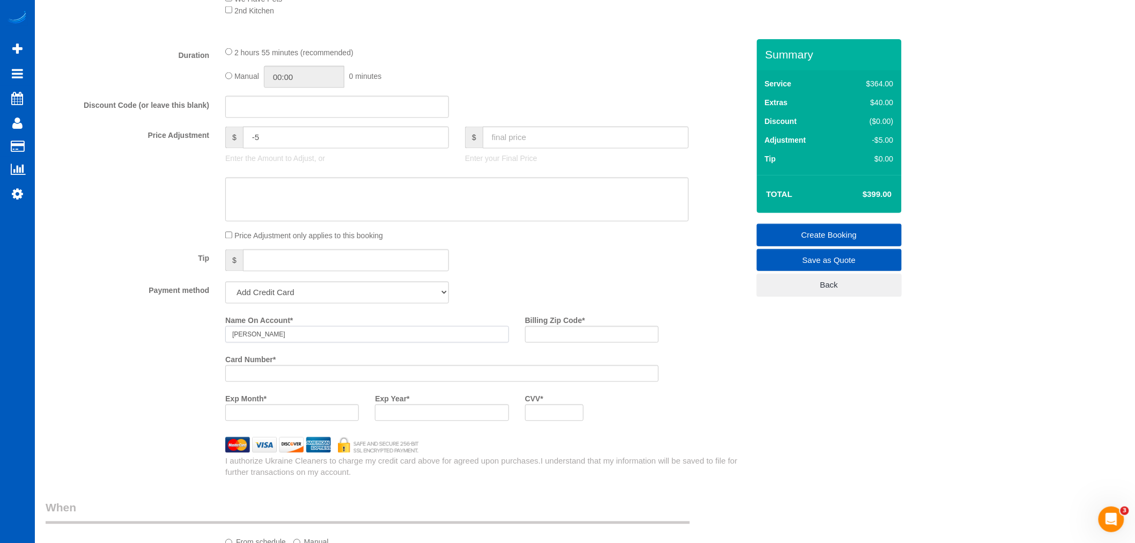
click at [269, 343] on input "Xingnan Lin" at bounding box center [367, 334] width 284 height 17
click at [285, 343] on input "Xingnan Lin" at bounding box center [367, 334] width 284 height 17
type input "Xingnan Lin"
click at [592, 351] on div "Billing Zip Code *" at bounding box center [592, 331] width 150 height 39
click at [582, 343] on input "Billing Zip Code *" at bounding box center [592, 334] width 134 height 17
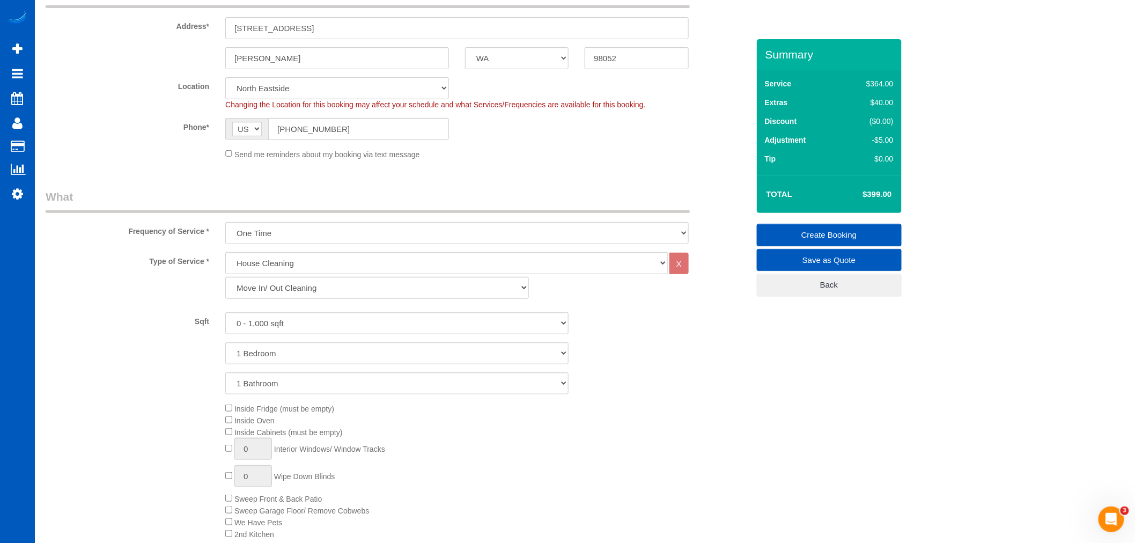
scroll to position [60, 0]
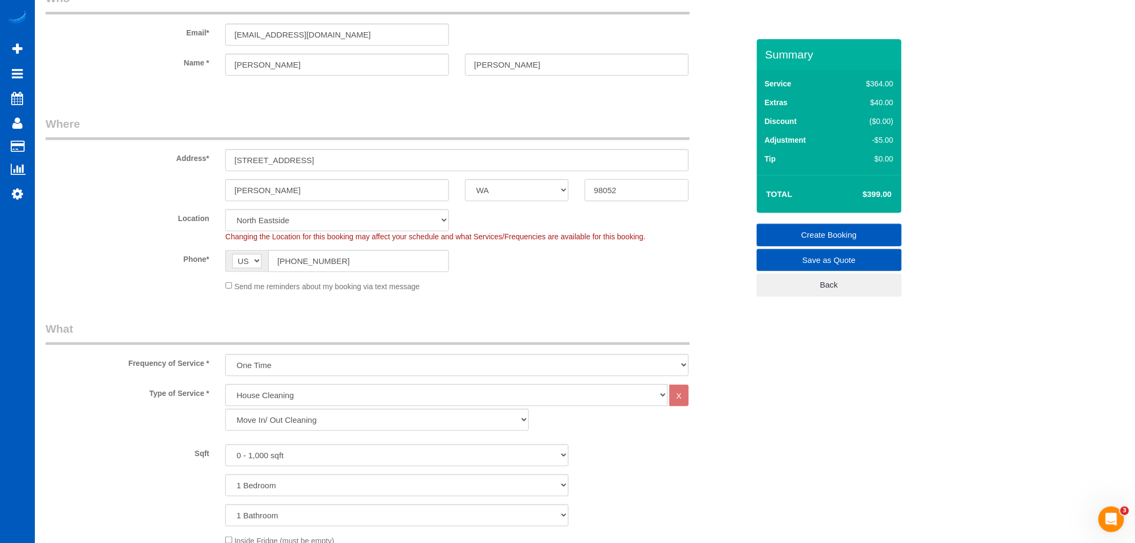
drag, startPoint x: 631, startPoint y: 189, endPoint x: 508, endPoint y: 183, distance: 123.5
click at [508, 183] on div "Redmond AK AL AR AZ CA CO CT DC DE FL GA HI IA ID IL IN KS KY LA MA MD ME MI MN…" at bounding box center [397, 190] width 719 height 22
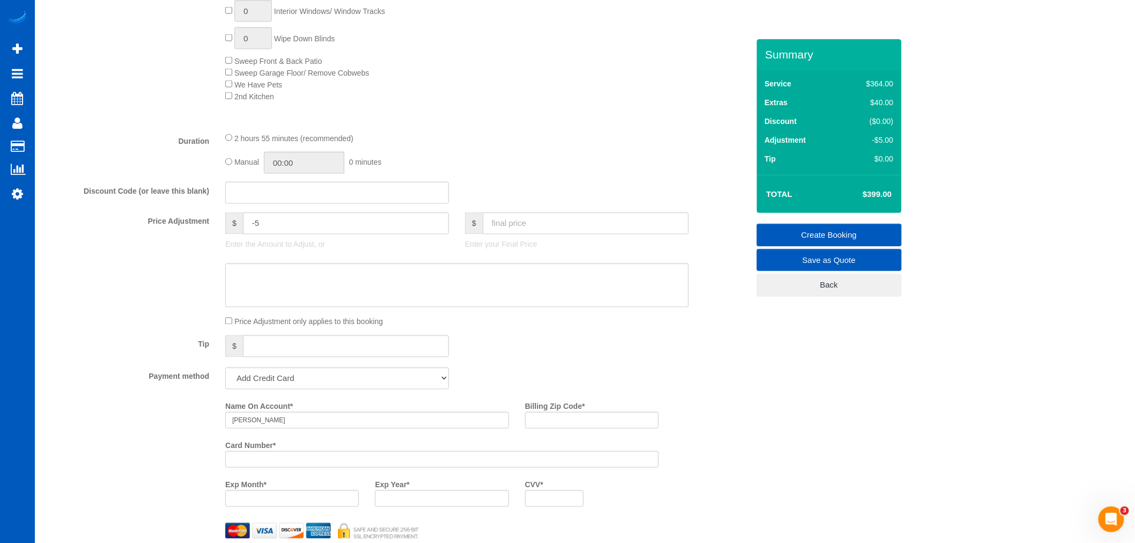
scroll to position [715, 0]
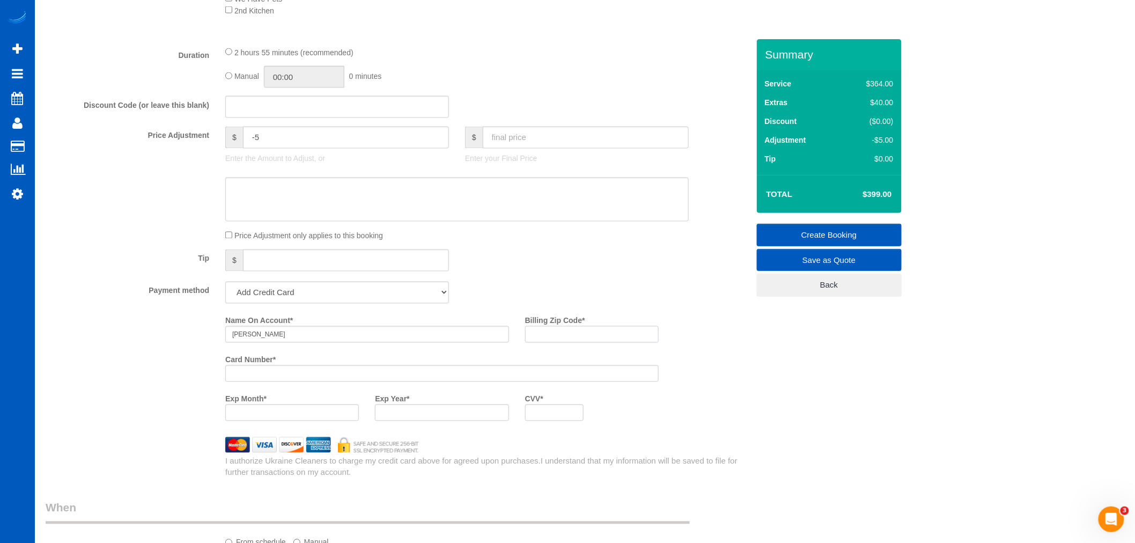
click at [543, 342] on input "Billing Zip Code *" at bounding box center [592, 334] width 134 height 17
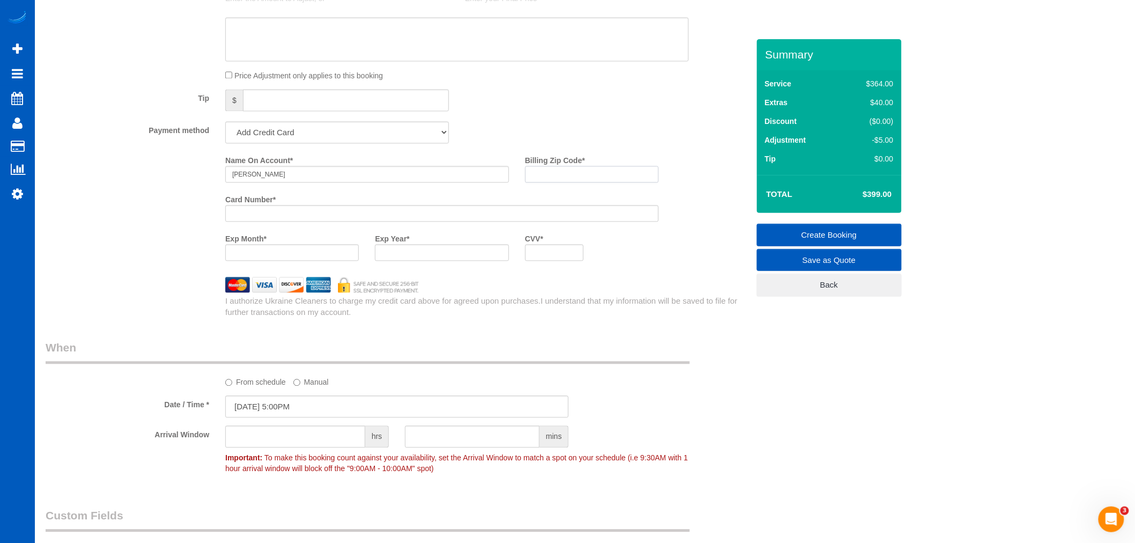
scroll to position [953, 0]
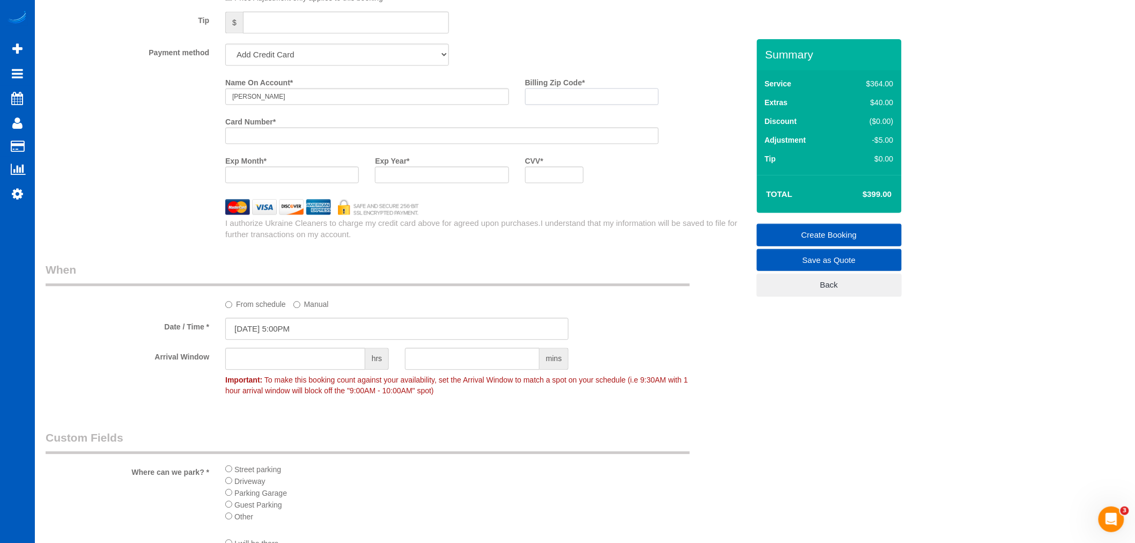
click at [547, 105] on input "Billing Zip Code *" at bounding box center [592, 96] width 134 height 17
paste input "98052"
type input "98052"
click at [567, 183] on div at bounding box center [554, 174] width 59 height 17
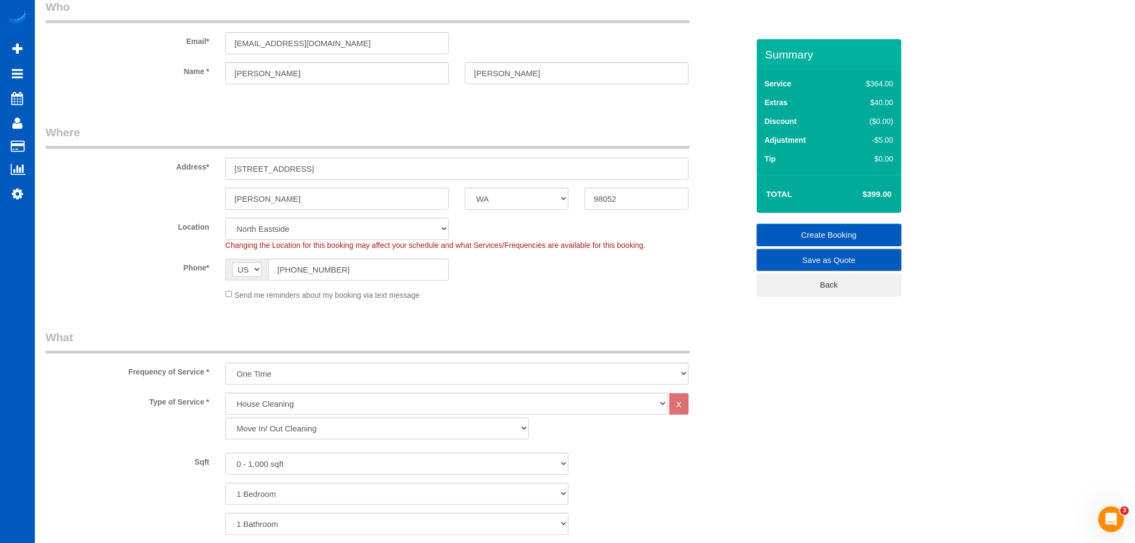
scroll to position [0, 0]
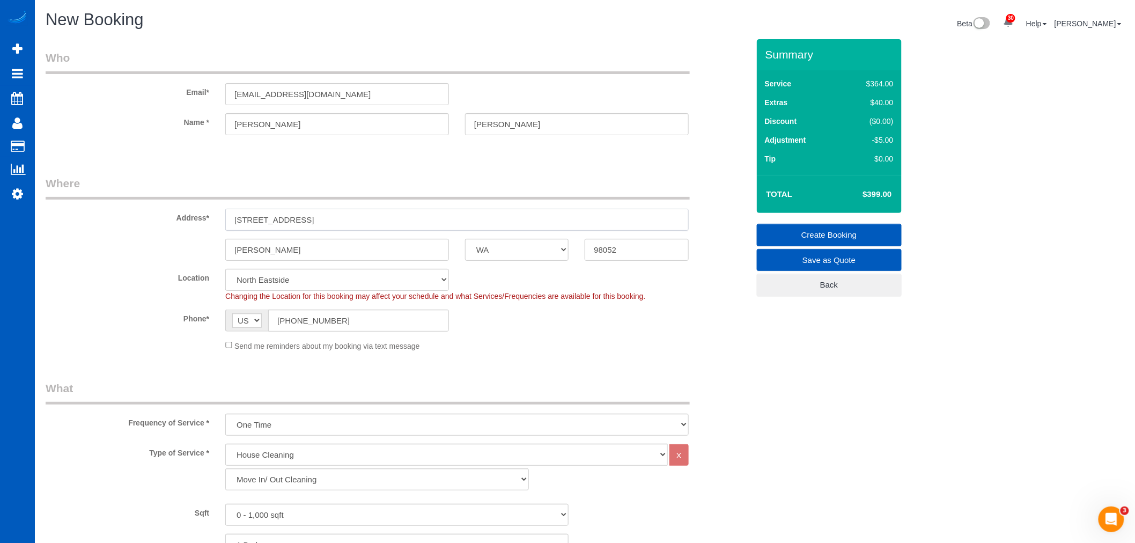
click at [325, 226] on input "2808 Calder Ave NE" at bounding box center [456, 220] width 463 height 22
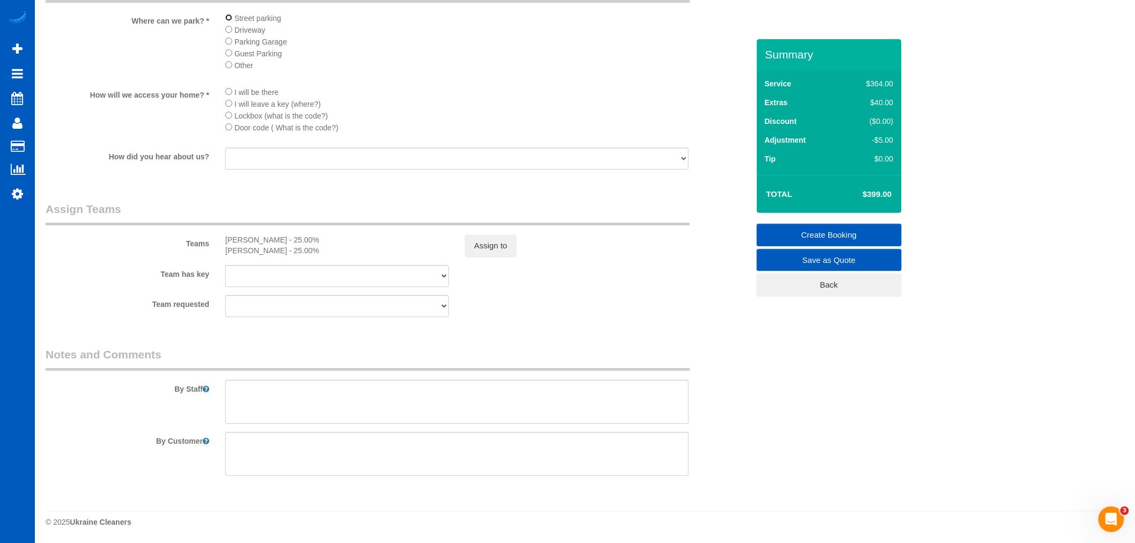
scroll to position [1419, 0]
click at [356, 399] on textarea at bounding box center [456, 402] width 463 height 44
click at [277, 405] on textarea at bounding box center [456, 402] width 463 height 44
click at [304, 385] on textarea at bounding box center [456, 402] width 463 height 44
click at [297, 393] on textarea at bounding box center [456, 402] width 463 height 44
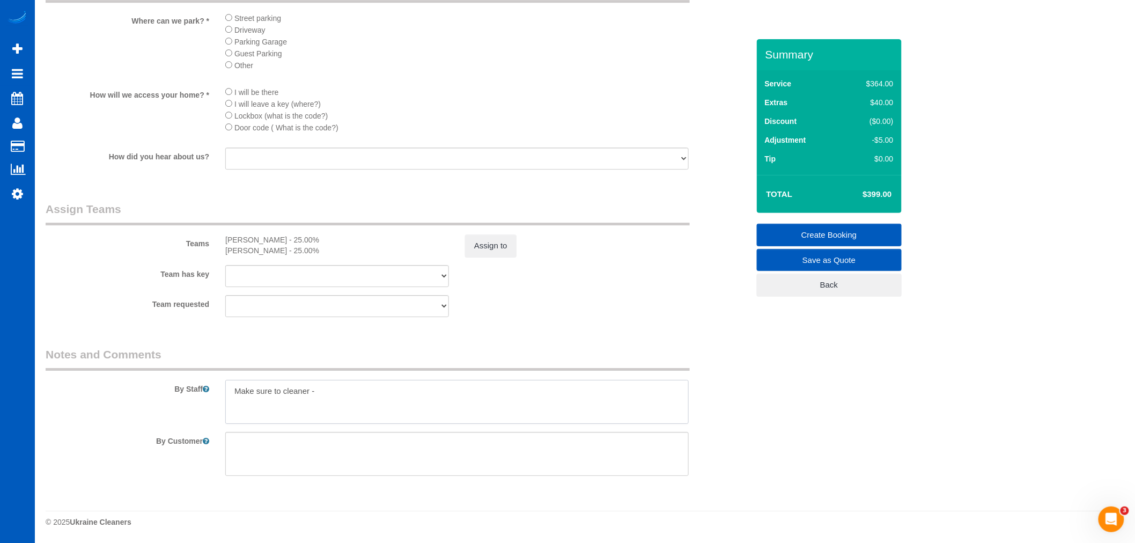
click at [342, 385] on textarea at bounding box center [456, 402] width 463 height 44
click at [331, 398] on textarea at bounding box center [456, 402] width 463 height 44
drag, startPoint x: 330, startPoint y: 399, endPoint x: 301, endPoint y: 390, distance: 29.9
click at [301, 390] on textarea at bounding box center [456, 402] width 463 height 44
click at [421, 423] on textarea at bounding box center [456, 402] width 463 height 44
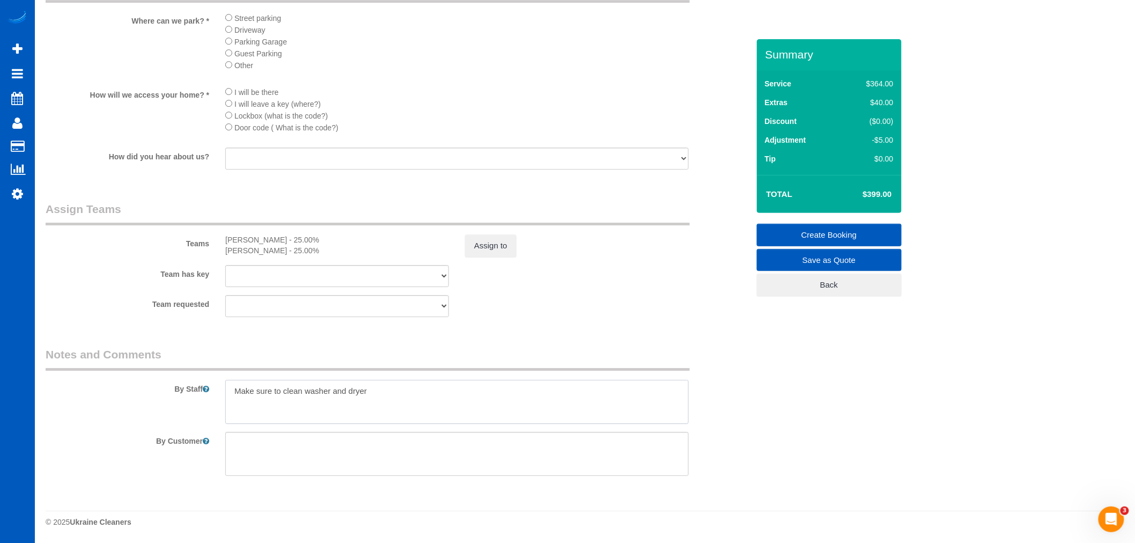
click at [433, 399] on textarea at bounding box center [456, 402] width 463 height 44
click at [489, 400] on textarea at bounding box center [456, 402] width 463 height 44
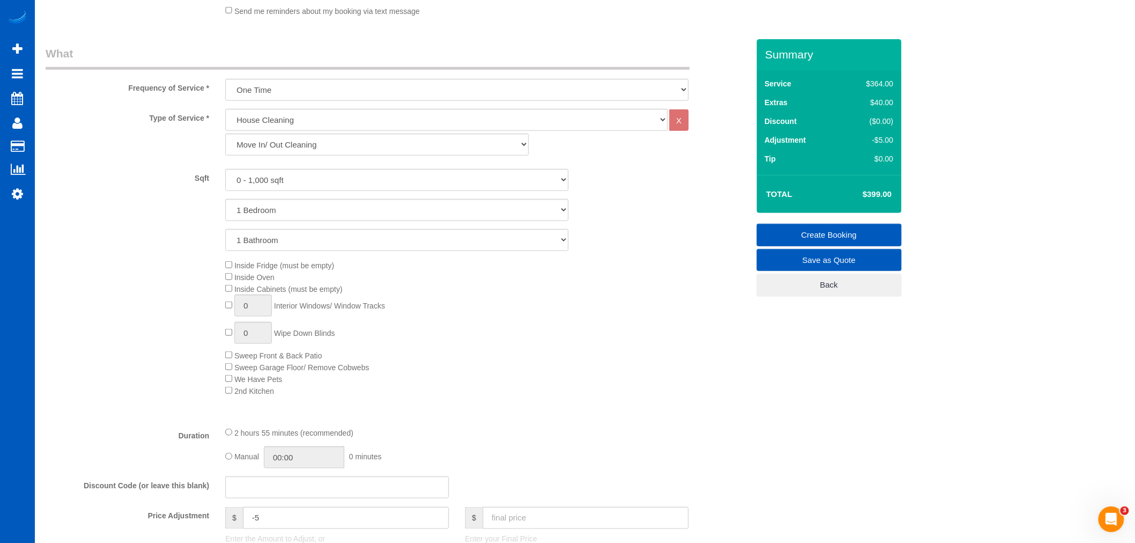
scroll to position [227, 0]
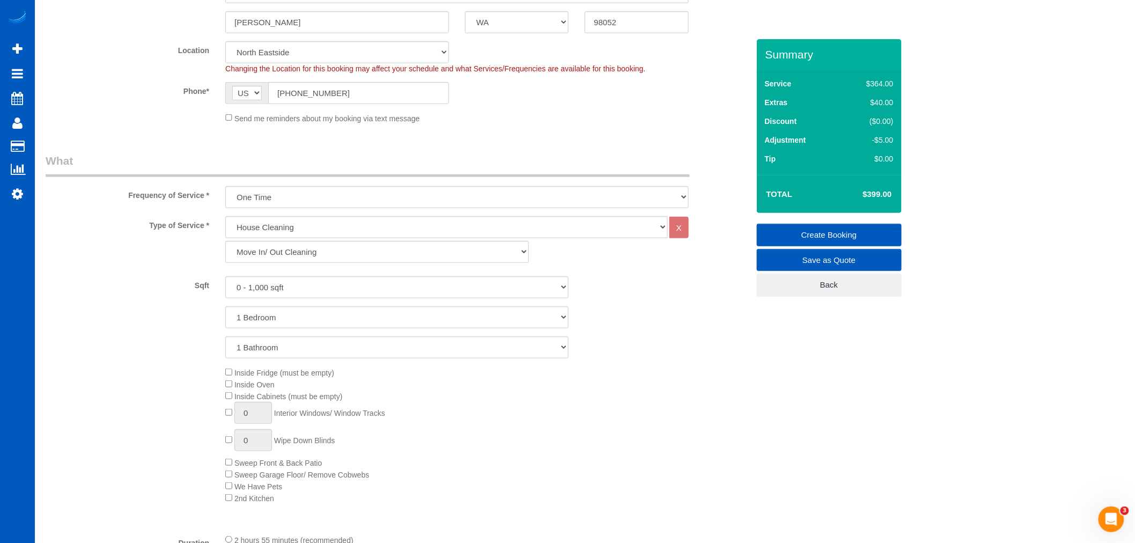
type textarea "Make sure to clean washer and dryer"
click at [815, 231] on link "Create Booking" at bounding box center [829, 235] width 145 height 23
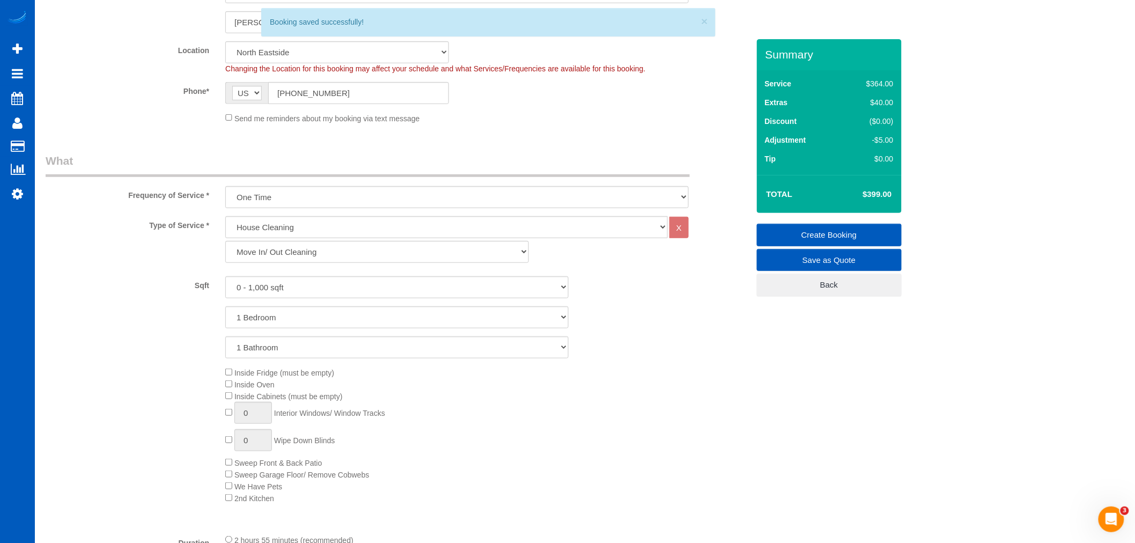
select select "**********"
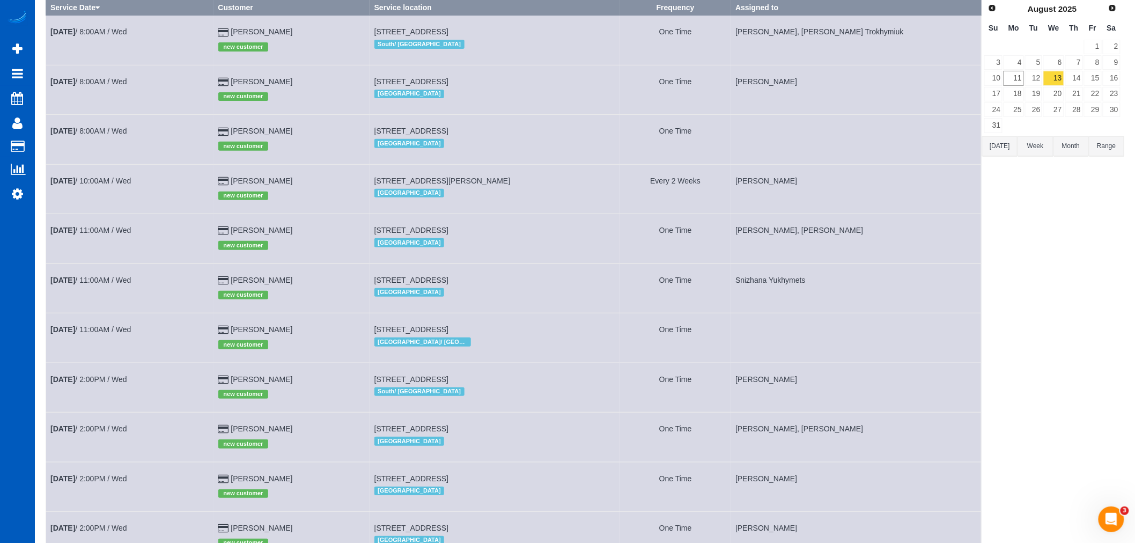
scroll to position [119, 0]
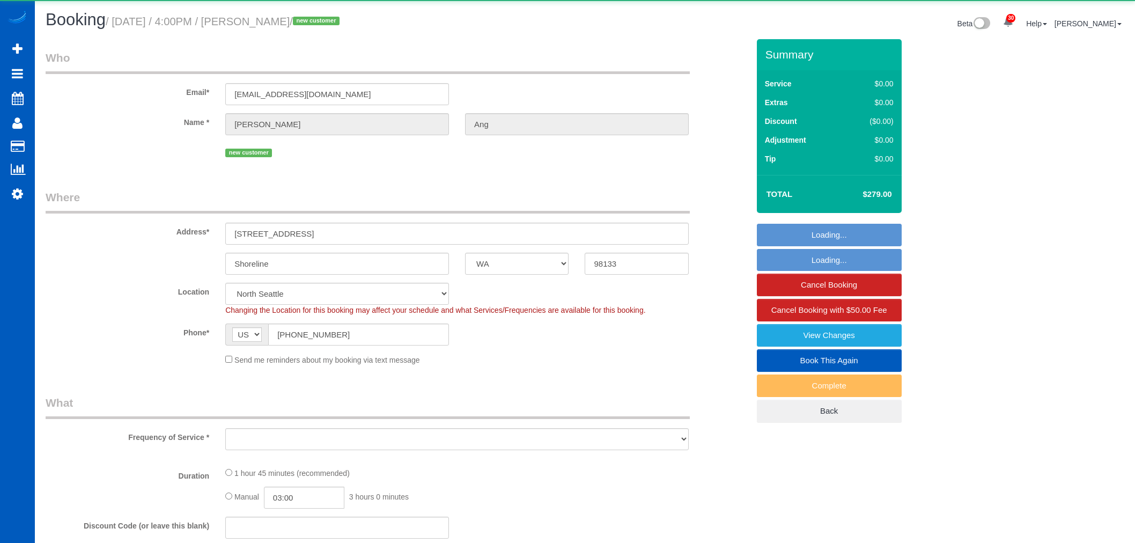
select select "WA"
select select "object:1276"
select select "199"
select select "1001"
select select "4"
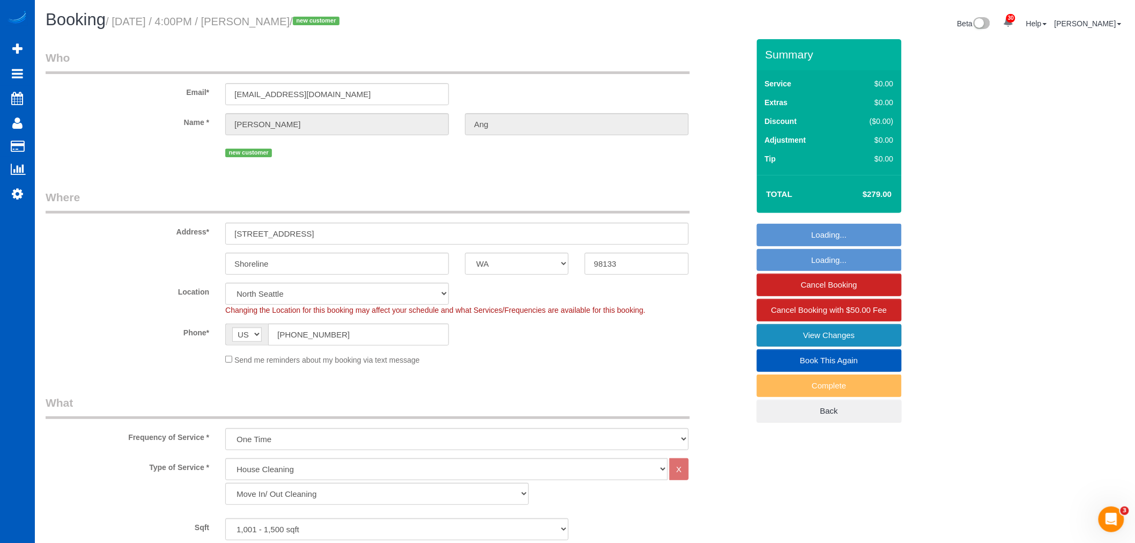
click at [843, 344] on link "View Changes" at bounding box center [829, 335] width 145 height 23
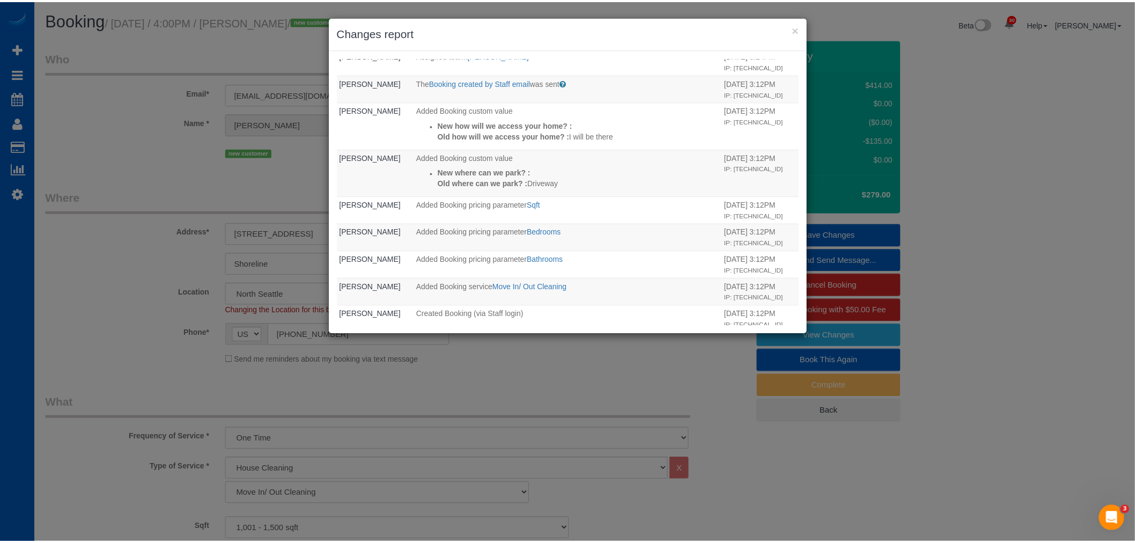
scroll to position [319, 0]
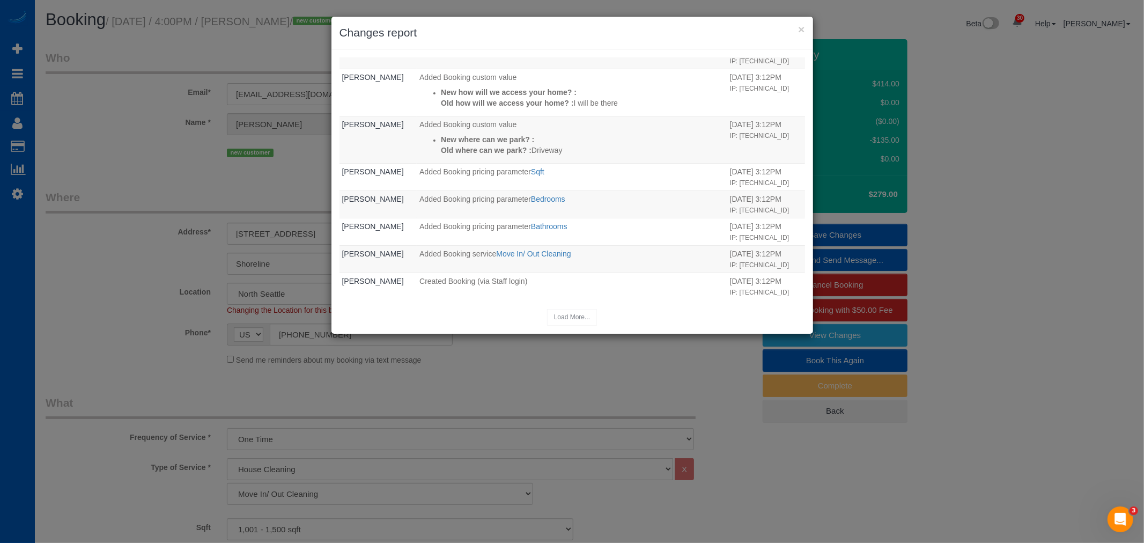
click at [805, 27] on div "× Changes report" at bounding box center [573, 33] width 482 height 33
click at [798, 28] on button "×" at bounding box center [801, 29] width 6 height 11
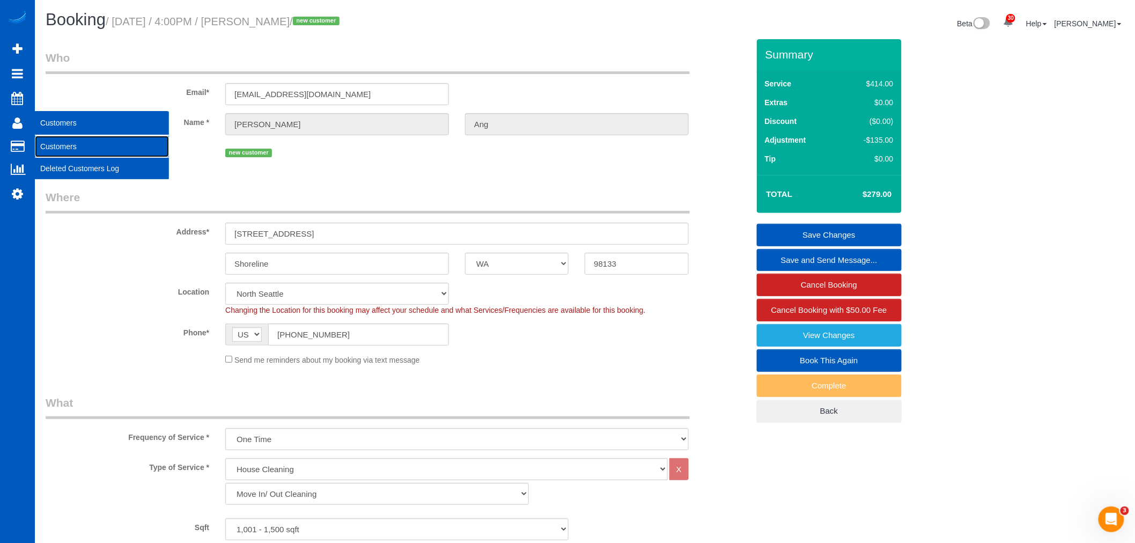
click at [76, 152] on link "Customers" at bounding box center [102, 146] width 134 height 21
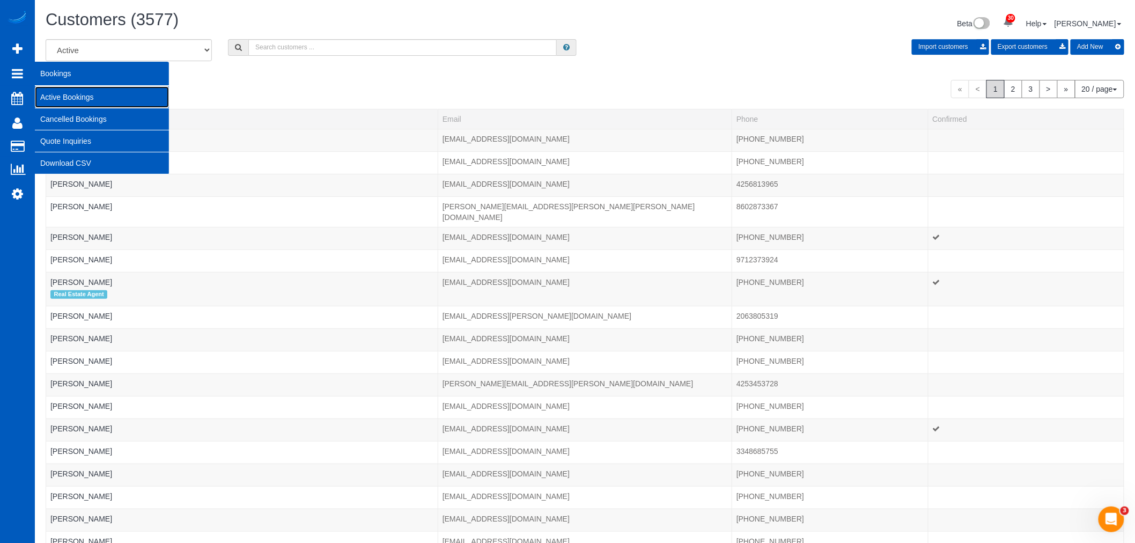
click at [69, 103] on link "Active Bookings" at bounding box center [102, 96] width 134 height 21
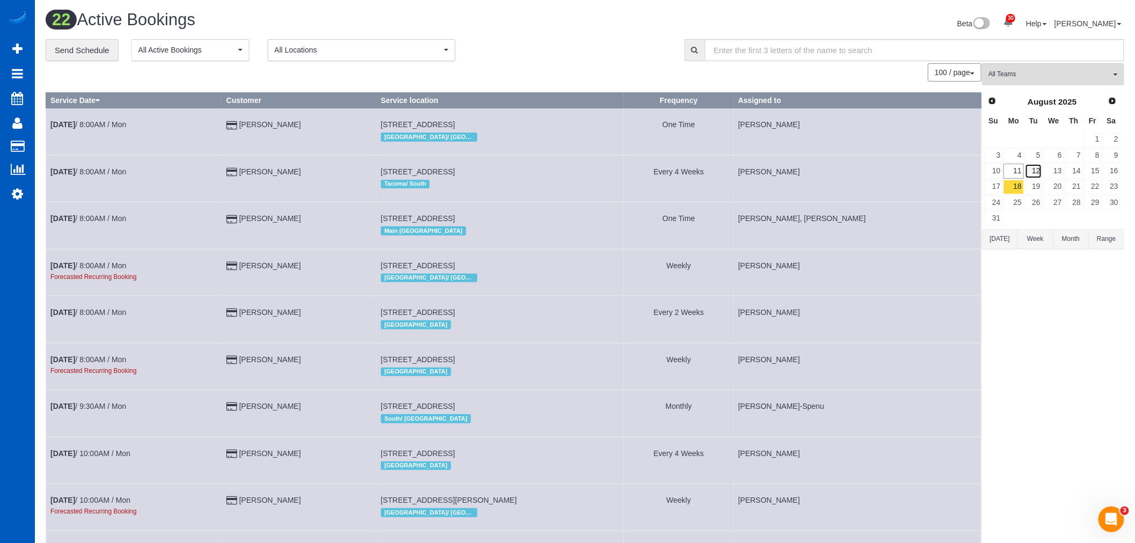
click at [1038, 175] on link "12" at bounding box center [1034, 171] width 18 height 14
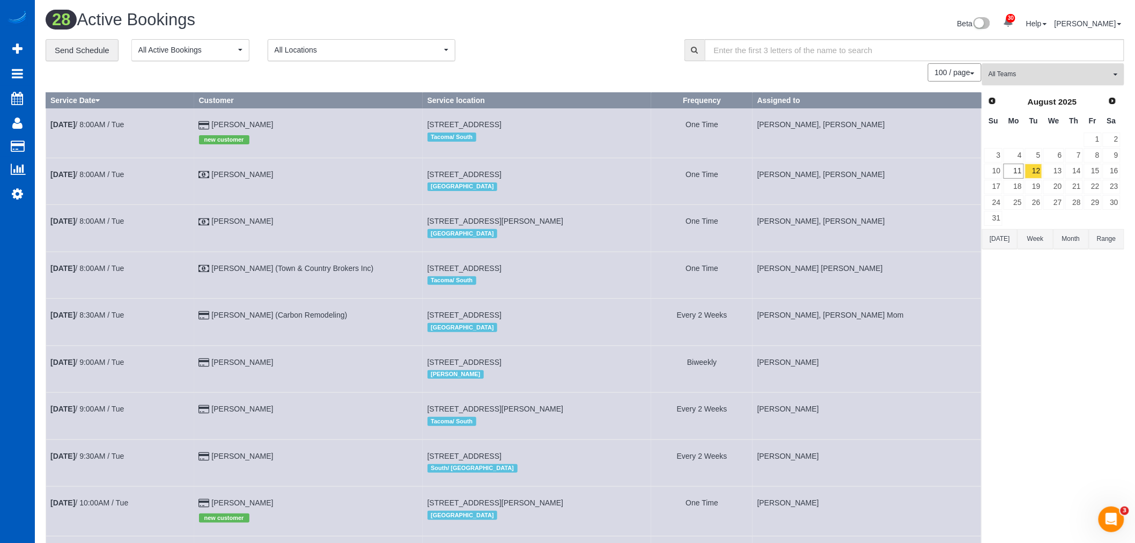
click at [1010, 67] on button "All Teams" at bounding box center [1053, 74] width 142 height 22
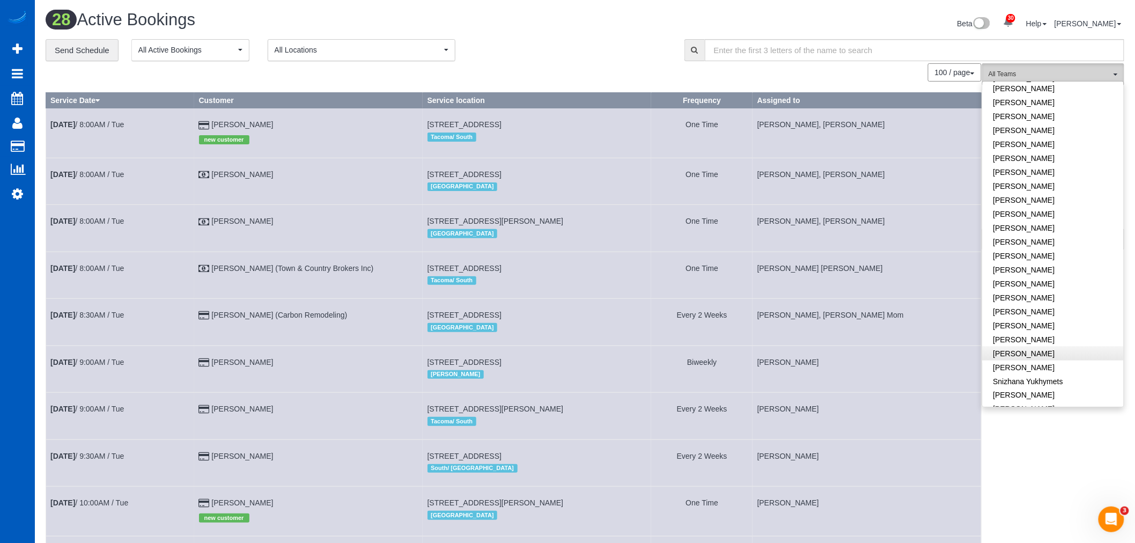
scroll to position [693, 0]
click at [1053, 371] on link "[PERSON_NAME]" at bounding box center [1053, 378] width 141 height 14
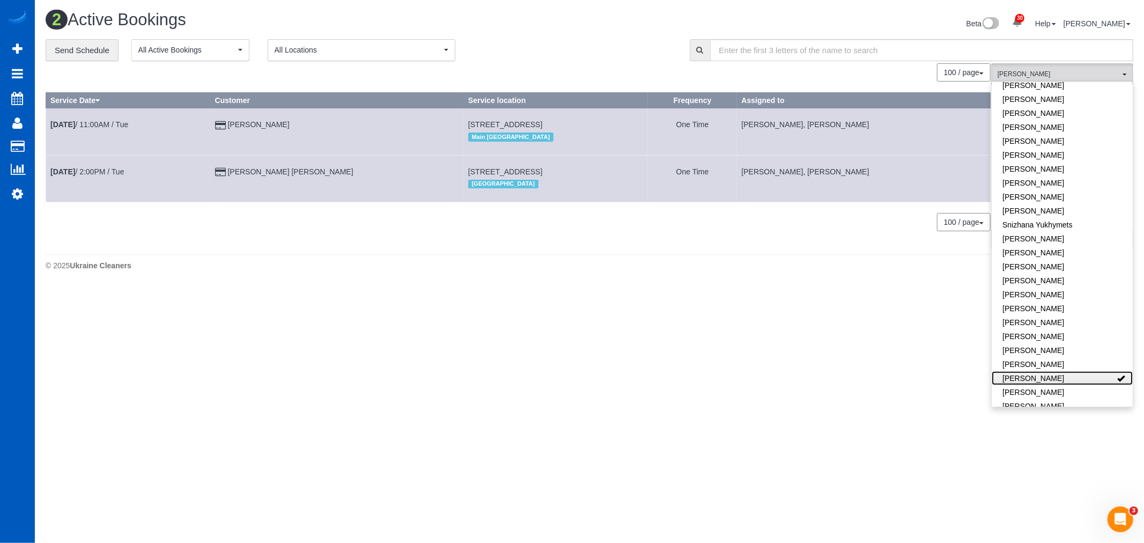
click at [1053, 371] on link "[PERSON_NAME]" at bounding box center [1062, 378] width 141 height 14
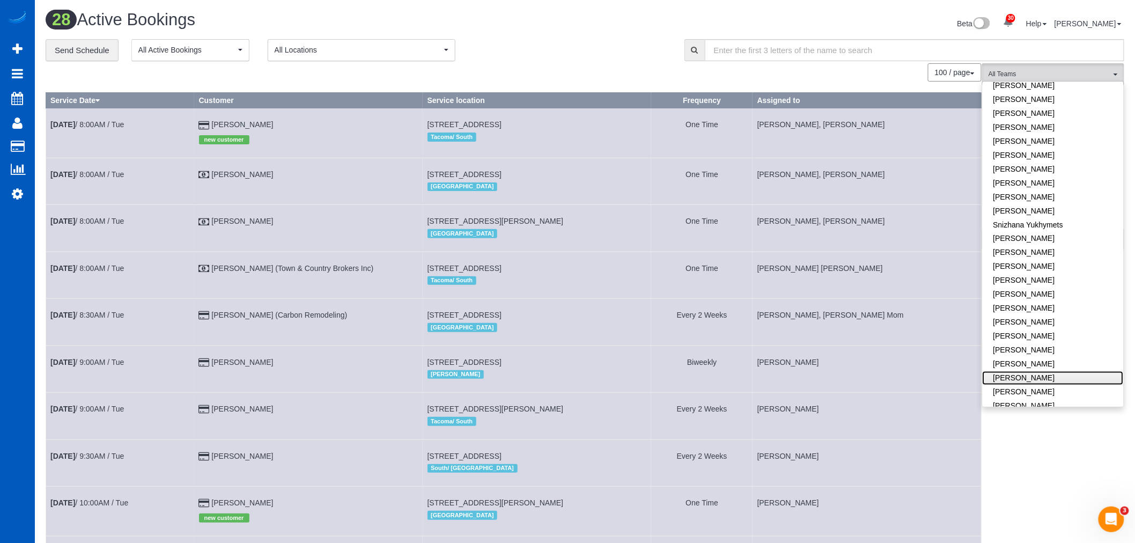
click at [1053, 371] on link "[PERSON_NAME]" at bounding box center [1053, 378] width 141 height 14
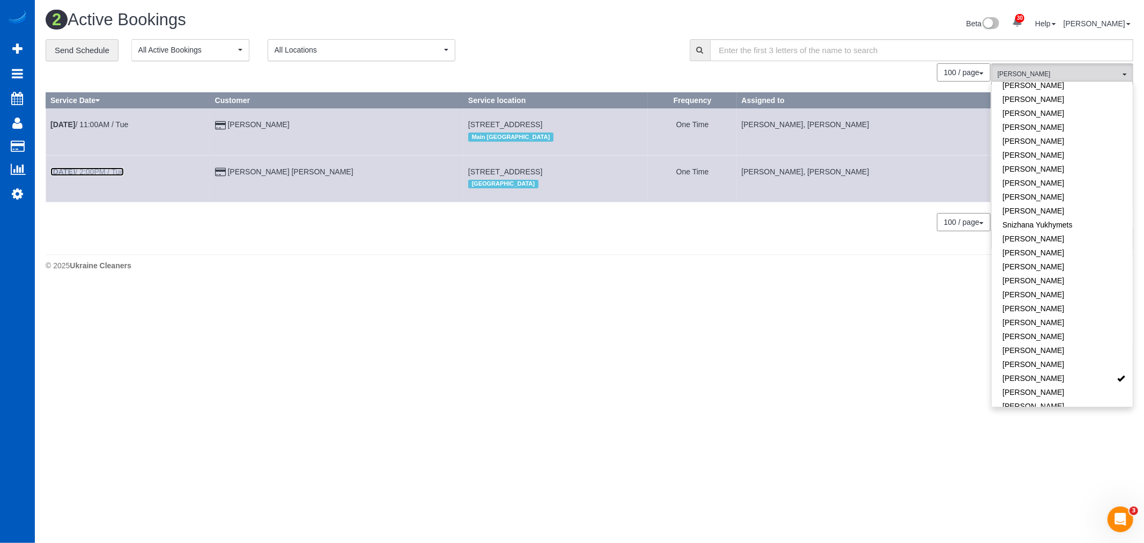
click at [108, 174] on link "Aug 12th / 2:00PM / Tue" at bounding box center [86, 171] width 73 height 9
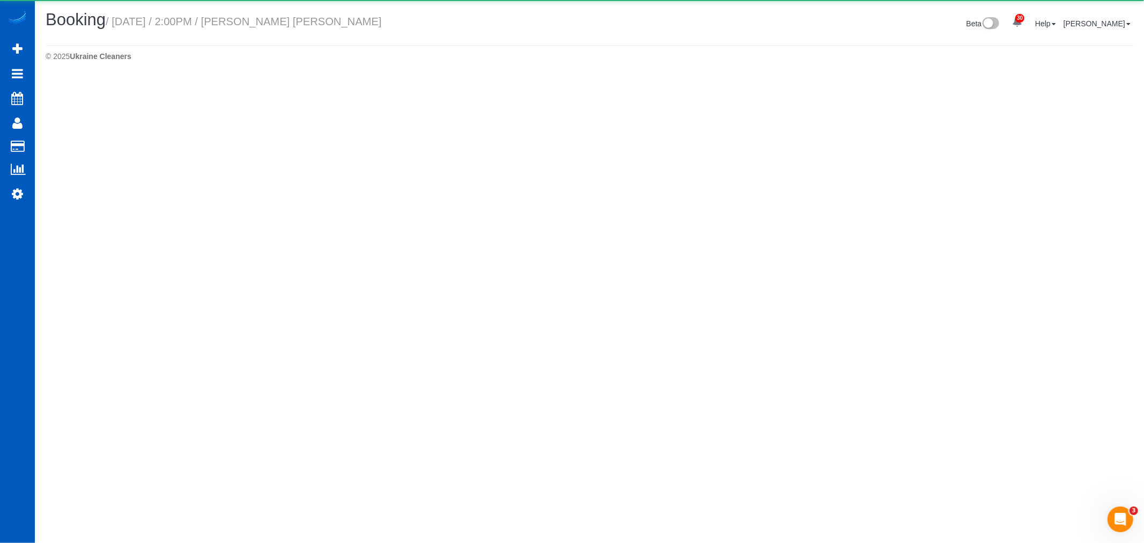
select select "WA"
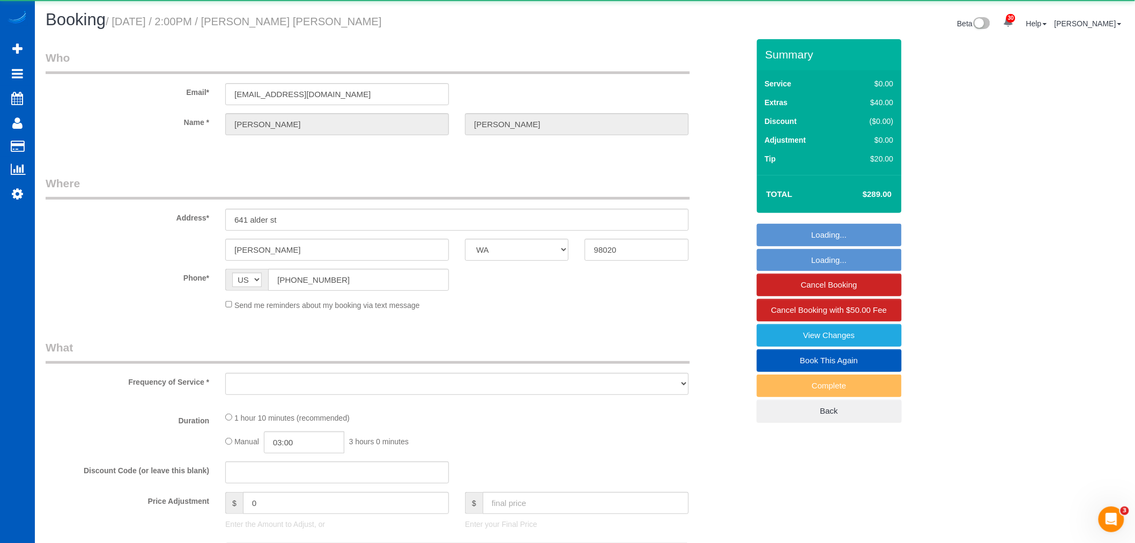
select select "object:3984"
select select "string:fspay-5cb29a50-0434-4160-a125-f941b6a5e36b"
select select "199"
select select "spot10"
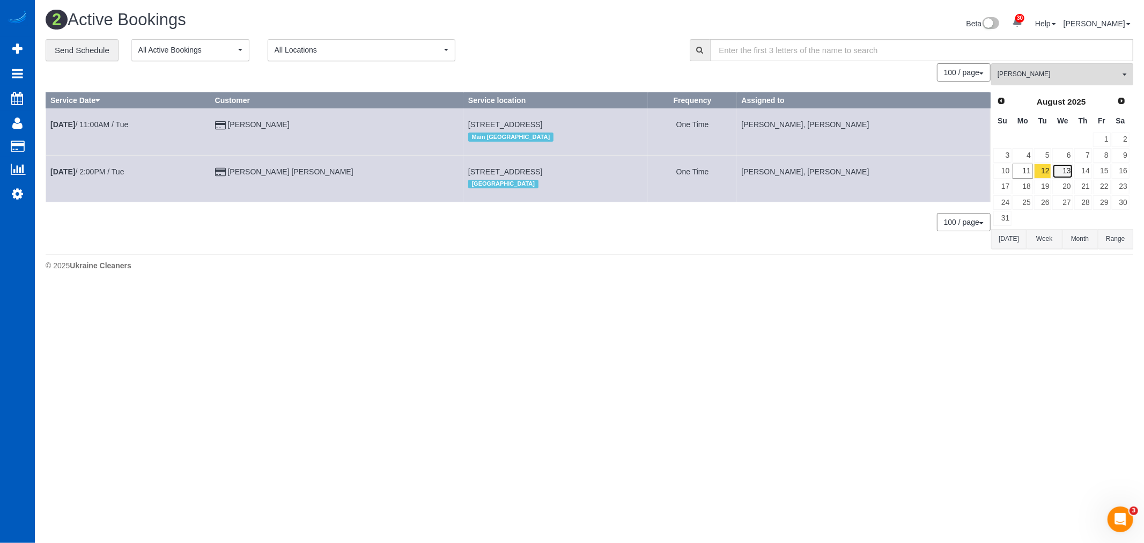
click at [1066, 168] on link "13" at bounding box center [1063, 171] width 20 height 14
click at [1048, 169] on link "12" at bounding box center [1043, 171] width 18 height 14
click at [203, 188] on td "Aug 12th / 2:00PM / Tue" at bounding box center [128, 178] width 165 height 47
click at [106, 179] on td "Aug 12th / 2:00PM / Tue" at bounding box center [128, 178] width 165 height 47
click at [105, 175] on link "Aug 12th / 2:00PM / Tue" at bounding box center [86, 171] width 73 height 9
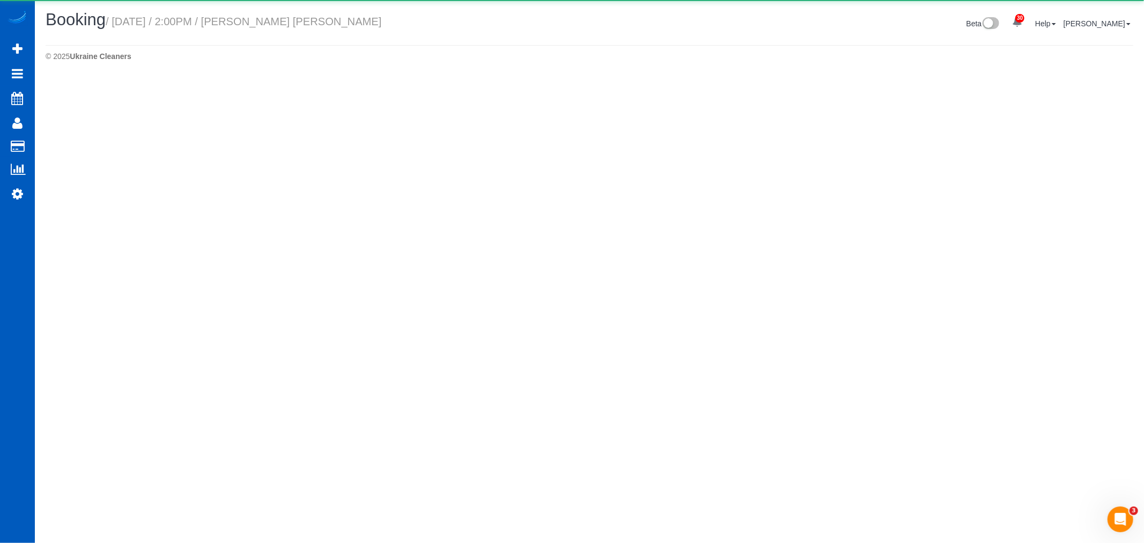
select select "WA"
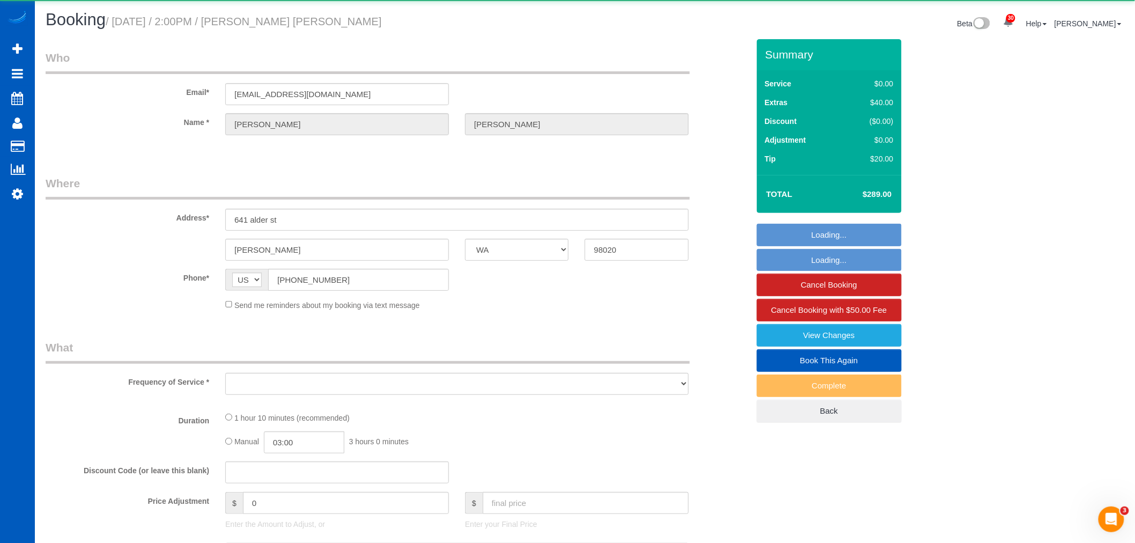
select select "object:5135"
select select "199"
select select "spot19"
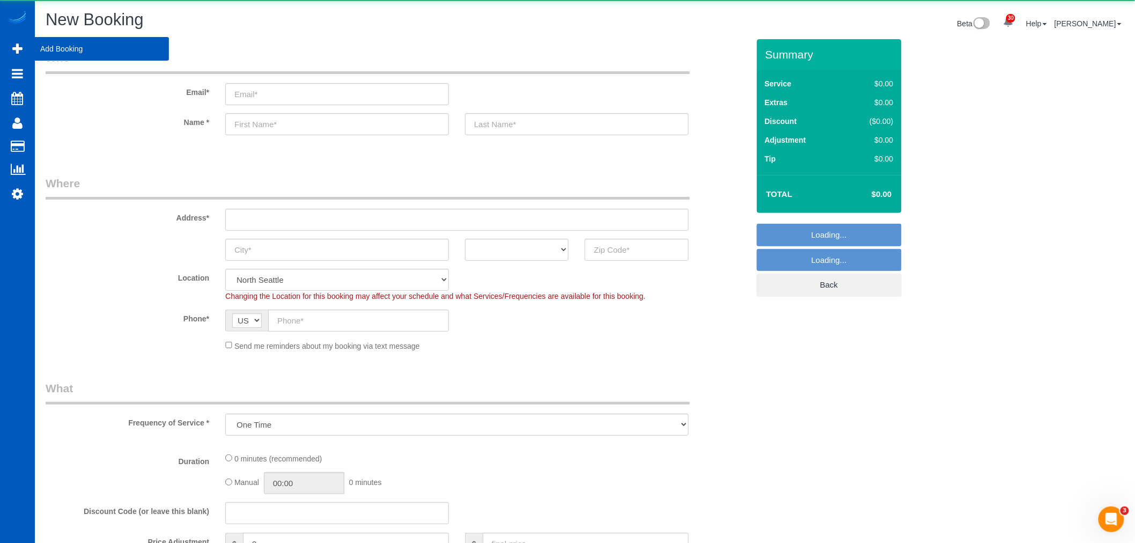
select select "object:6111"
select select "199"
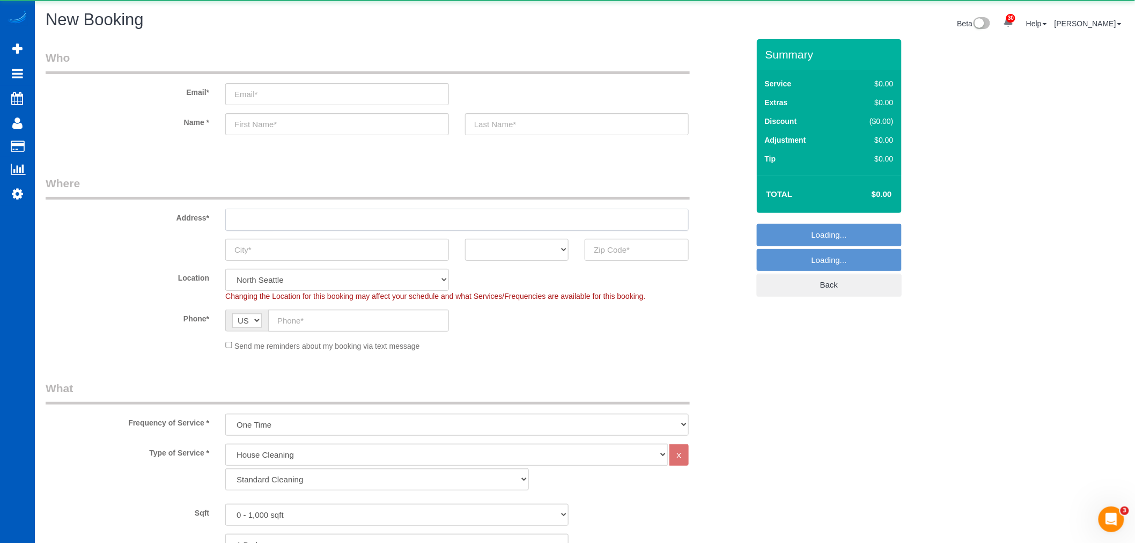
click at [276, 218] on input "text" at bounding box center [456, 220] width 463 height 22
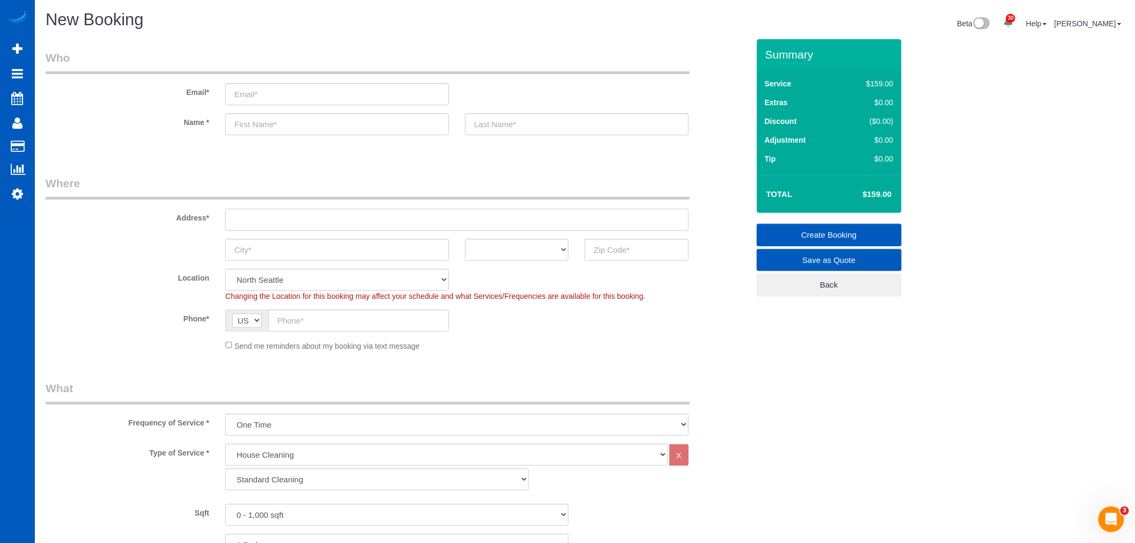
click at [249, 223] on input "text" at bounding box center [456, 220] width 463 height 22
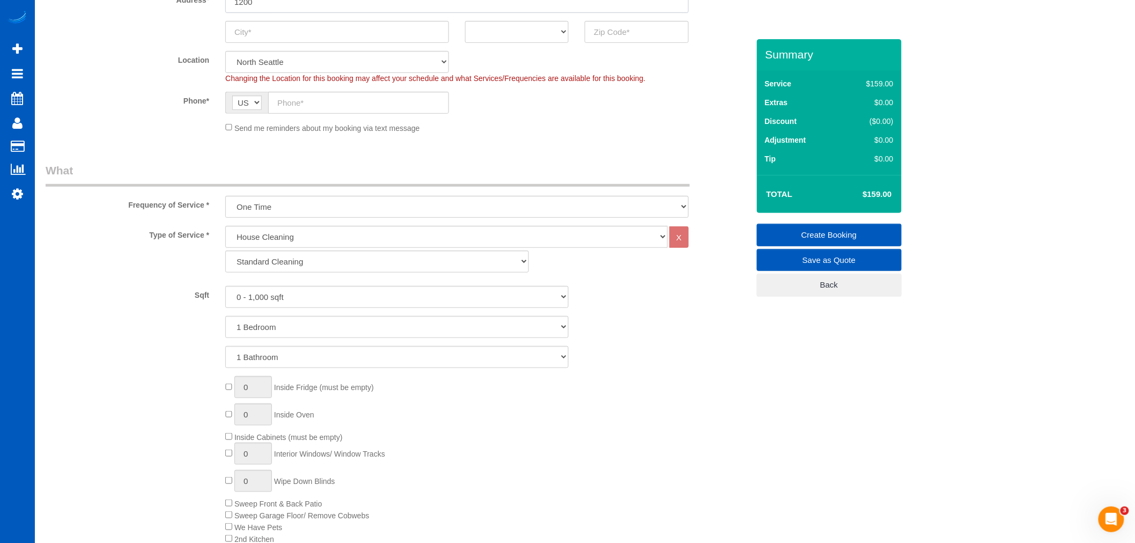
scroll to position [238, 0]
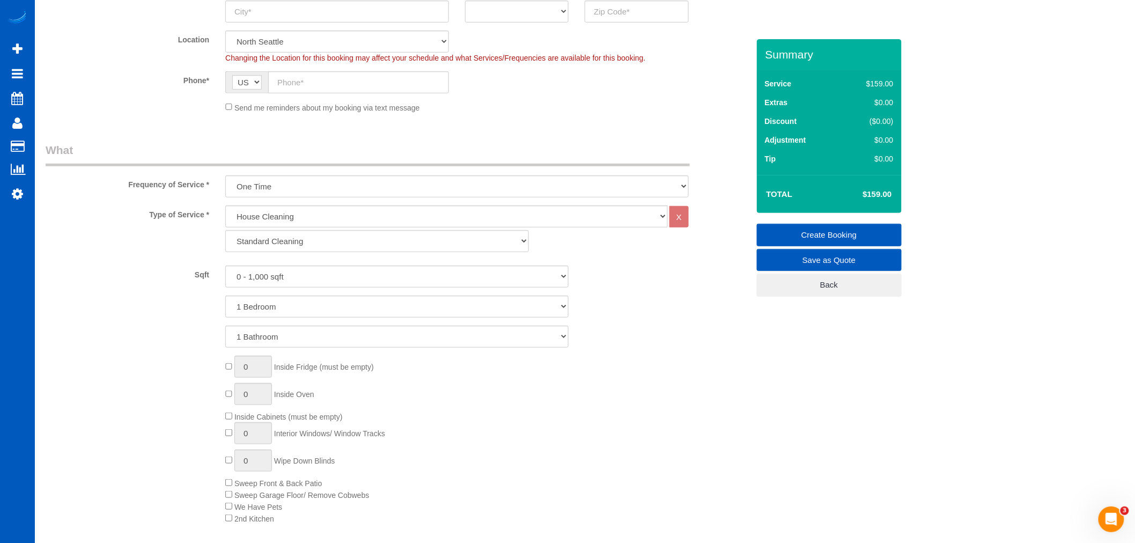
type input "1200"
click at [266, 286] on select "0 - 1,000 sqft 1,001 - 1,500 sqft 1,501 - 2,000 sqft 2,001 - 2,500 sqft 2,501 -…" at bounding box center [396, 277] width 343 height 22
click at [287, 278] on select "0 - 1,000 sqft 1,001 - 1,500 sqft 1,501 - 2,000 sqft 2,001 - 2,500 sqft 2,501 -…" at bounding box center [396, 277] width 343 height 22
click at [293, 272] on select "0 - 1,000 sqft 1,001 - 1,500 sqft 1,501 - 2,000 sqft 2,001 - 2,500 sqft 2,501 -…" at bounding box center [396, 277] width 343 height 22
click at [296, 312] on select "1 Bedroom 2 Bedrooms 3 Bedrooms 4 Bedrooms 5 Bedrooms 6 Bedrooms 7 Bedrooms" at bounding box center [396, 307] width 343 height 22
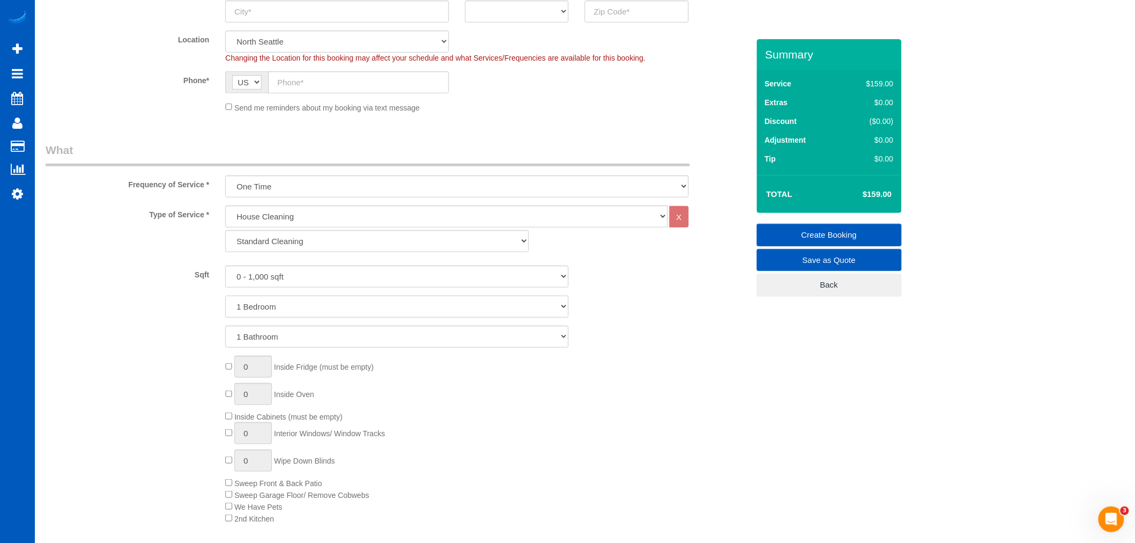
select select "2"
click at [225, 296] on select "1 Bedroom 2 Bedrooms 3 Bedrooms 4 Bedrooms 5 Bedrooms 6 Bedrooms 7 Bedrooms" at bounding box center [396, 307] width 343 height 22
click at [276, 333] on select "1 Bathroom 2 Bathrooms 3 Bathrooms 4 Bathrooms 5 Bathrooms 6 Bathrooms 7 Bathro…" at bounding box center [396, 337] width 343 height 22
select select "2"
click at [225, 326] on select "1 Bathroom 2 Bathrooms 3 Bathrooms 4 Bathrooms 5 Bathrooms 6 Bathrooms 7 Bathro…" at bounding box center [396, 337] width 343 height 22
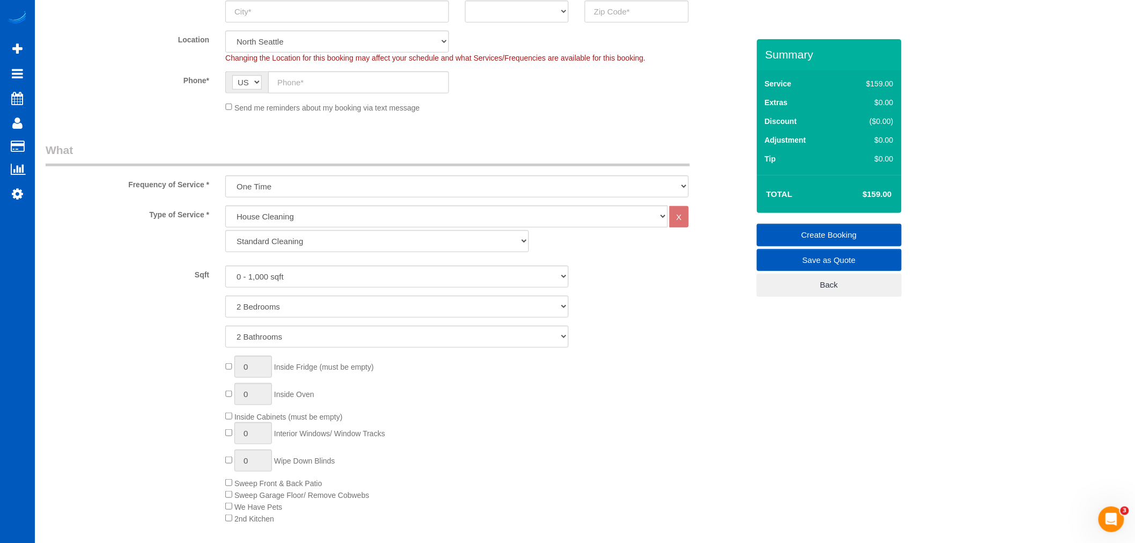
click at [509, 370] on div "0 Inside Fridge (must be empty) 0 Inside Oven Inside Cabinets (must be empty) 0…" at bounding box center [486, 440] width 539 height 168
drag, startPoint x: 308, startPoint y: 270, endPoint x: 306, endPoint y: 281, distance: 10.9
click at [308, 270] on select "0 - 1,000 sqft 1,001 - 1,500 sqft 1,501 - 2,000 sqft 2,001 - 2,500 sqft 2,501 -…" at bounding box center [396, 277] width 343 height 22
select select "1001"
click at [225, 266] on select "0 - 1,000 sqft 1,001 - 1,500 sqft 1,501 - 2,000 sqft 2,001 - 2,500 sqft 2,501 -…" at bounding box center [396, 277] width 343 height 22
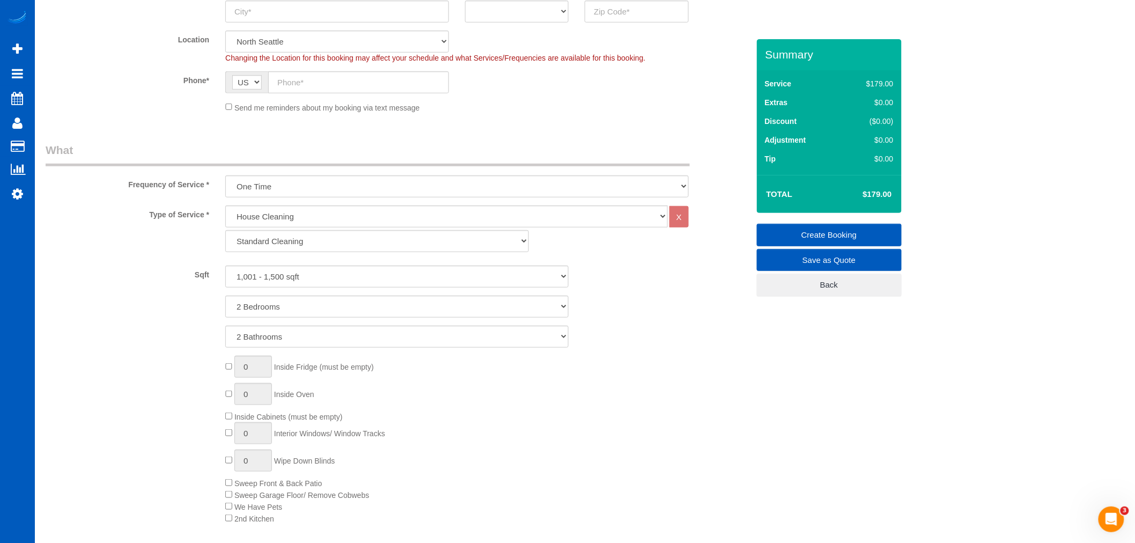
click at [605, 352] on div "Type of Service * House Cleaning X Standard Cleaning Deep Cleaning Move In/ Out…" at bounding box center [397, 375] width 703 height 340
click at [367, 281] on select "0 - 1,000 sqft 1,001 - 1,500 sqft 1,501 - 2,000 sqft 2,001 - 2,500 sqft 2,501 -…" at bounding box center [396, 277] width 343 height 22
click at [323, 277] on select "0 - 1,000 sqft 1,001 - 1,500 sqft 1,501 - 2,000 sqft 2,001 - 2,500 sqft 2,501 -…" at bounding box center [396, 277] width 343 height 22
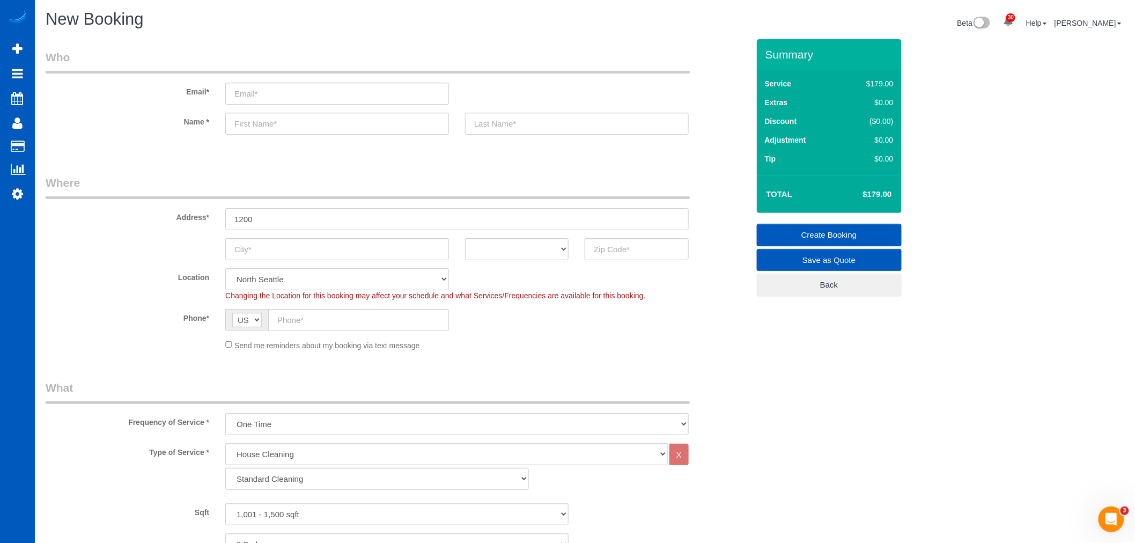
scroll to position [0, 0]
